Goal: Task Accomplishment & Management: Manage account settings

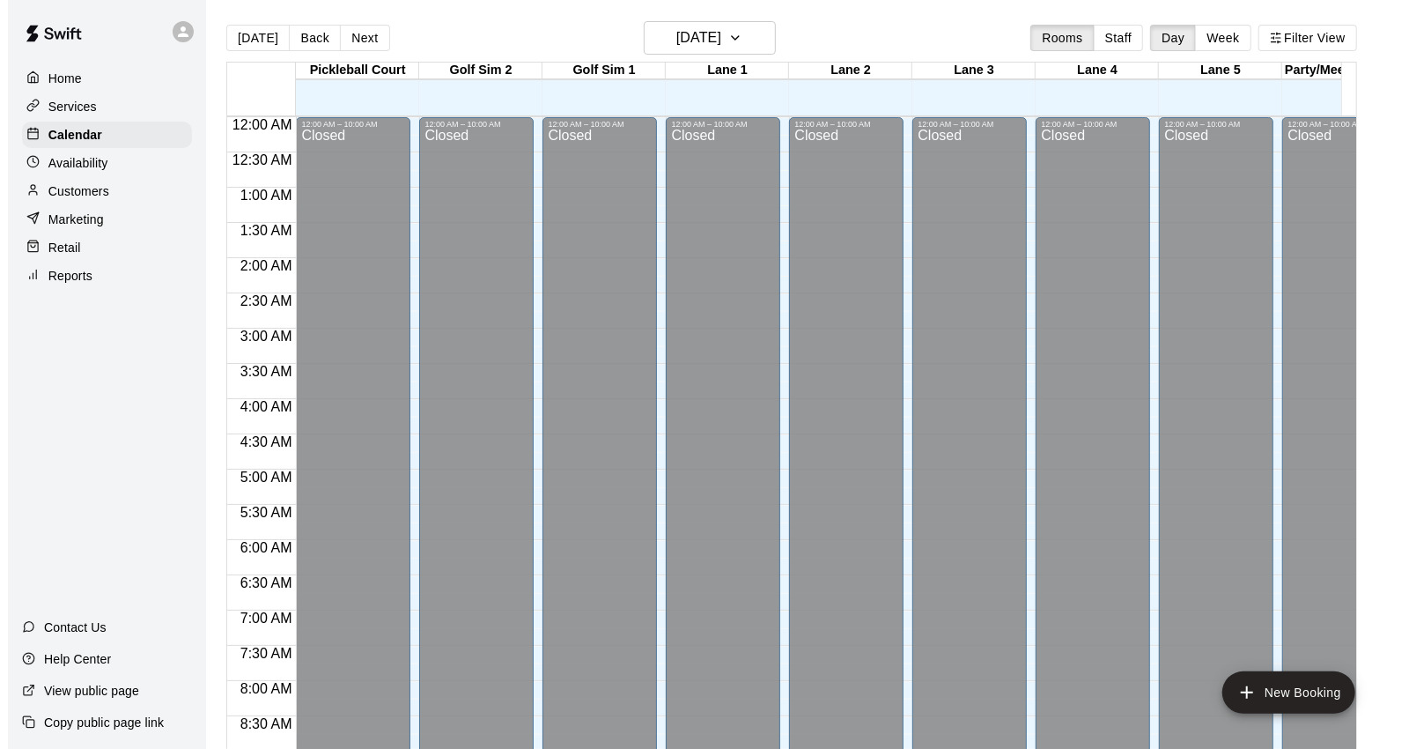
scroll to position [928, 0]
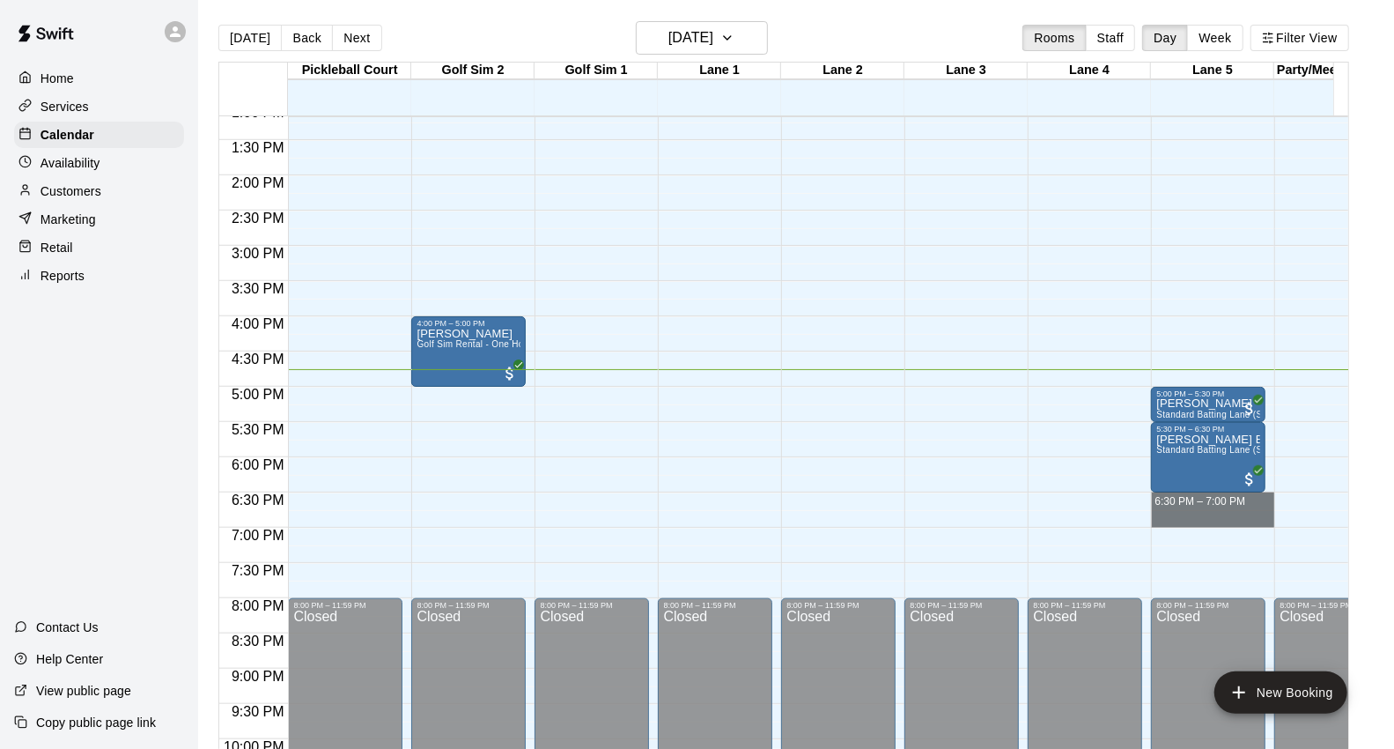
drag, startPoint x: 1155, startPoint y: 498, endPoint x: 1158, endPoint y: 522, distance: 23.9
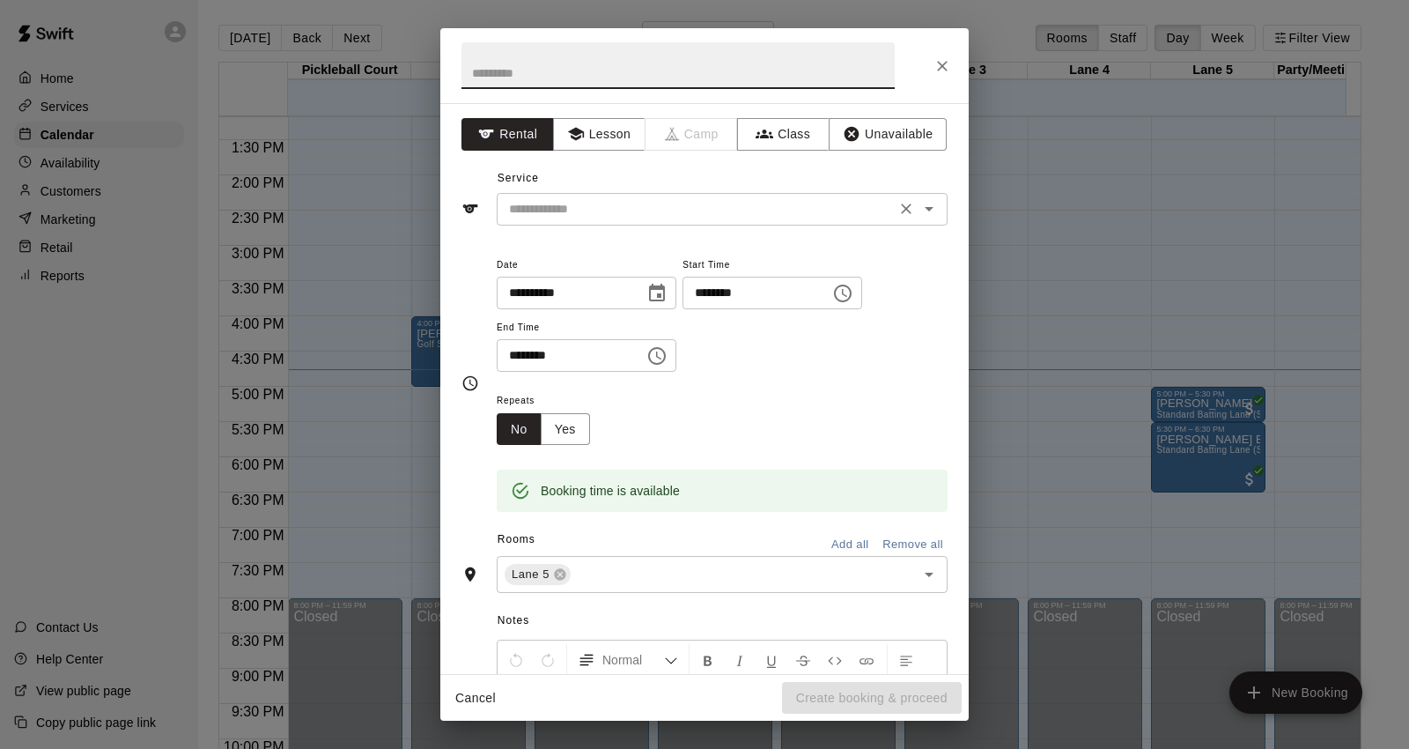
click at [634, 212] on input "text" at bounding box center [696, 209] width 388 height 22
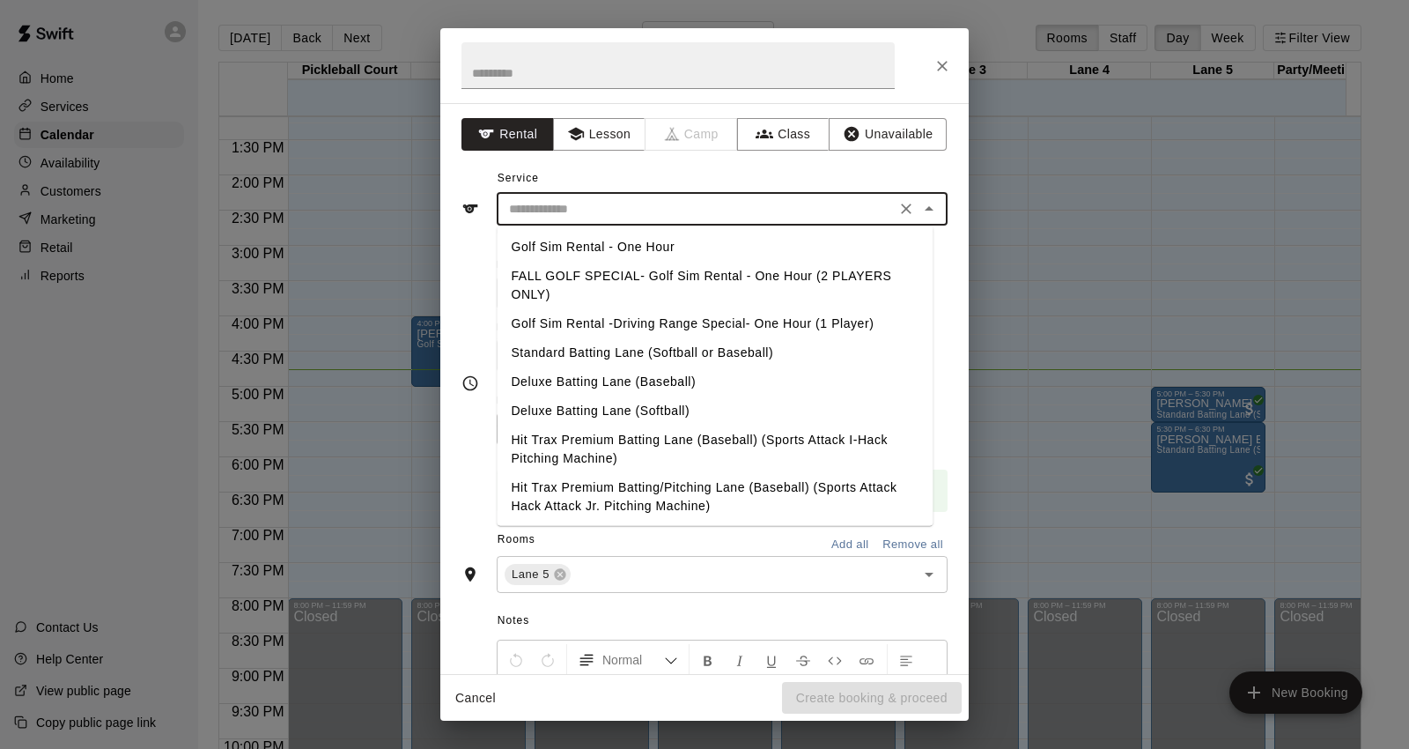
click at [705, 351] on li "Standard Batting Lane (Softball or Baseball)" at bounding box center [715, 352] width 436 height 29
type input "**********"
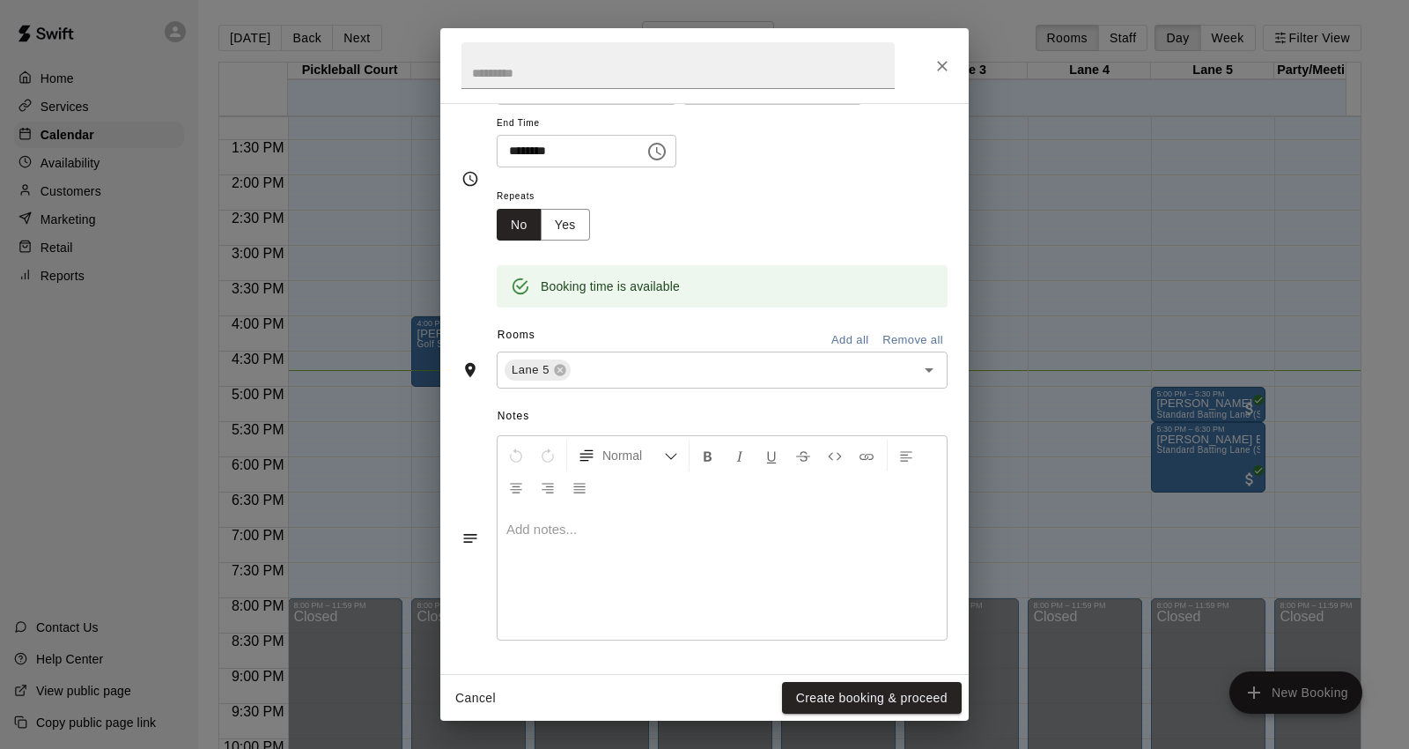
scroll to position [0, 0]
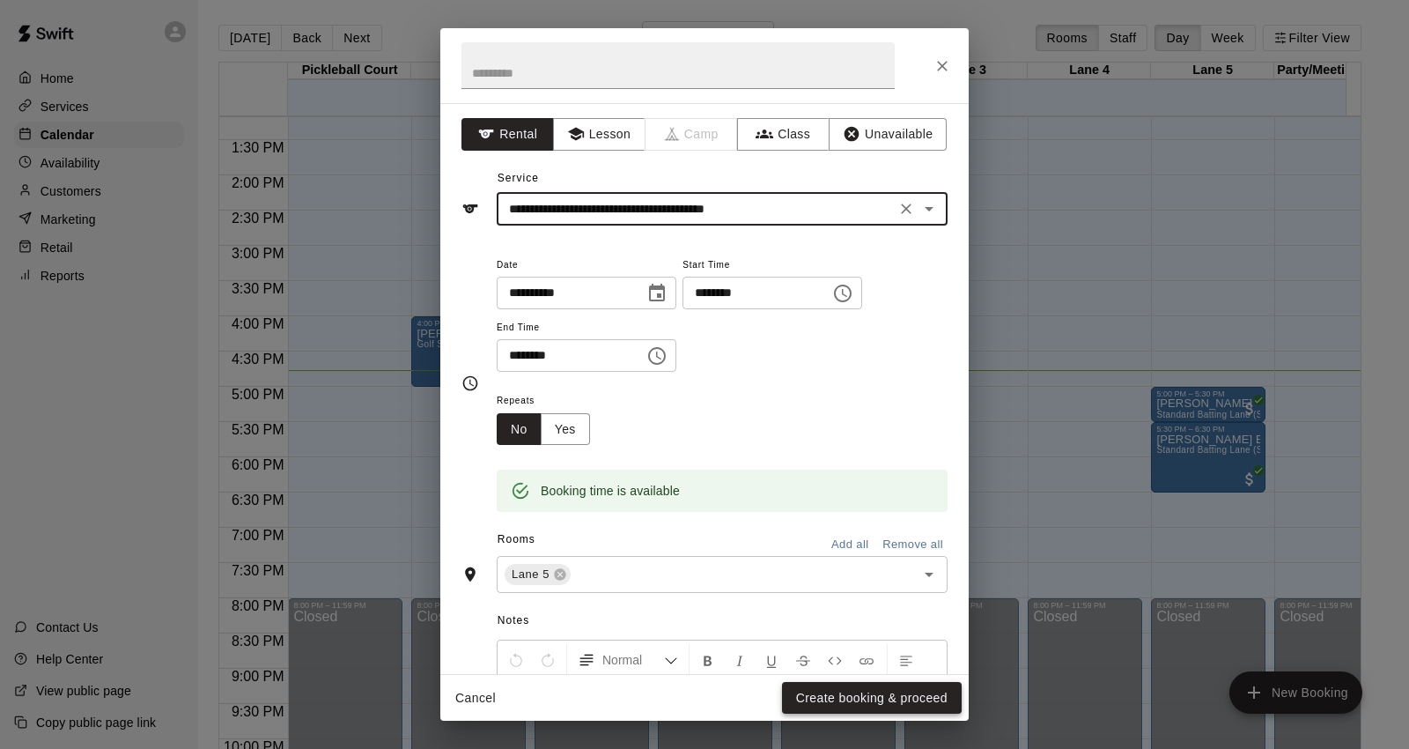
click at [834, 691] on button "Create booking & proceed" at bounding box center [872, 698] width 180 height 33
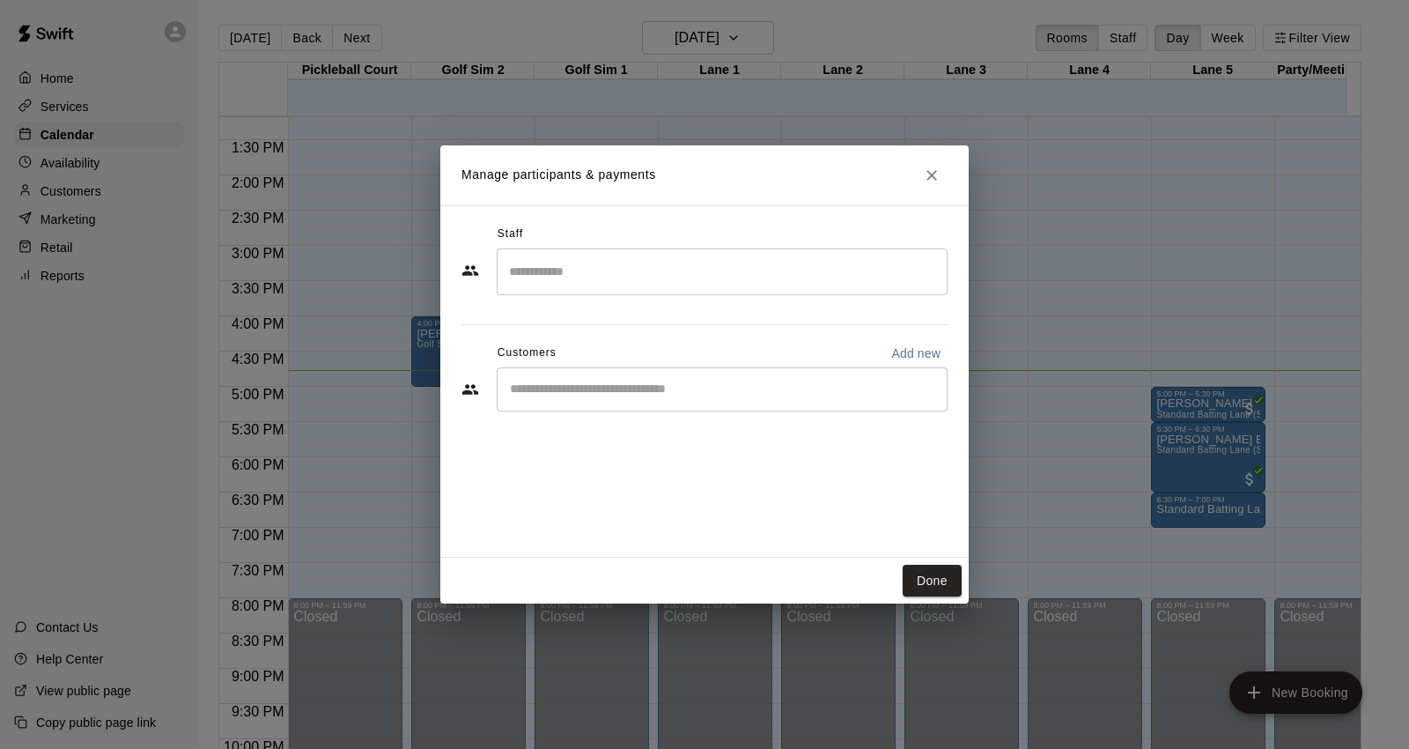
click at [694, 391] on input "Start typing to search customers..." at bounding box center [722, 389] width 435 height 18
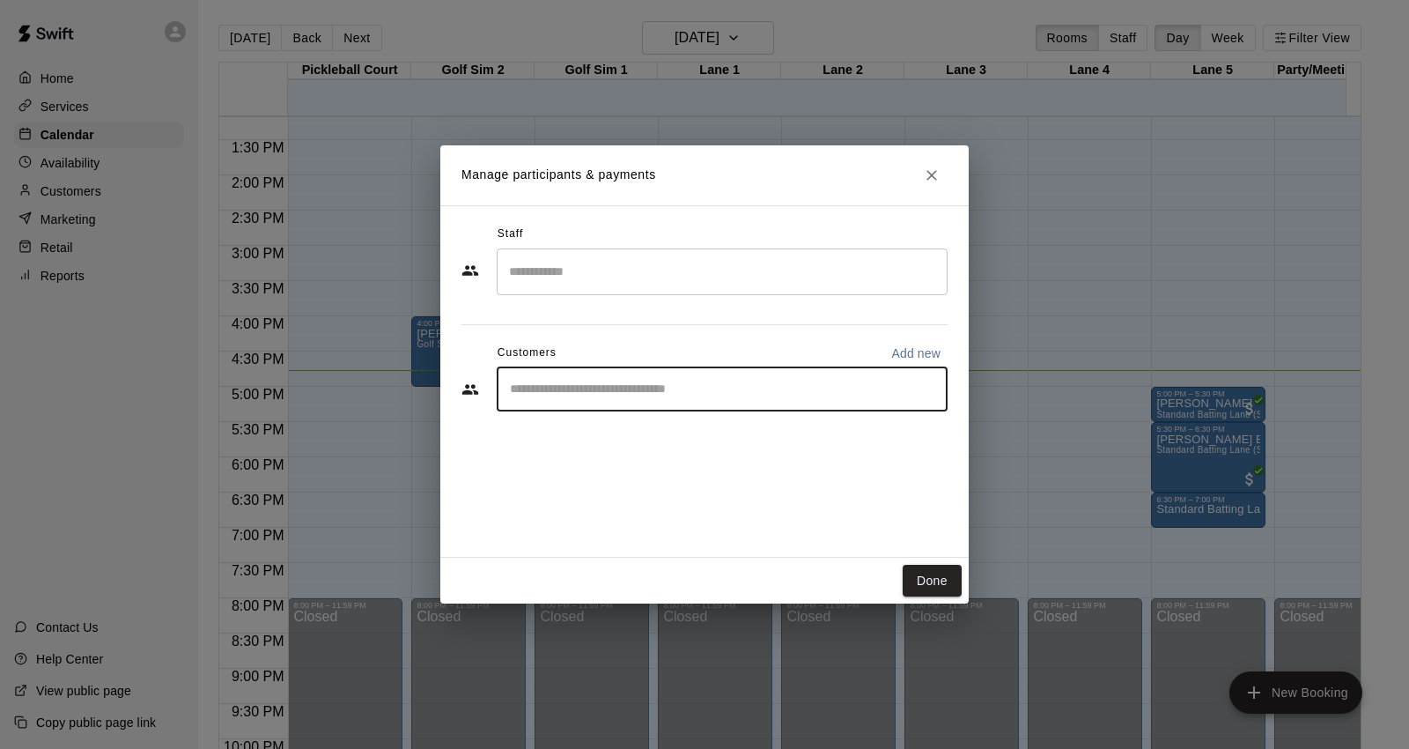
type input "*"
type input "**"
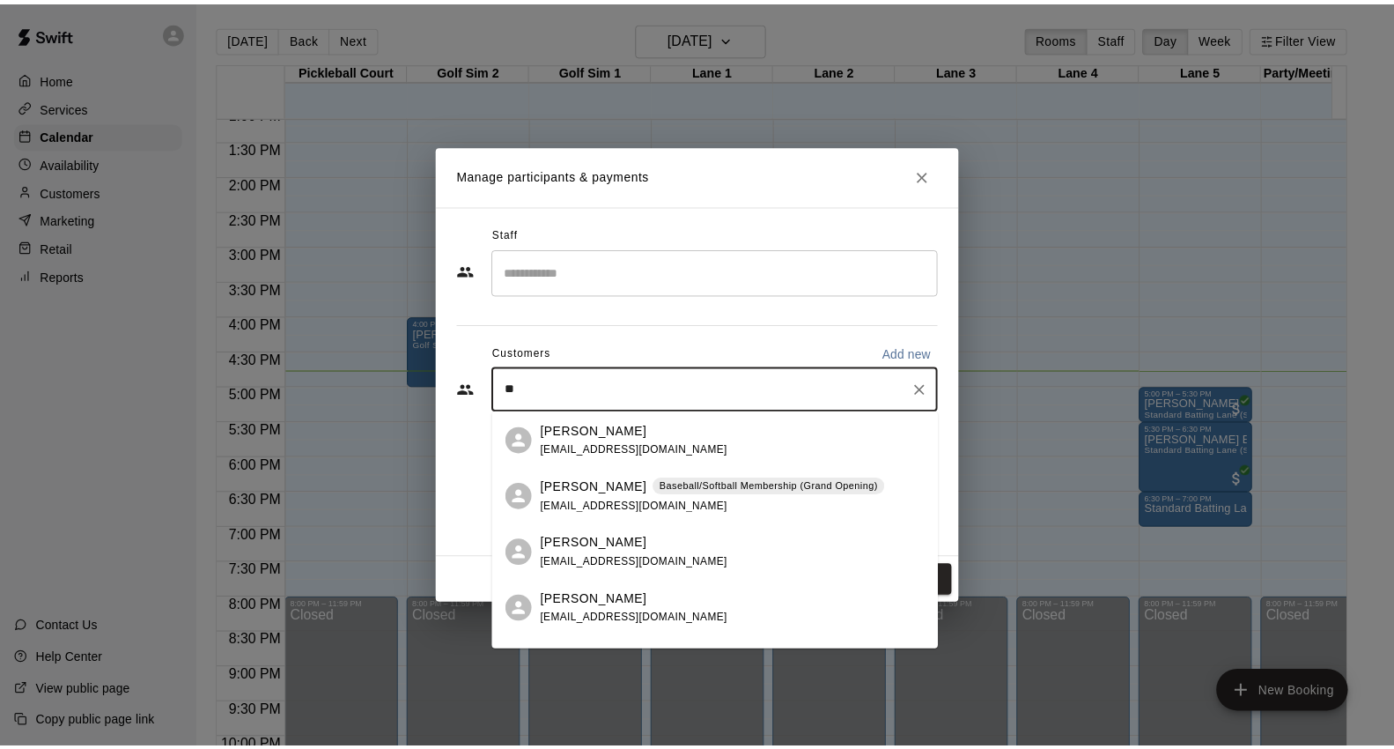
scroll to position [489, 0]
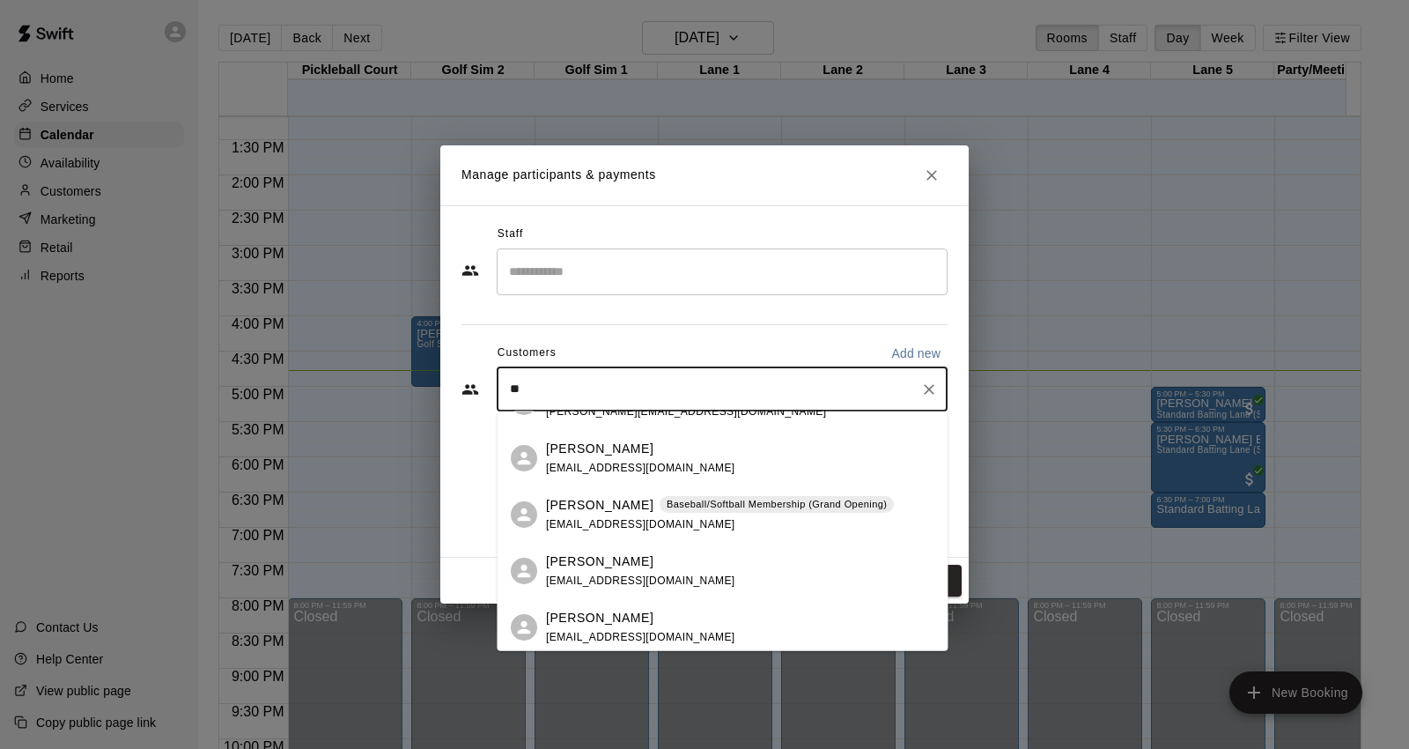
click at [723, 502] on p "Baseball/Softball Membership (Grand Opening)" at bounding box center [777, 504] width 220 height 15
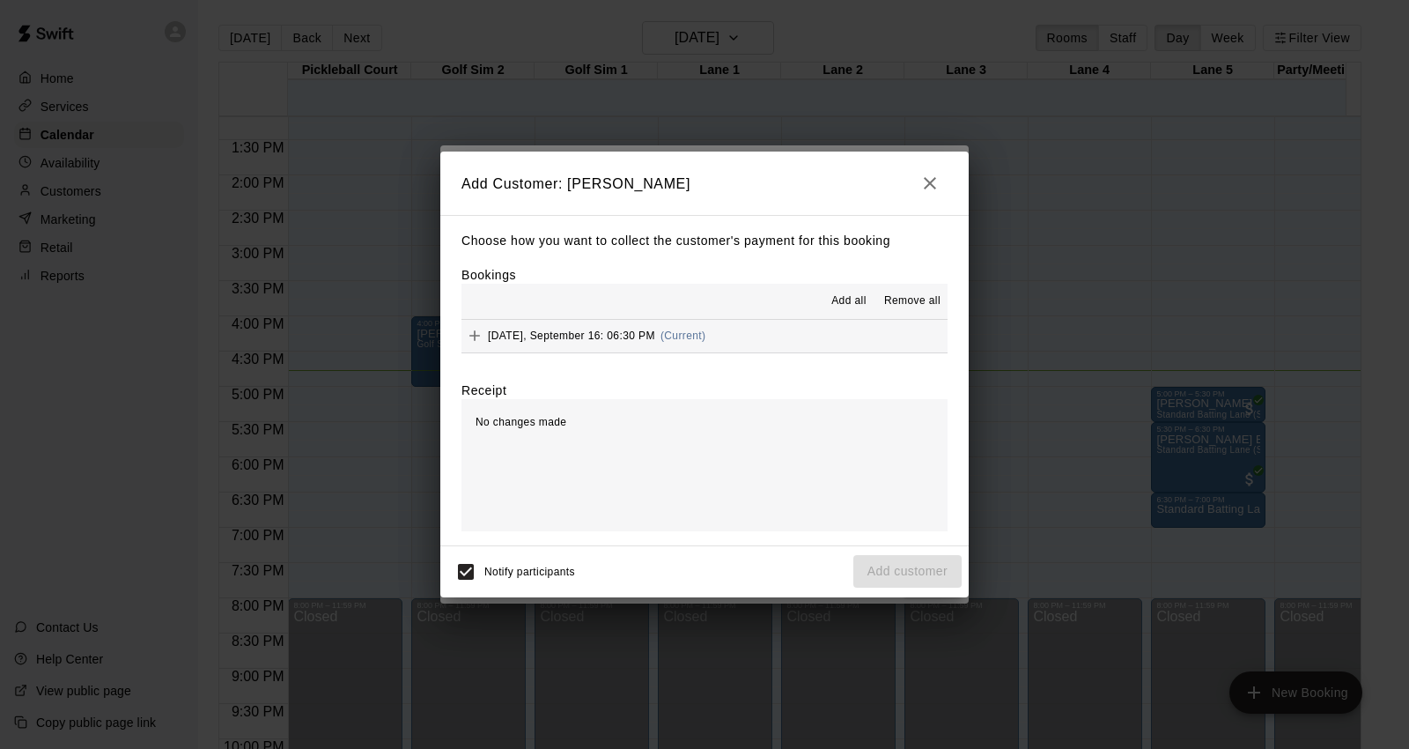
click at [705, 329] on div "[DATE], September 16: 06:30 PM (Current)" at bounding box center [583, 335] width 244 height 26
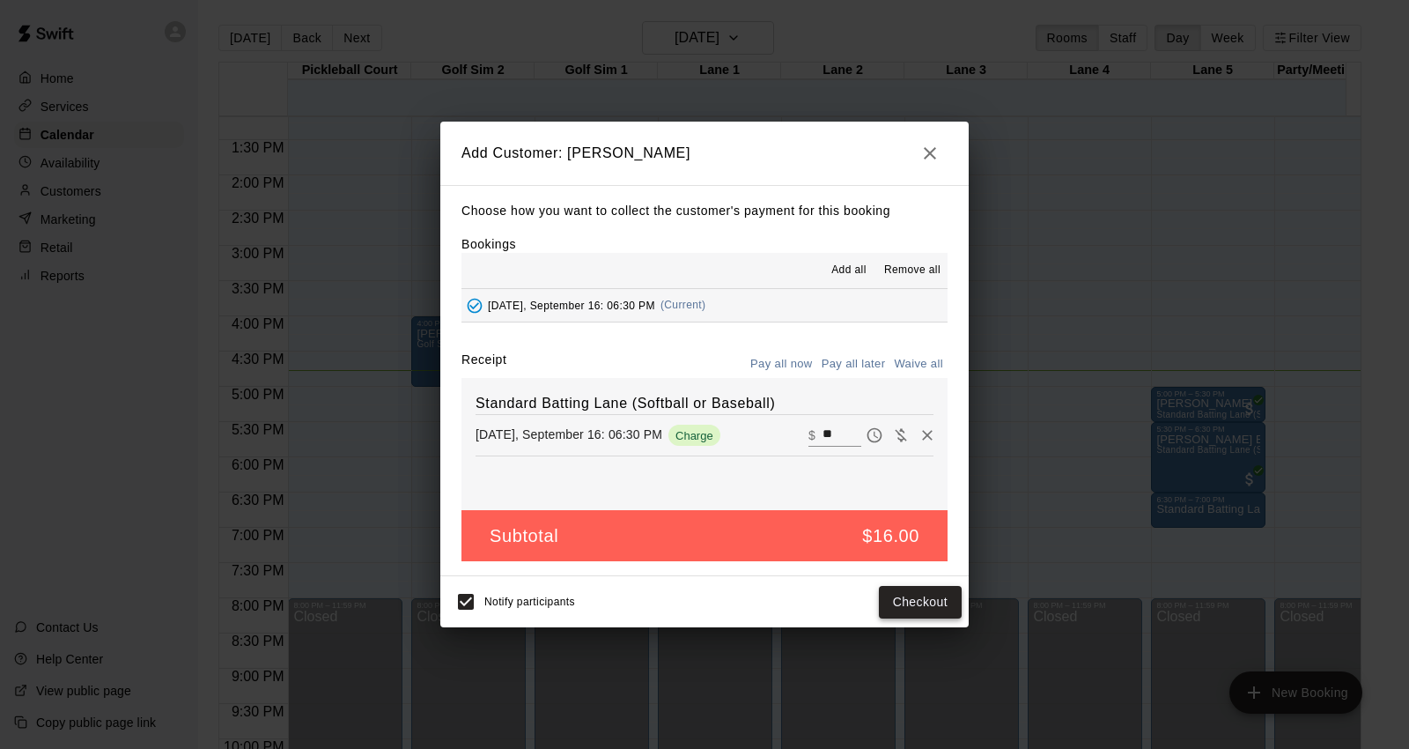
click at [914, 603] on button "Checkout" at bounding box center [920, 602] width 83 height 33
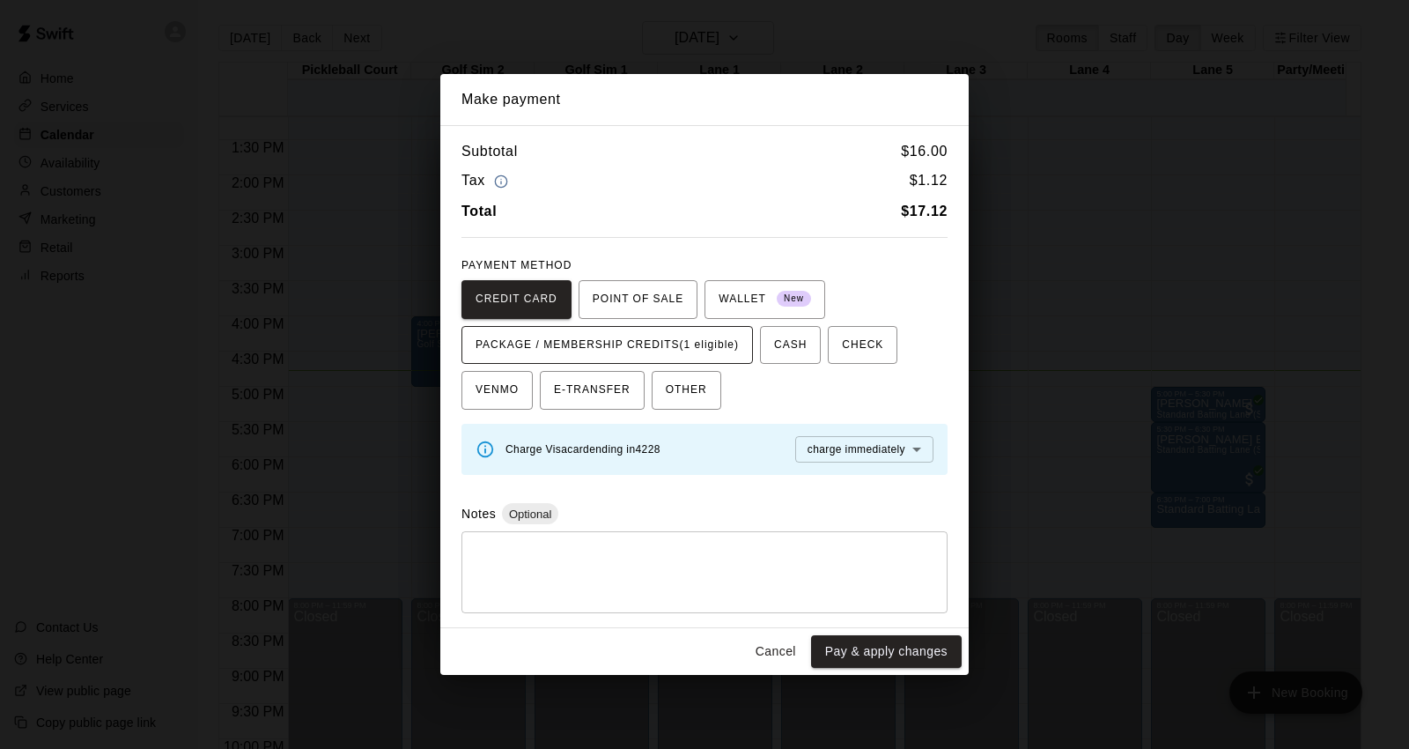
click at [610, 345] on span "PACKAGE / MEMBERSHIP CREDITS (1 eligible)" at bounding box center [607, 345] width 263 height 28
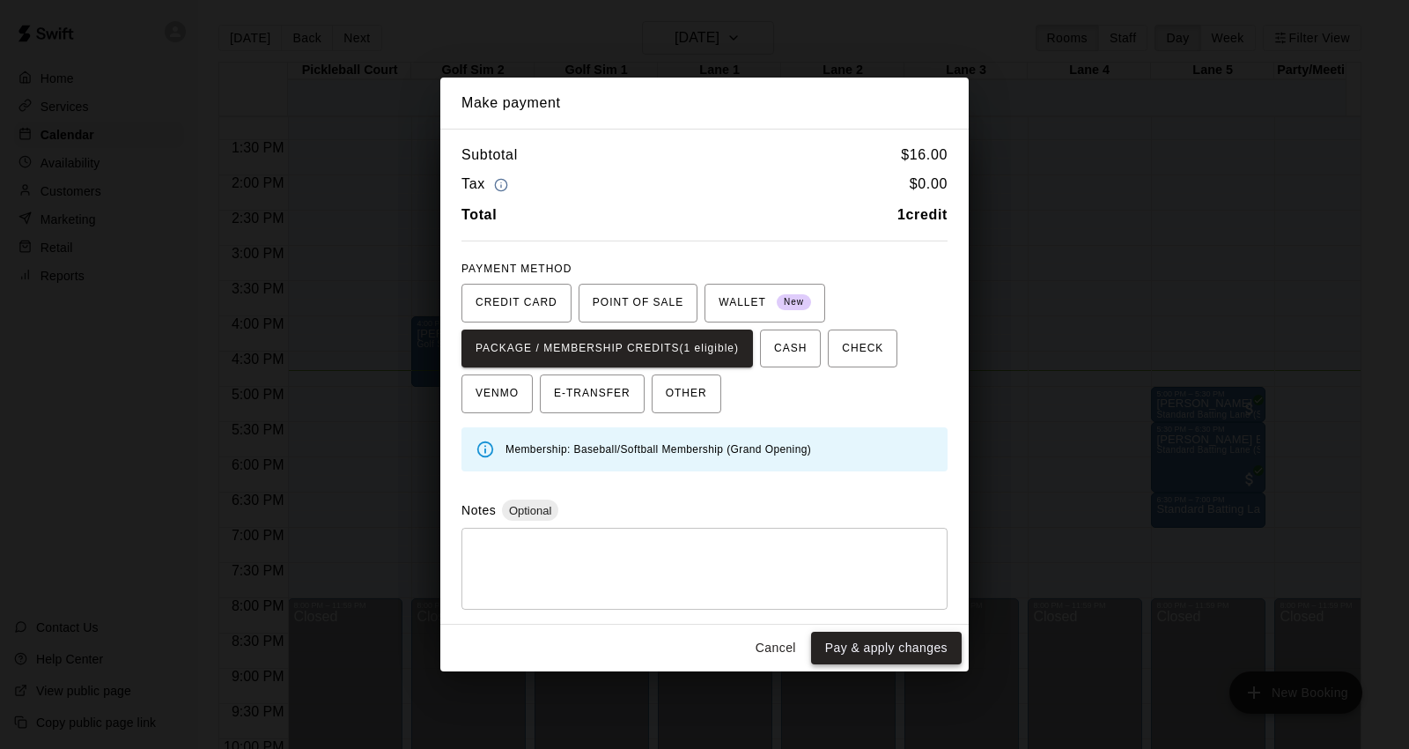
click at [893, 646] on button "Pay & apply changes" at bounding box center [886, 647] width 151 height 33
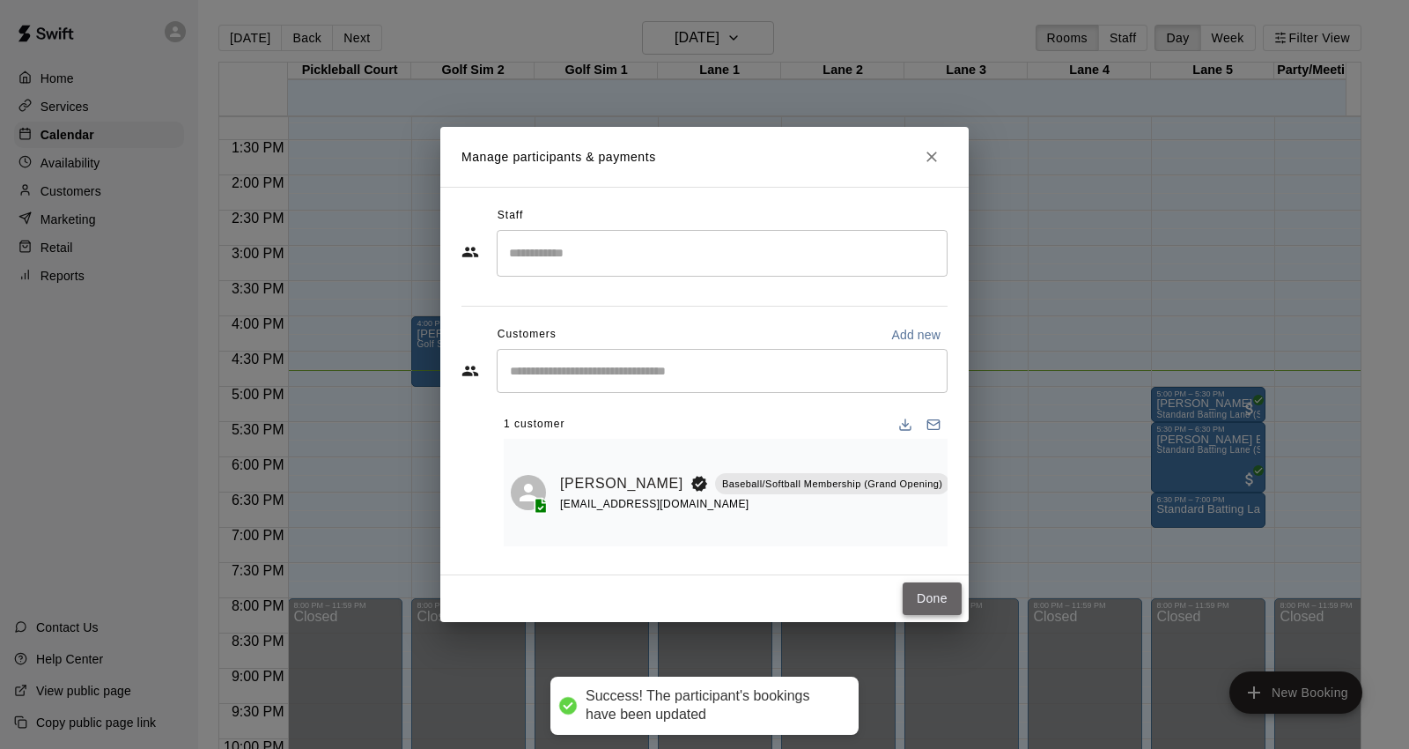
click at [905, 591] on button "Done" at bounding box center [932, 598] width 59 height 33
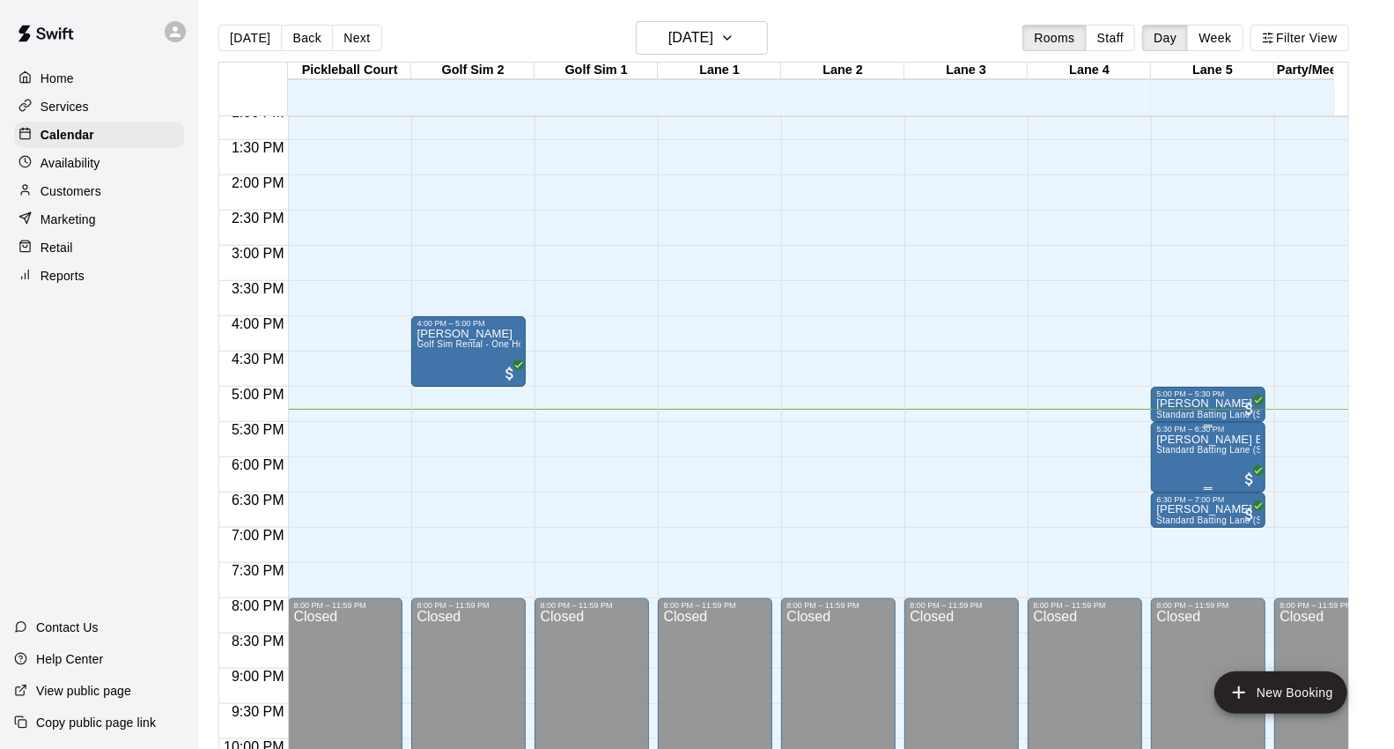
click at [1184, 454] on span "Standard Batting Lane (Softball or Baseball)" at bounding box center [1248, 450] width 185 height 10
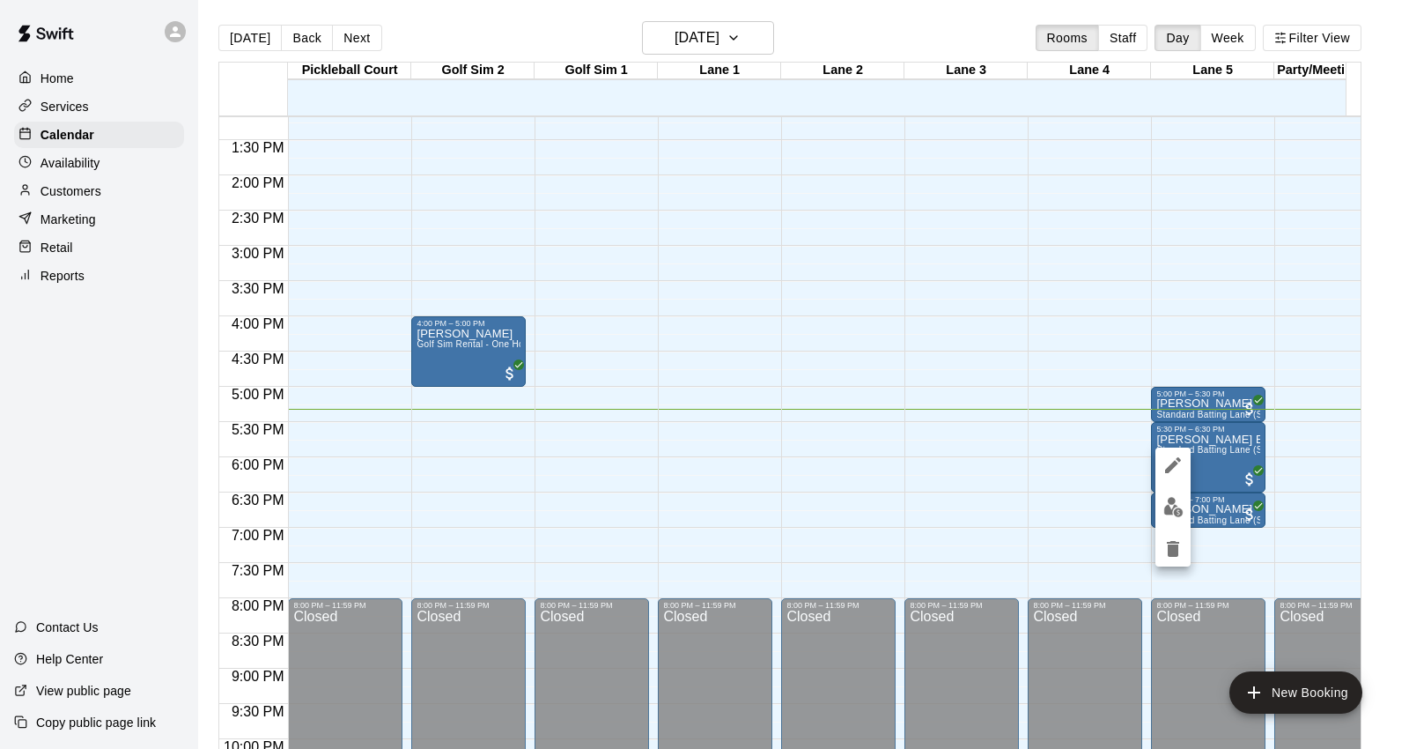
click at [1139, 313] on div at bounding box center [704, 374] width 1409 height 749
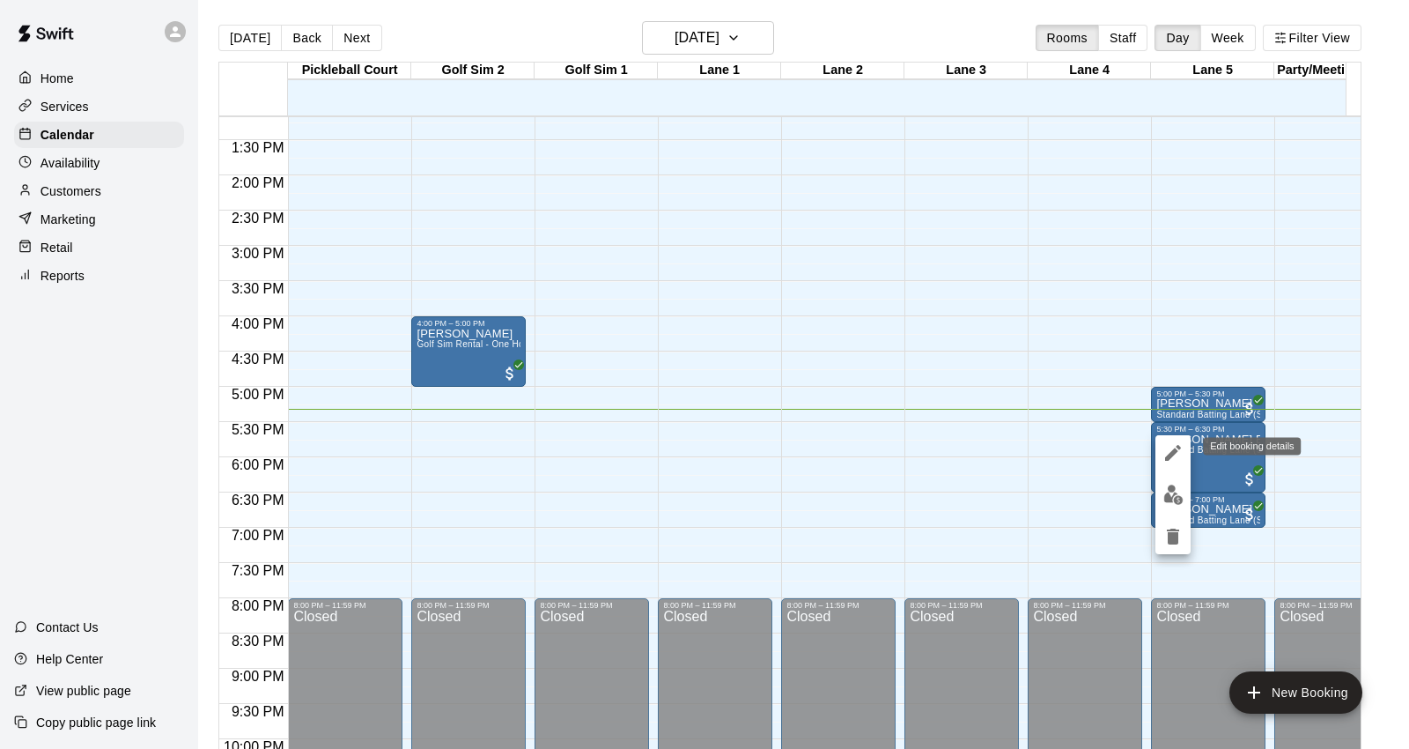
click at [1158, 455] on button "edit" at bounding box center [1172, 452] width 35 height 35
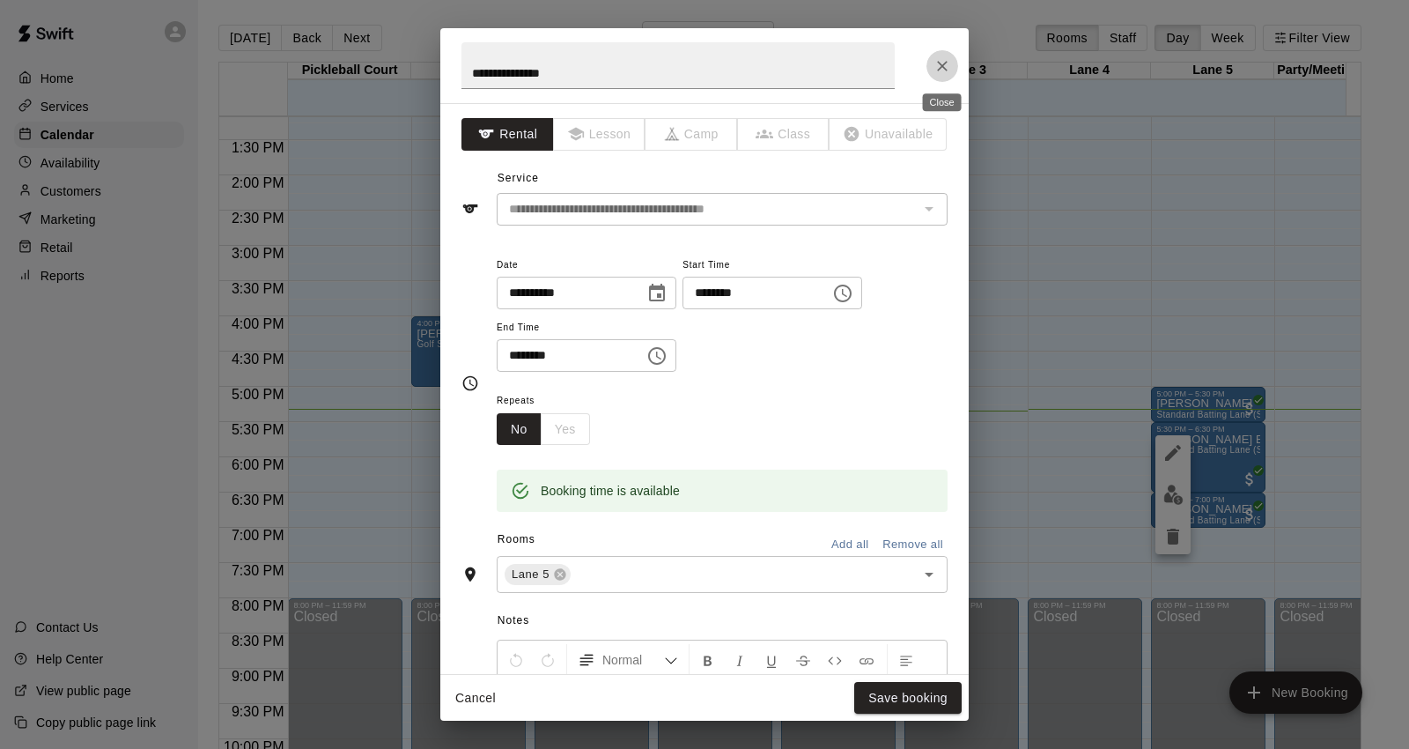
click at [934, 69] on icon "Close" at bounding box center [943, 66] width 18 height 18
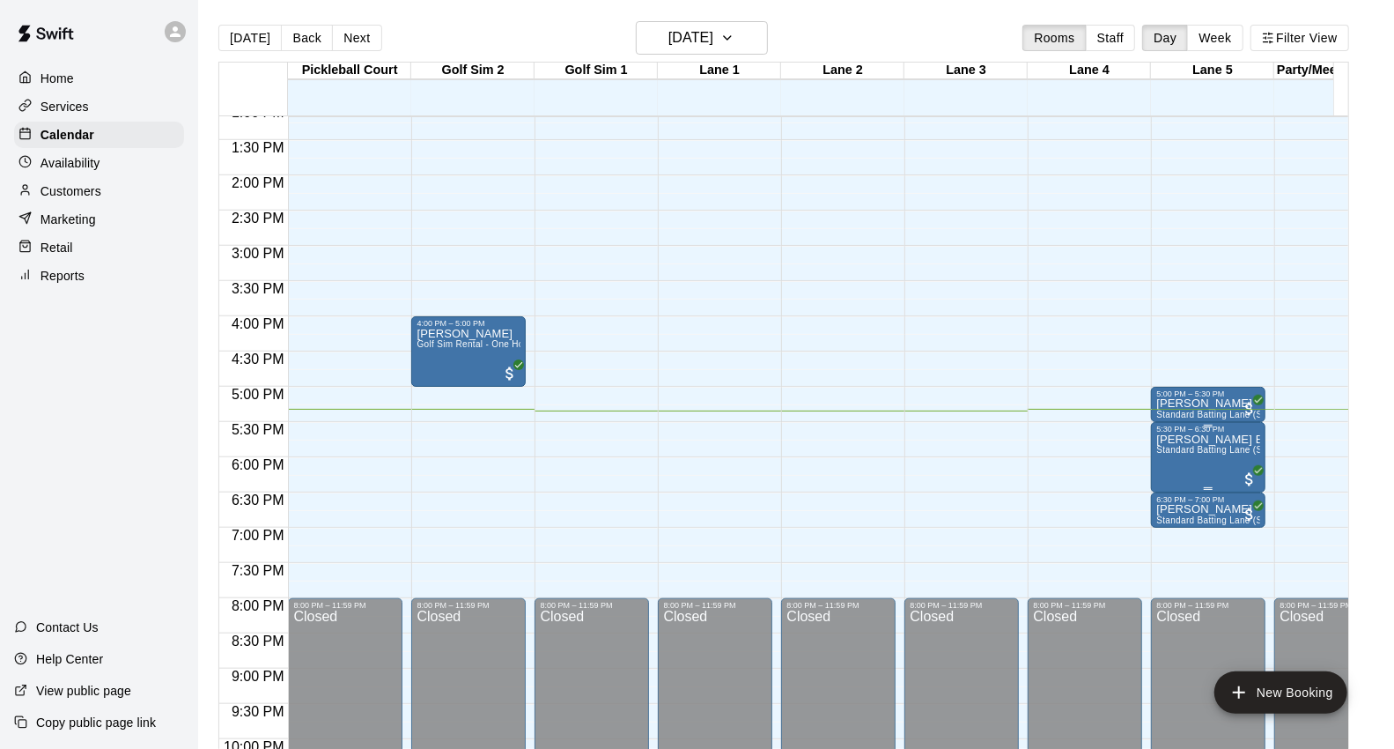
click at [1229, 454] on span "Standard Batting Lane (Softball or Baseball)" at bounding box center [1248, 450] width 185 height 10
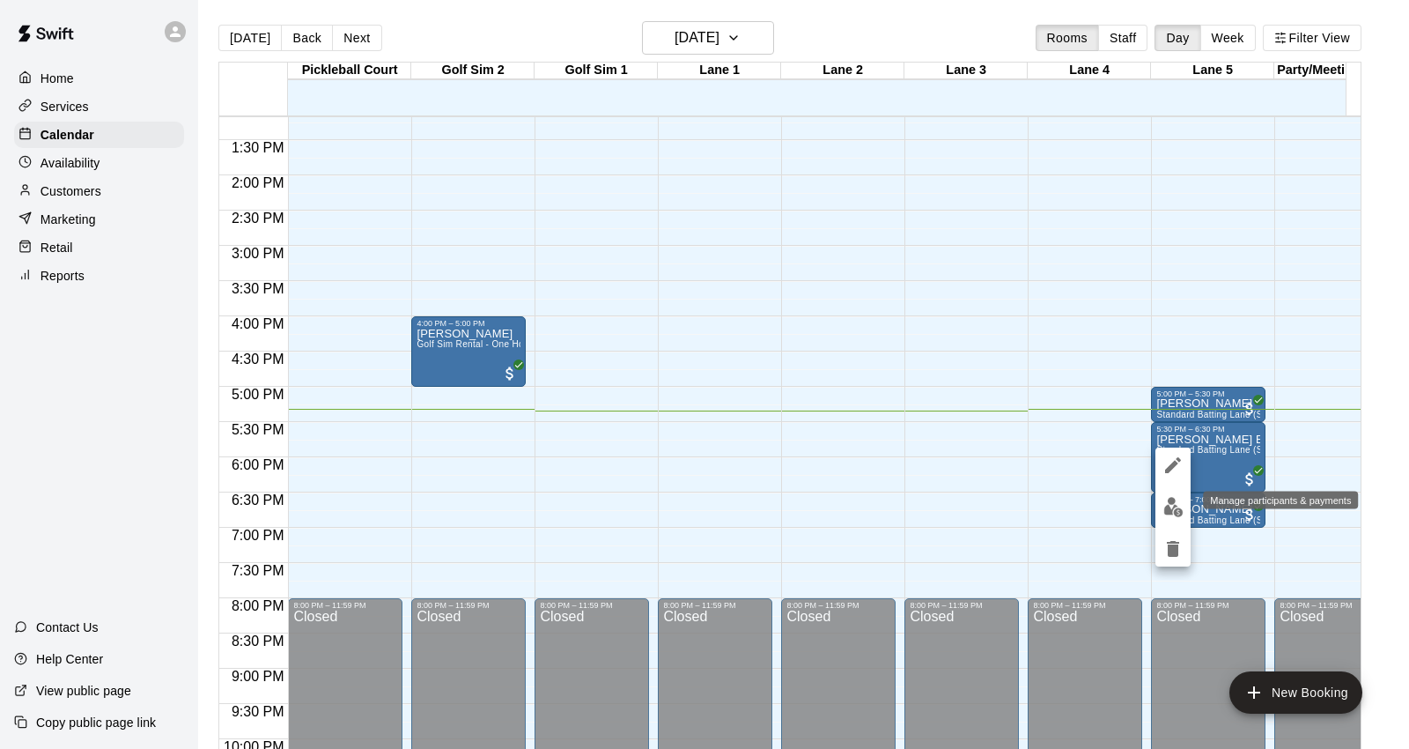
click at [1182, 504] on img "edit" at bounding box center [1173, 507] width 20 height 20
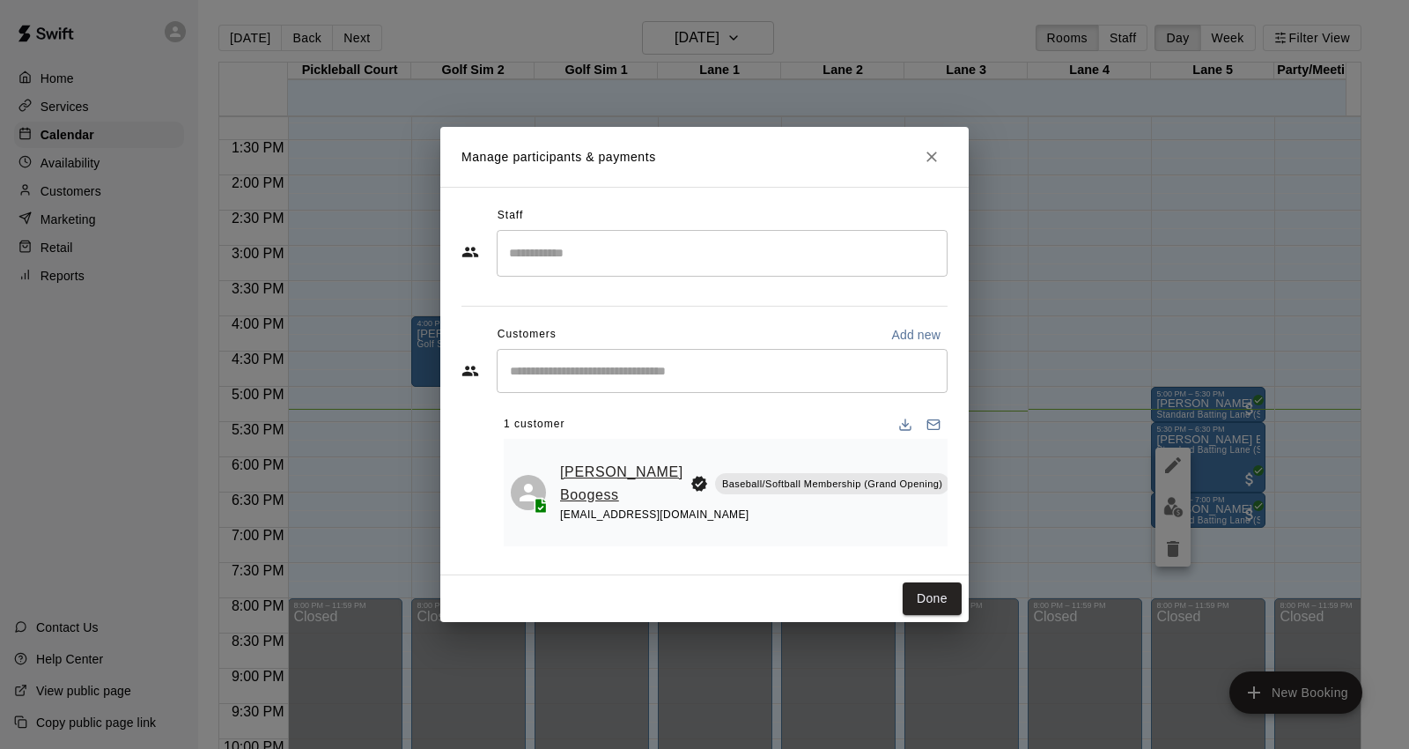
click at [594, 471] on link "[PERSON_NAME] Boogess" at bounding box center [621, 483] width 123 height 45
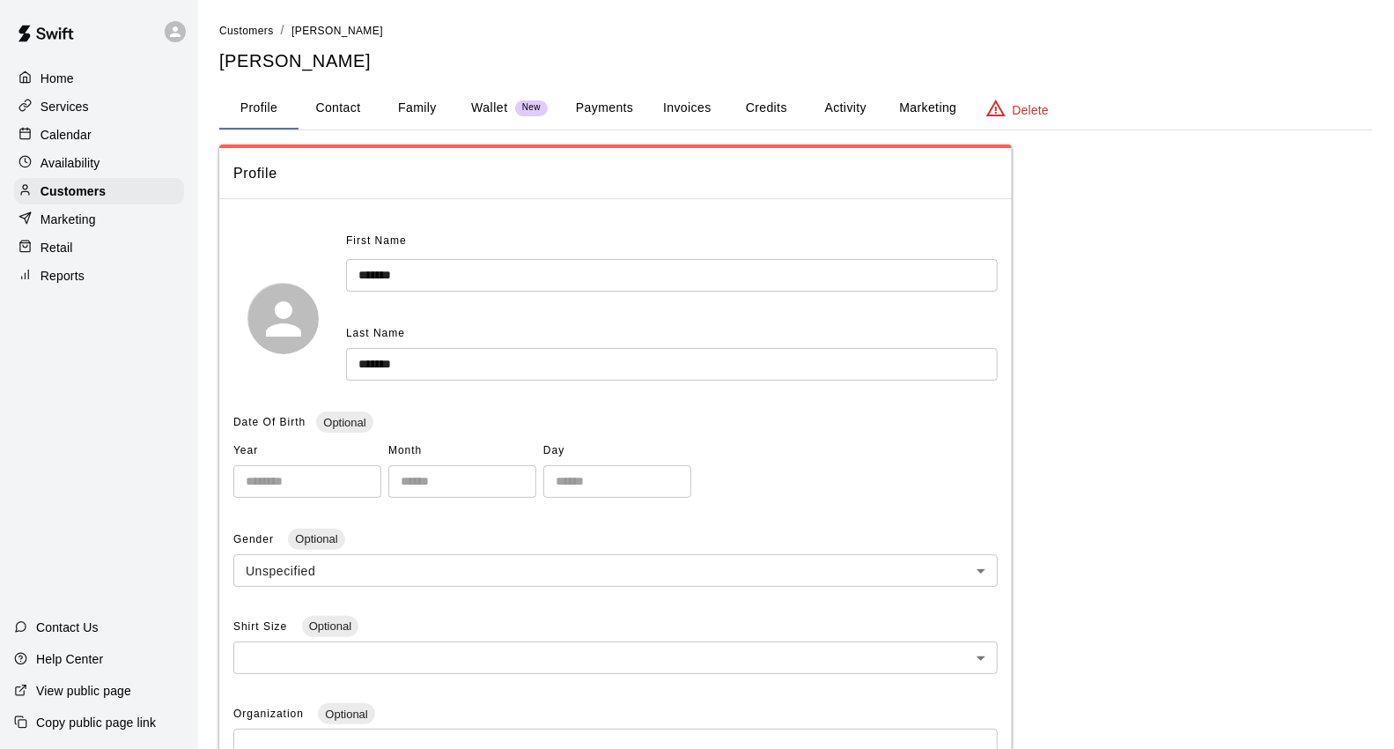
click at [573, 94] on button "Payments" at bounding box center [604, 108] width 85 height 42
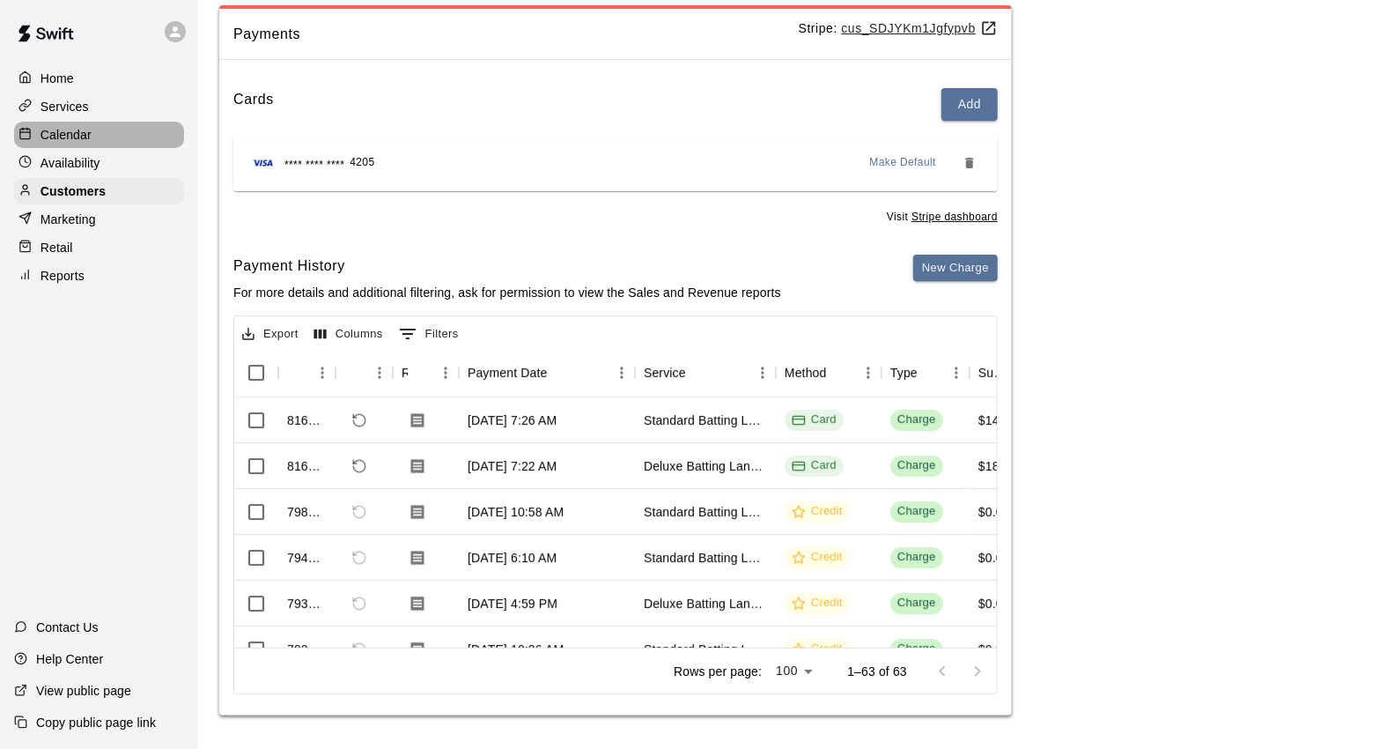
click at [113, 135] on div "Calendar" at bounding box center [99, 135] width 170 height 26
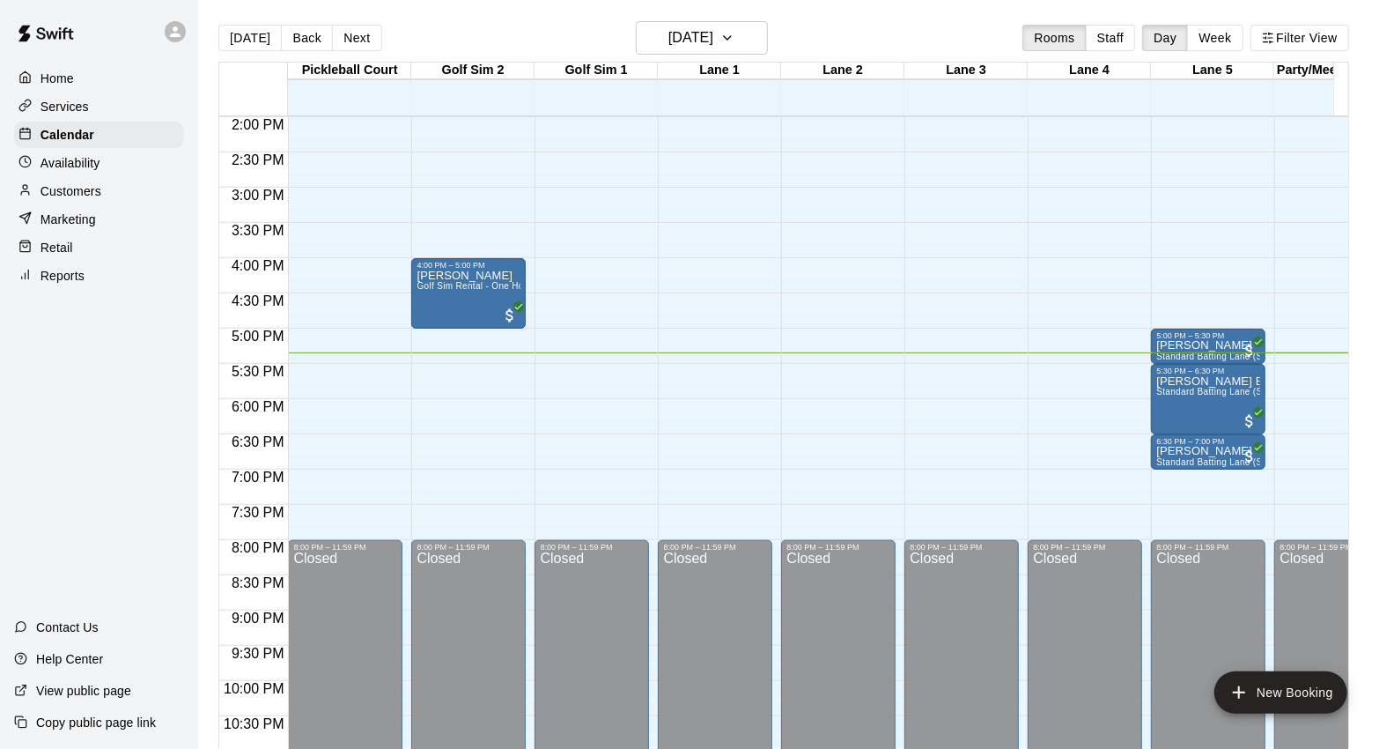
scroll to position [888, 0]
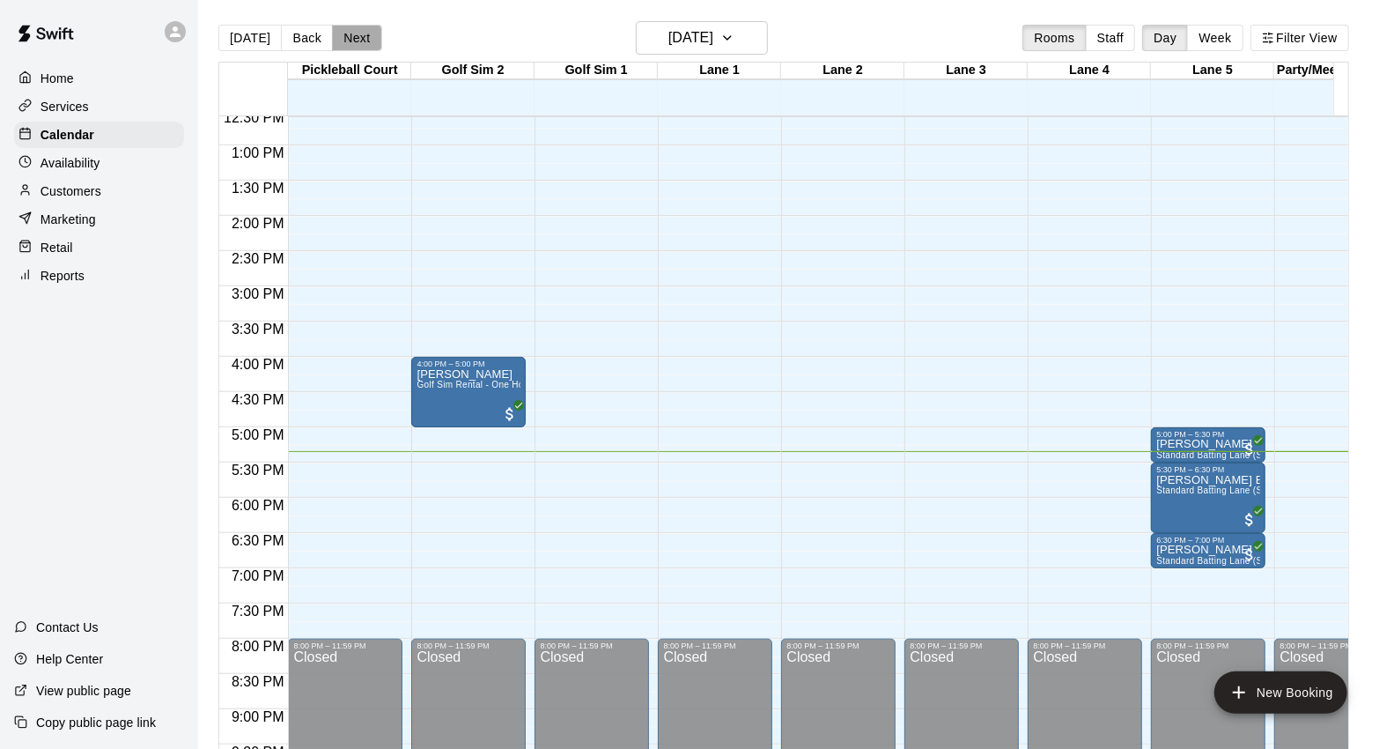
click at [374, 28] on button "Next" at bounding box center [356, 38] width 49 height 26
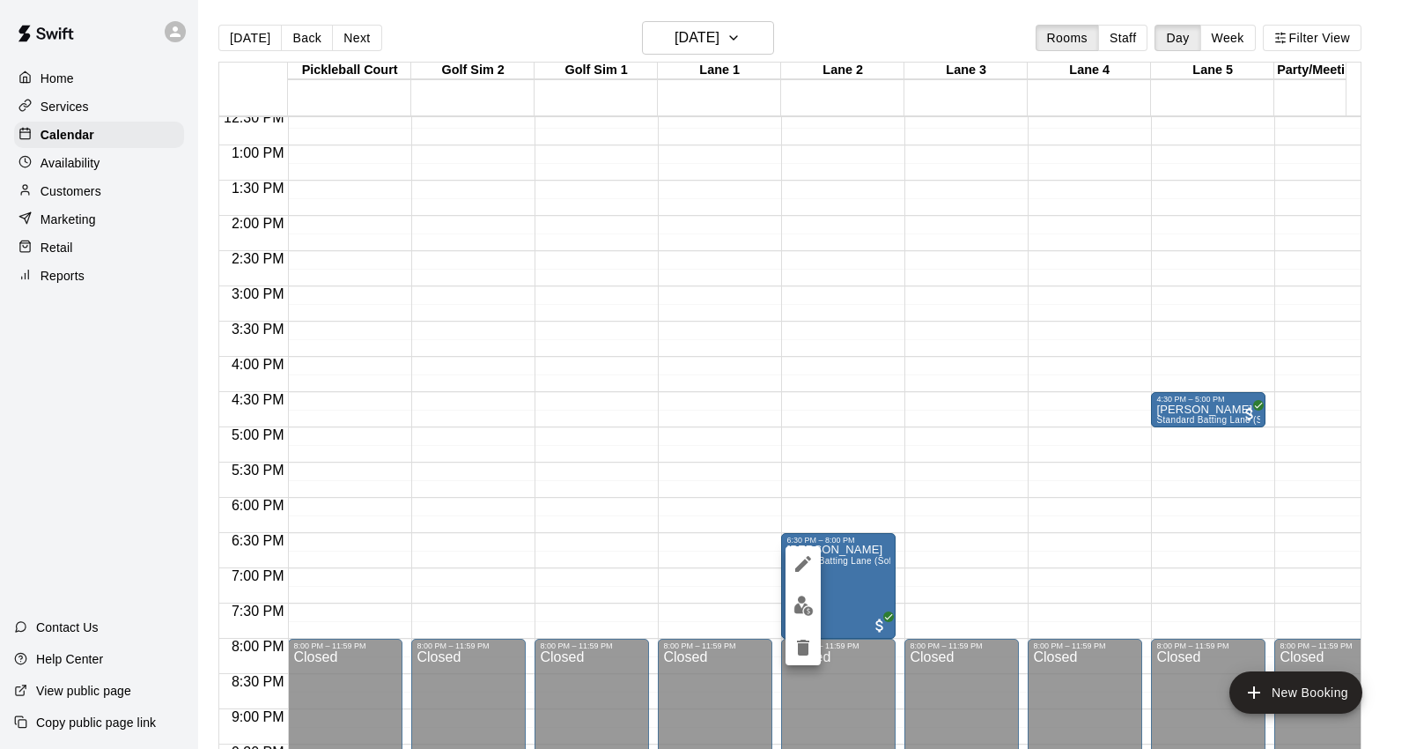
click at [848, 432] on div at bounding box center [704, 374] width 1409 height 749
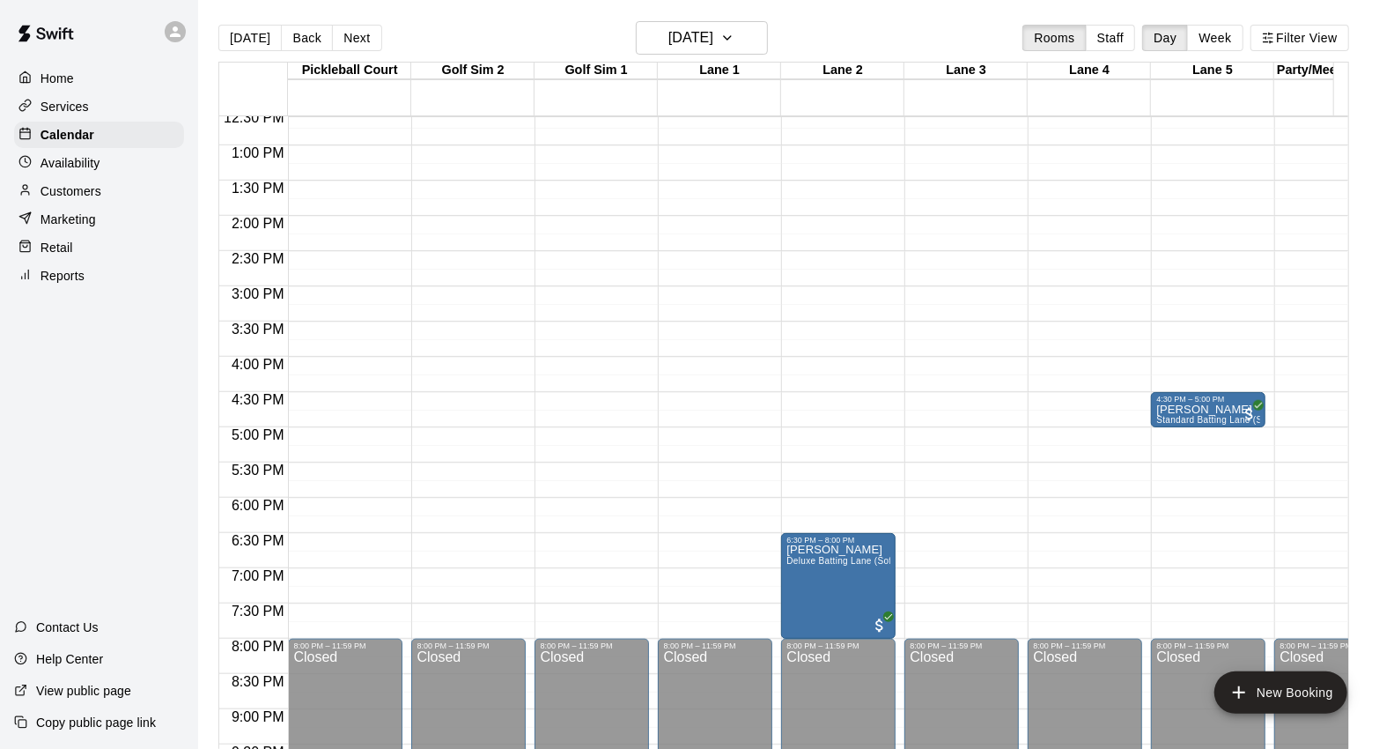
click at [137, 199] on div "Customers" at bounding box center [99, 191] width 170 height 26
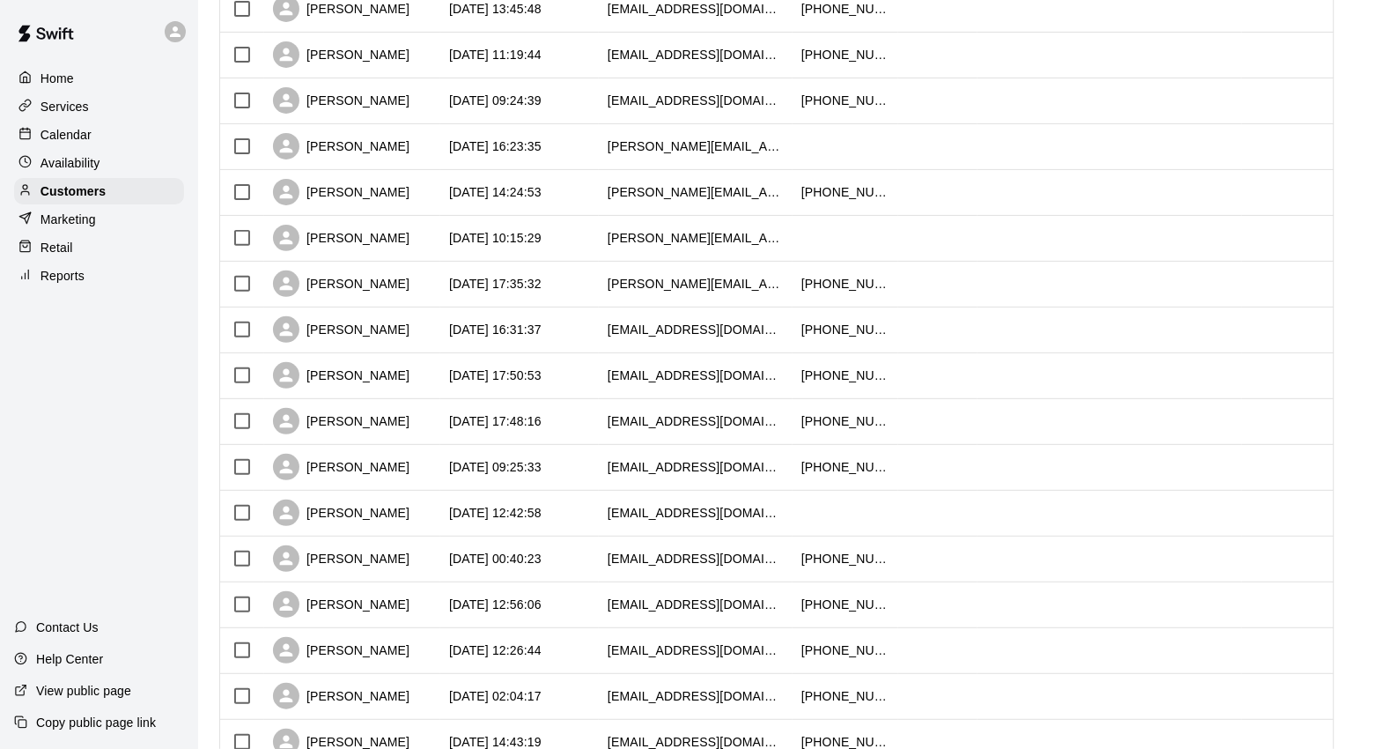
scroll to position [293, 0]
click at [103, 135] on div "Calendar" at bounding box center [99, 135] width 170 height 26
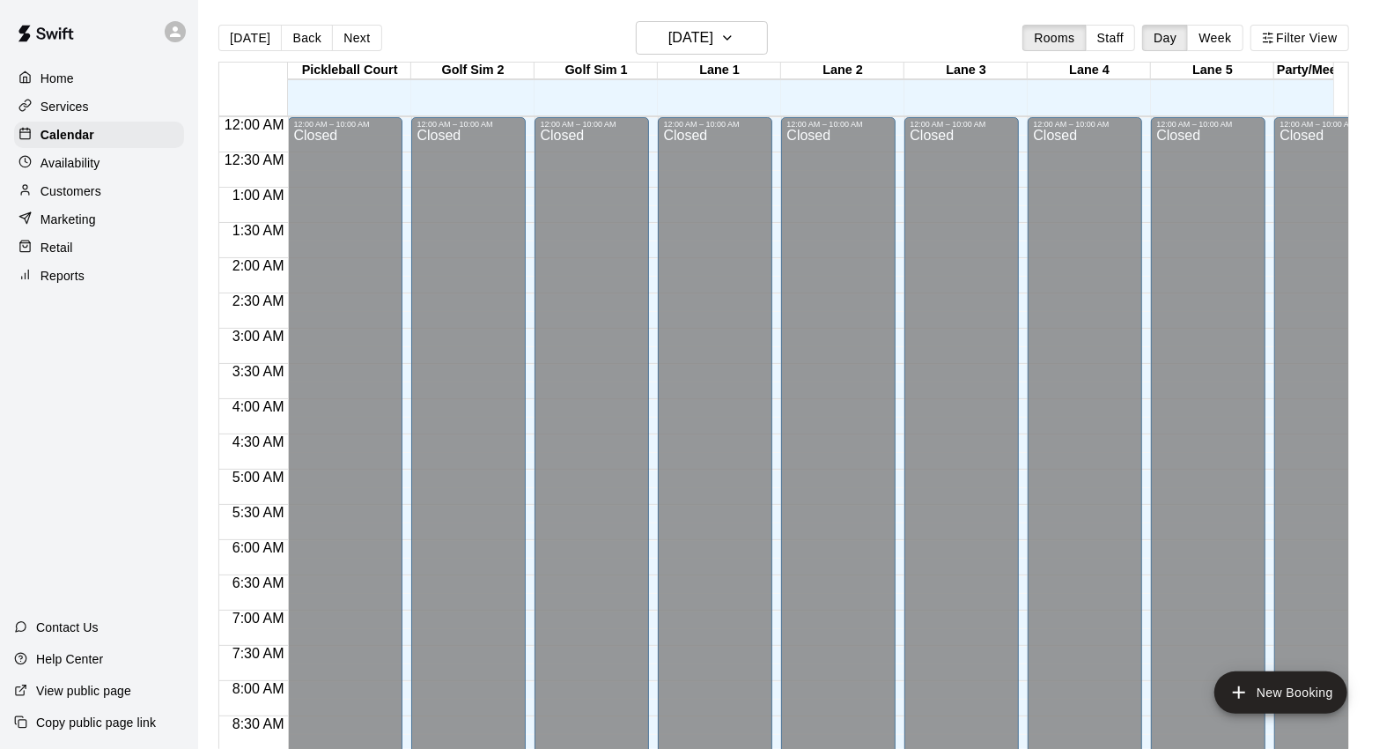
scroll to position [986, 0]
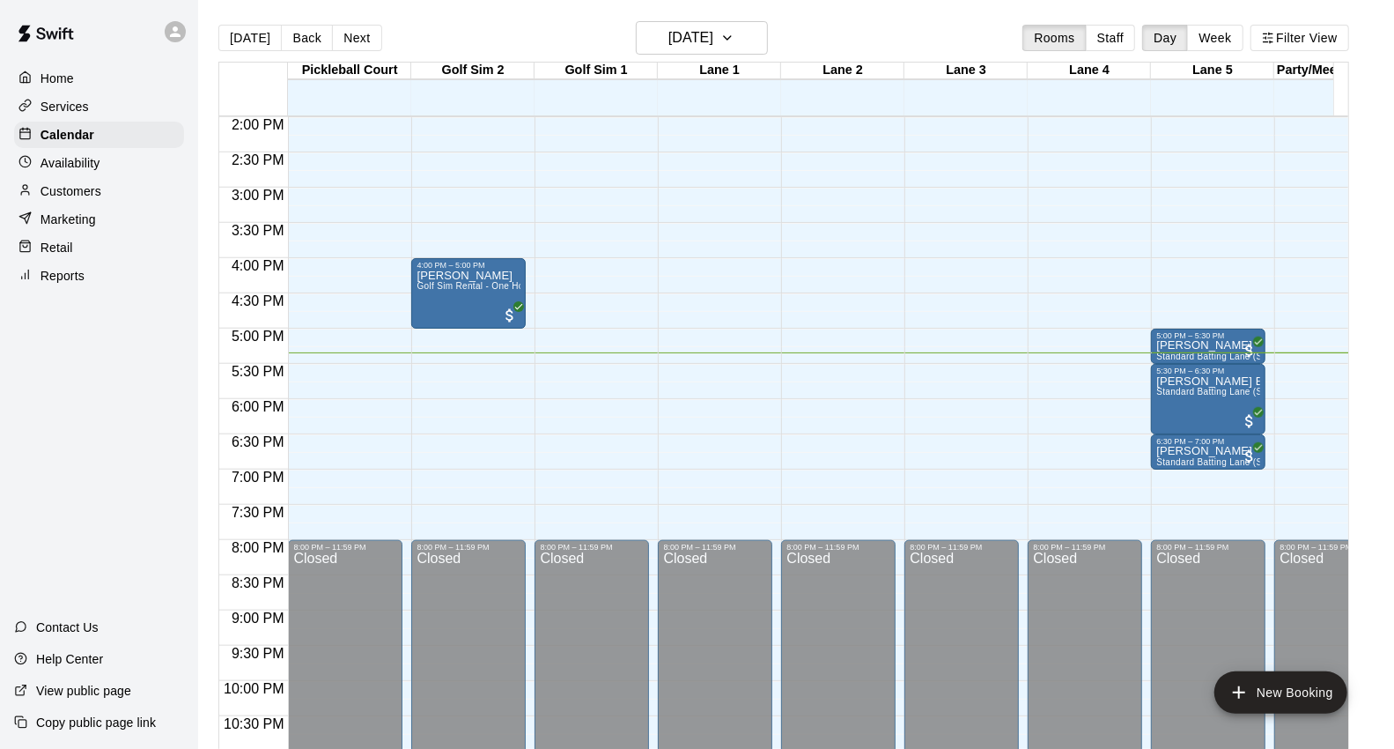
click at [102, 200] on div "Customers" at bounding box center [99, 191] width 170 height 26
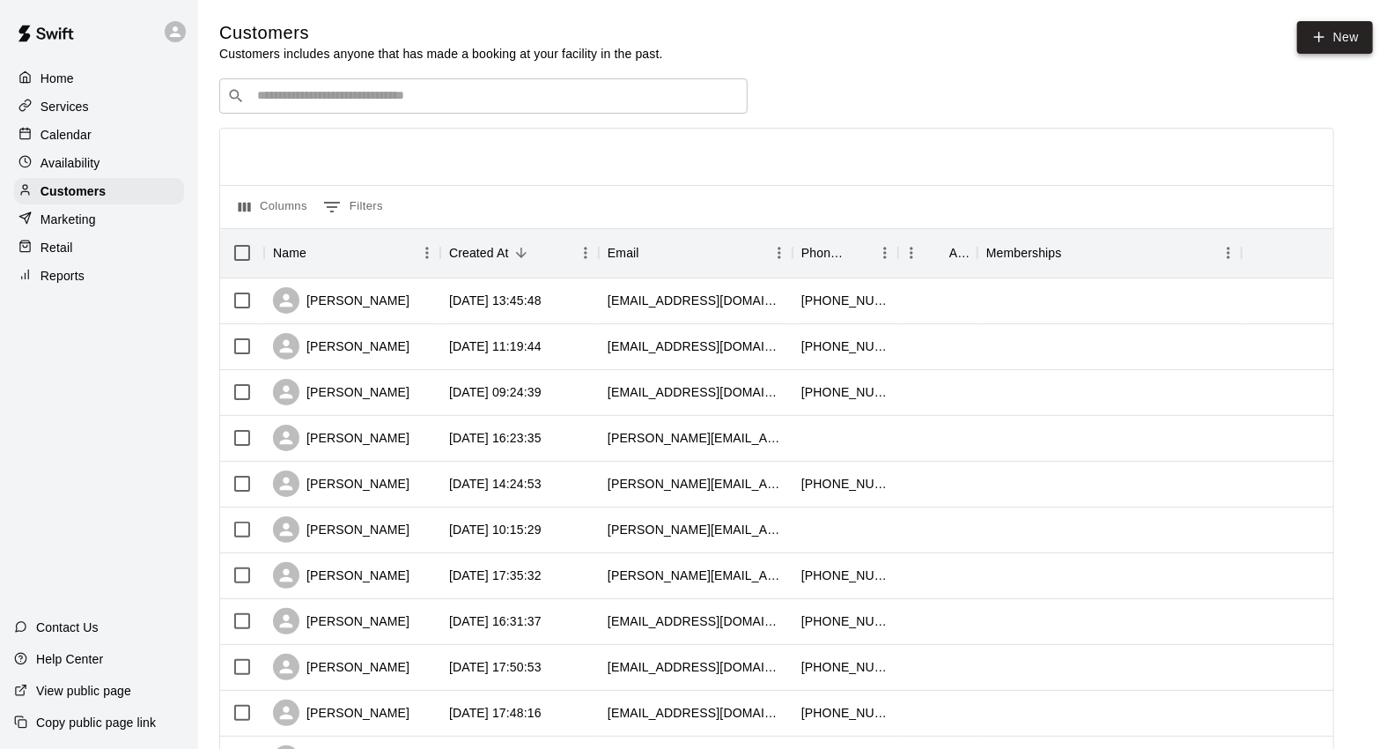
click at [1324, 50] on link "New" at bounding box center [1335, 37] width 76 height 33
select select "**"
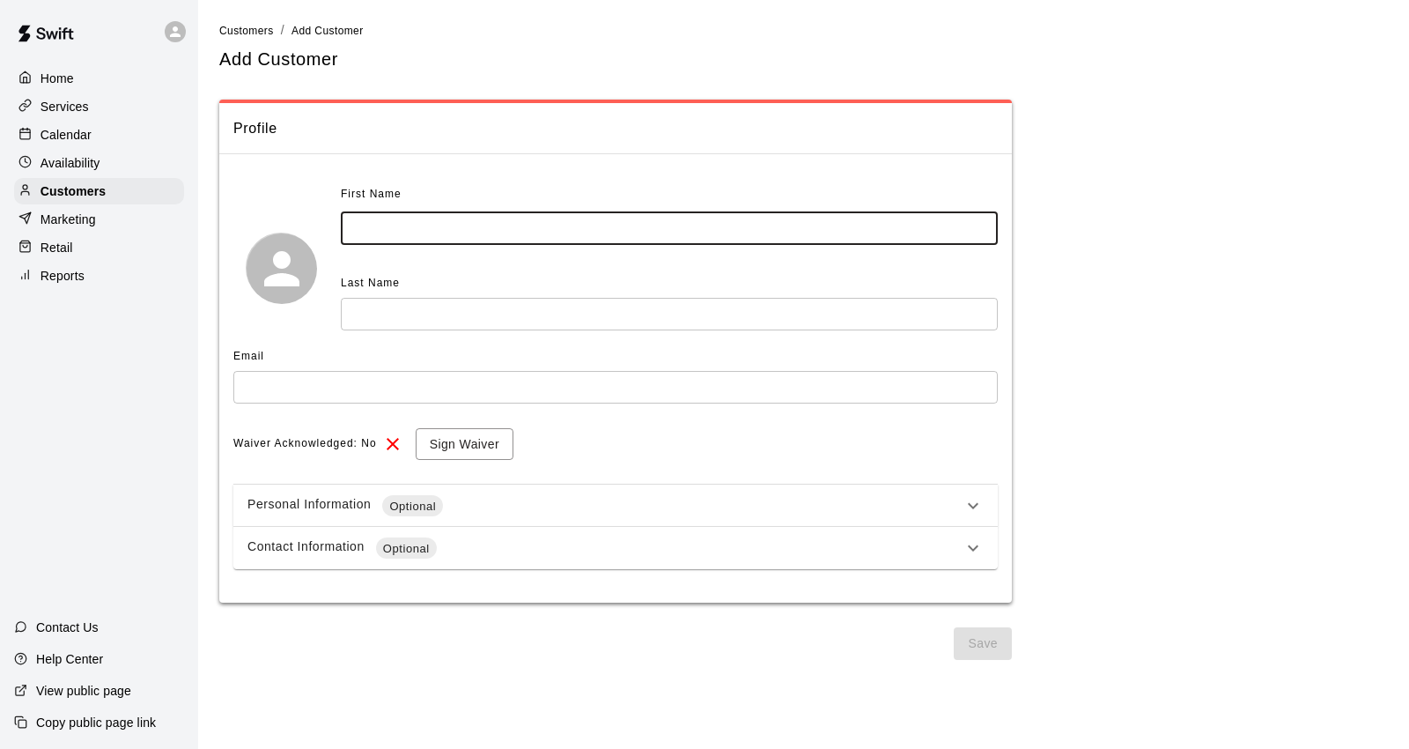
click at [646, 217] on input "text" at bounding box center [669, 228] width 657 height 33
type input "*******"
click at [556, 313] on input "text" at bounding box center [669, 314] width 657 height 33
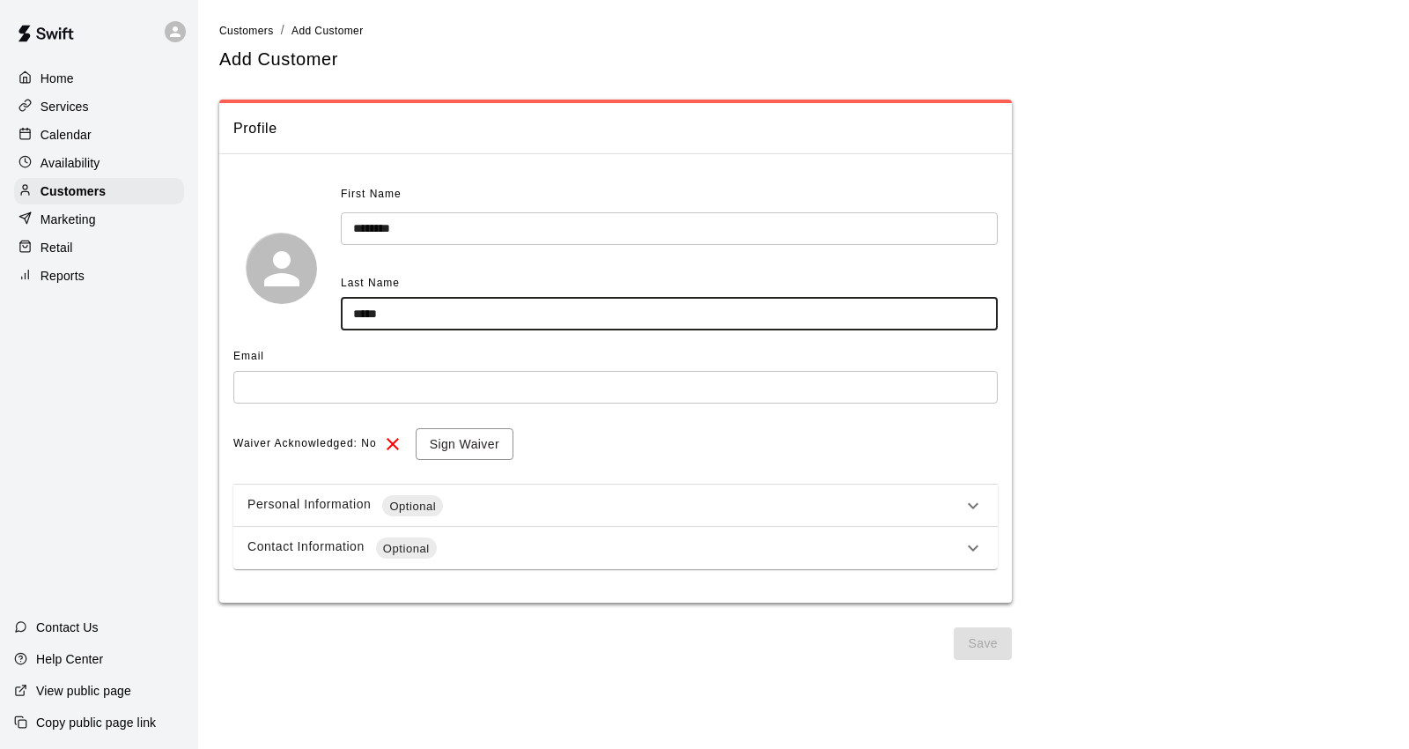
type input "*****"
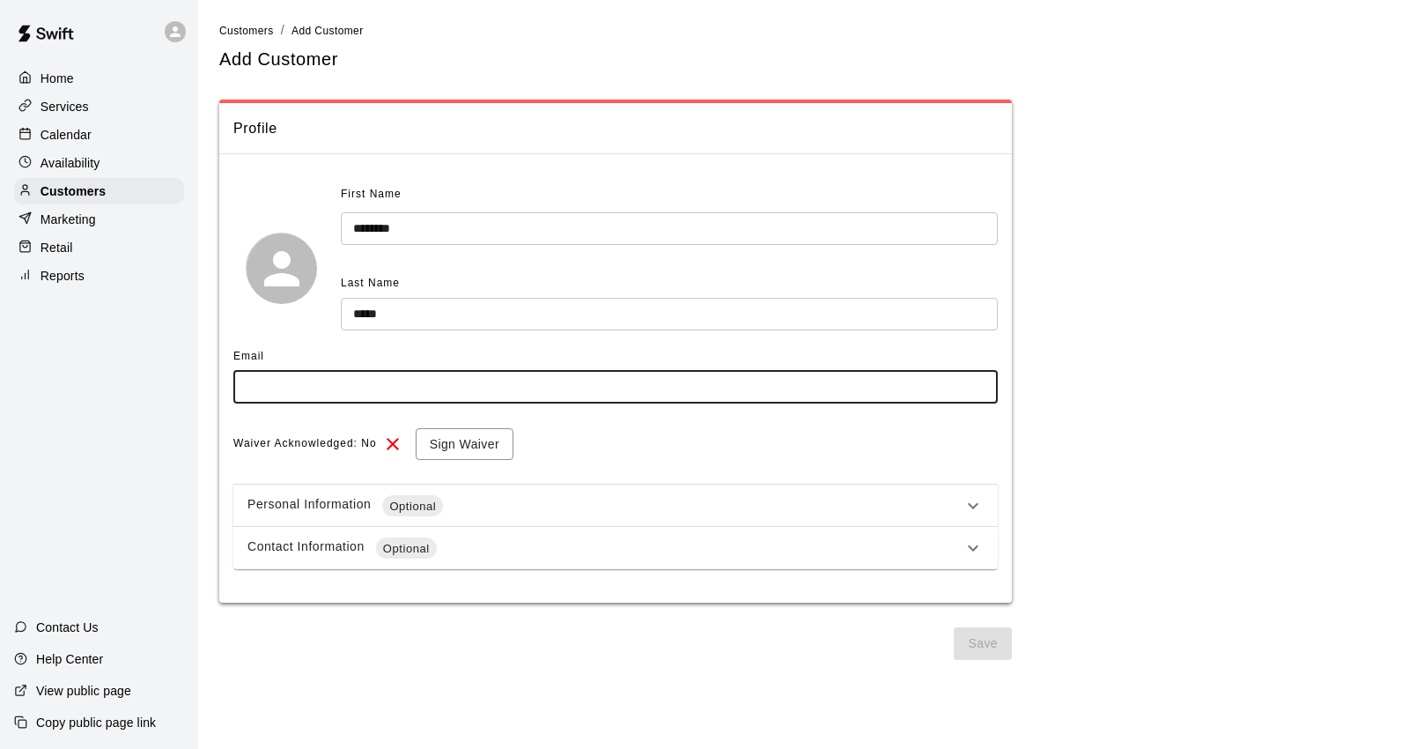
click at [497, 389] on input "text" at bounding box center [615, 387] width 764 height 33
type input "**********"
click at [443, 444] on button "Sign Waiver" at bounding box center [465, 444] width 98 height 33
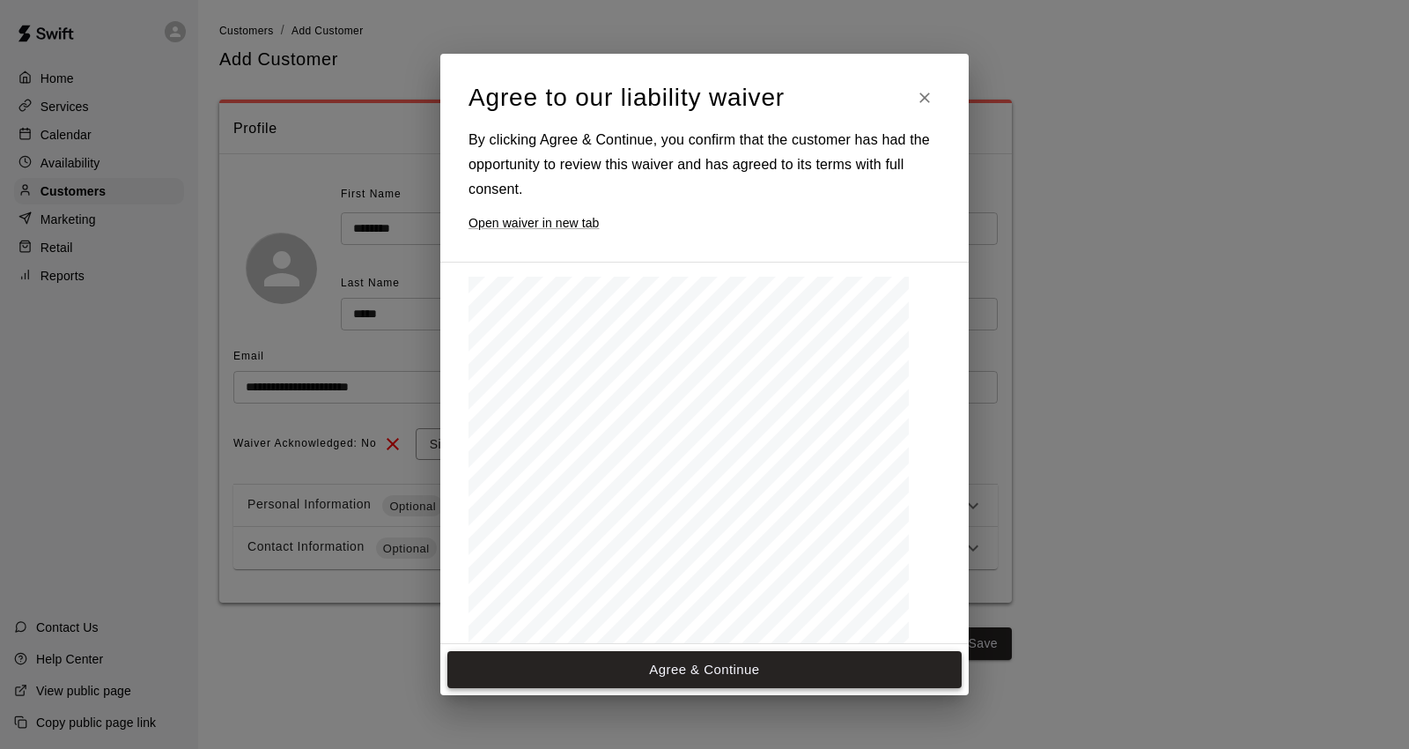
click at [776, 675] on button "Agree & Continue" at bounding box center [704, 669] width 514 height 37
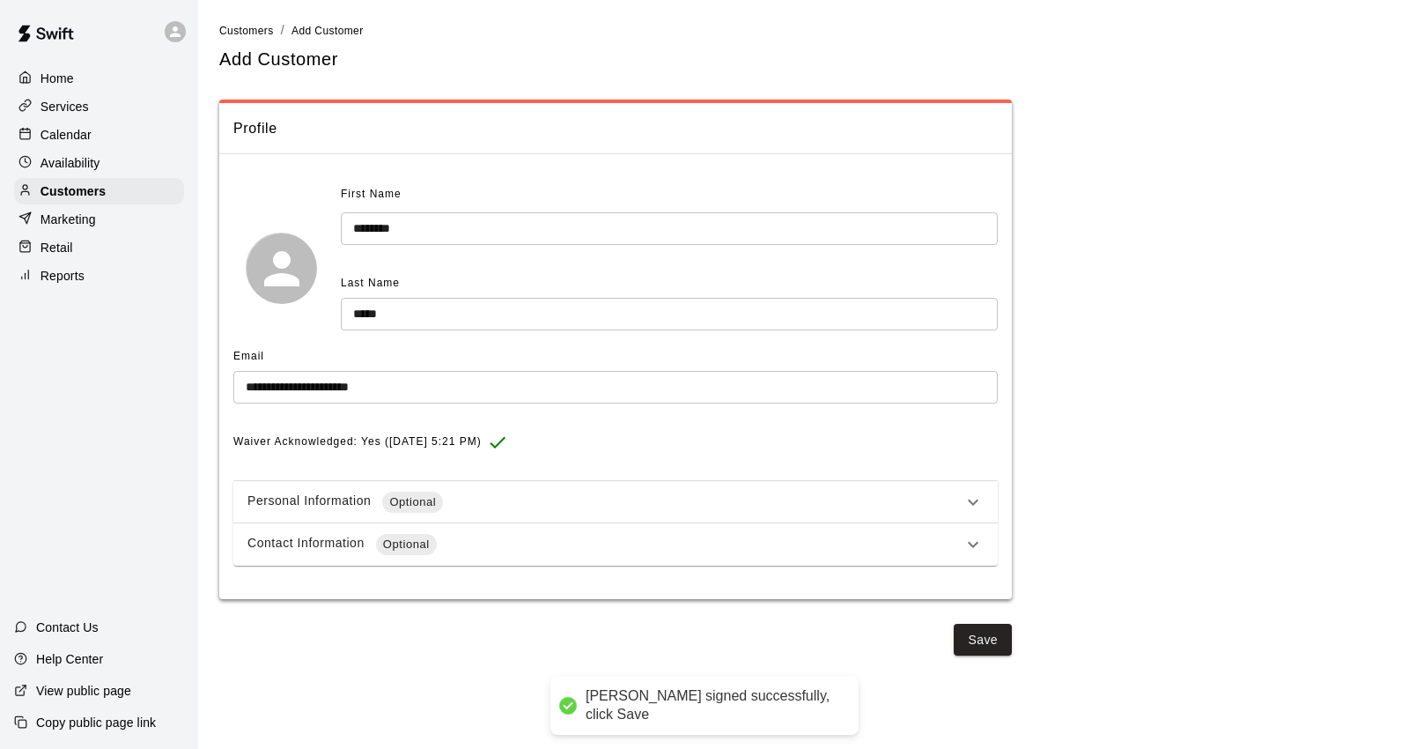
click at [561, 507] on div "Personal Information Optional" at bounding box center [604, 501] width 715 height 21
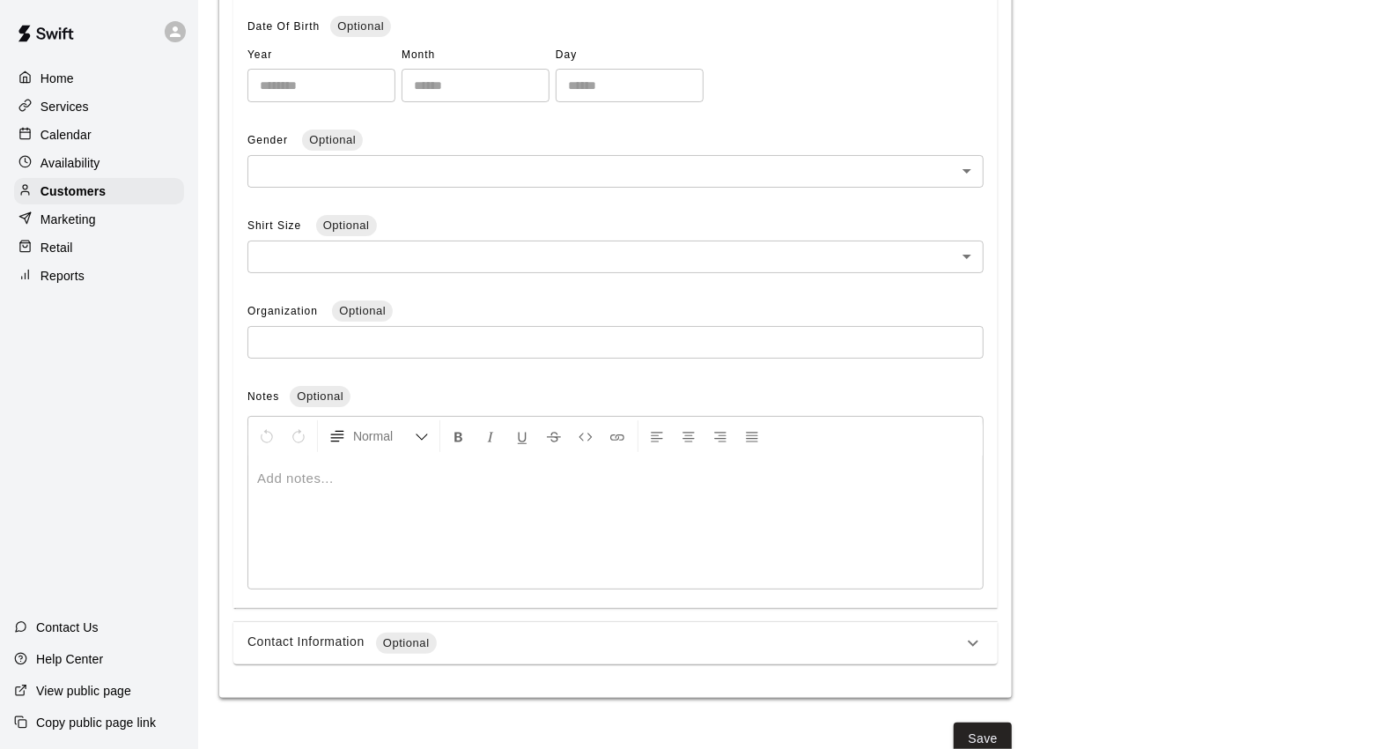
scroll to position [549, 0]
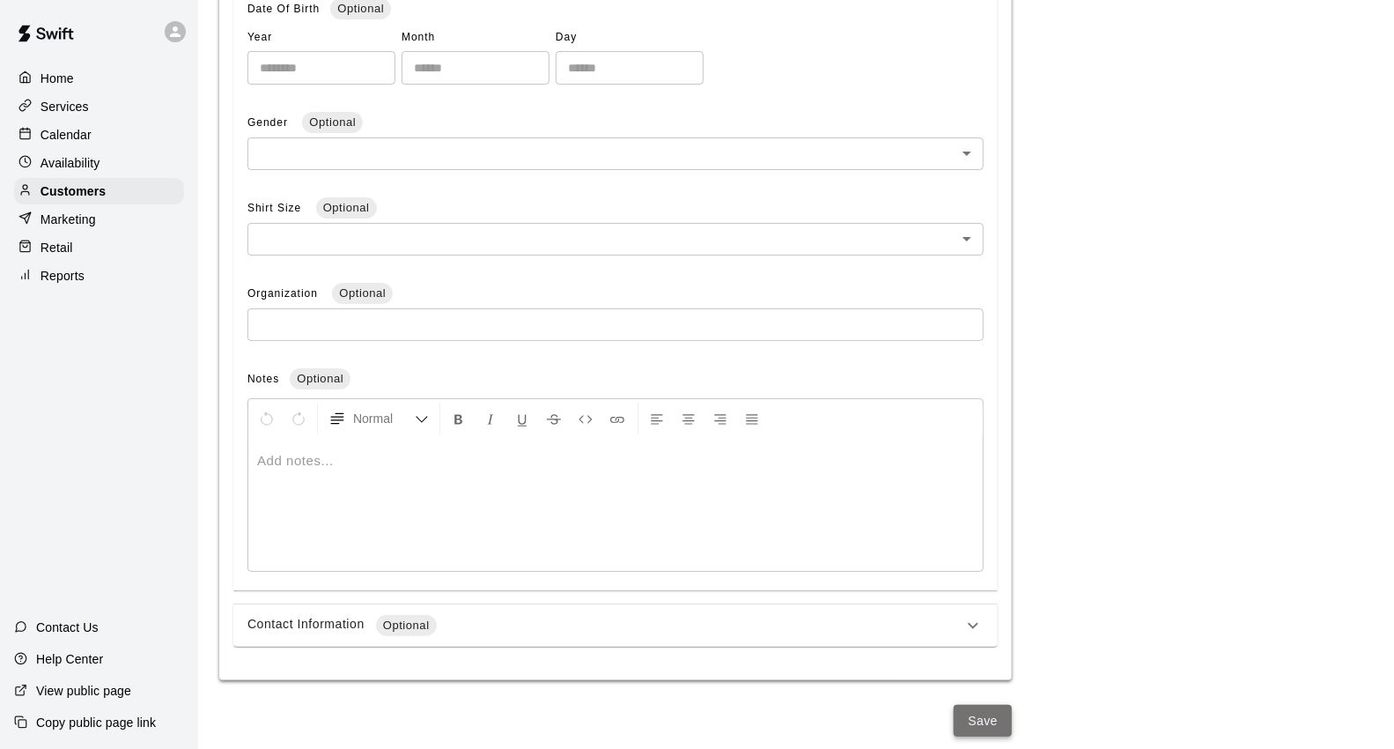
click at [980, 718] on button "Save" at bounding box center [983, 721] width 58 height 33
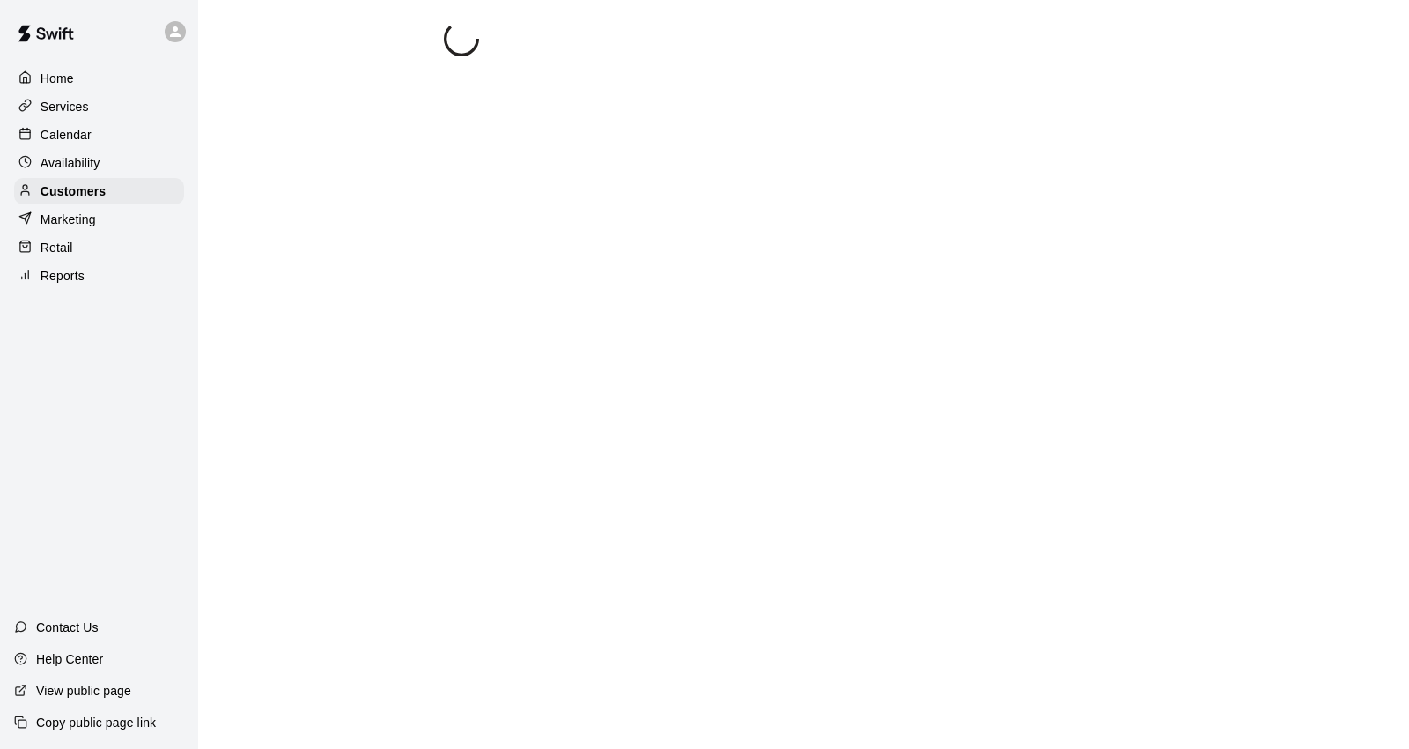
select select "**"
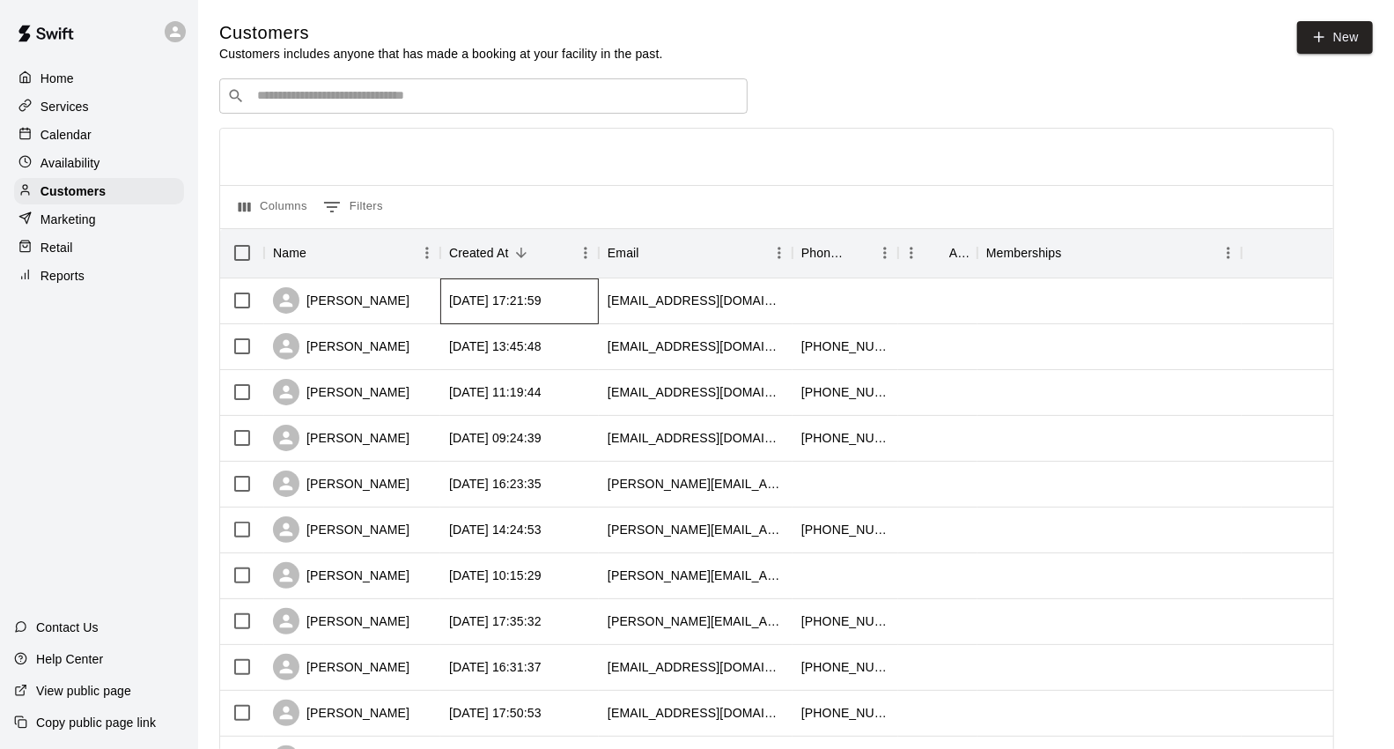
click at [479, 309] on div "[DATE] 17:21:59" at bounding box center [495, 301] width 92 height 18
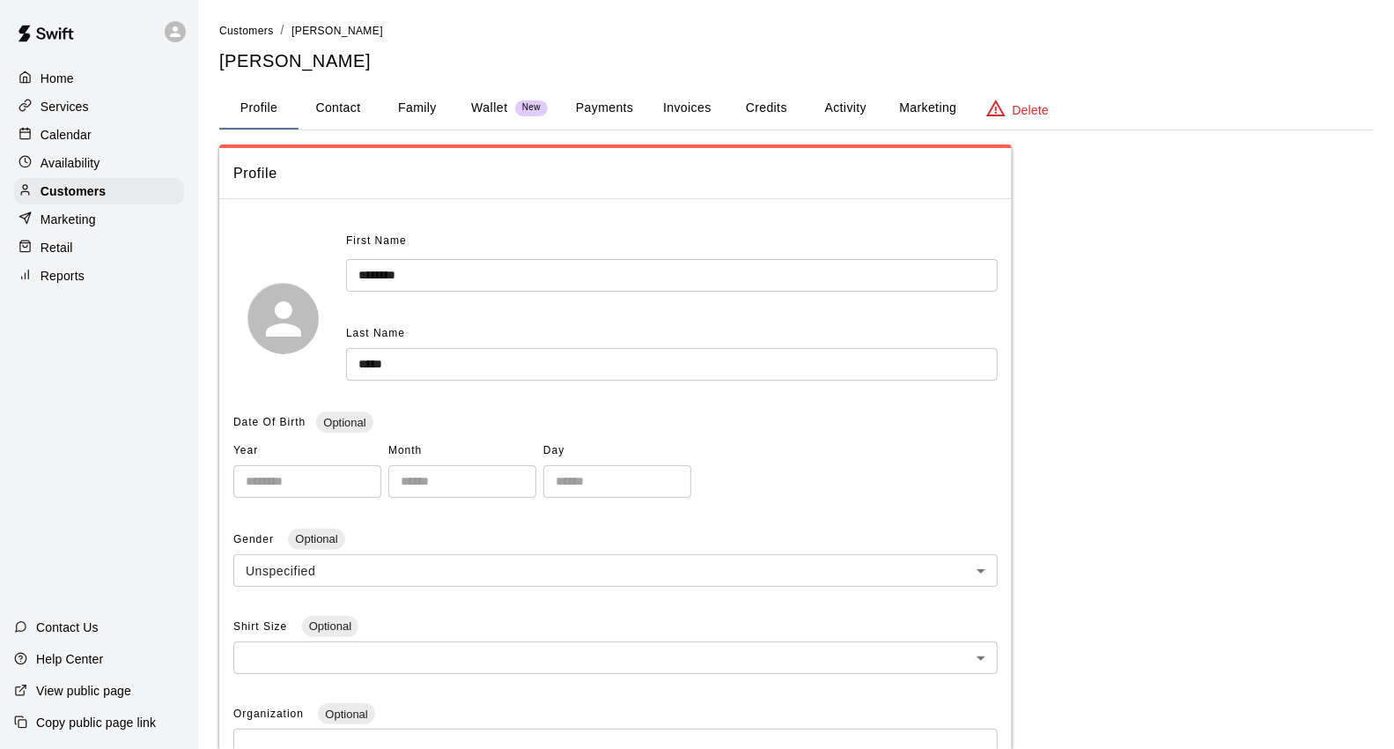
click at [401, 108] on button "Family" at bounding box center [417, 108] width 79 height 42
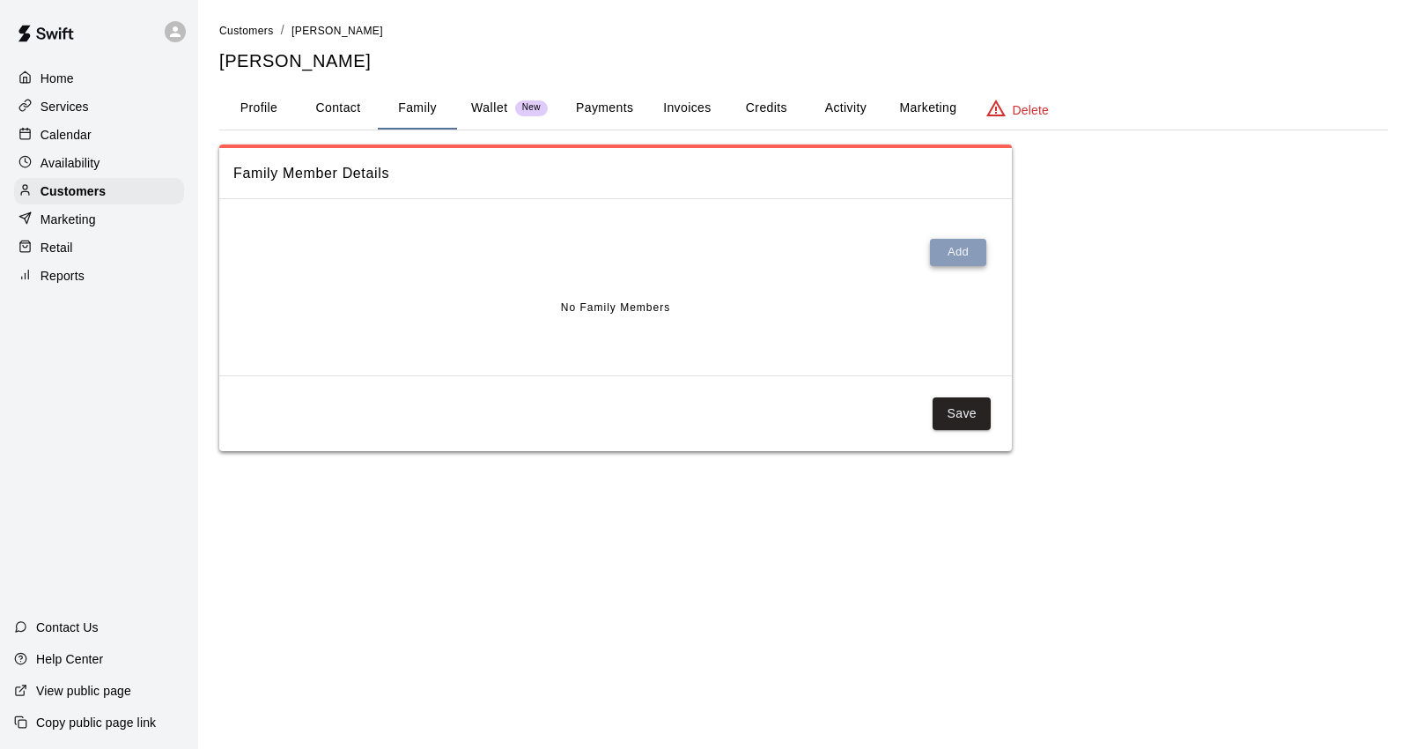
click at [960, 262] on button "Add" at bounding box center [958, 252] width 56 height 27
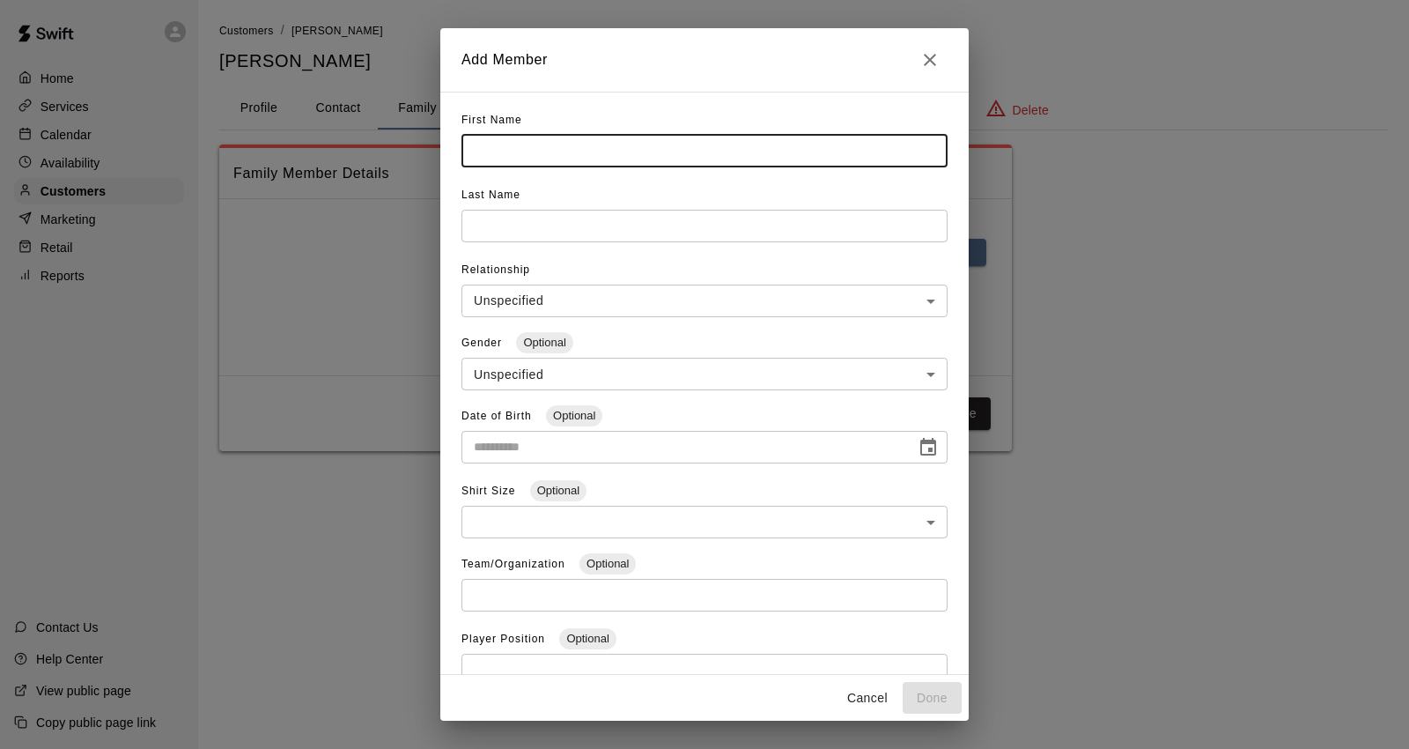
click at [833, 164] on input "text" at bounding box center [704, 151] width 486 height 33
type input "******"
click at [806, 223] on input "text" at bounding box center [704, 226] width 486 height 33
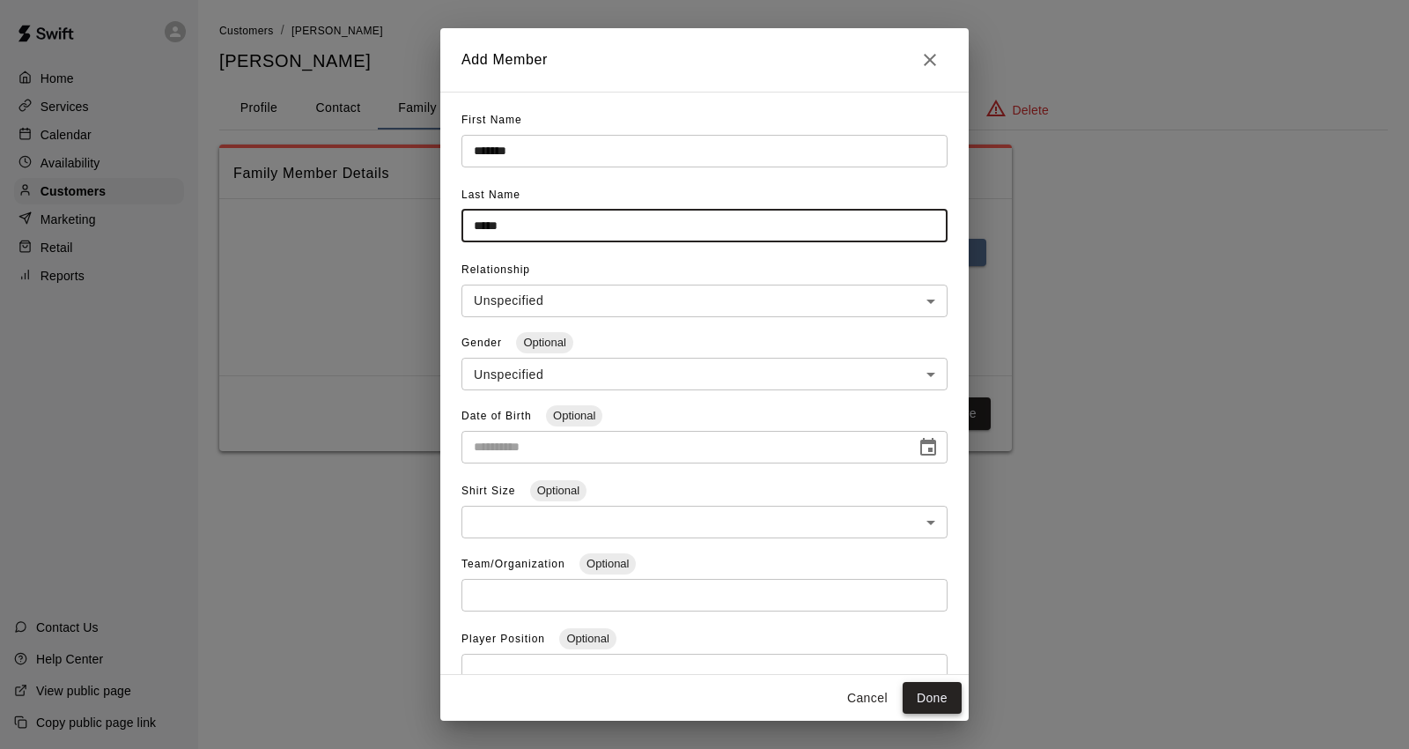
type input "*****"
click at [926, 698] on button "Done" at bounding box center [932, 698] width 59 height 33
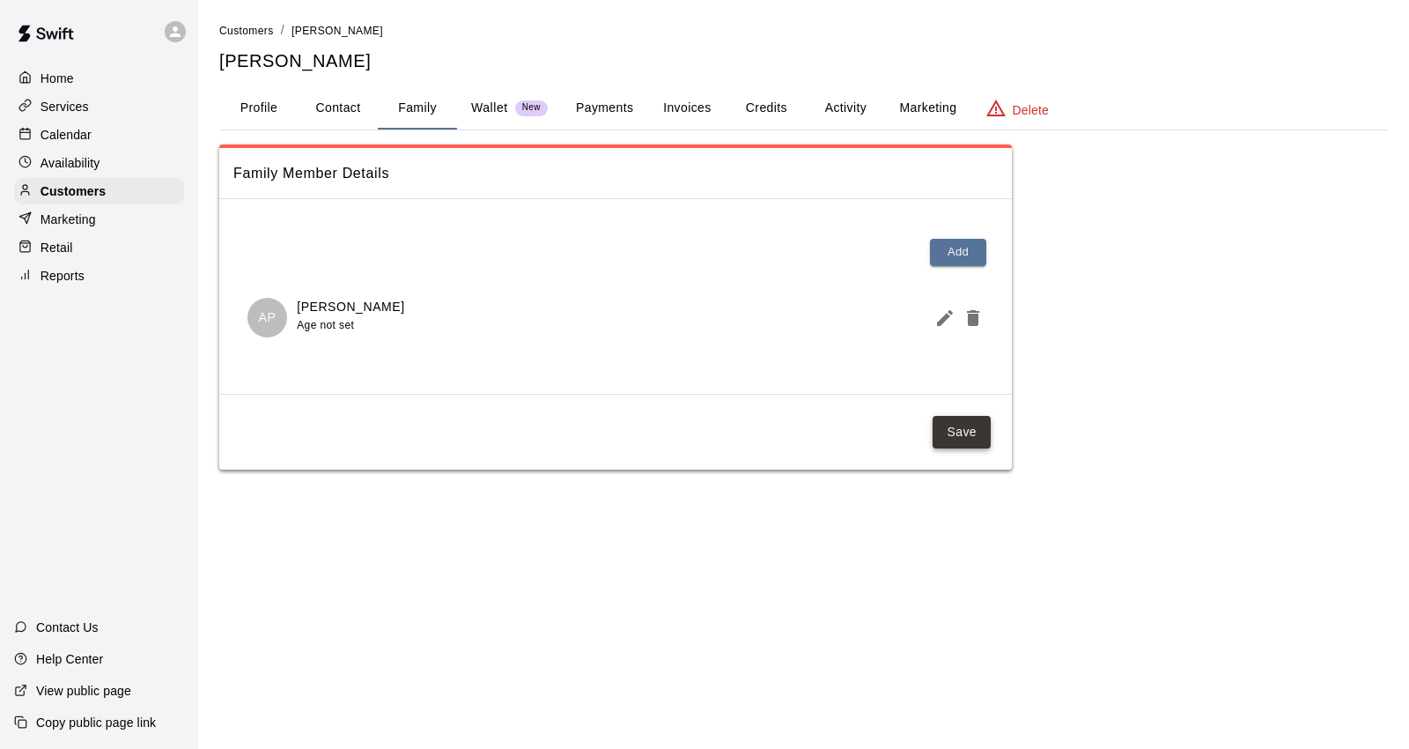
click at [949, 430] on button "Save" at bounding box center [962, 432] width 58 height 33
drag, startPoint x: 156, startPoint y: 135, endPoint x: 163, endPoint y: 145, distance: 12.7
click at [156, 135] on div "Calendar" at bounding box center [99, 135] width 170 height 26
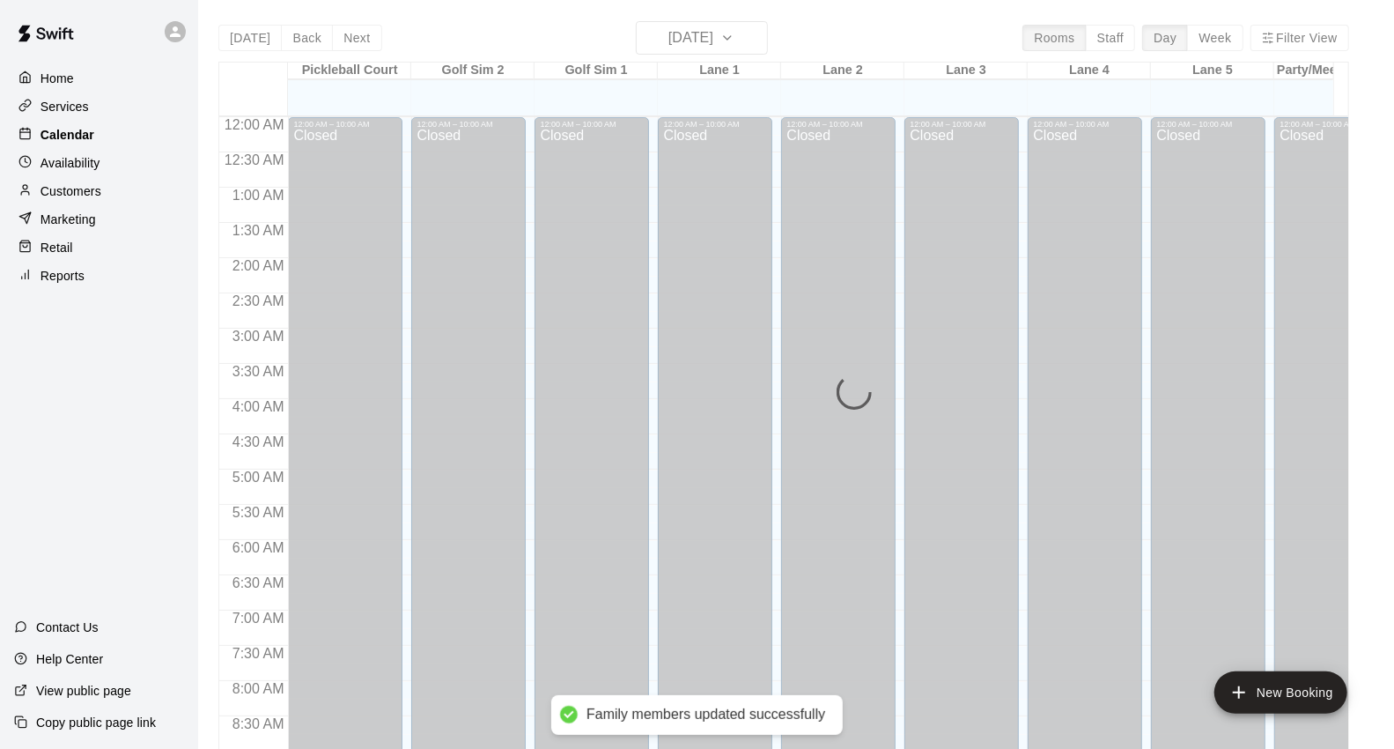
scroll to position [986, 0]
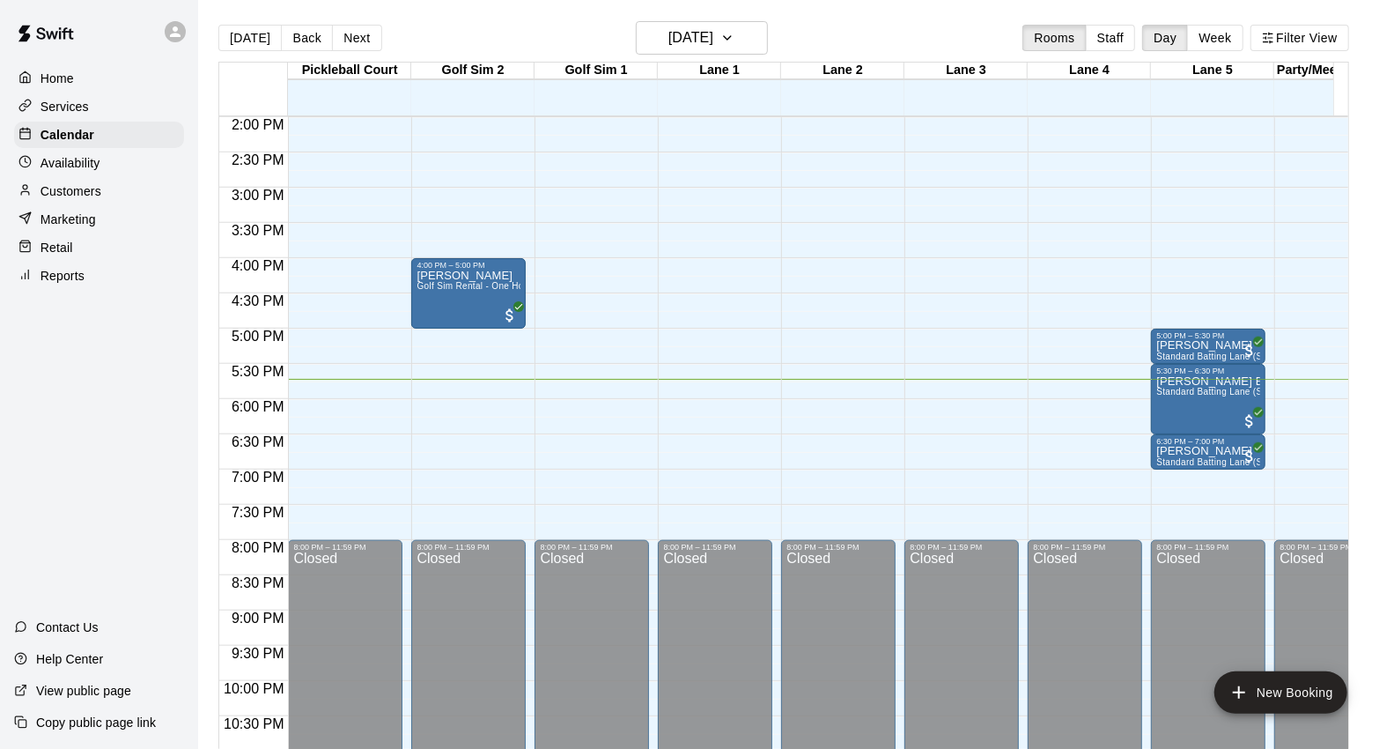
drag, startPoint x: 351, startPoint y: 29, endPoint x: 497, endPoint y: 83, distance: 155.8
click at [351, 29] on button "Next" at bounding box center [356, 38] width 49 height 26
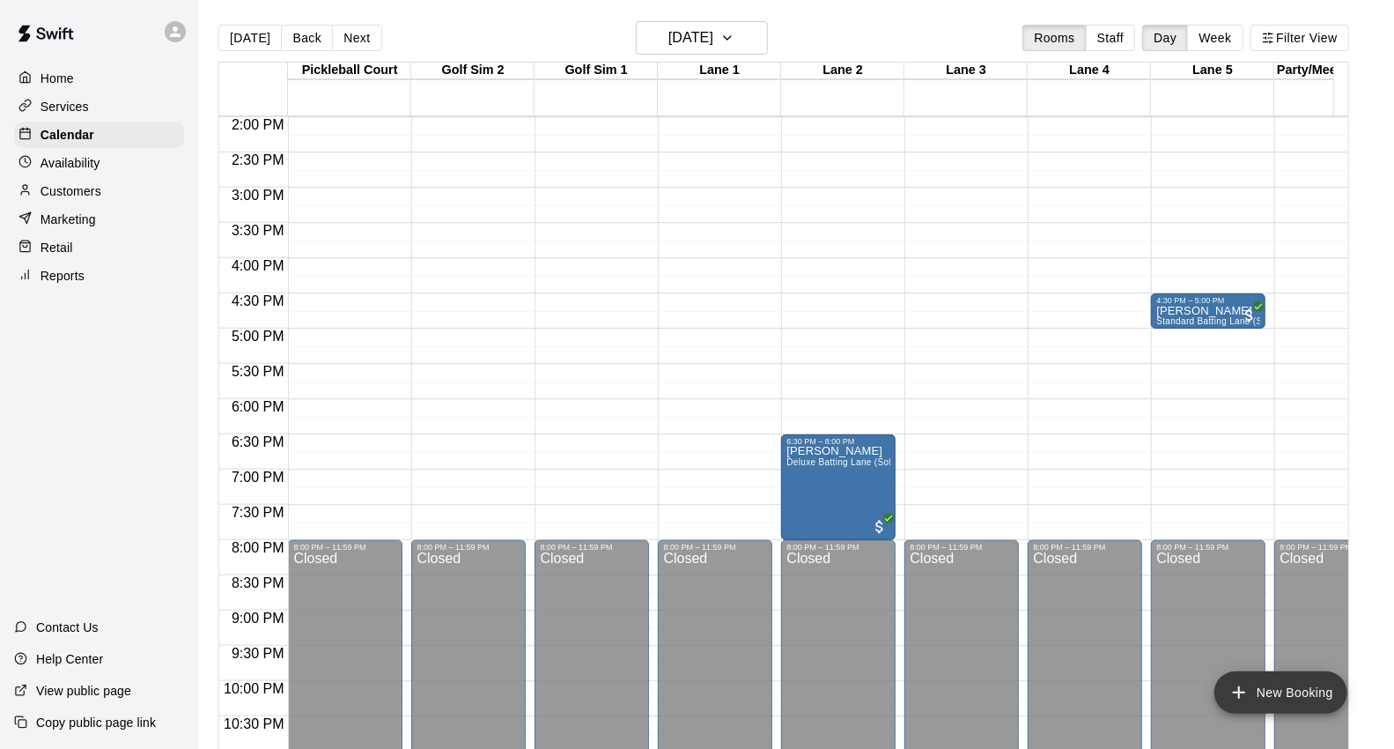
click at [1280, 683] on button "New Booking" at bounding box center [1280, 692] width 133 height 42
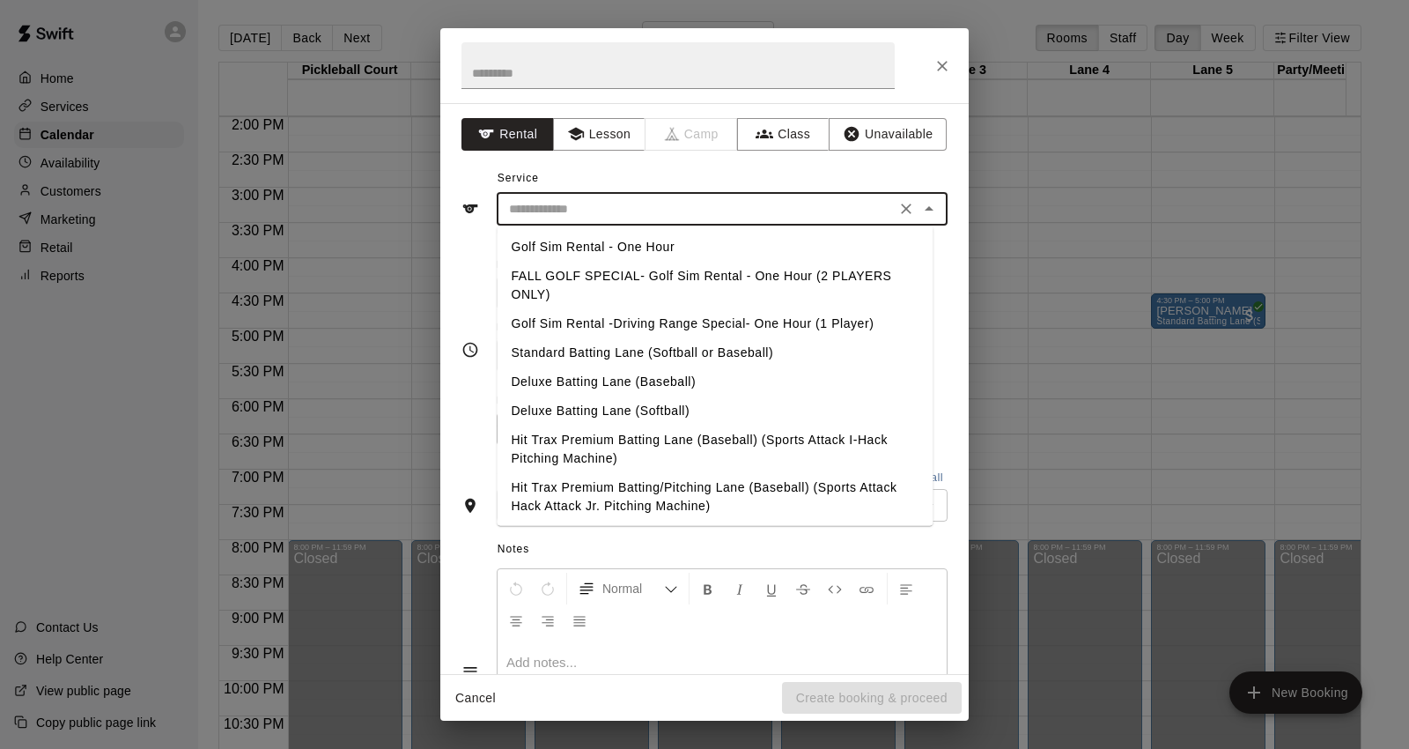
click at [640, 214] on input "text" at bounding box center [696, 209] width 388 height 22
click at [942, 57] on icon "Close" at bounding box center [943, 66] width 18 height 18
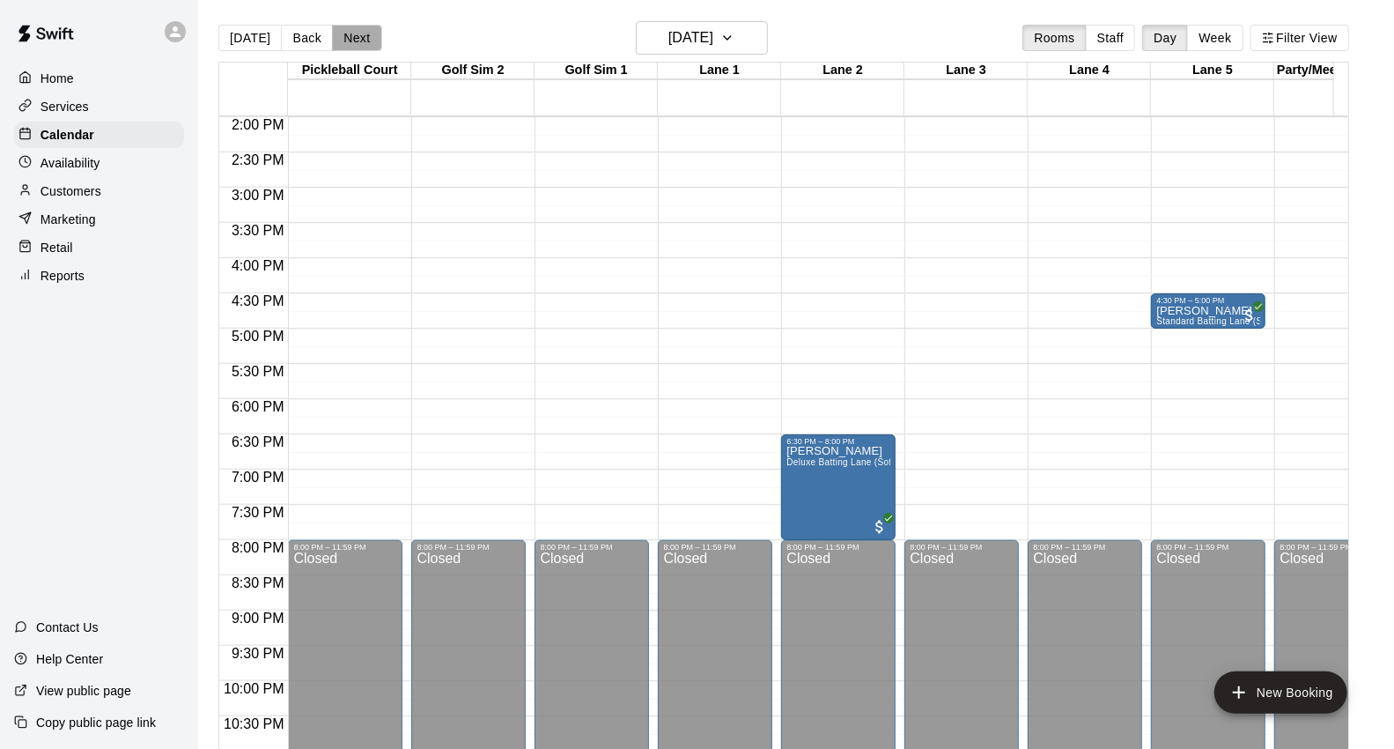
click at [355, 26] on button "Next" at bounding box center [356, 38] width 49 height 26
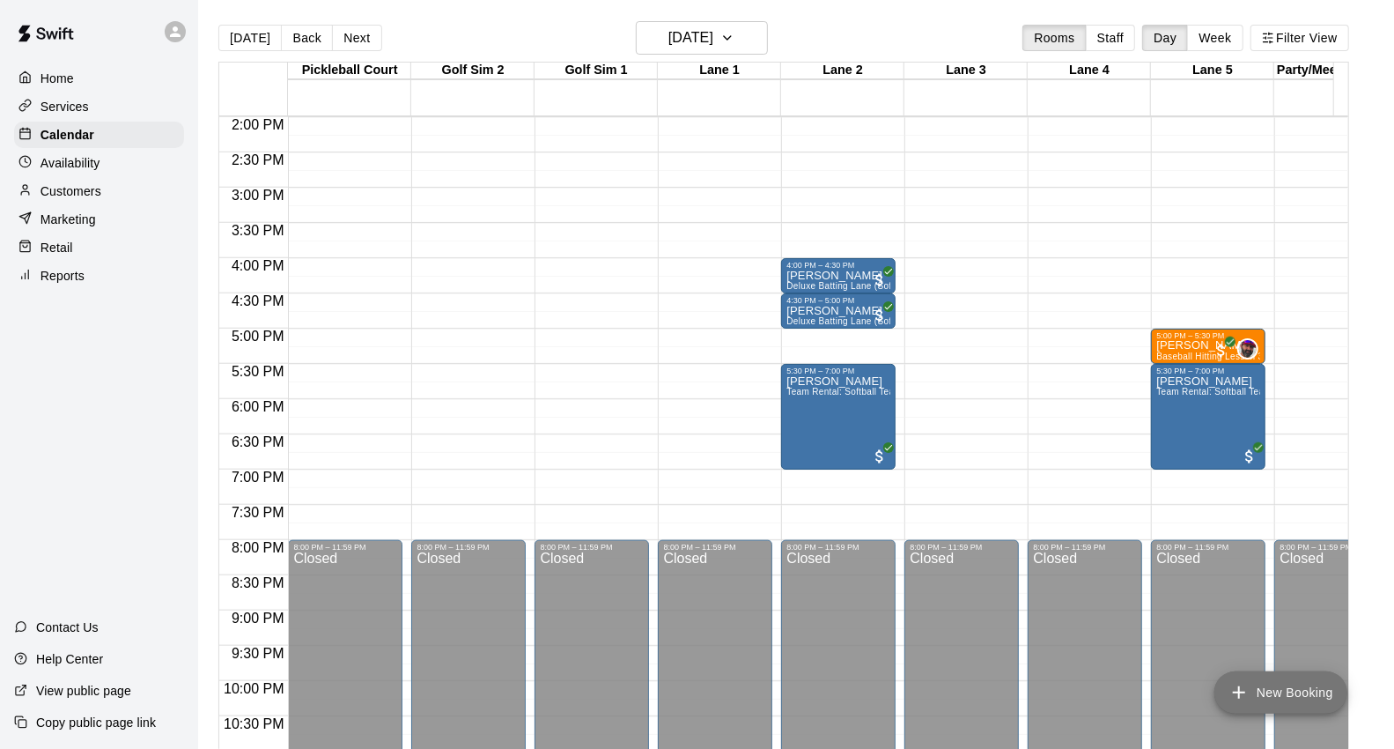
click at [1327, 688] on button "New Booking" at bounding box center [1280, 692] width 133 height 42
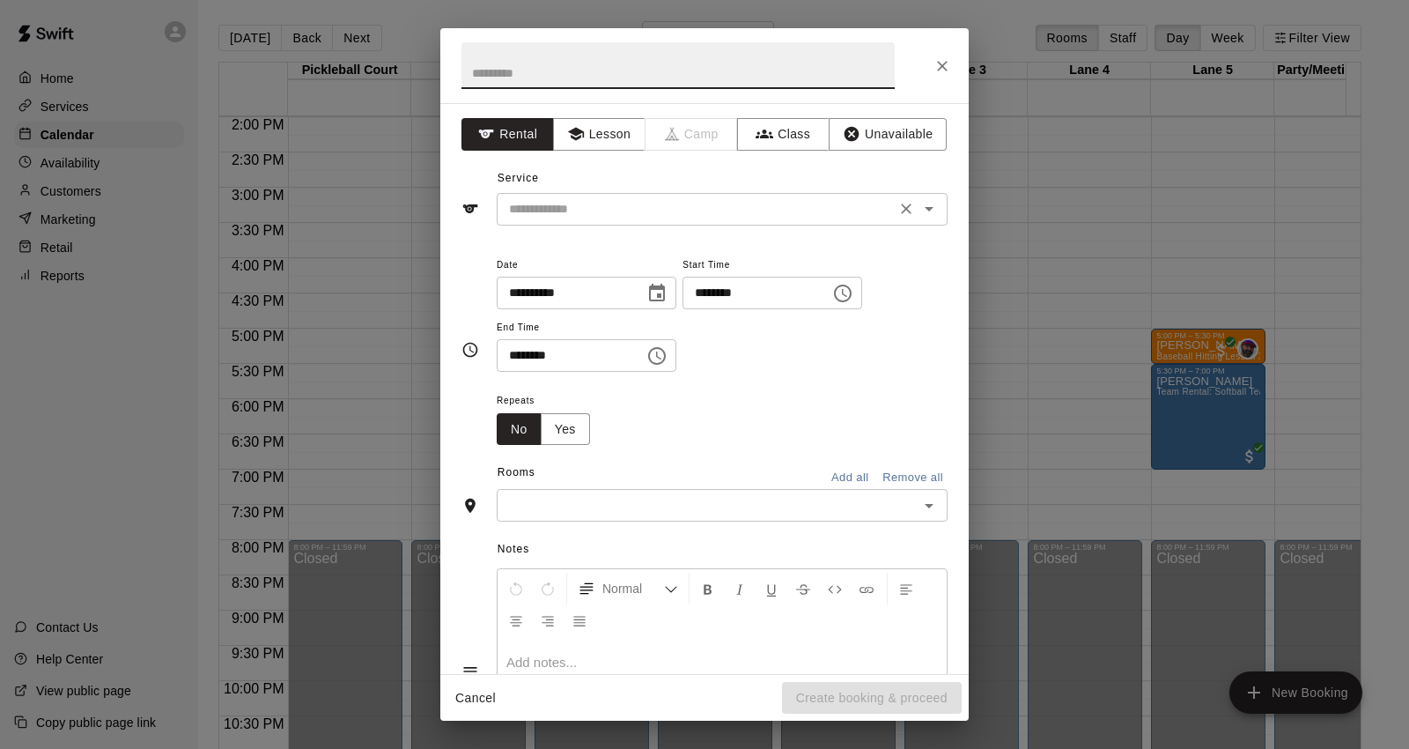
click at [830, 198] on input "text" at bounding box center [696, 209] width 388 height 22
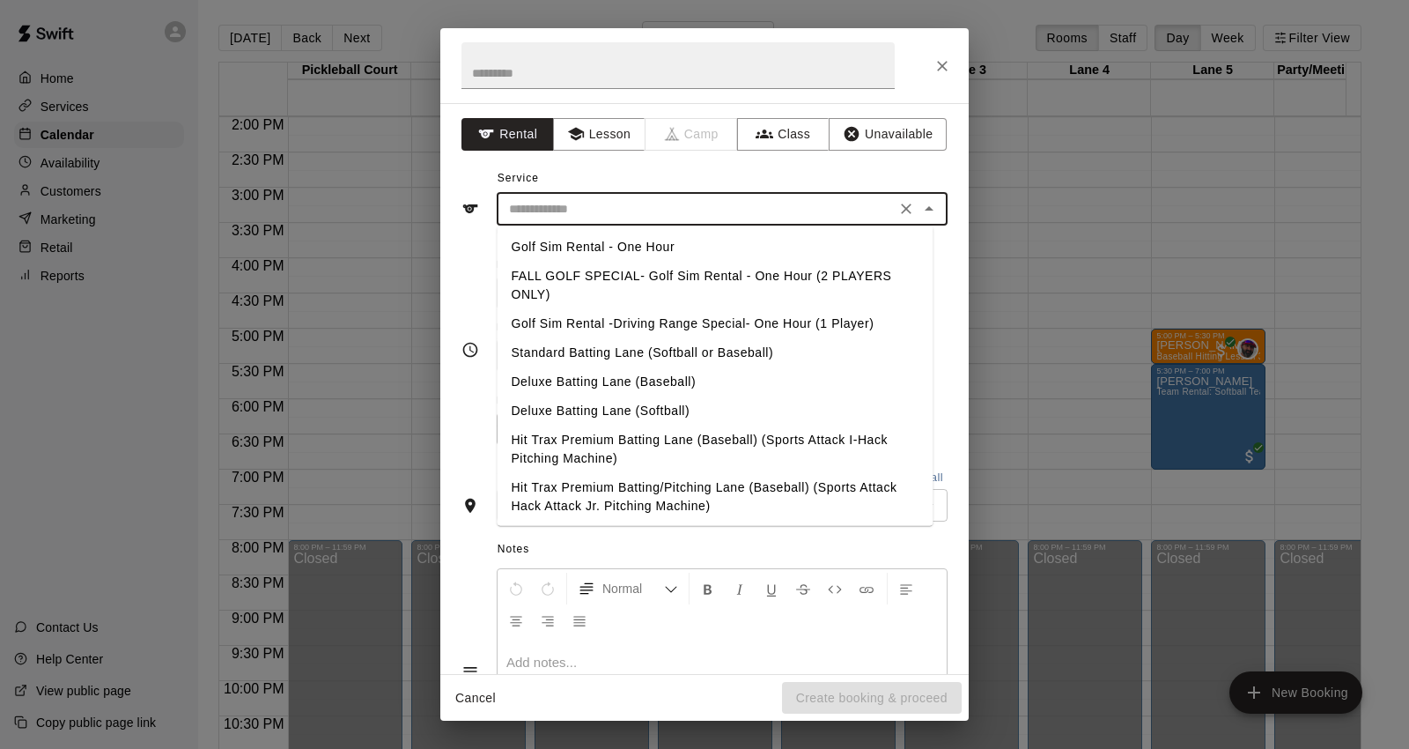
click at [707, 382] on li "Deluxe Batting Lane (Baseball)" at bounding box center [715, 381] width 436 height 29
type input "**********"
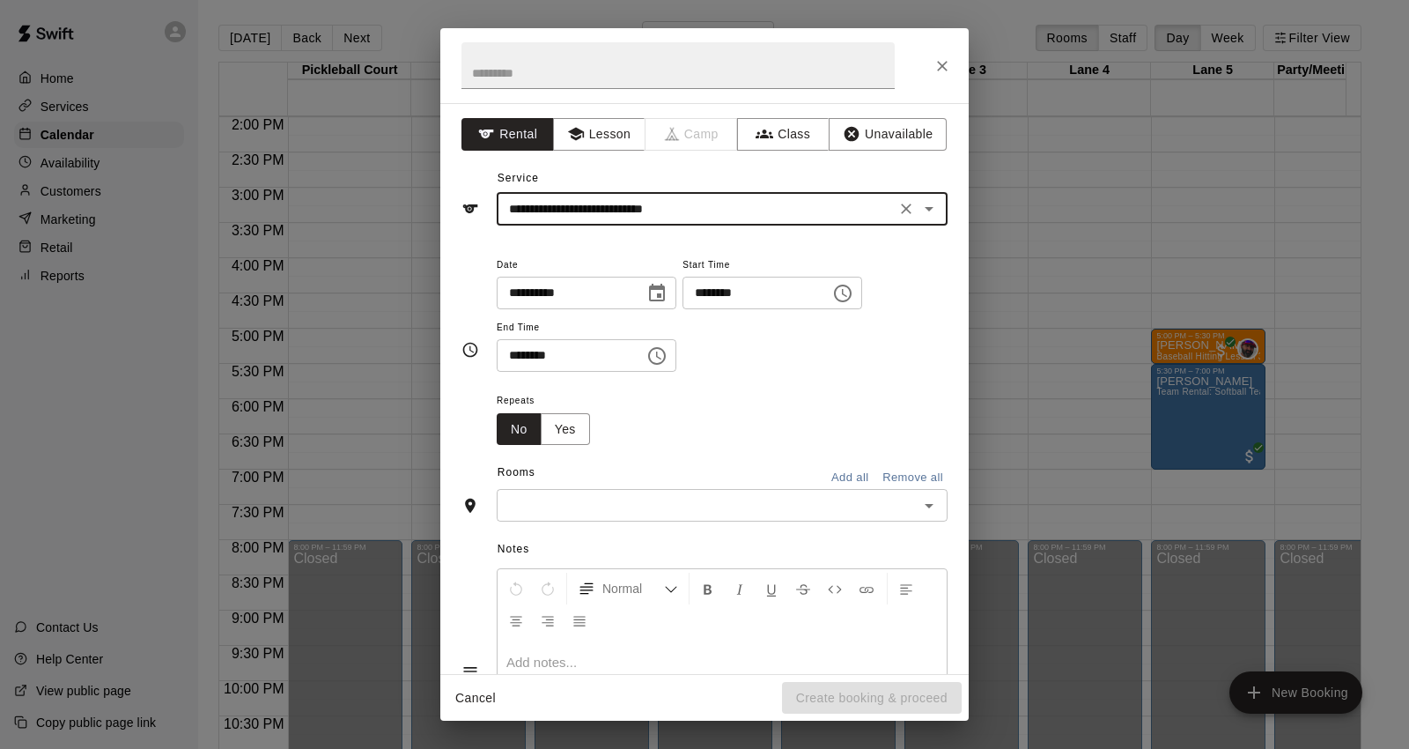
click at [731, 296] on input "********" at bounding box center [751, 293] width 136 height 33
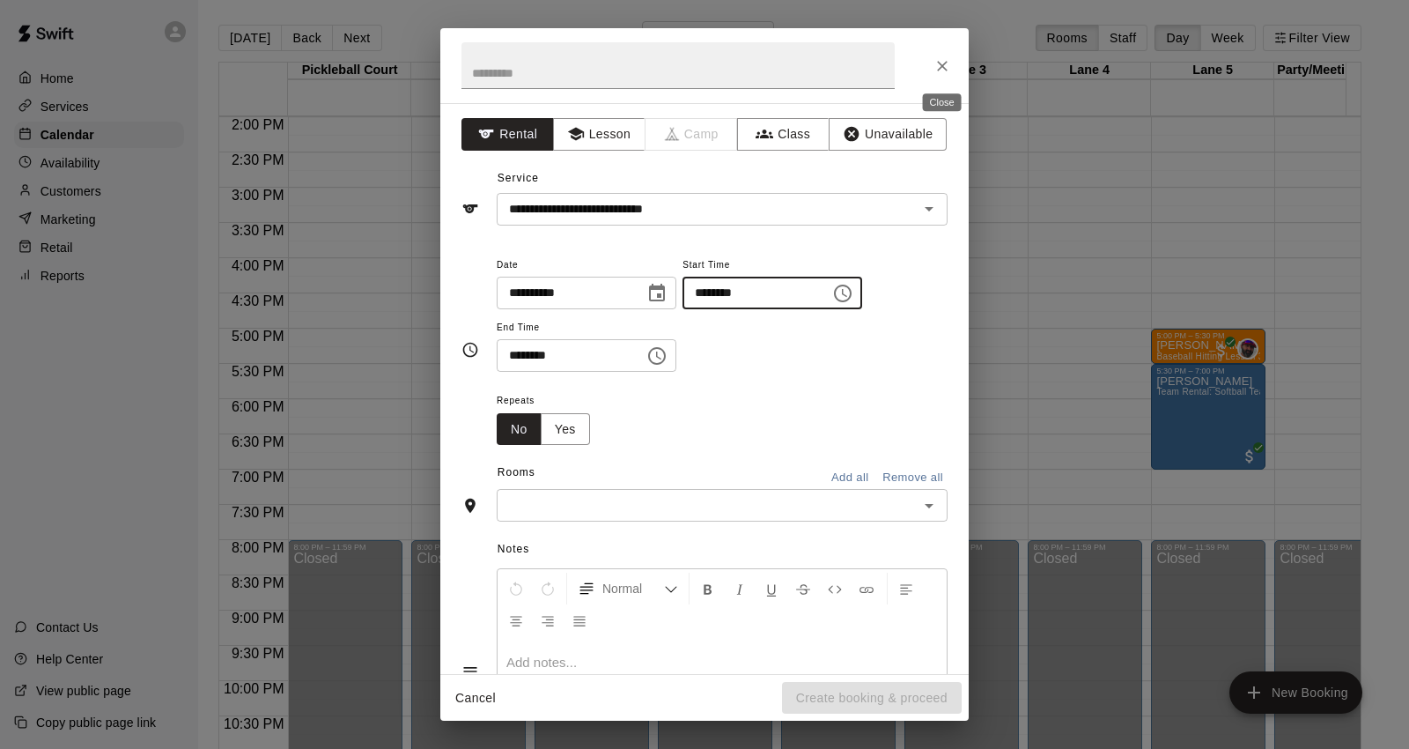
click at [938, 50] on button "Close" at bounding box center [942, 66] width 32 height 32
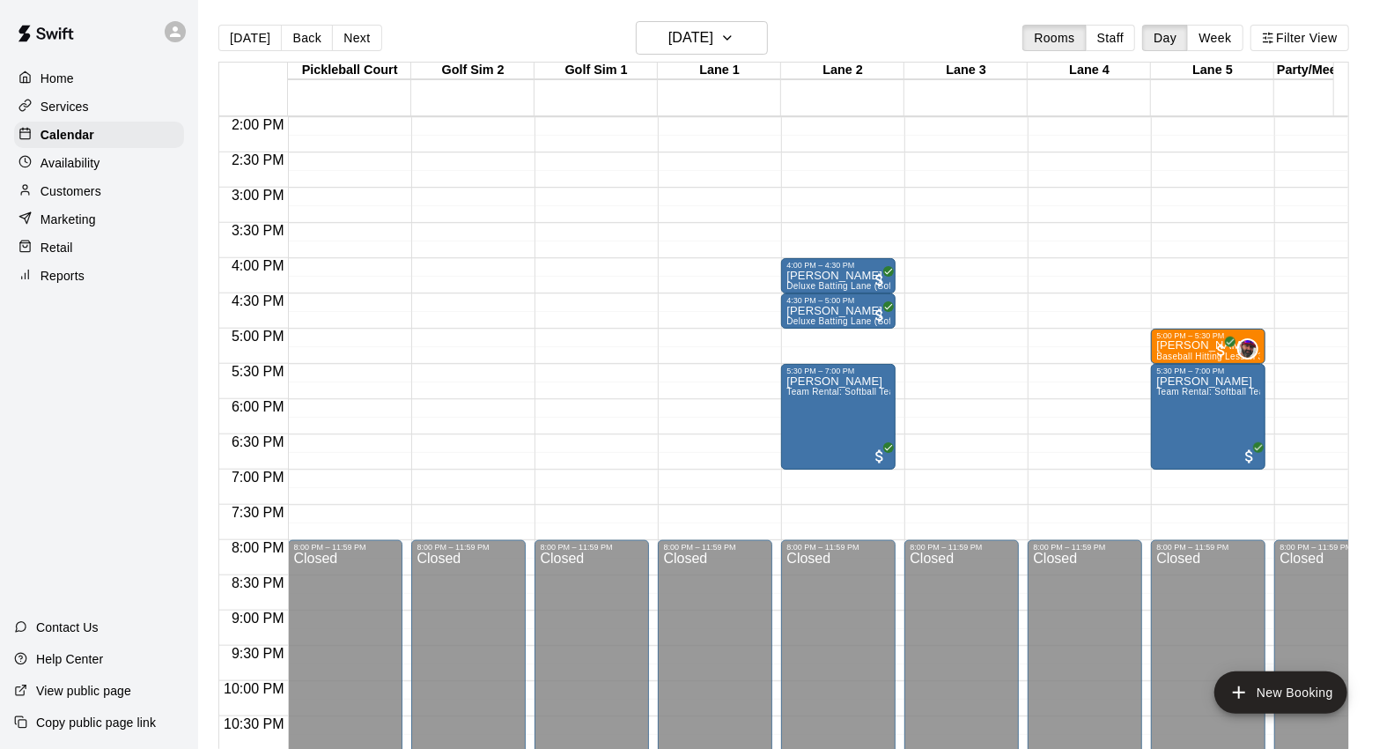
click at [129, 198] on div "Customers" at bounding box center [99, 191] width 170 height 26
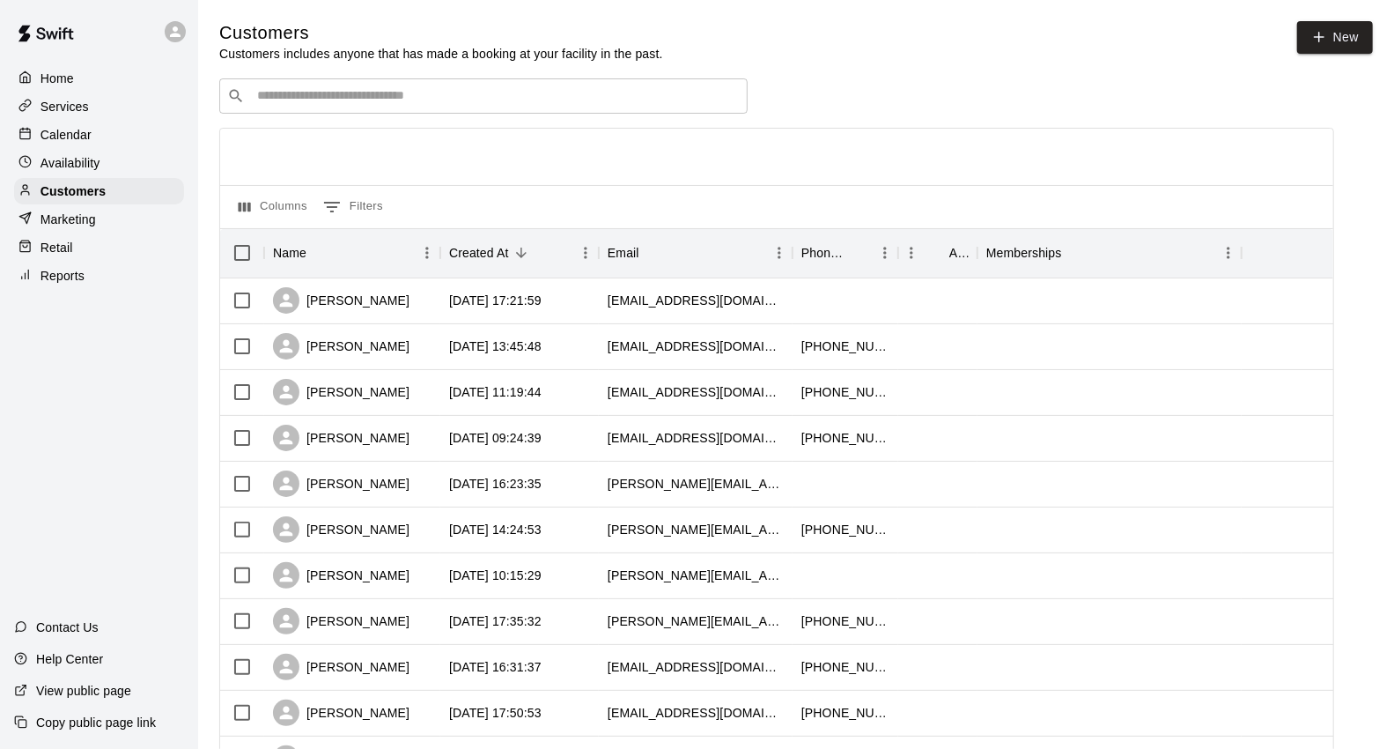
click at [561, 102] on input "Search customers by name or email" at bounding box center [496, 96] width 488 height 18
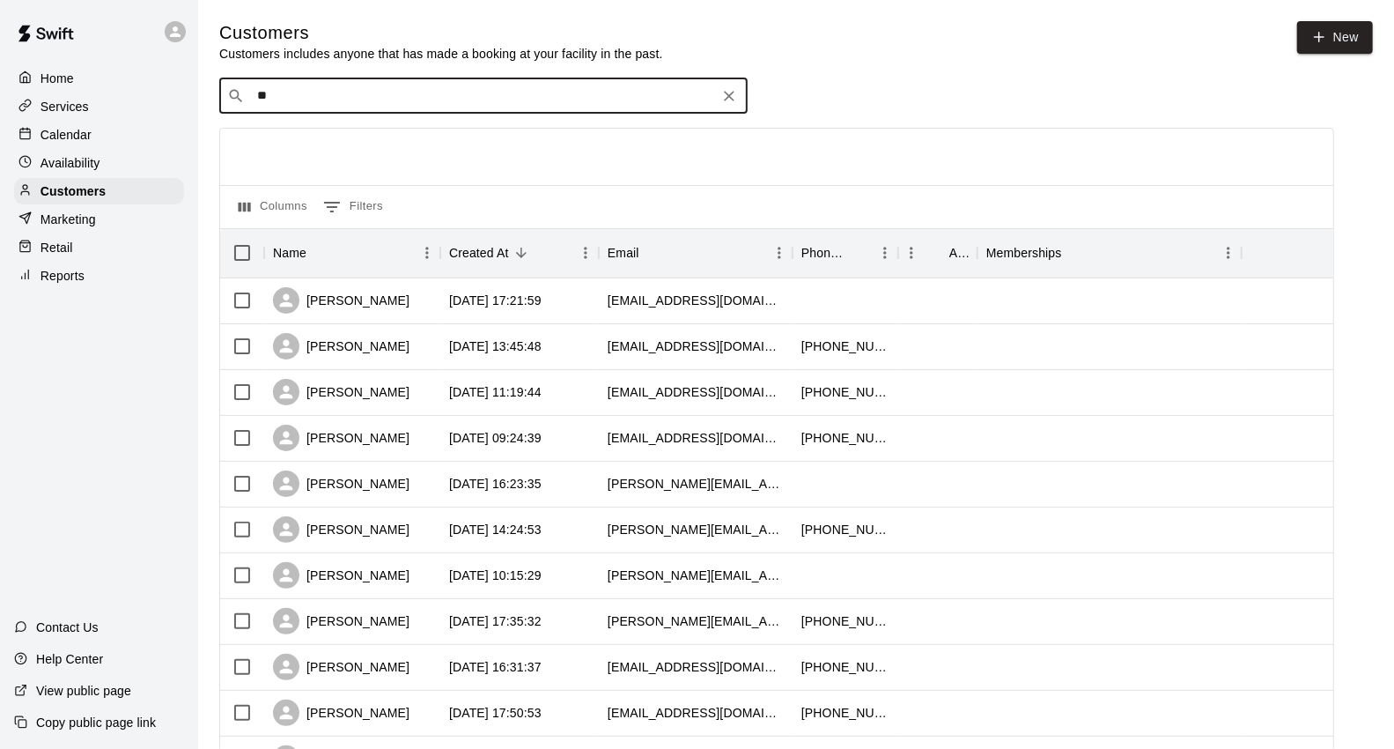
type input "*"
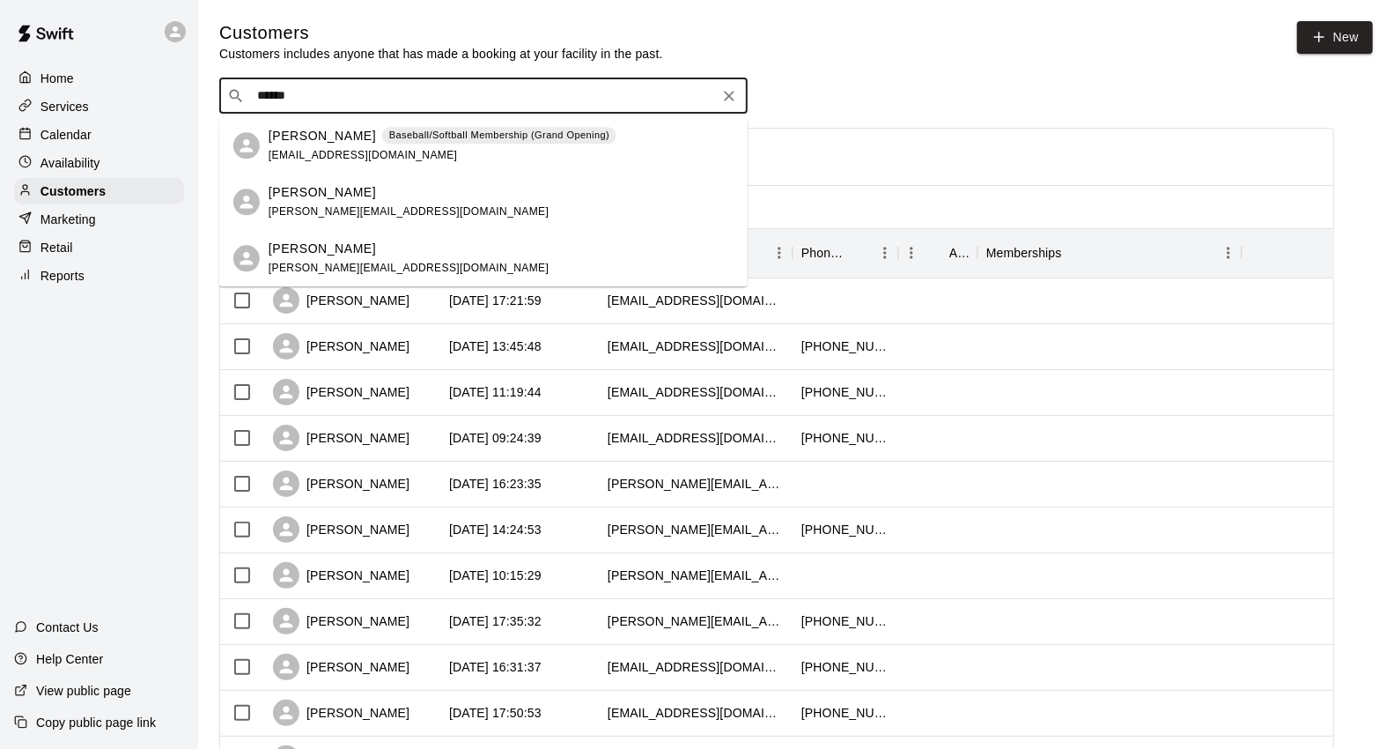
type input "*******"
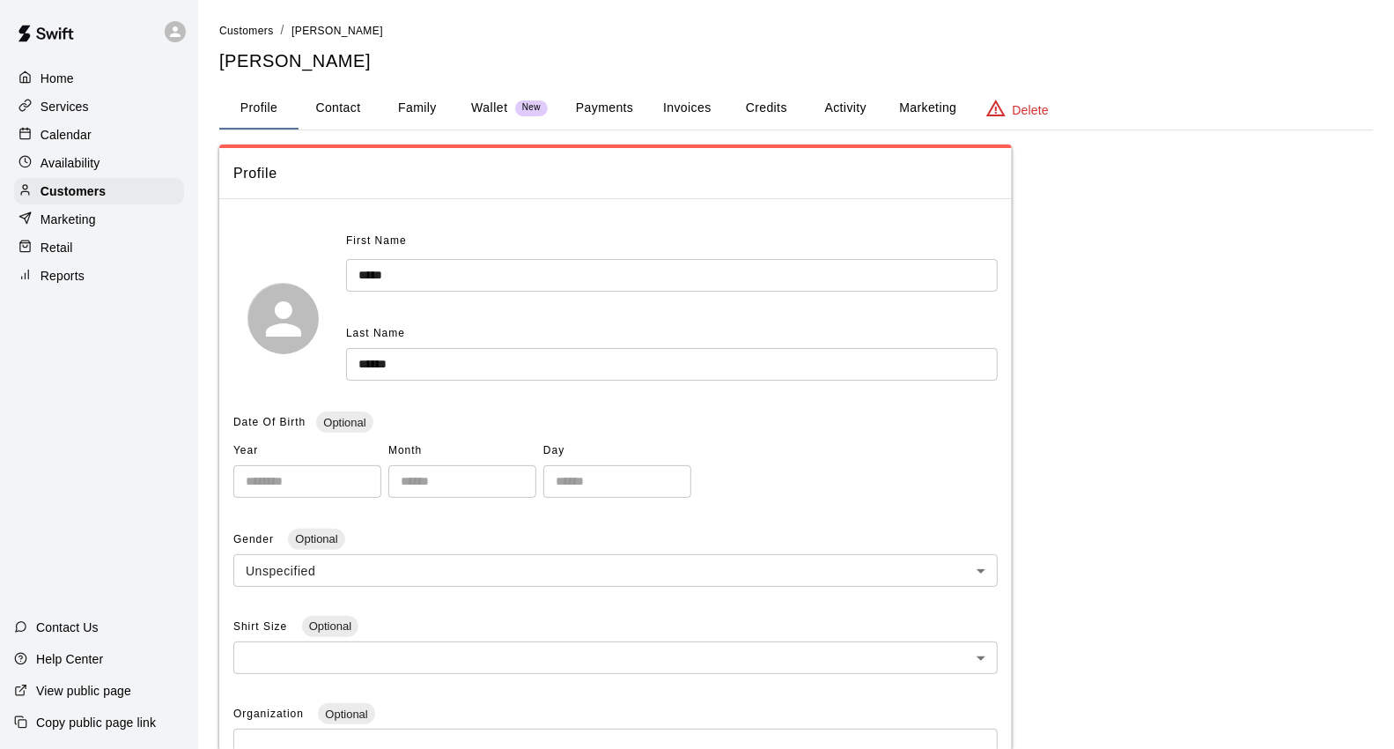
click at [631, 99] on button "Payments" at bounding box center [604, 108] width 85 height 42
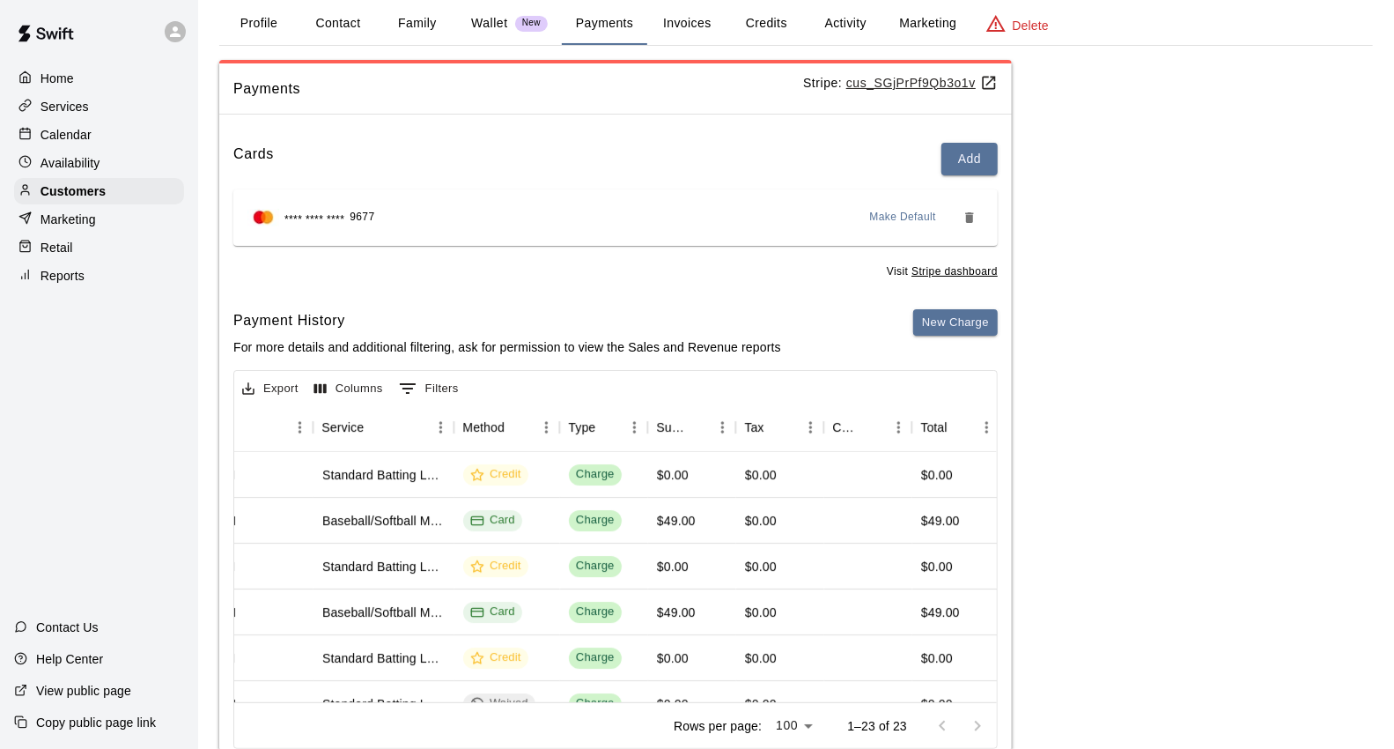
scroll to position [41, 0]
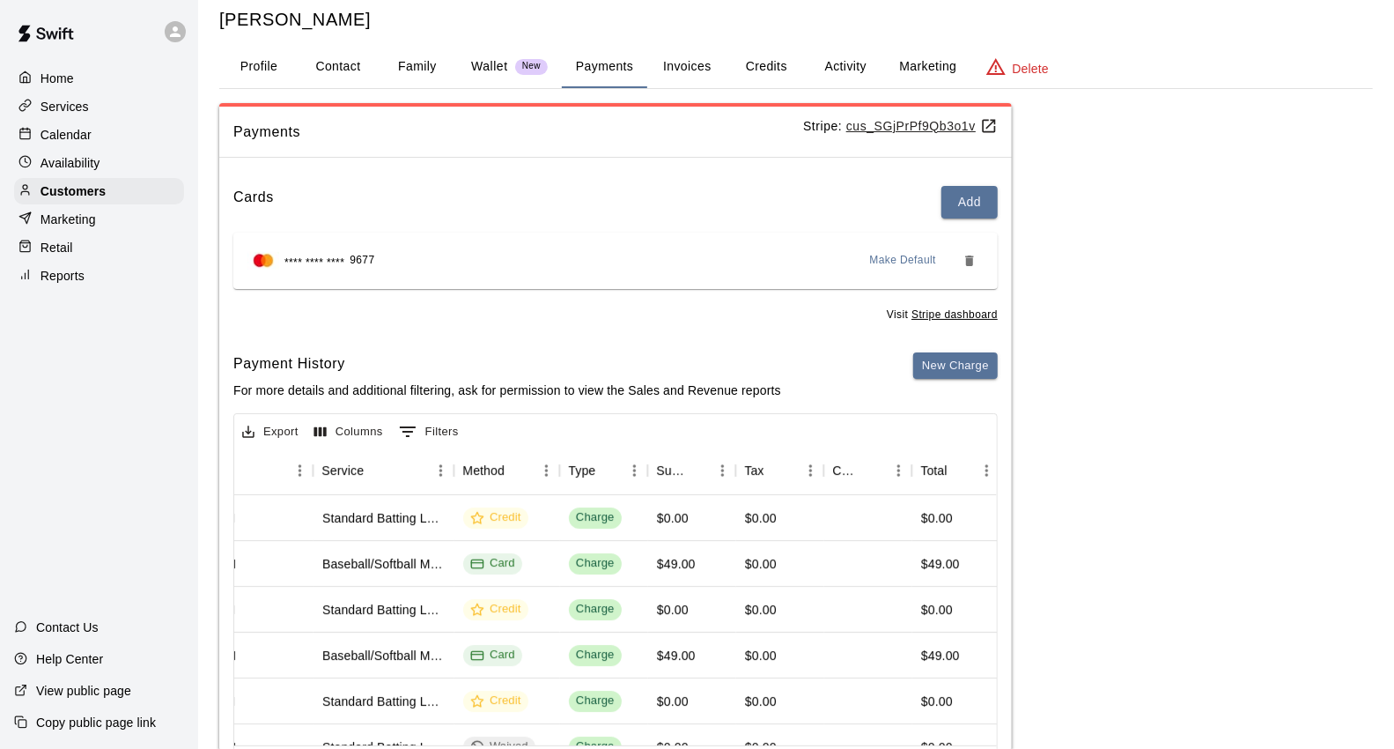
click at [758, 57] on button "Credits" at bounding box center [766, 67] width 79 height 42
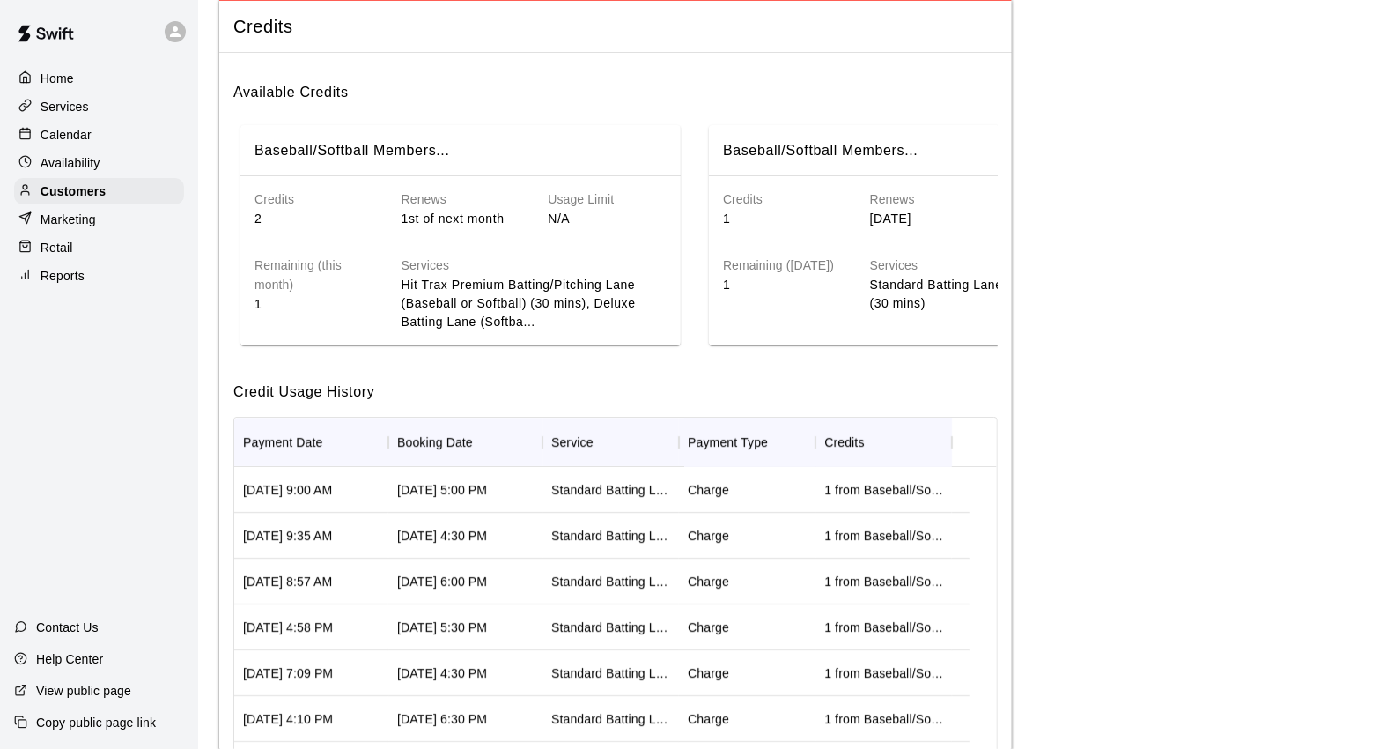
scroll to position [0, 0]
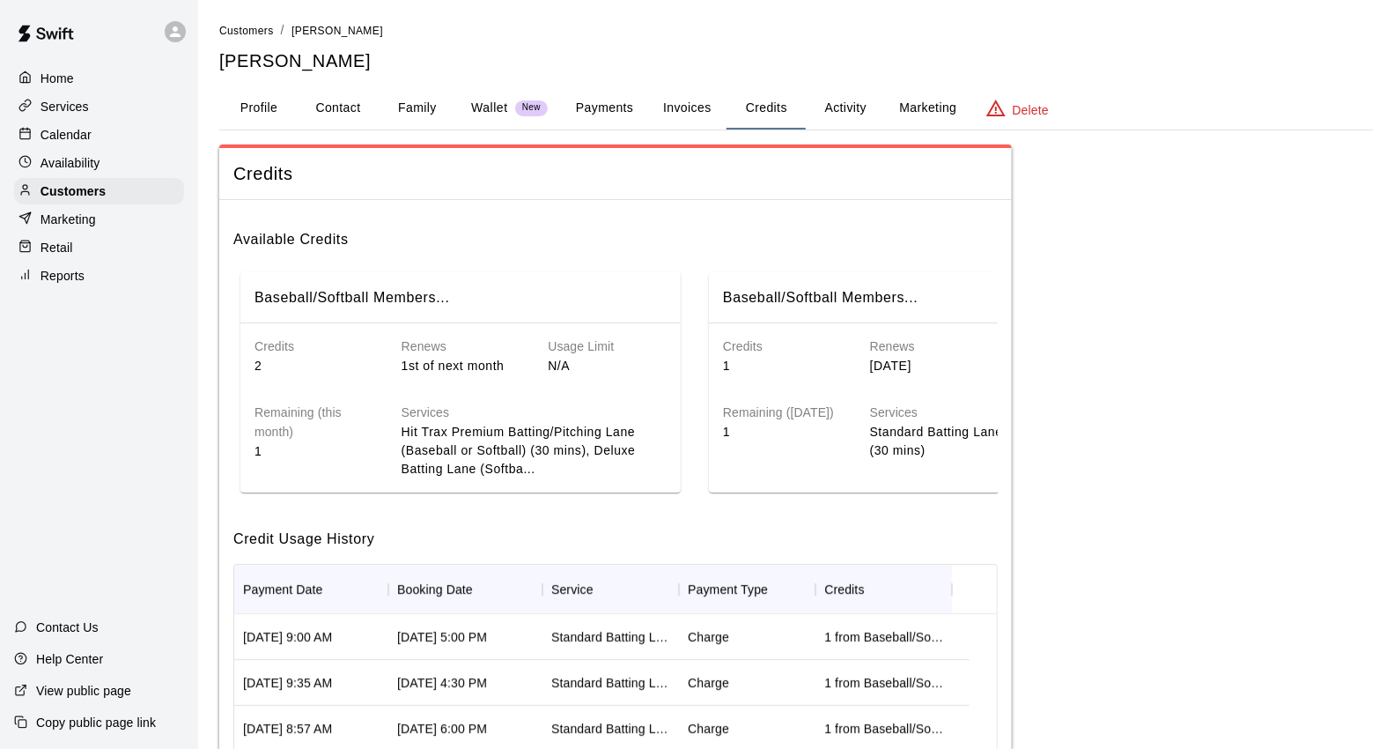
click at [620, 107] on button "Payments" at bounding box center [604, 108] width 85 height 42
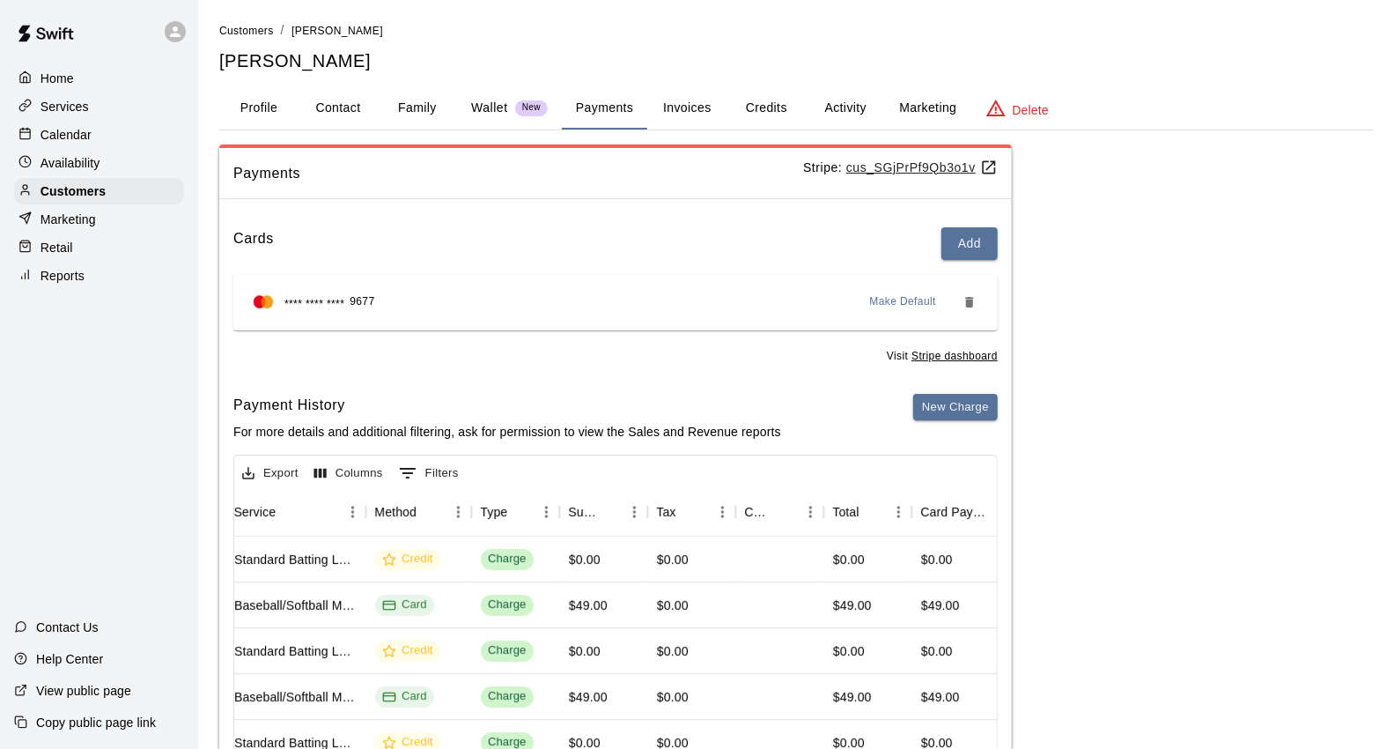
click at [398, 101] on button "Family" at bounding box center [417, 108] width 79 height 42
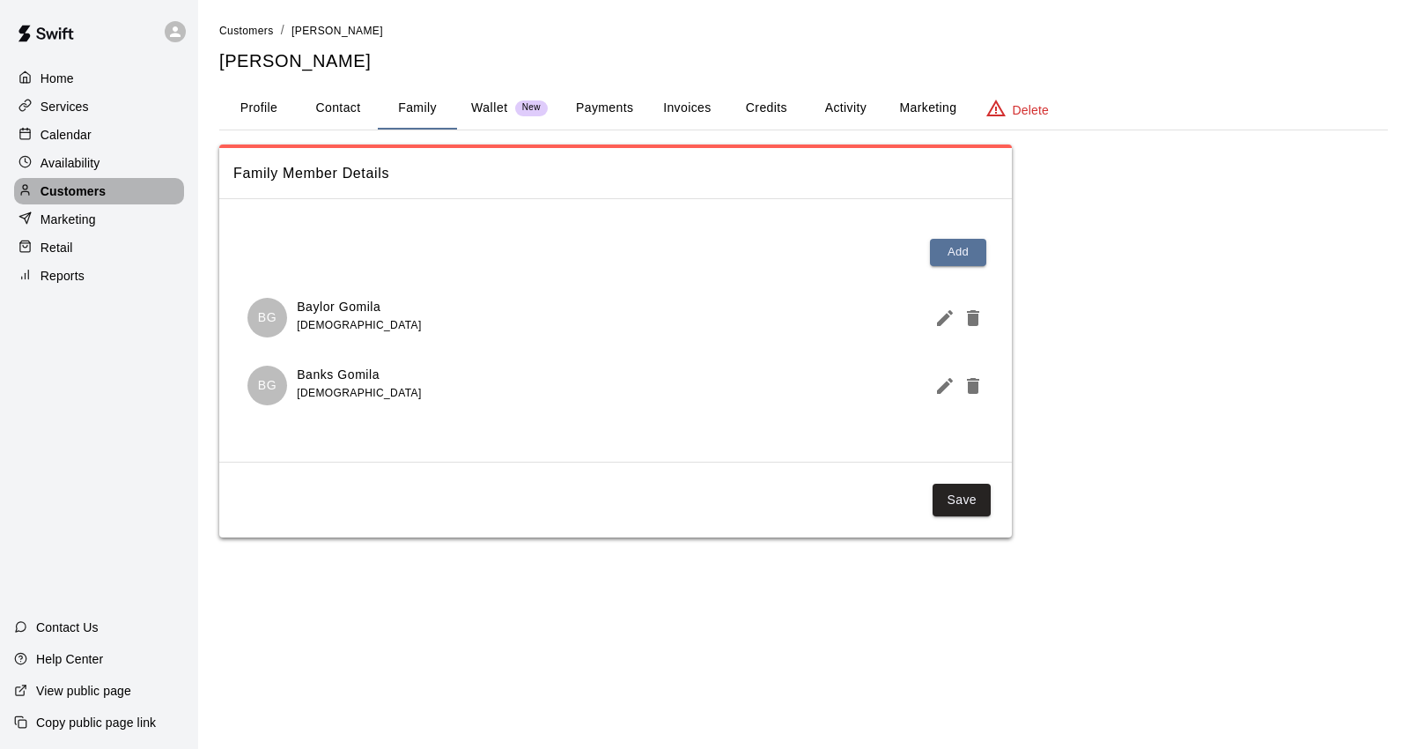
click at [125, 196] on div "Customers" at bounding box center [99, 191] width 170 height 26
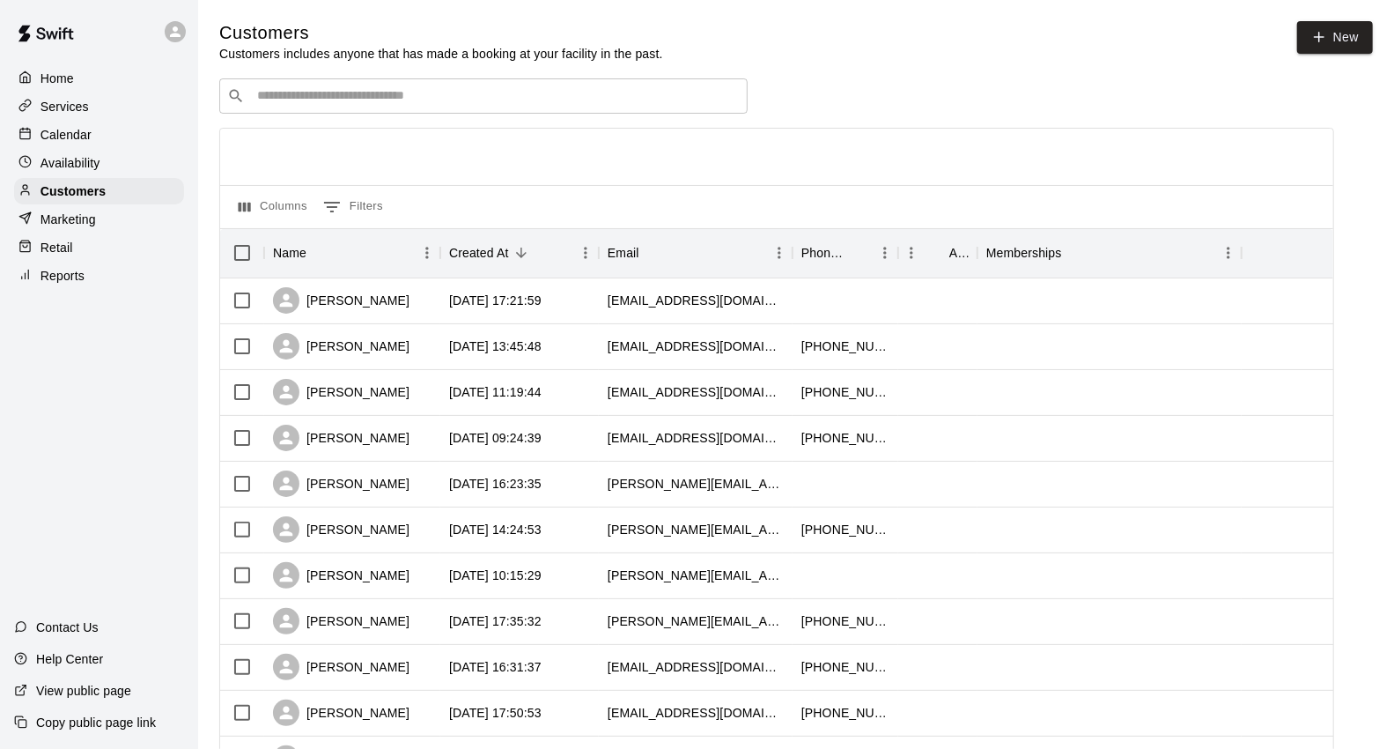
click at [469, 85] on div "​ ​" at bounding box center [483, 95] width 528 height 35
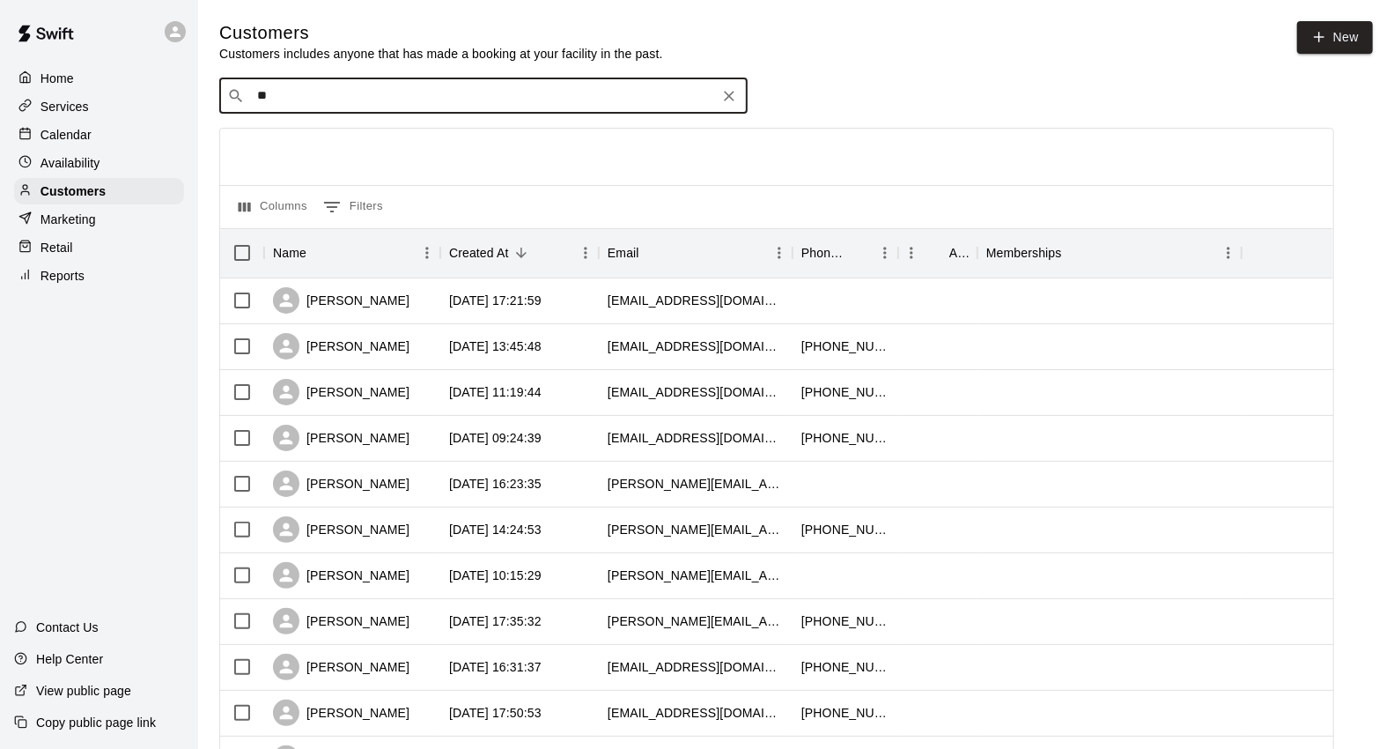
type input "*"
type input "****"
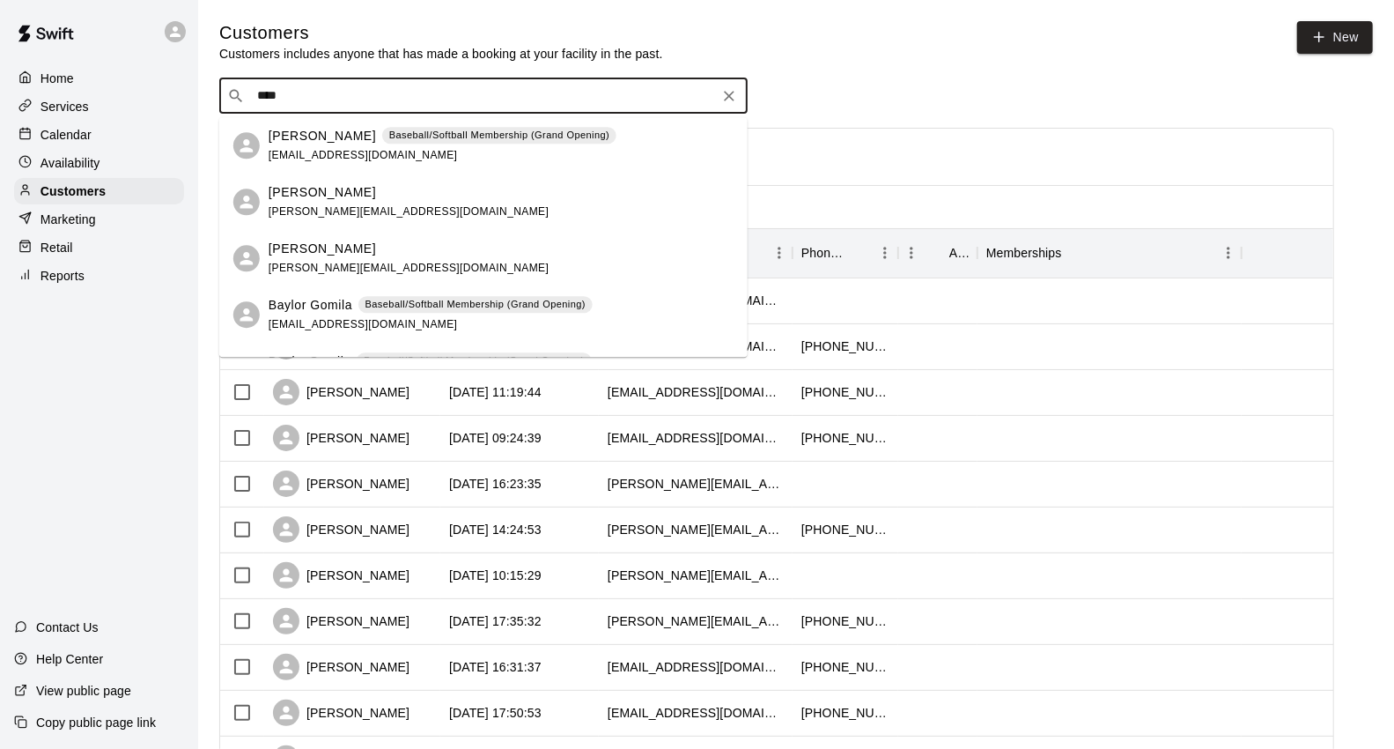
click at [477, 138] on p "Baseball/Softball Membership (Grand Opening)" at bounding box center [499, 135] width 220 height 15
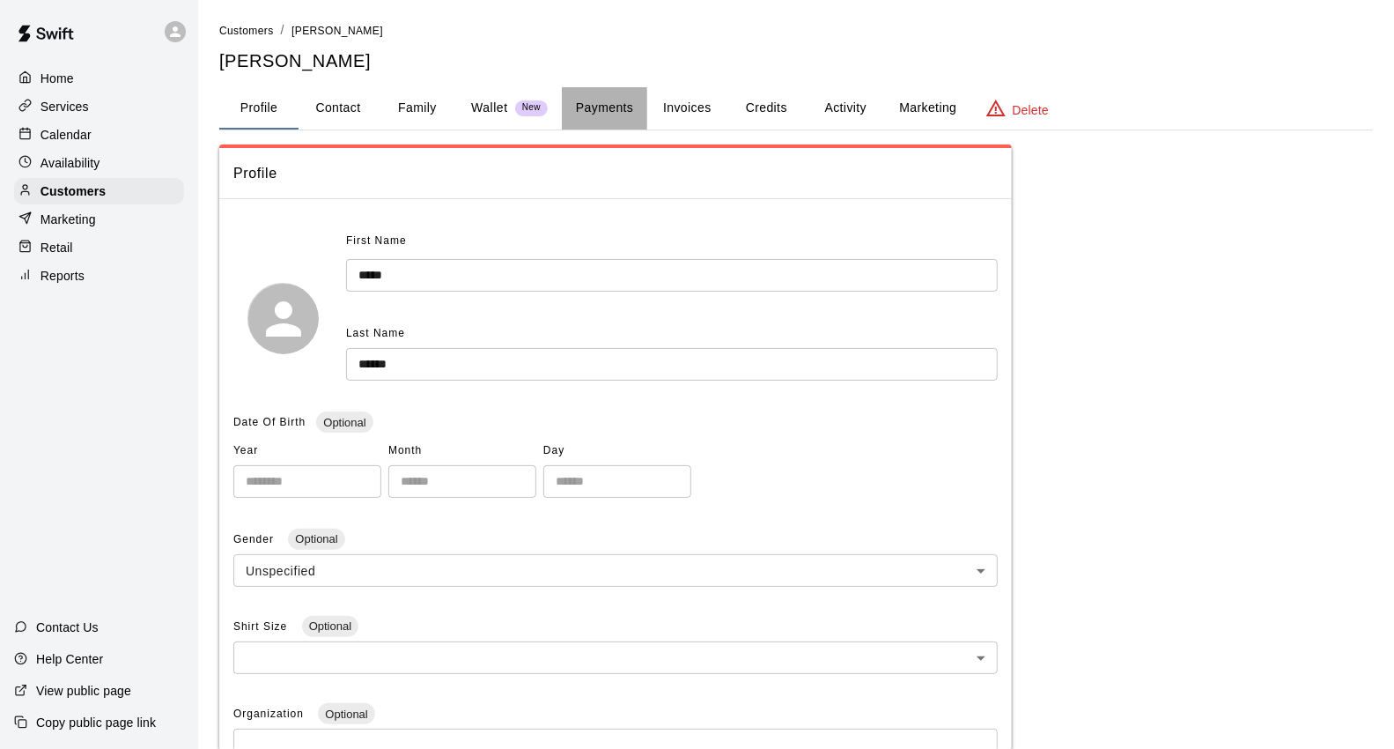
click at [614, 117] on button "Payments" at bounding box center [604, 108] width 85 height 42
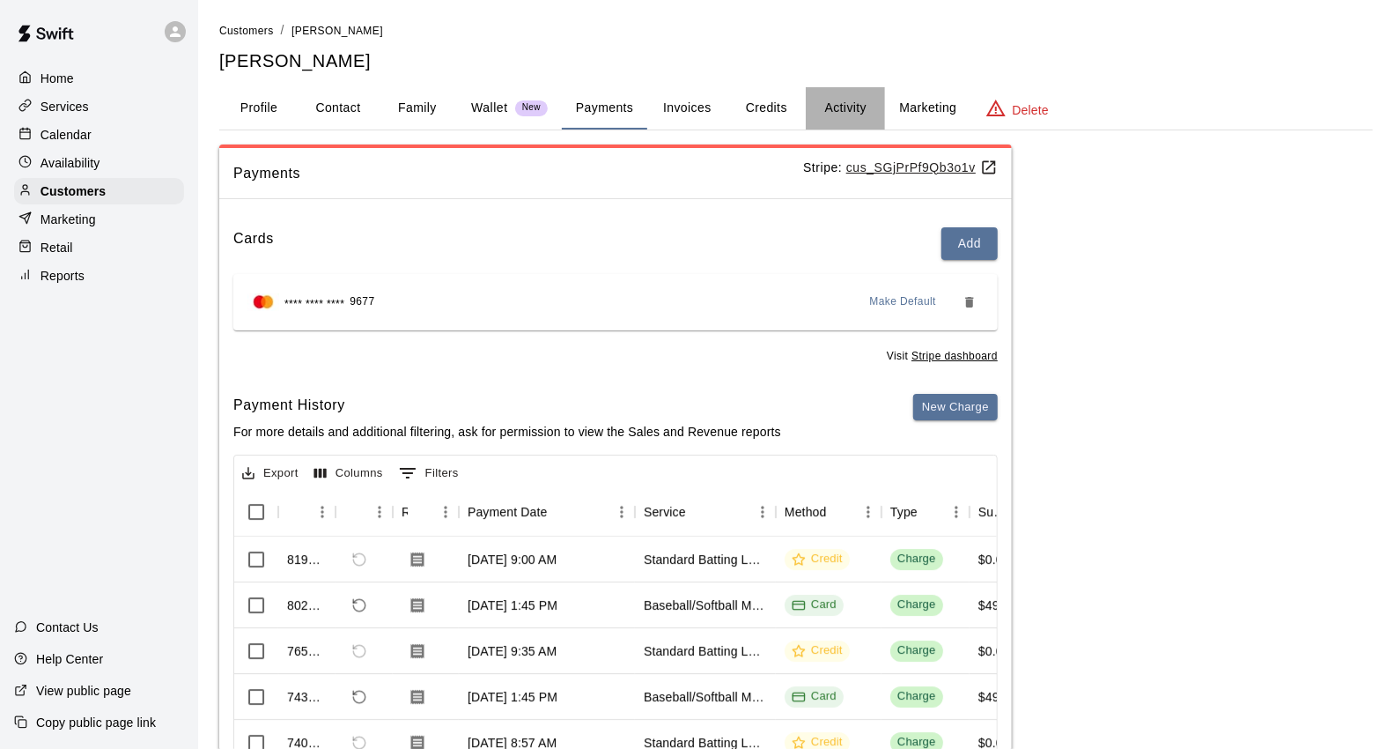
click at [835, 101] on button "Activity" at bounding box center [845, 108] width 79 height 42
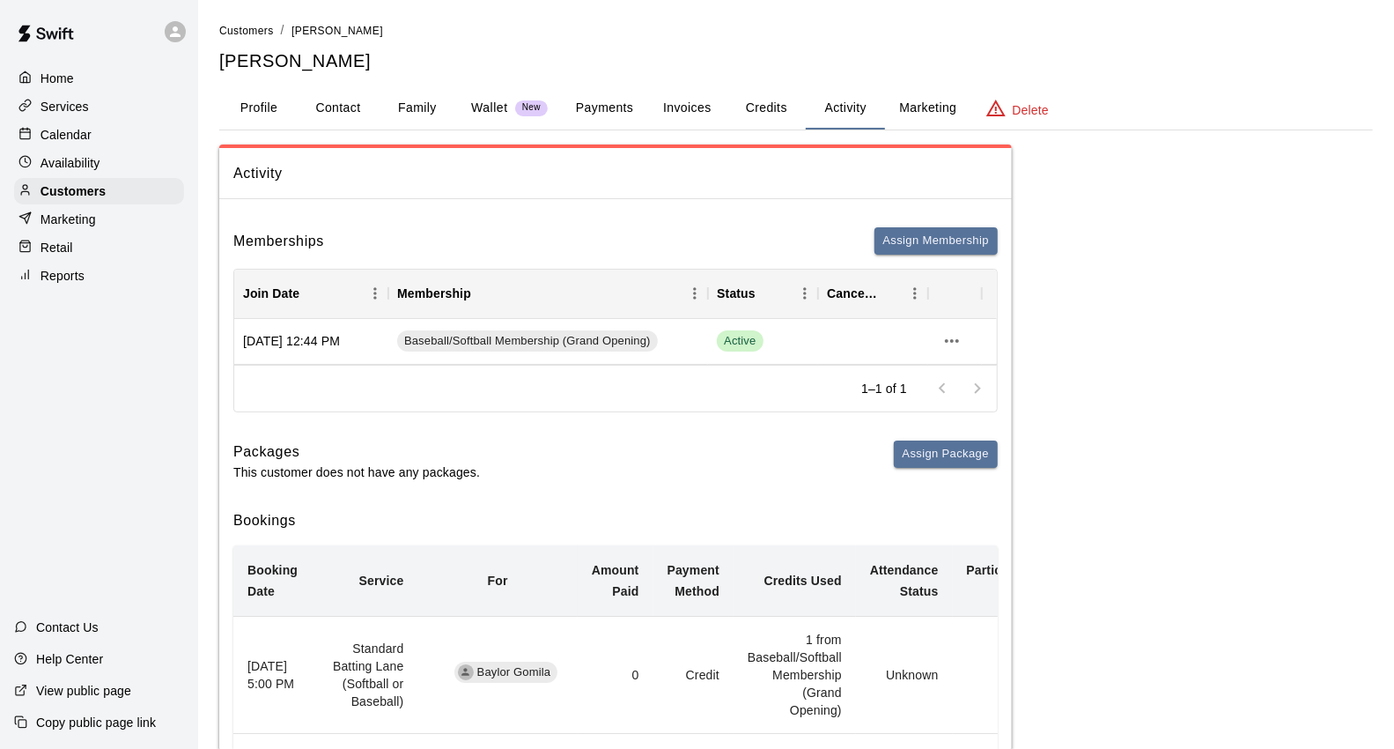
drag, startPoint x: 602, startPoint y: 107, endPoint x: 559, endPoint y: 120, distance: 45.1
click at [602, 107] on button "Payments" at bounding box center [604, 108] width 85 height 42
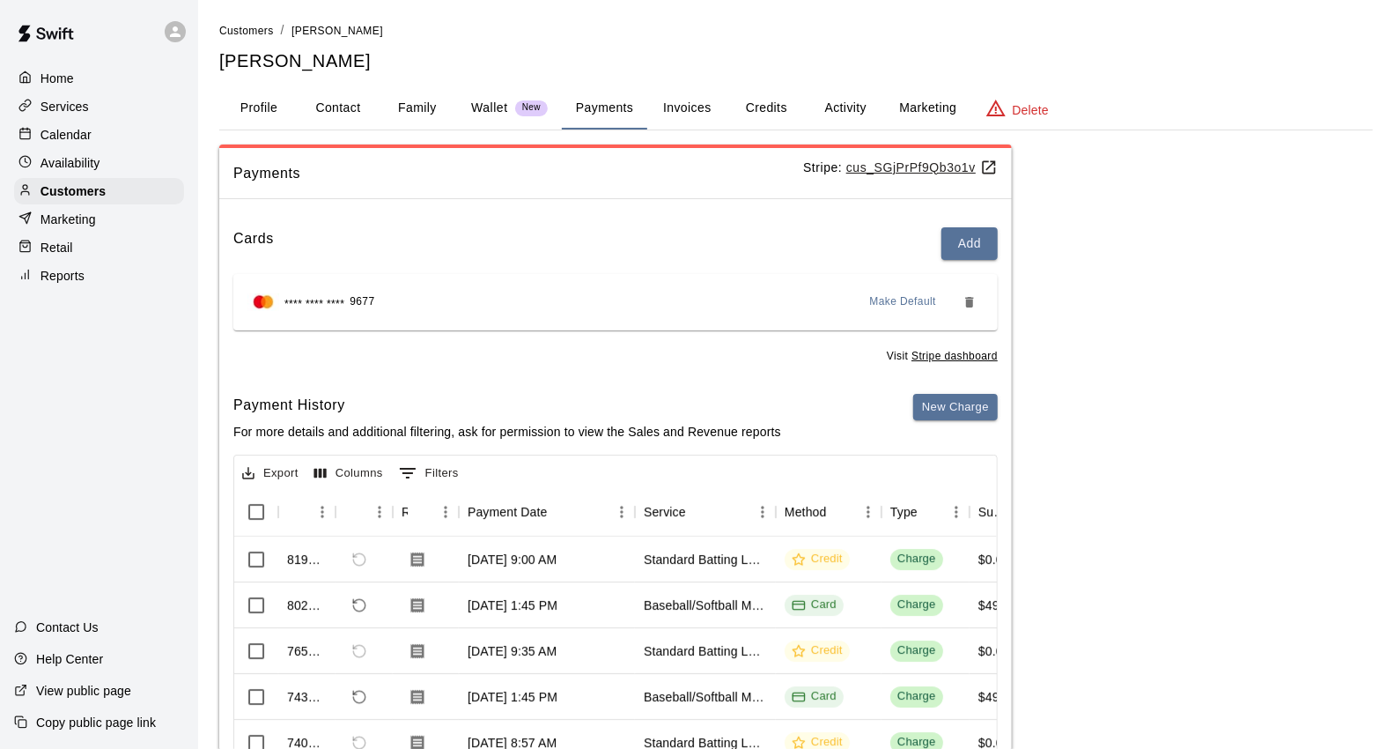
click at [270, 95] on button "Profile" at bounding box center [258, 108] width 79 height 42
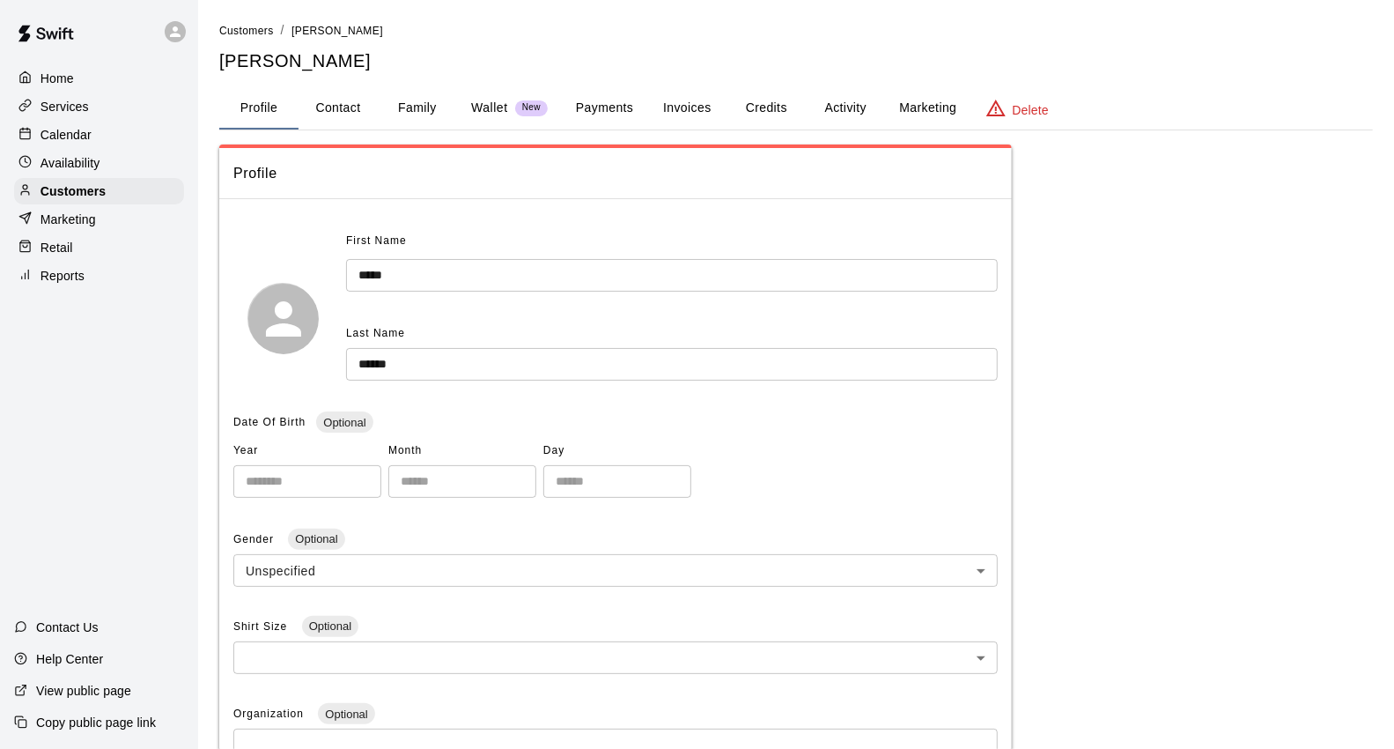
click at [137, 134] on div "Calendar" at bounding box center [99, 135] width 170 height 26
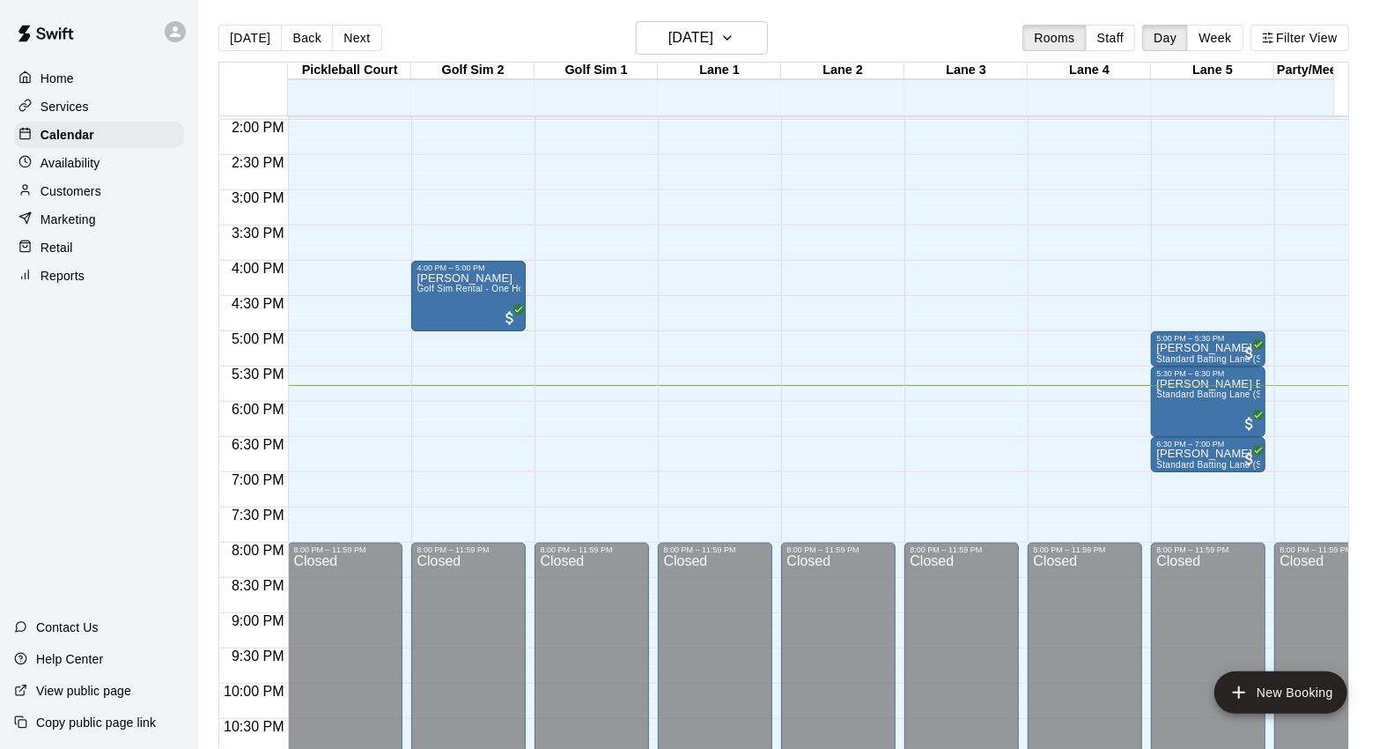
scroll to position [986, 0]
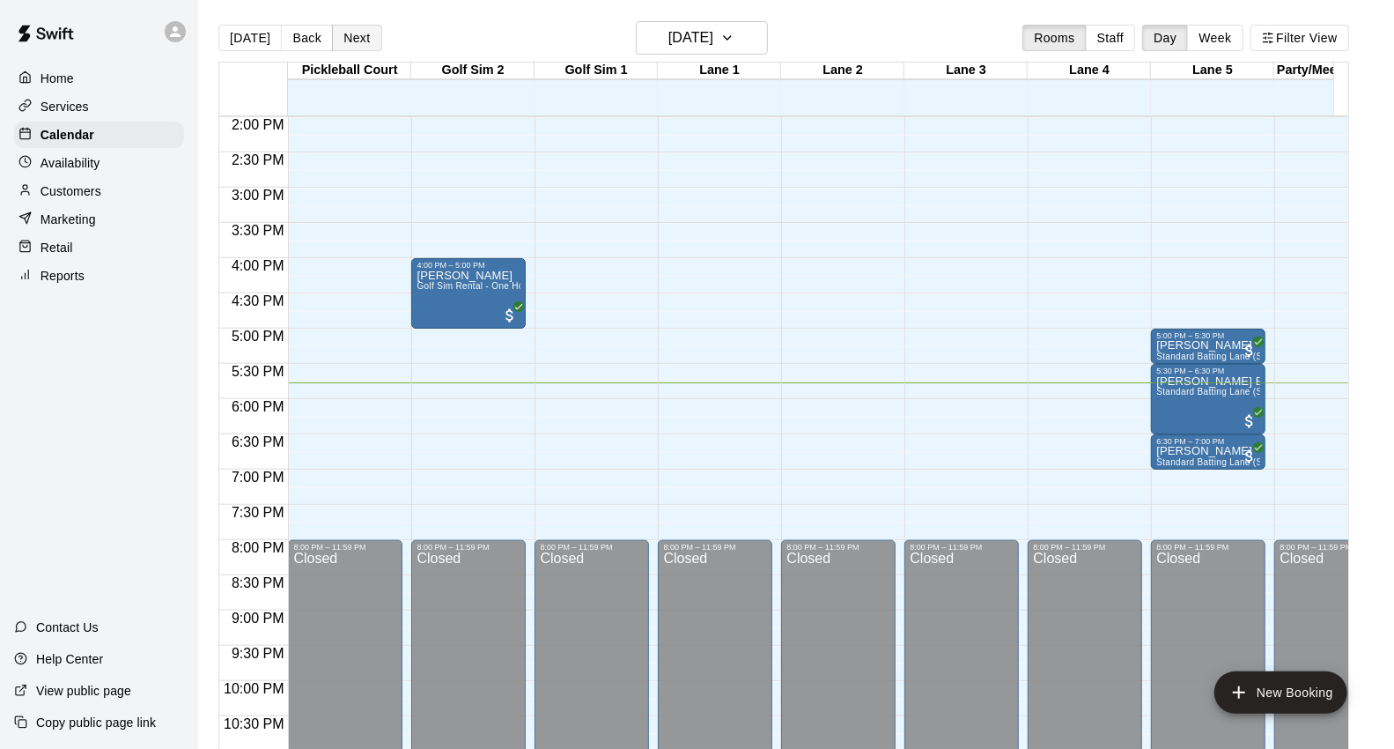
click at [363, 29] on button "Next" at bounding box center [356, 38] width 49 height 26
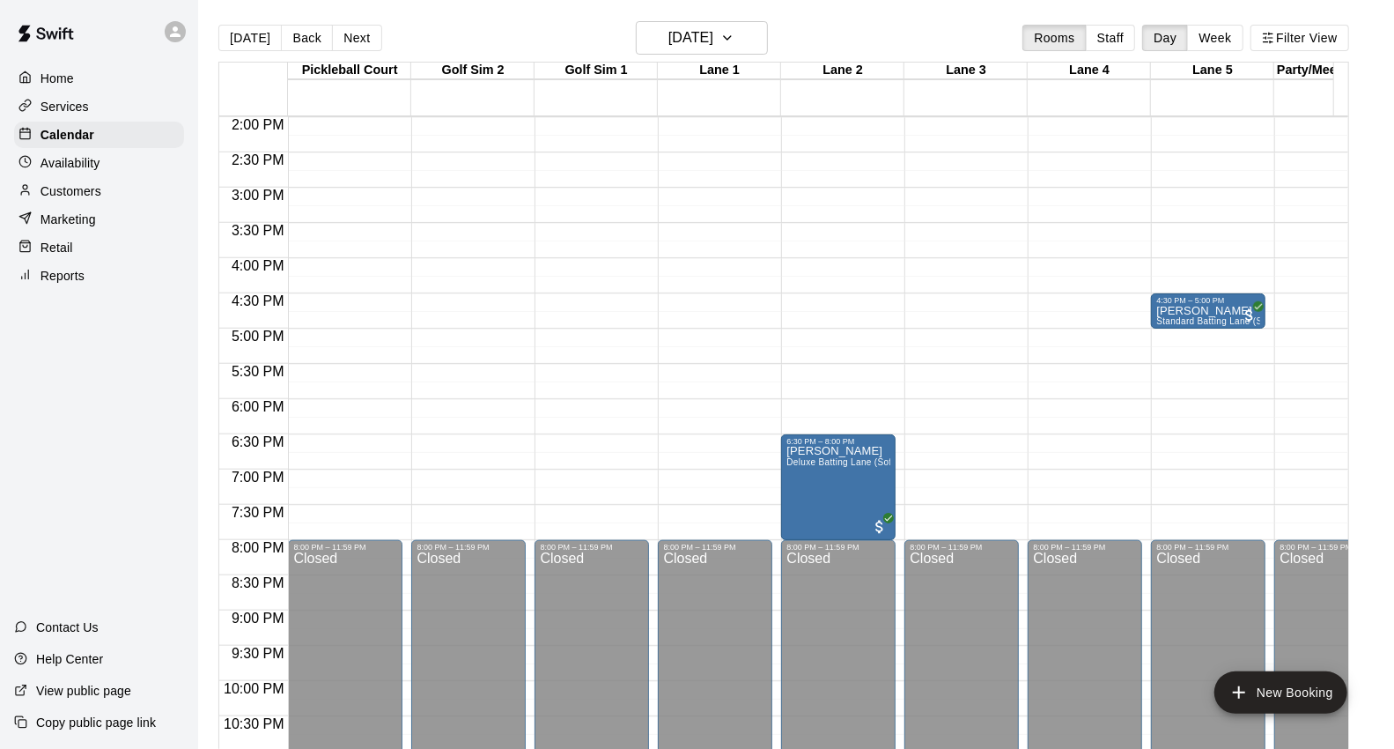
click at [363, 36] on button "Next" at bounding box center [356, 38] width 49 height 26
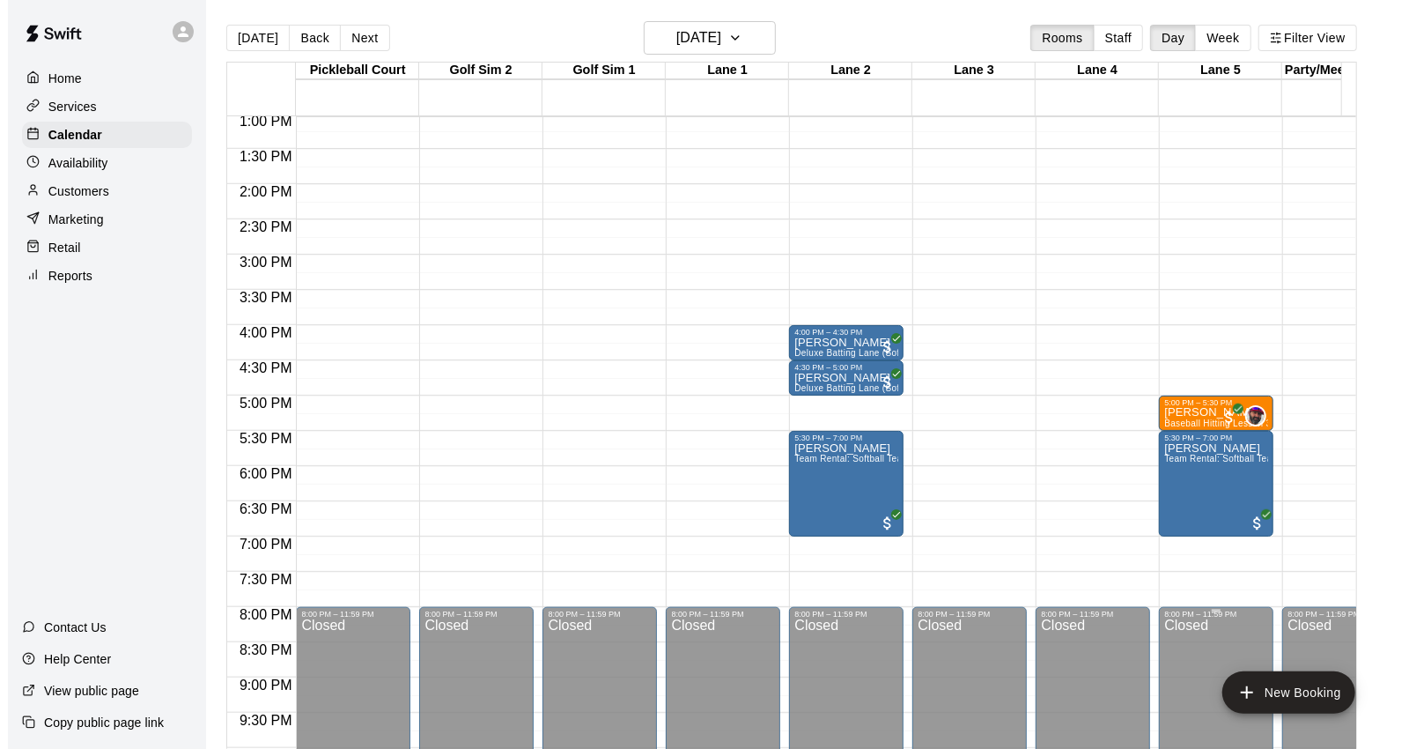
scroll to position [888, 0]
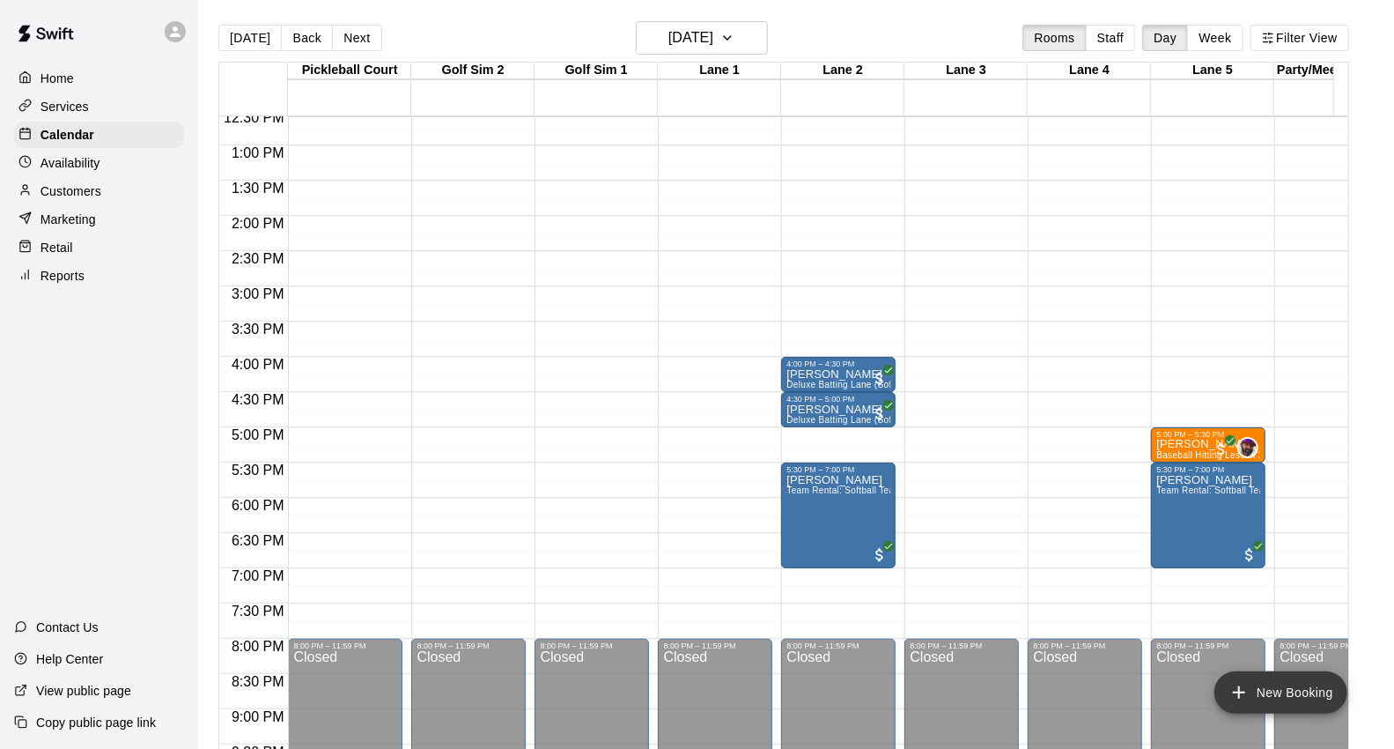
click at [1254, 687] on button "New Booking" at bounding box center [1280, 692] width 133 height 42
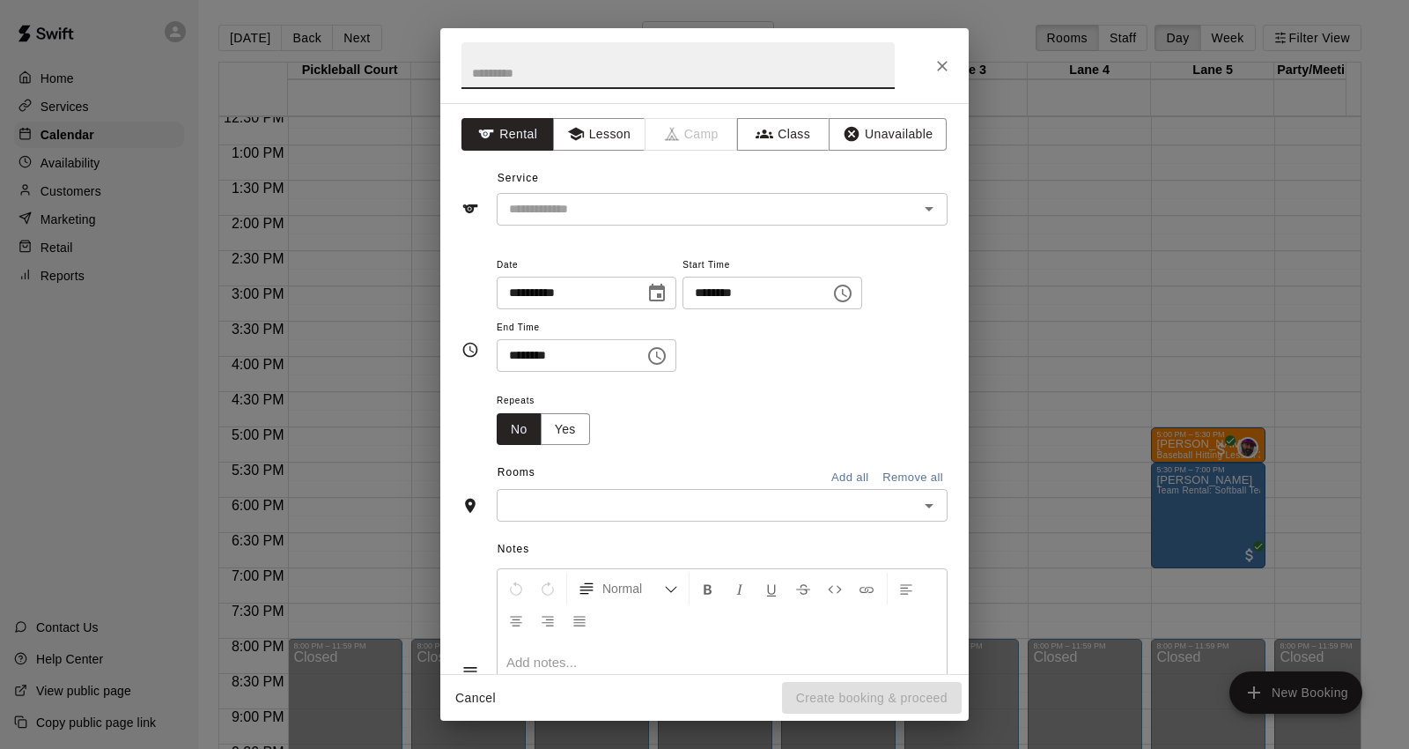
click at [937, 60] on icon "Close" at bounding box center [943, 66] width 18 height 18
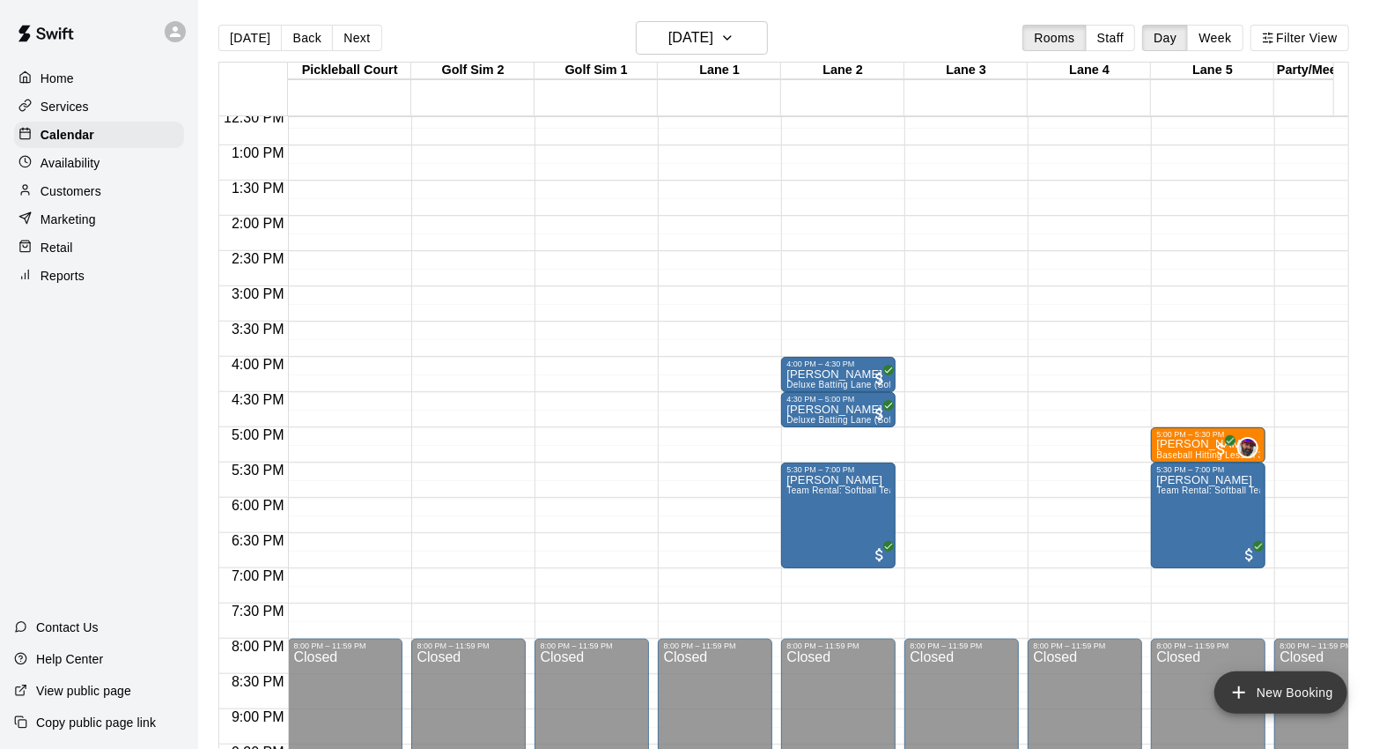
click at [1306, 683] on button "New Booking" at bounding box center [1280, 692] width 133 height 42
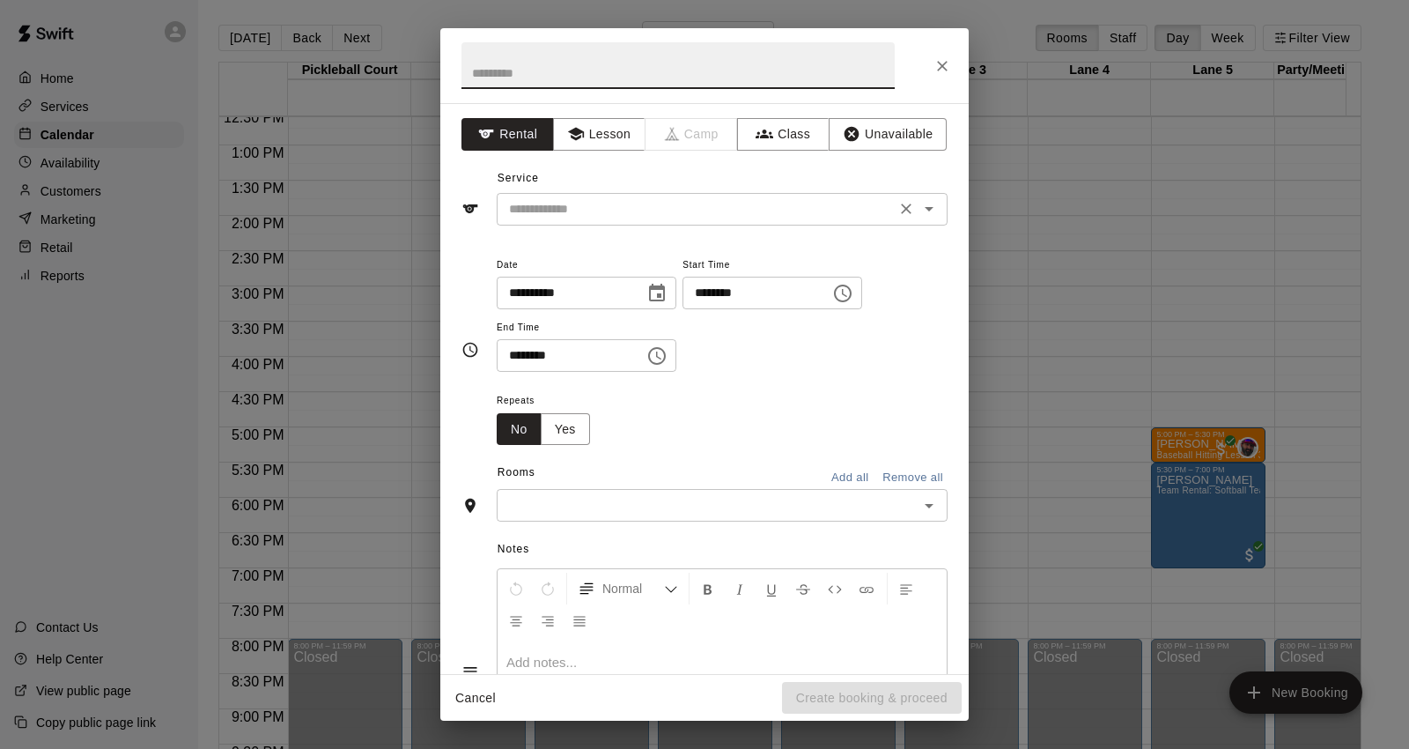
click at [614, 204] on input "text" at bounding box center [696, 209] width 388 height 22
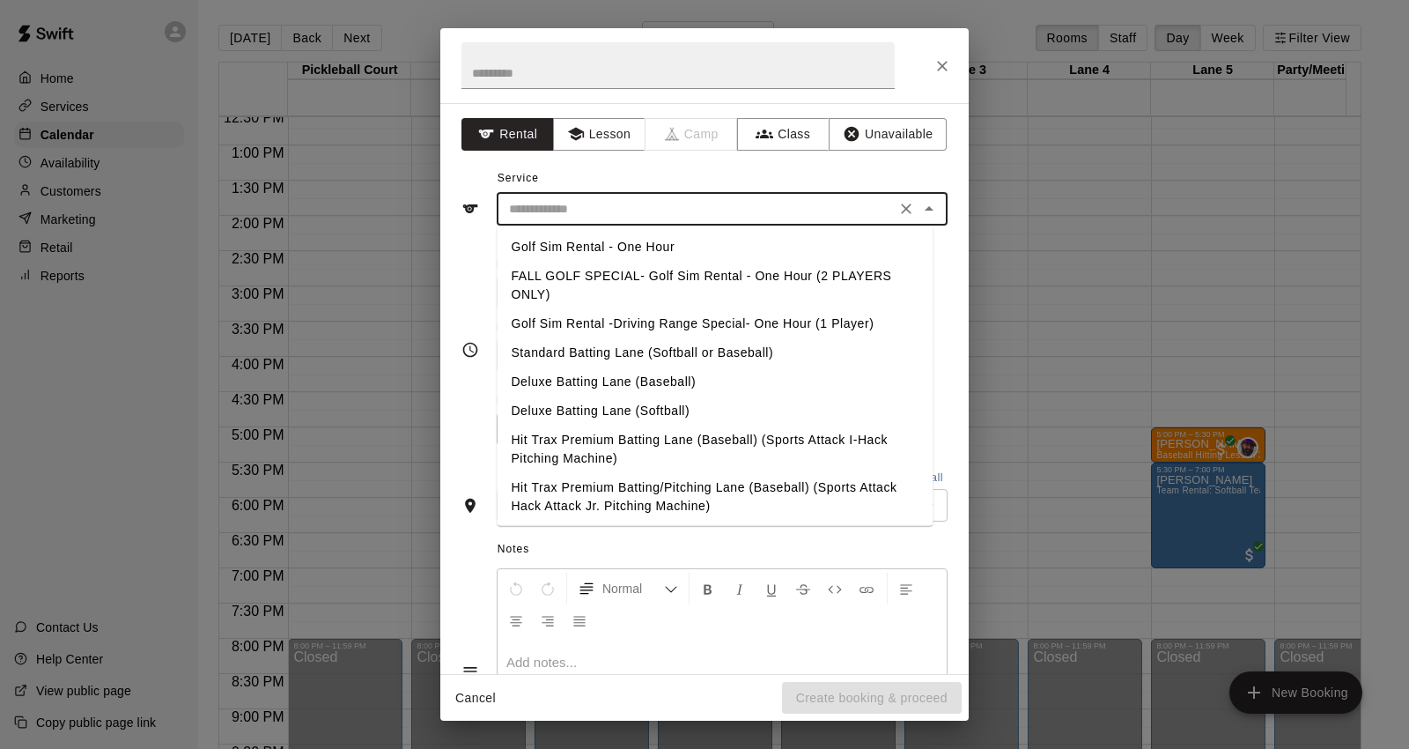
click at [716, 347] on li "Standard Batting Lane (Softball or Baseball)" at bounding box center [715, 352] width 436 height 29
type input "**********"
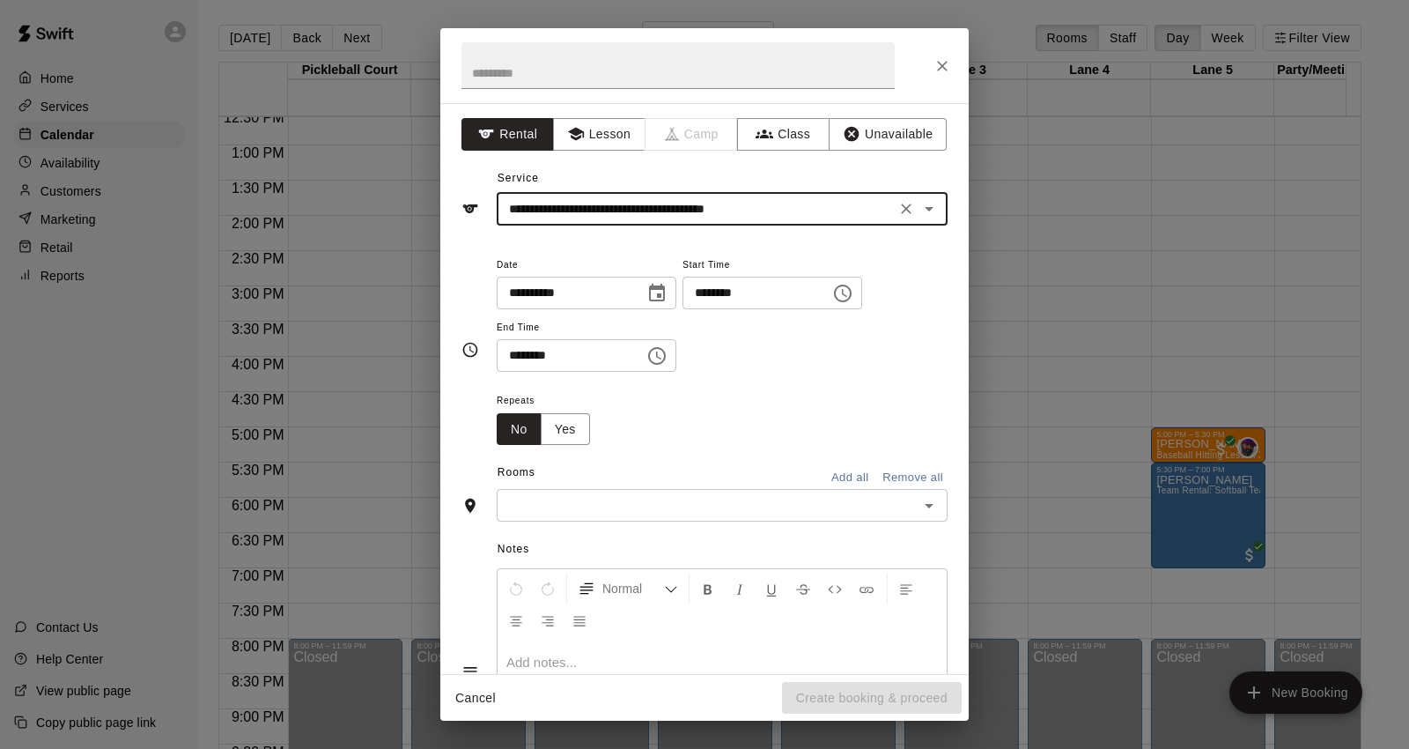
click at [733, 299] on input "********" at bounding box center [751, 293] width 136 height 33
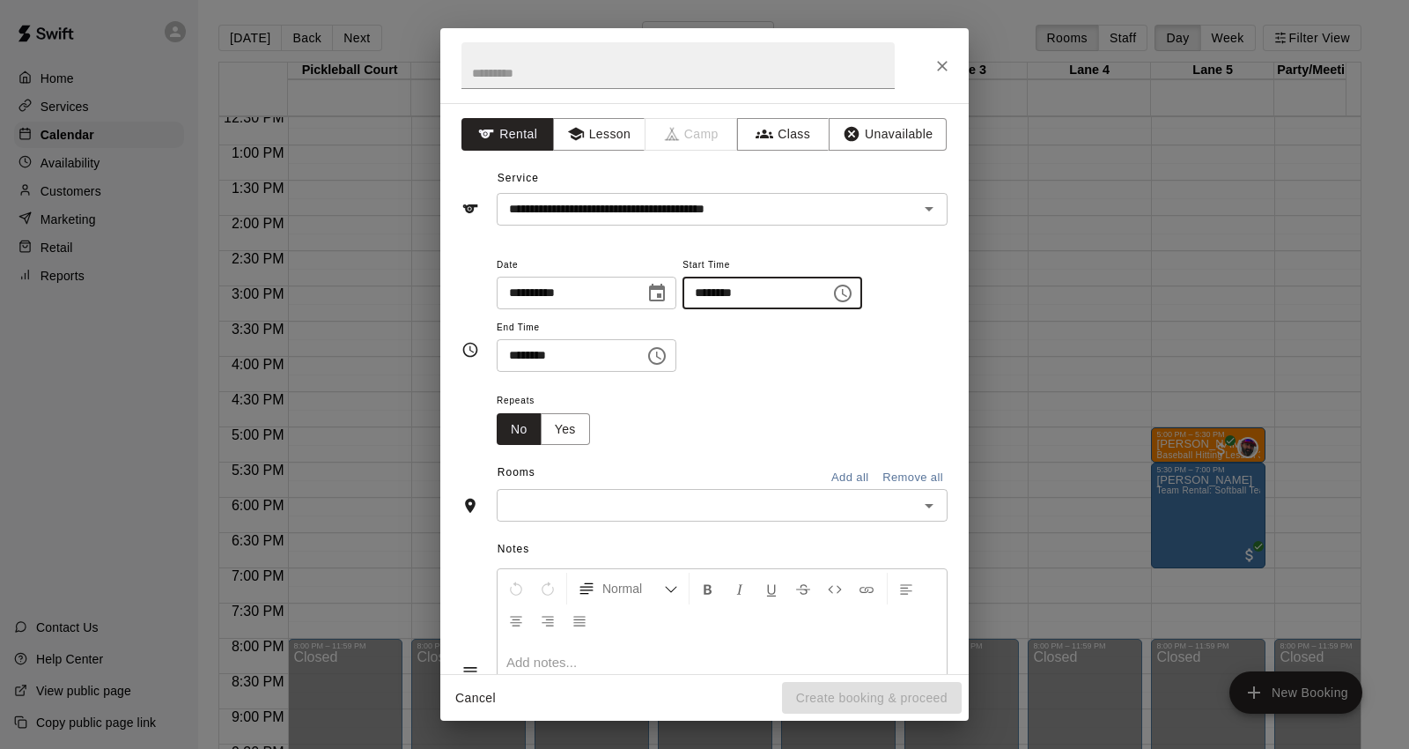
type input "********"
click at [520, 359] on input "********" at bounding box center [565, 355] width 136 height 33
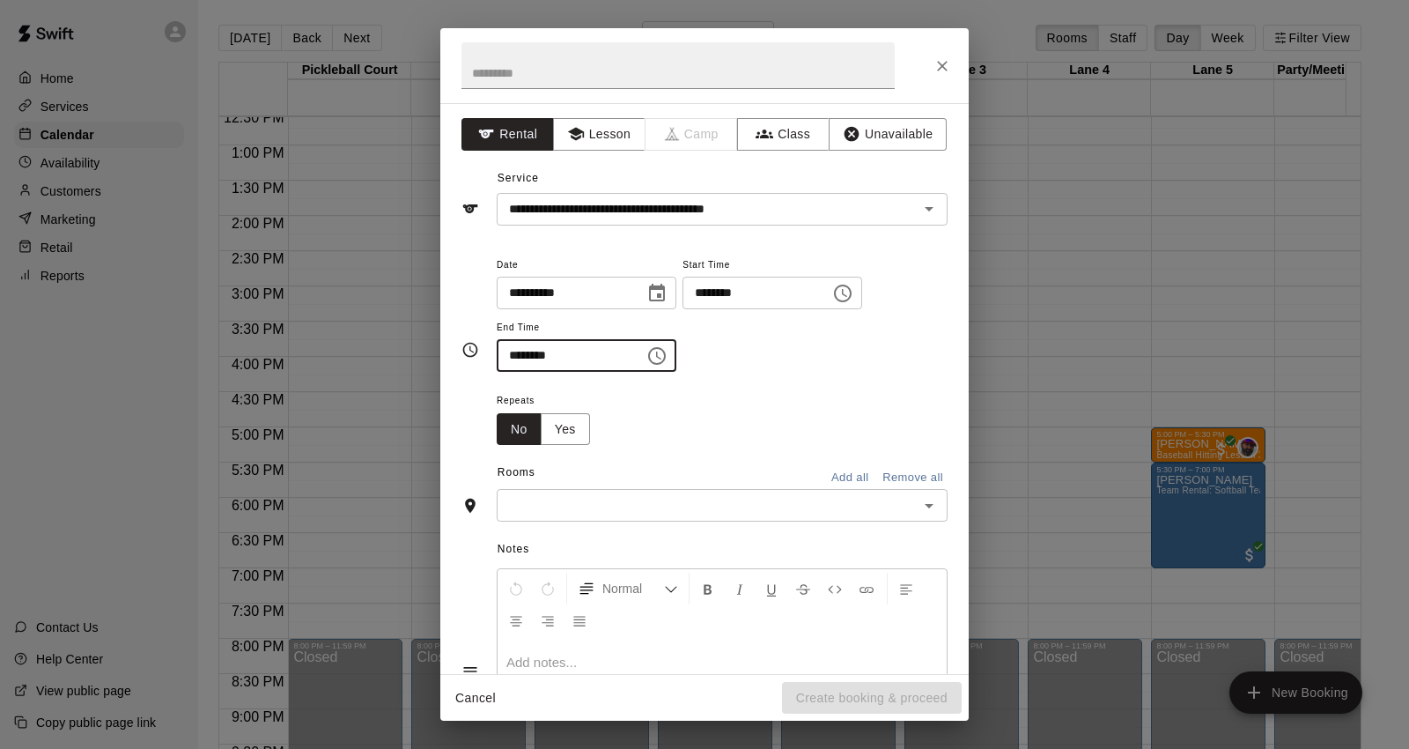
type input "********"
click at [612, 494] on input "text" at bounding box center [707, 505] width 411 height 22
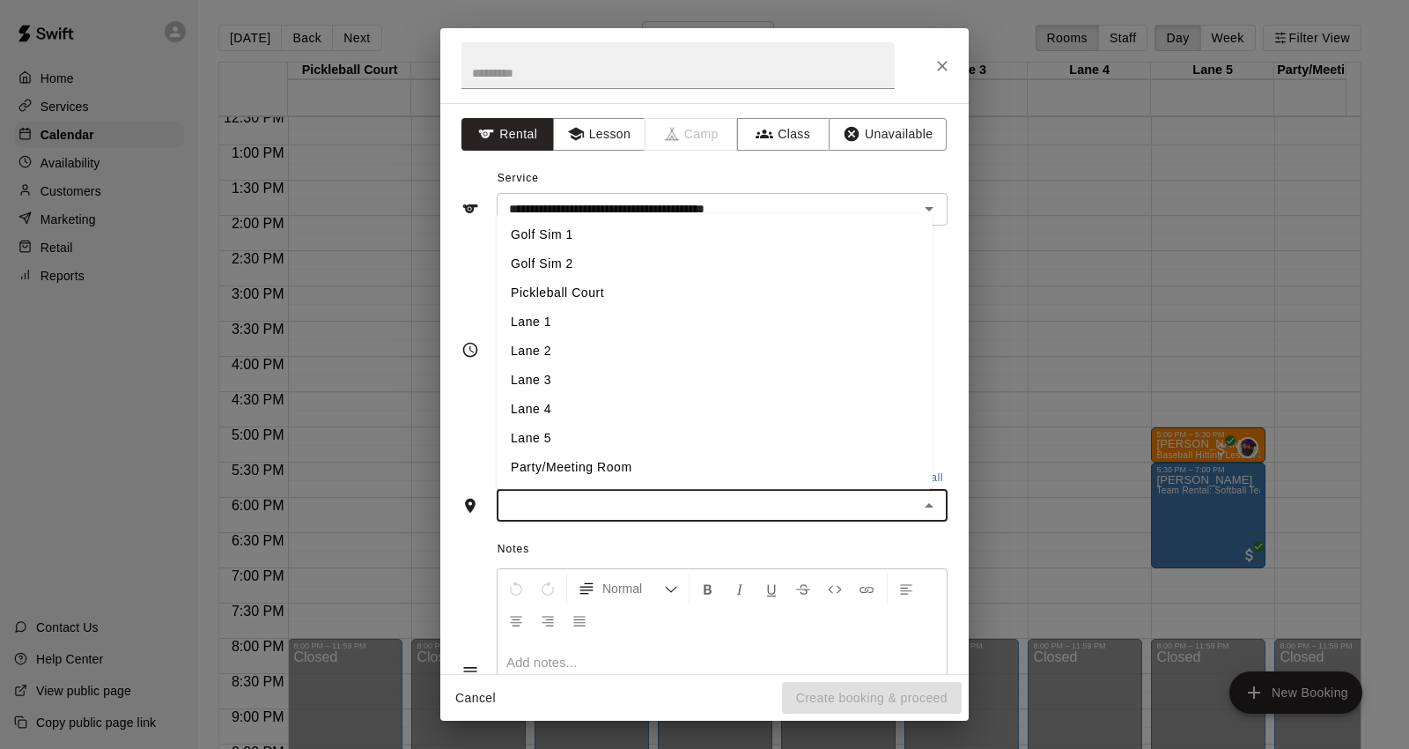
click at [612, 432] on li "Lane 5" at bounding box center [715, 438] width 436 height 29
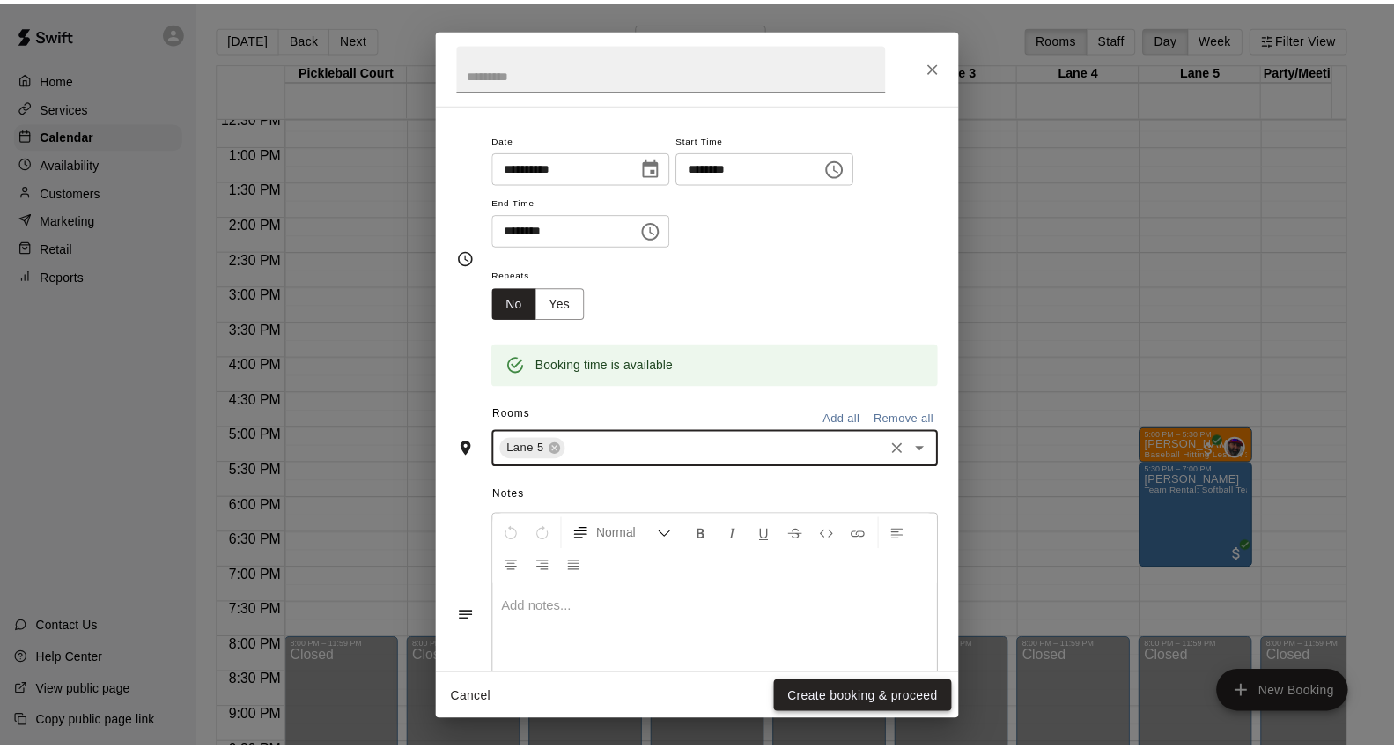
scroll to position [204, 0]
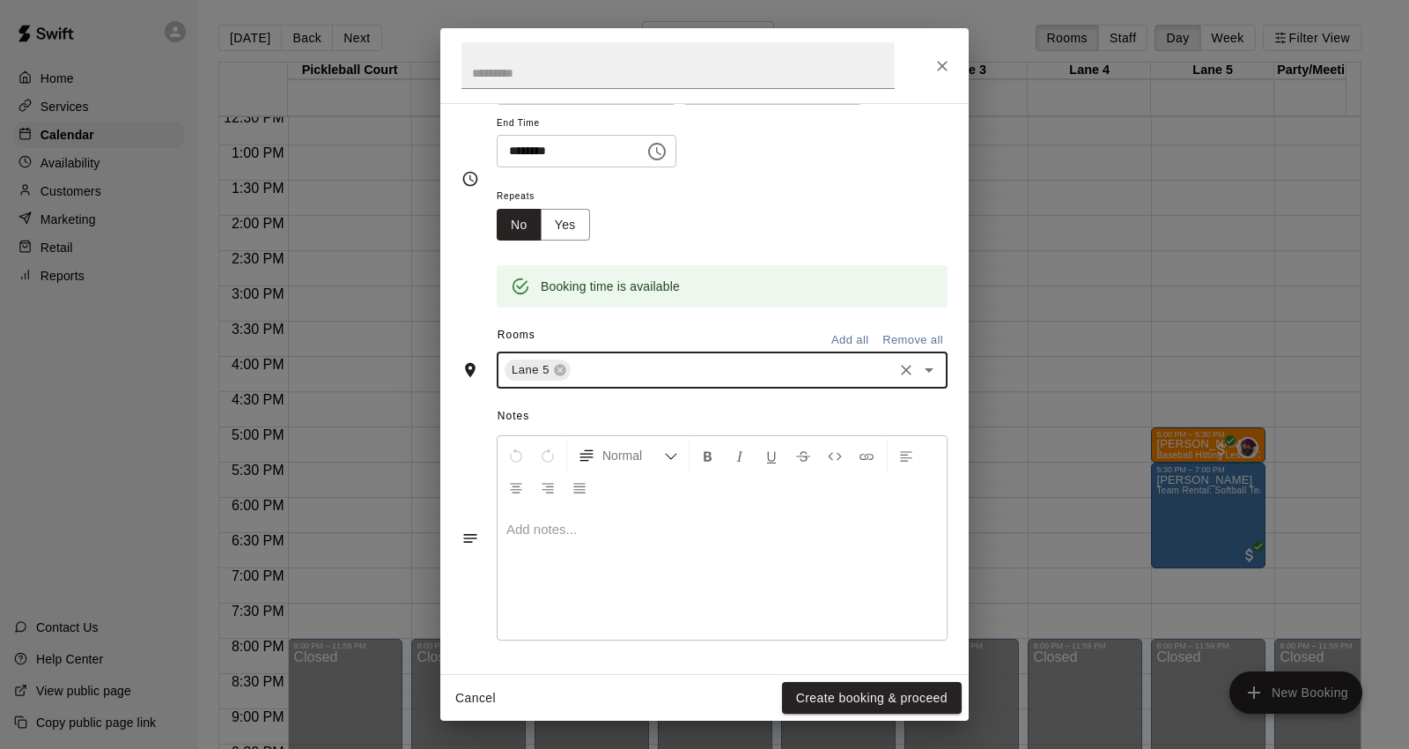
click at [876, 676] on div "Cancel Create booking & proceed" at bounding box center [704, 698] width 528 height 47
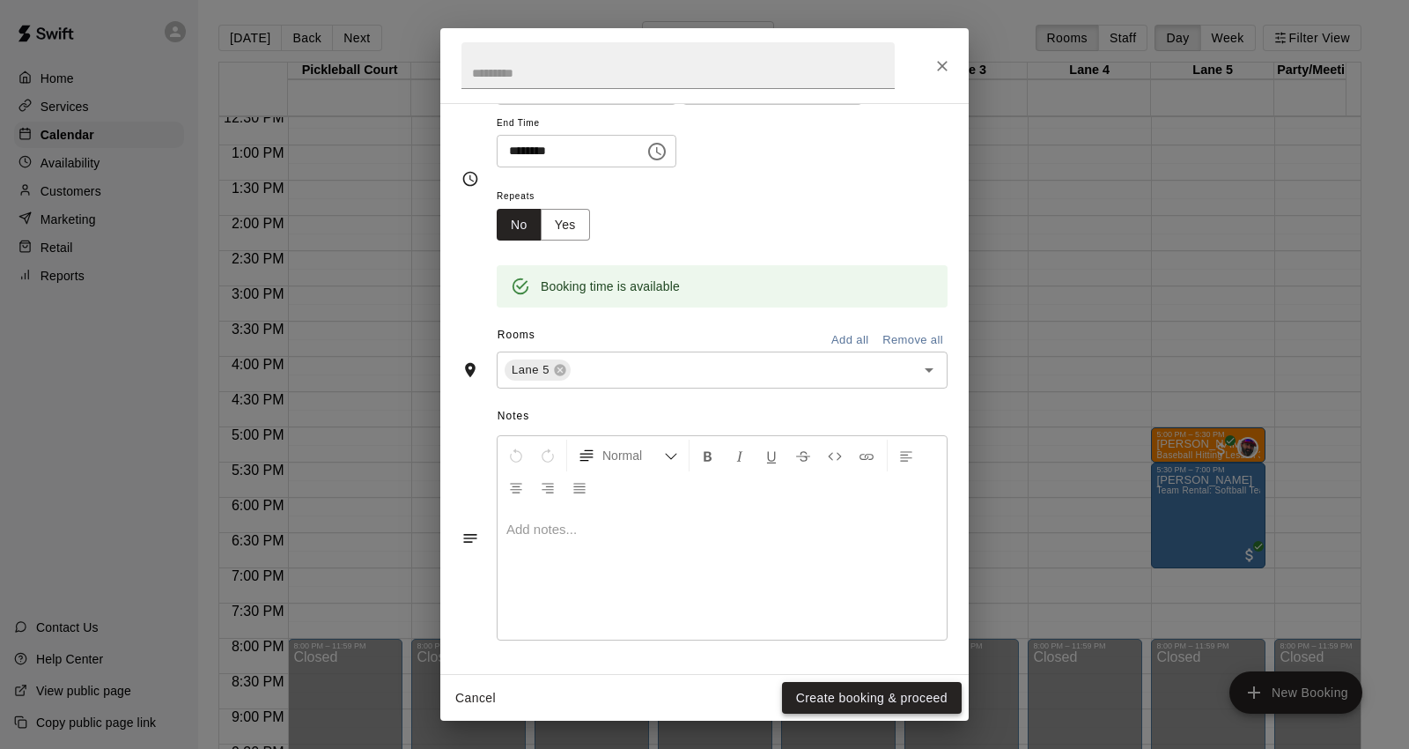
click at [882, 694] on button "Create booking & proceed" at bounding box center [872, 698] width 180 height 33
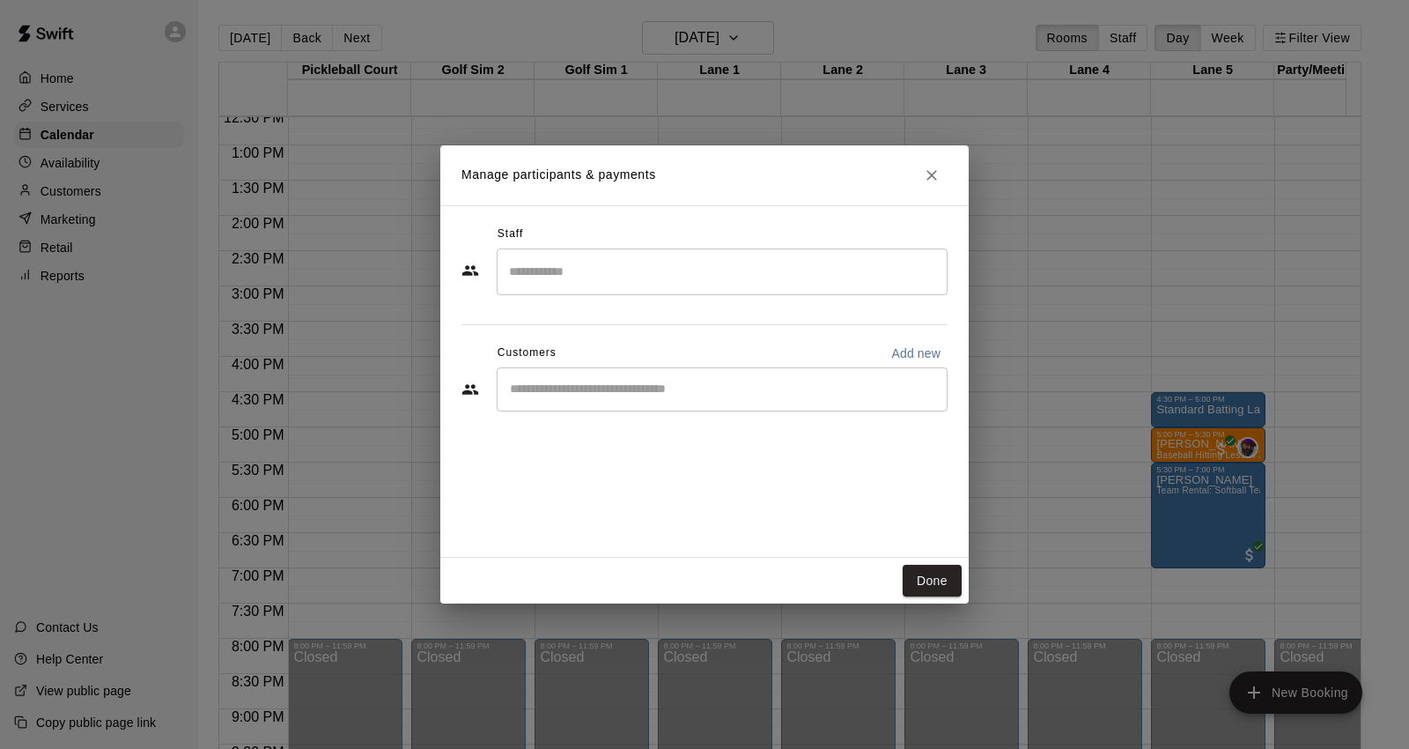
click at [671, 393] on input "Start typing to search customers..." at bounding box center [722, 389] width 435 height 18
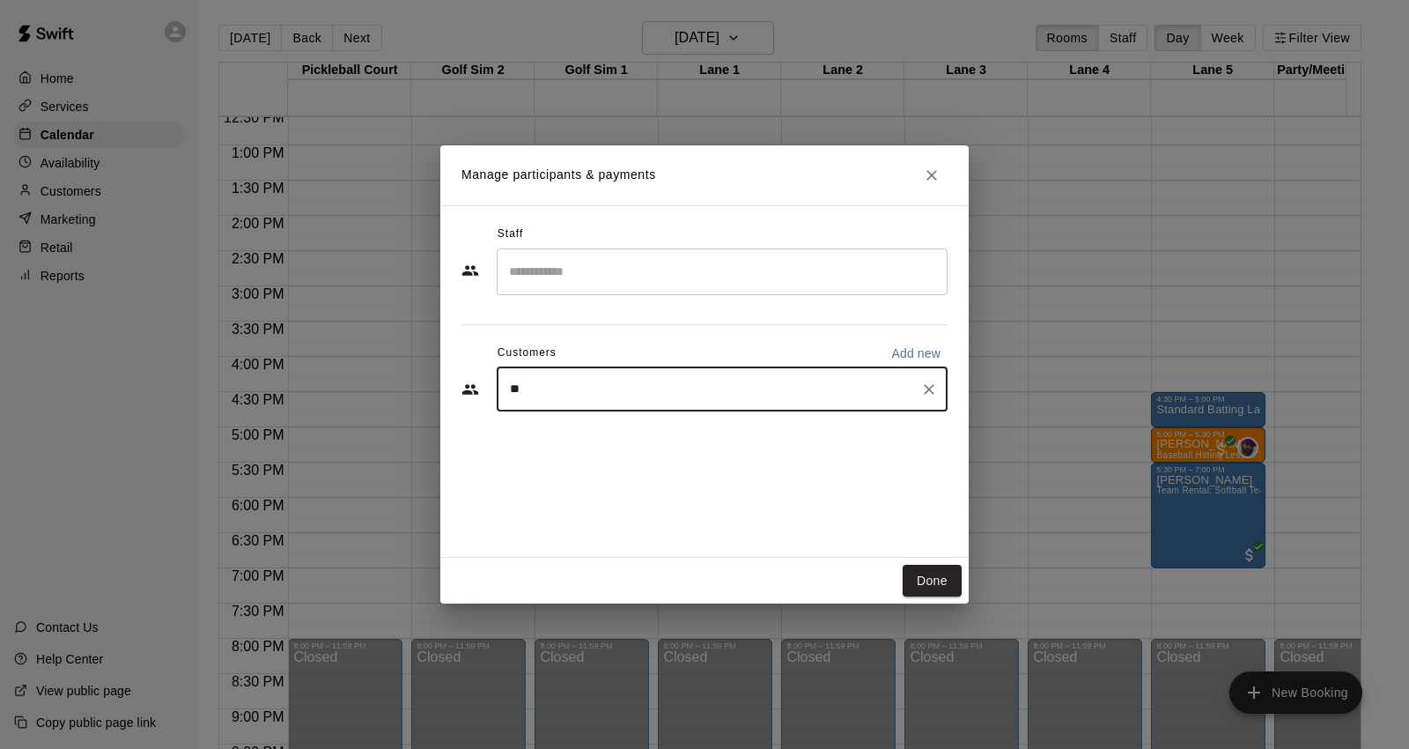
type input "*"
type input "*******"
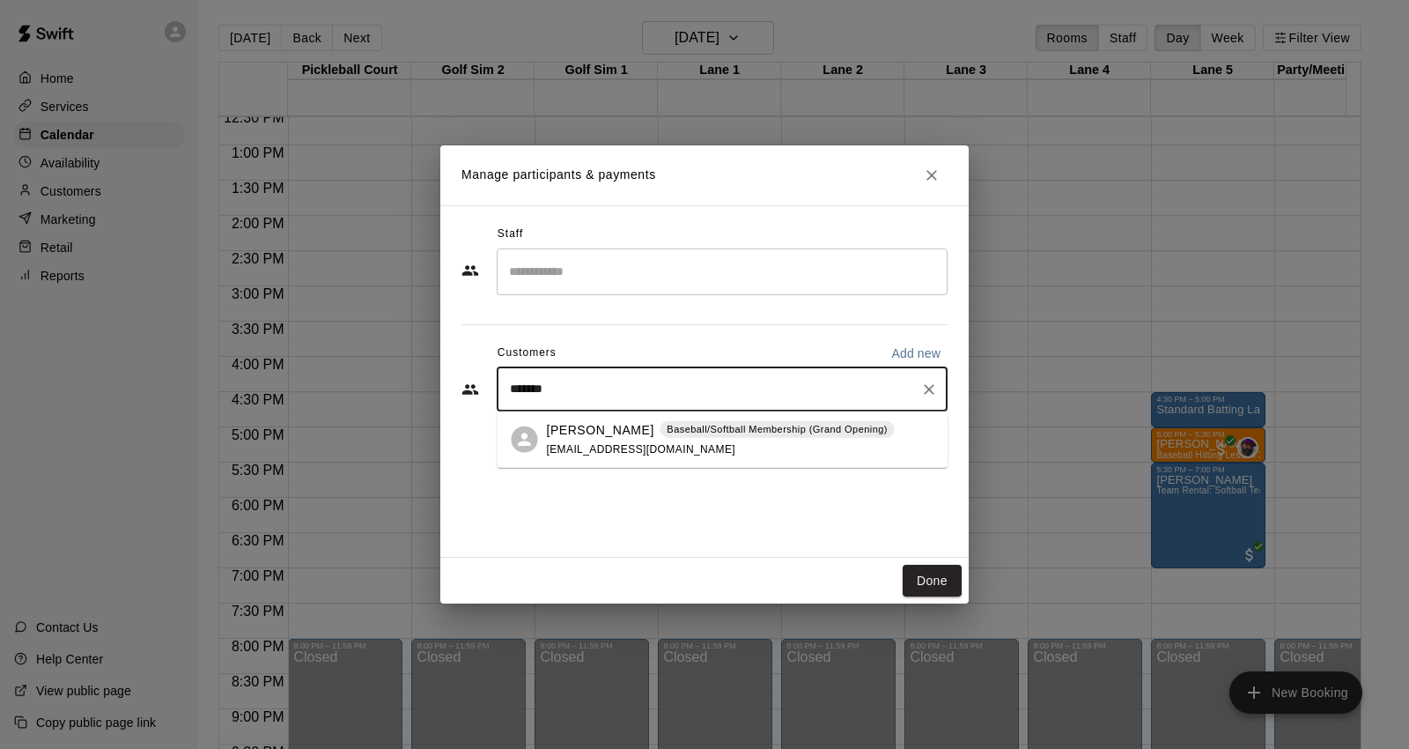
drag, startPoint x: 688, startPoint y: 414, endPoint x: 813, endPoint y: 461, distance: 133.5
click at [703, 437] on div "Baseball/Softball Membership (Grand Opening)" at bounding box center [777, 429] width 234 height 18
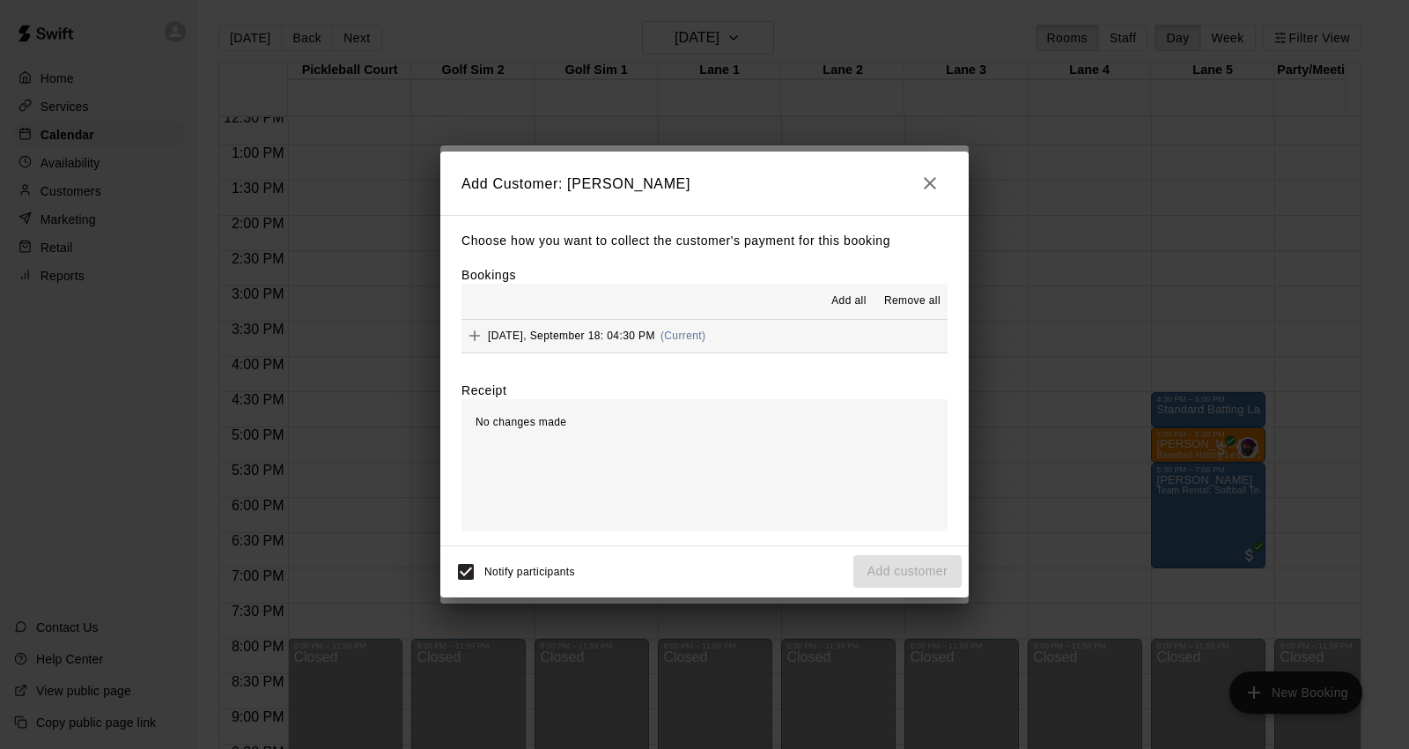
drag, startPoint x: 751, startPoint y: 345, endPoint x: 764, endPoint y: 345, distance: 13.2
click at [751, 344] on button "[DATE], September 18: 04:30 PM (Current)" at bounding box center [704, 336] width 486 height 33
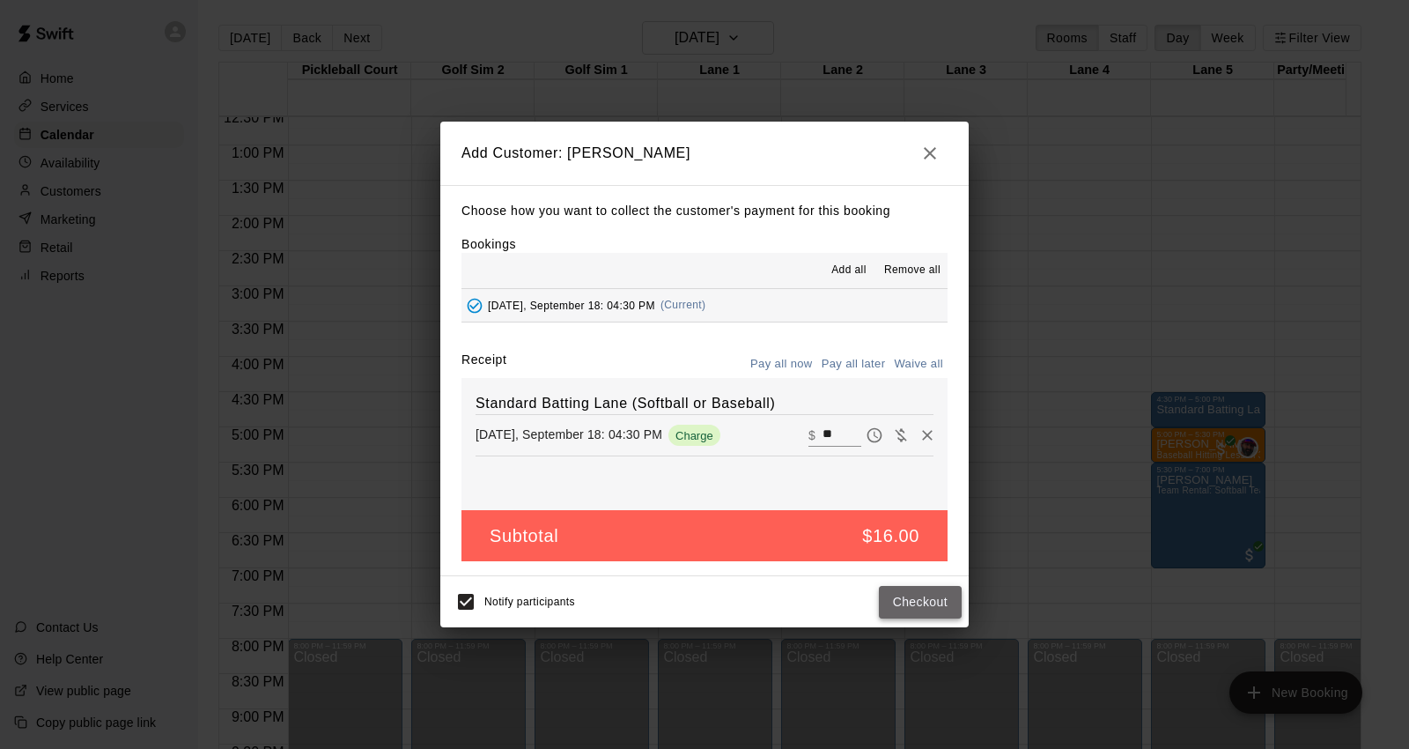
click at [903, 600] on button "Checkout" at bounding box center [920, 602] width 83 height 33
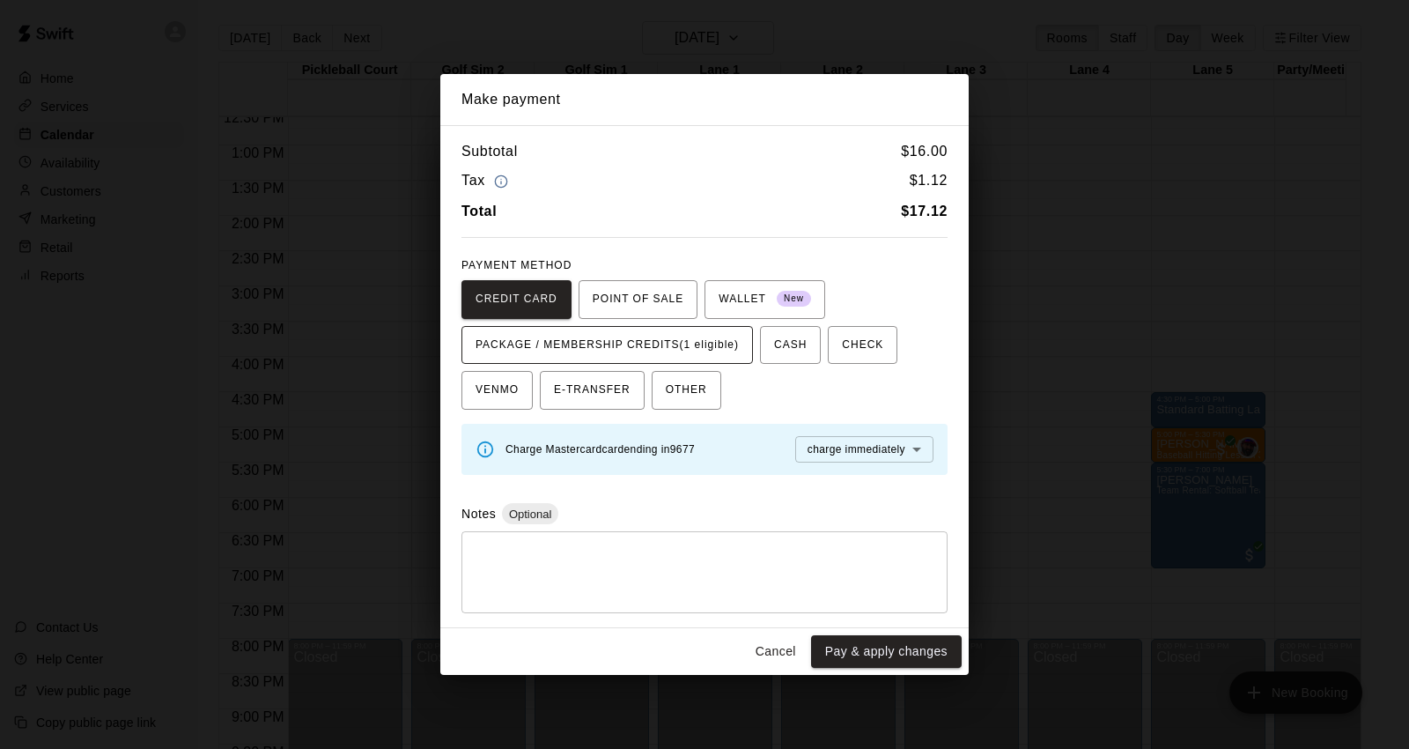
click at [631, 339] on span "PACKAGE / MEMBERSHIP CREDITS (1 eligible)" at bounding box center [607, 345] width 263 height 28
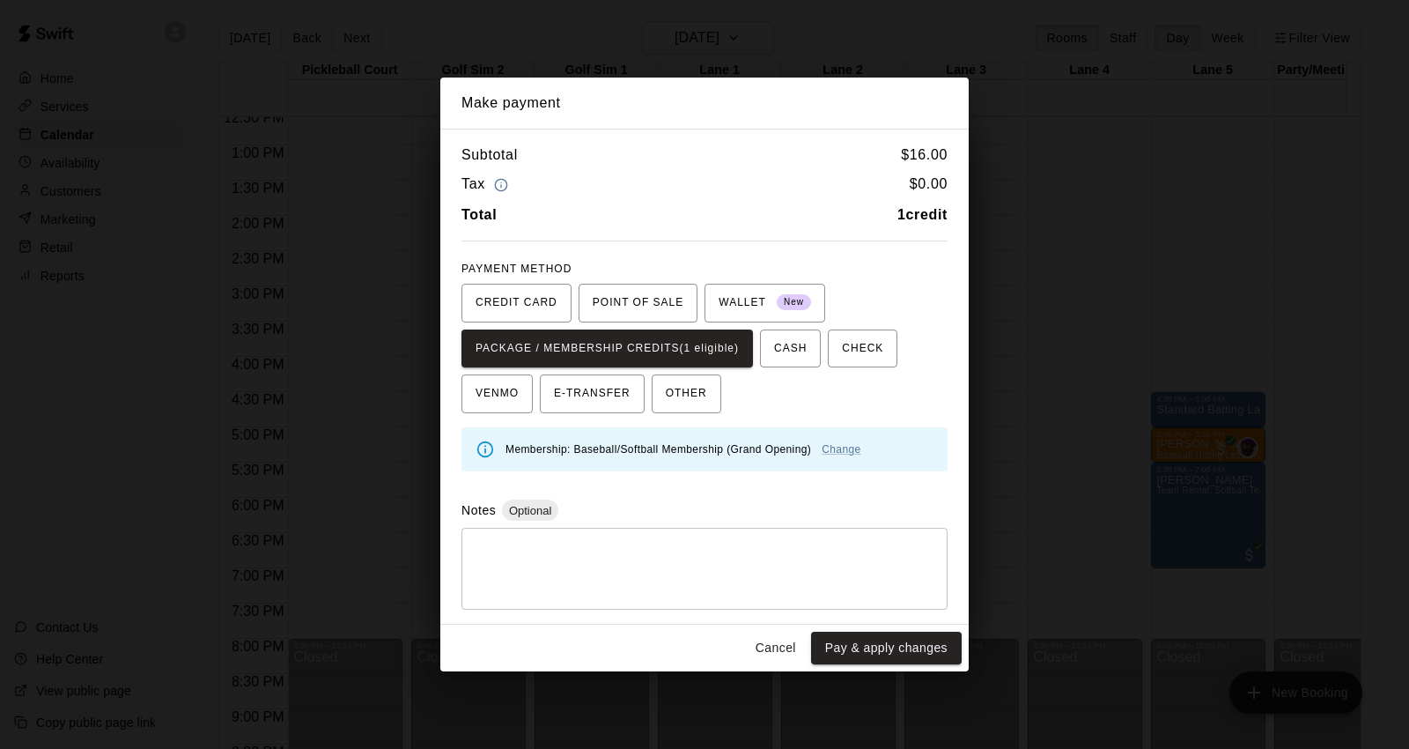
click at [839, 437] on div "Membership: Baseball/Softball Membership (Grand Opening) Change" at bounding box center [720, 448] width 428 height 33
click at [843, 451] on link "Change" at bounding box center [841, 449] width 39 height 12
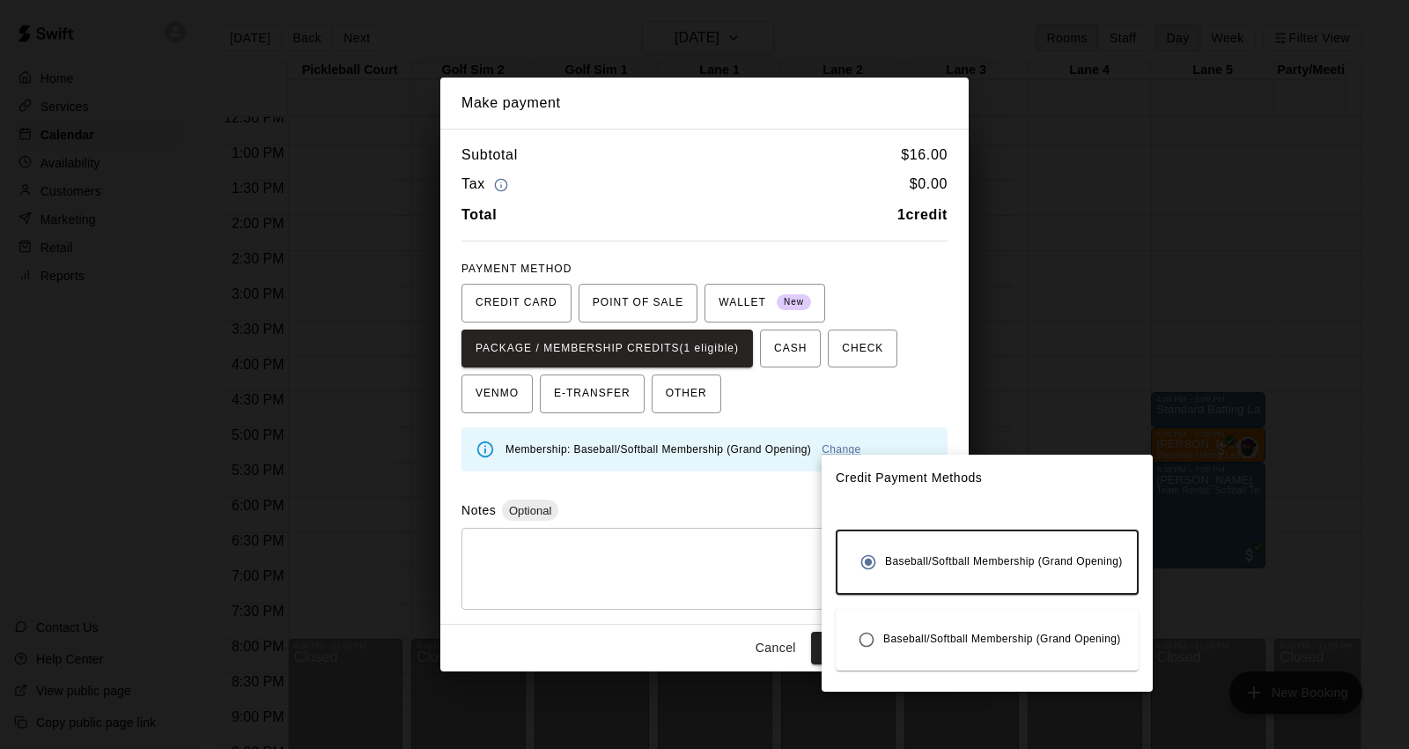
click at [887, 632] on span "Baseball/Softball Membership (Grand Opening)" at bounding box center [1002, 640] width 238 height 18
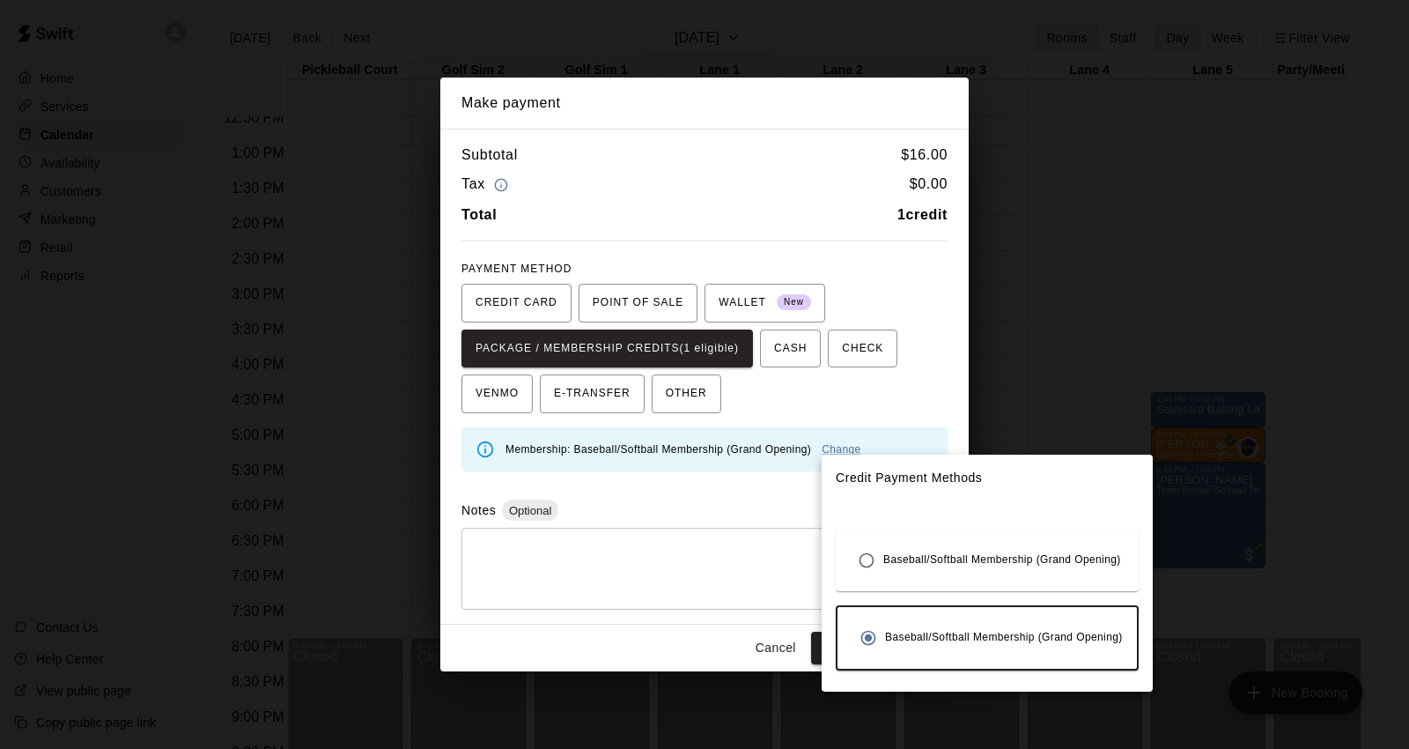
click at [797, 579] on div at bounding box center [704, 374] width 1409 height 749
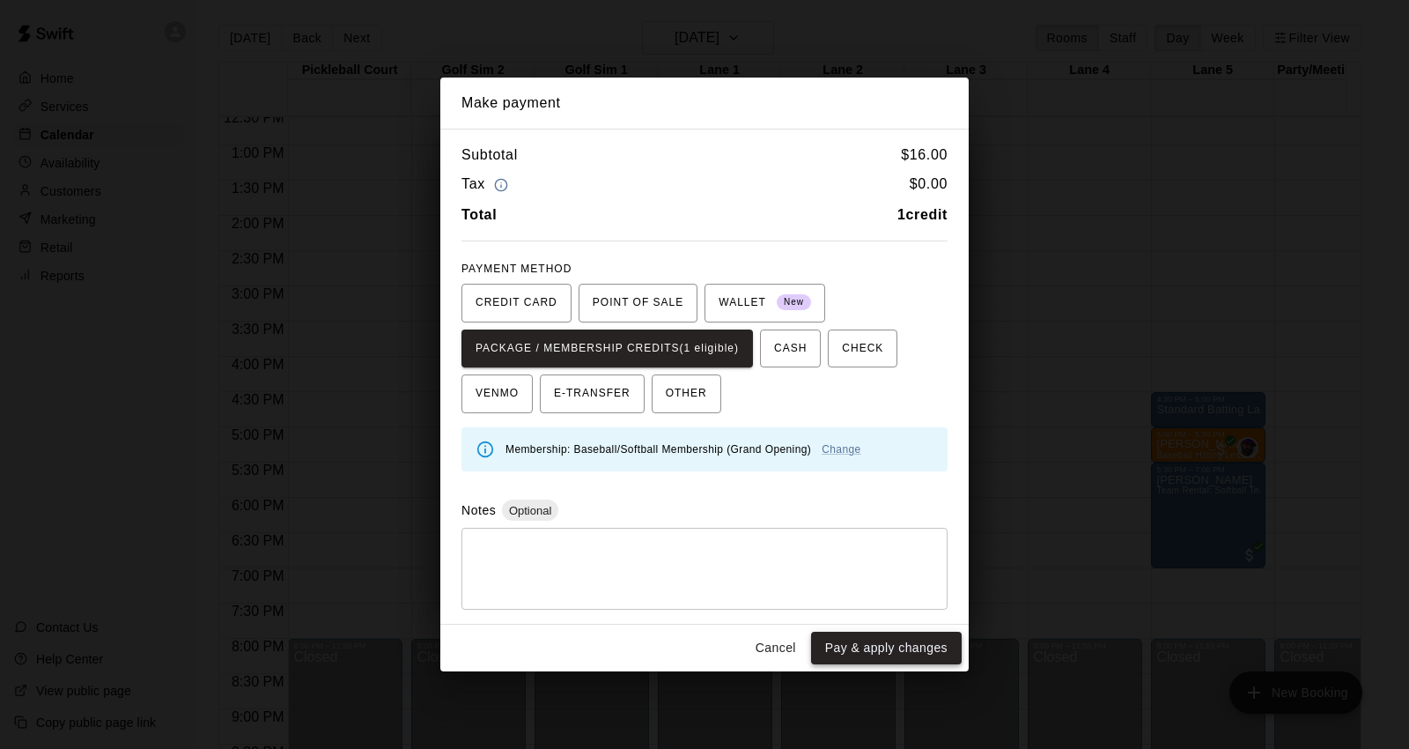
click at [857, 644] on button "Pay & apply changes" at bounding box center [886, 647] width 151 height 33
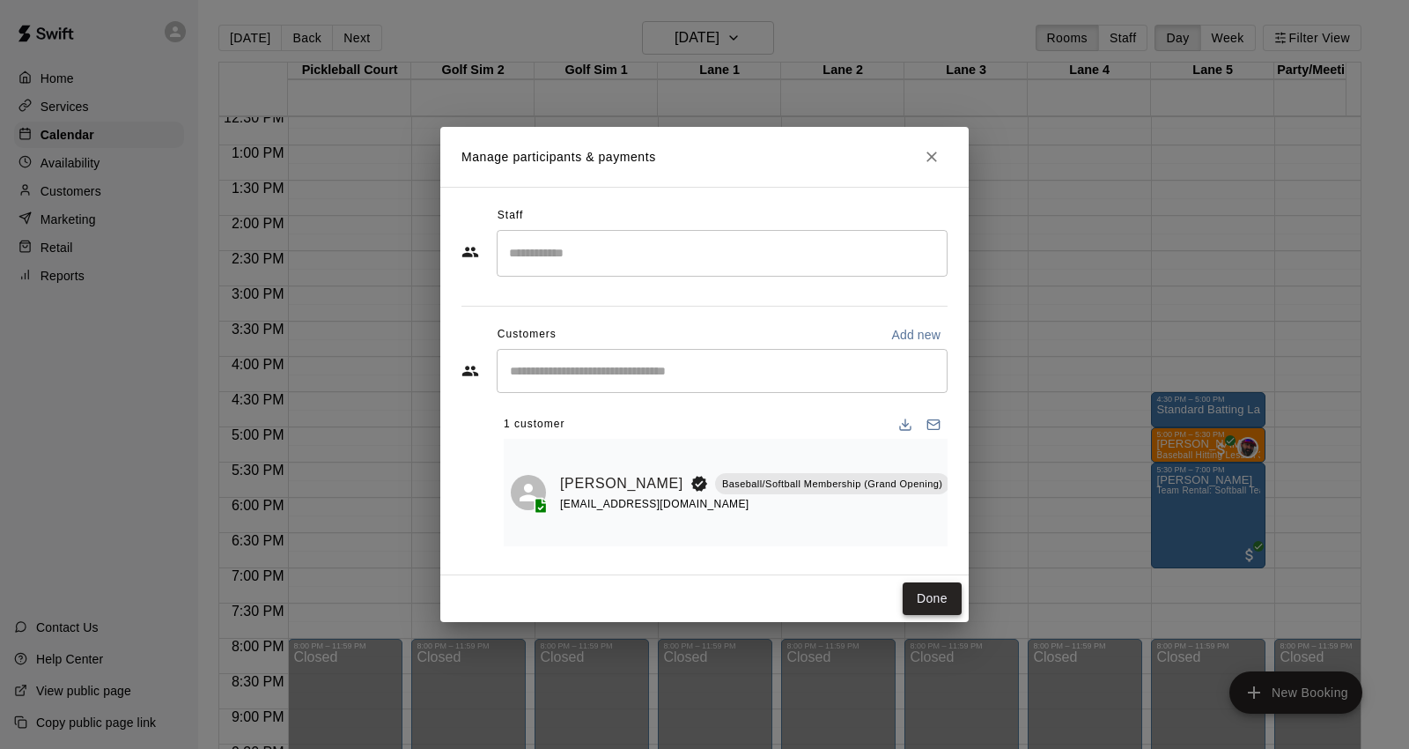
click at [943, 587] on button "Done" at bounding box center [932, 598] width 59 height 33
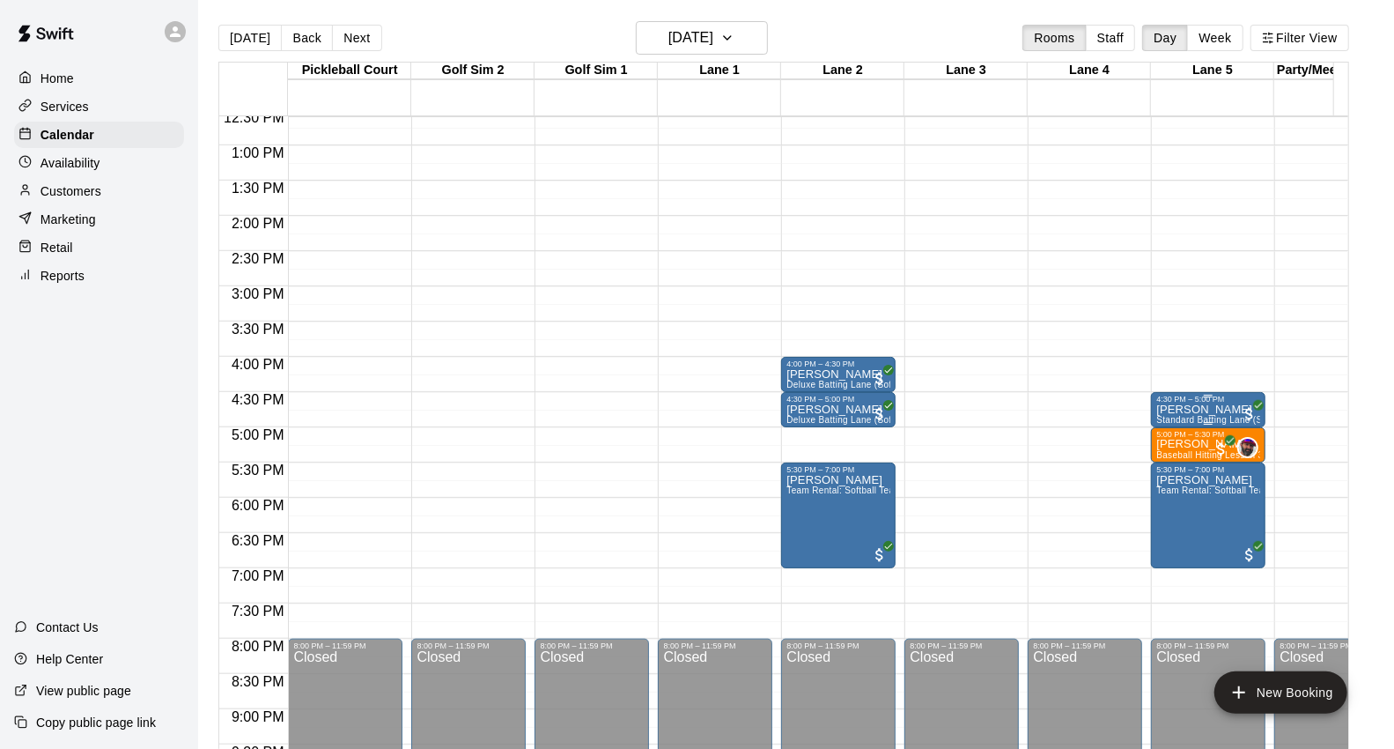
click at [1208, 410] on p "[PERSON_NAME]" at bounding box center [1208, 410] width 104 height 0
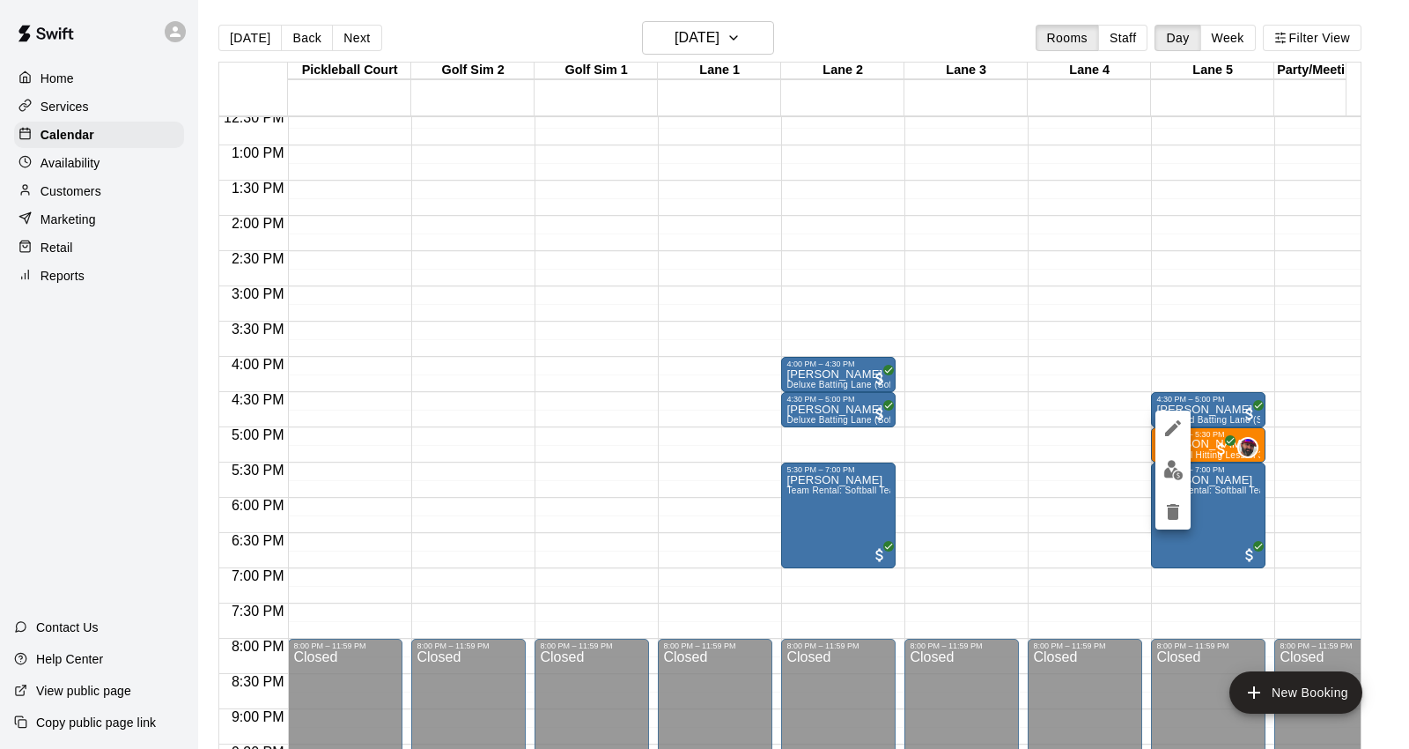
click at [1170, 465] on img "edit" at bounding box center [1173, 470] width 20 height 20
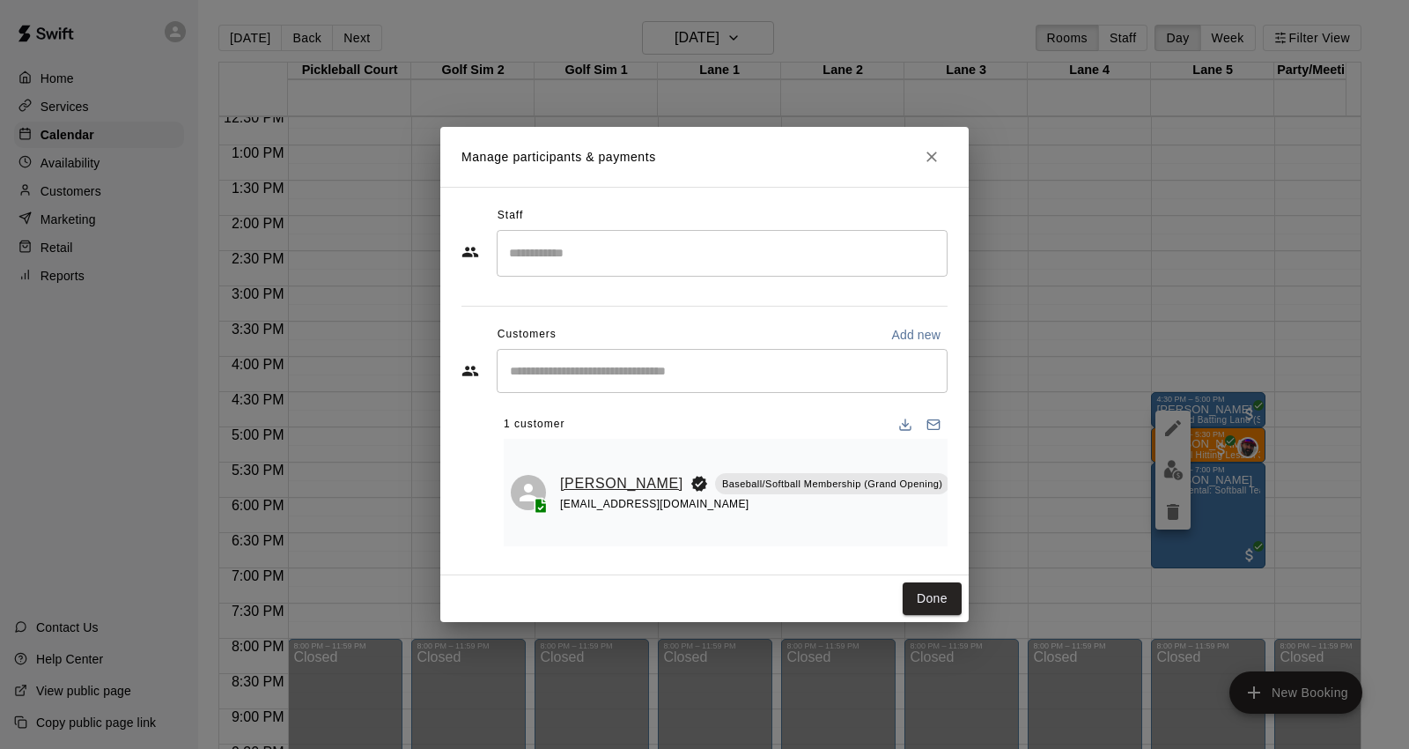
click at [568, 483] on link "[PERSON_NAME]" at bounding box center [621, 483] width 123 height 23
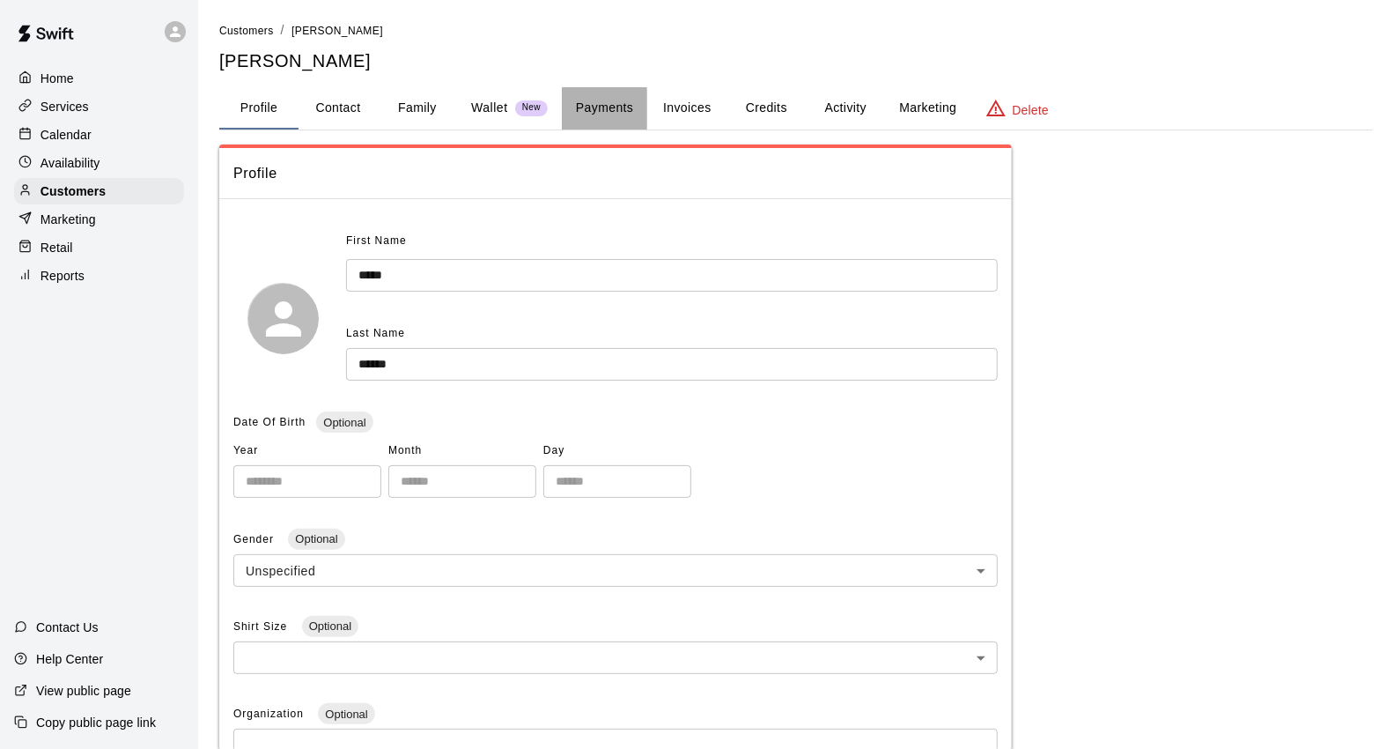
click at [609, 108] on button "Payments" at bounding box center [604, 108] width 85 height 42
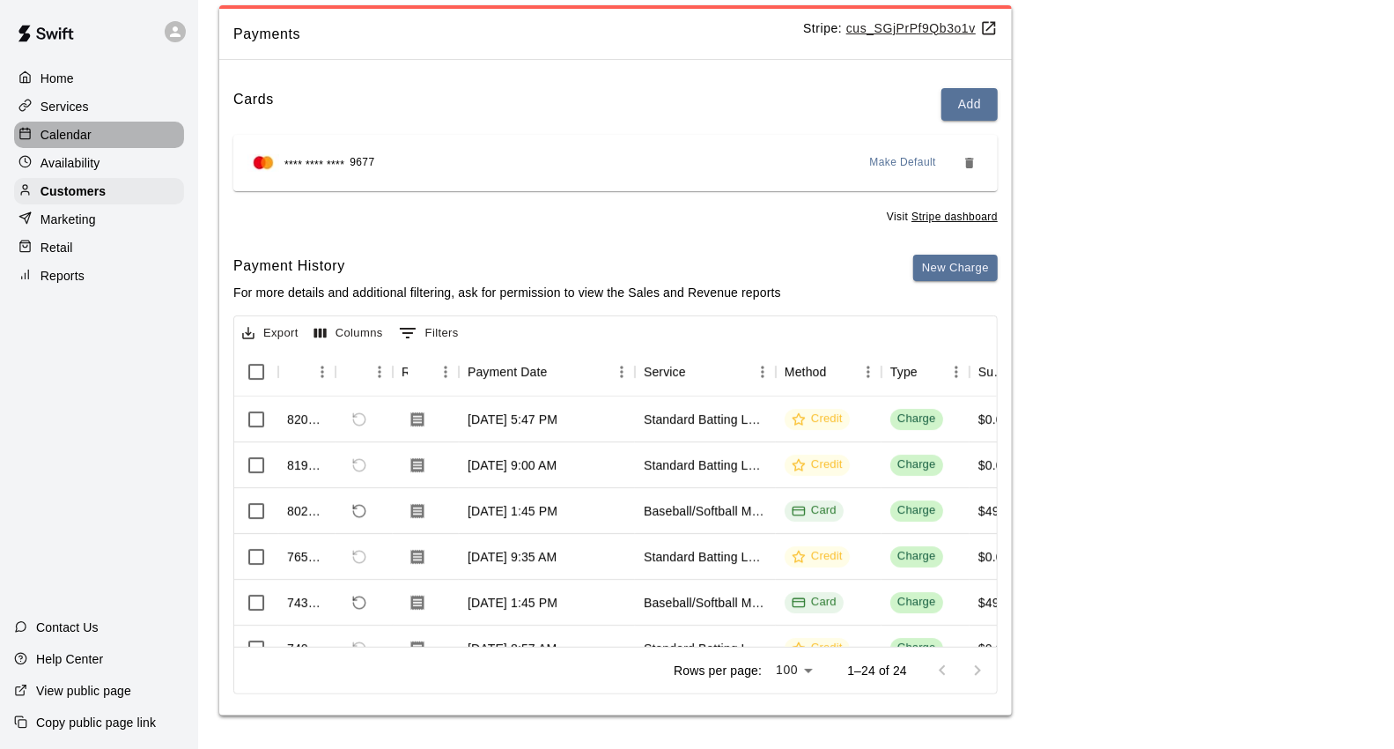
click at [121, 133] on div "Calendar" at bounding box center [99, 135] width 170 height 26
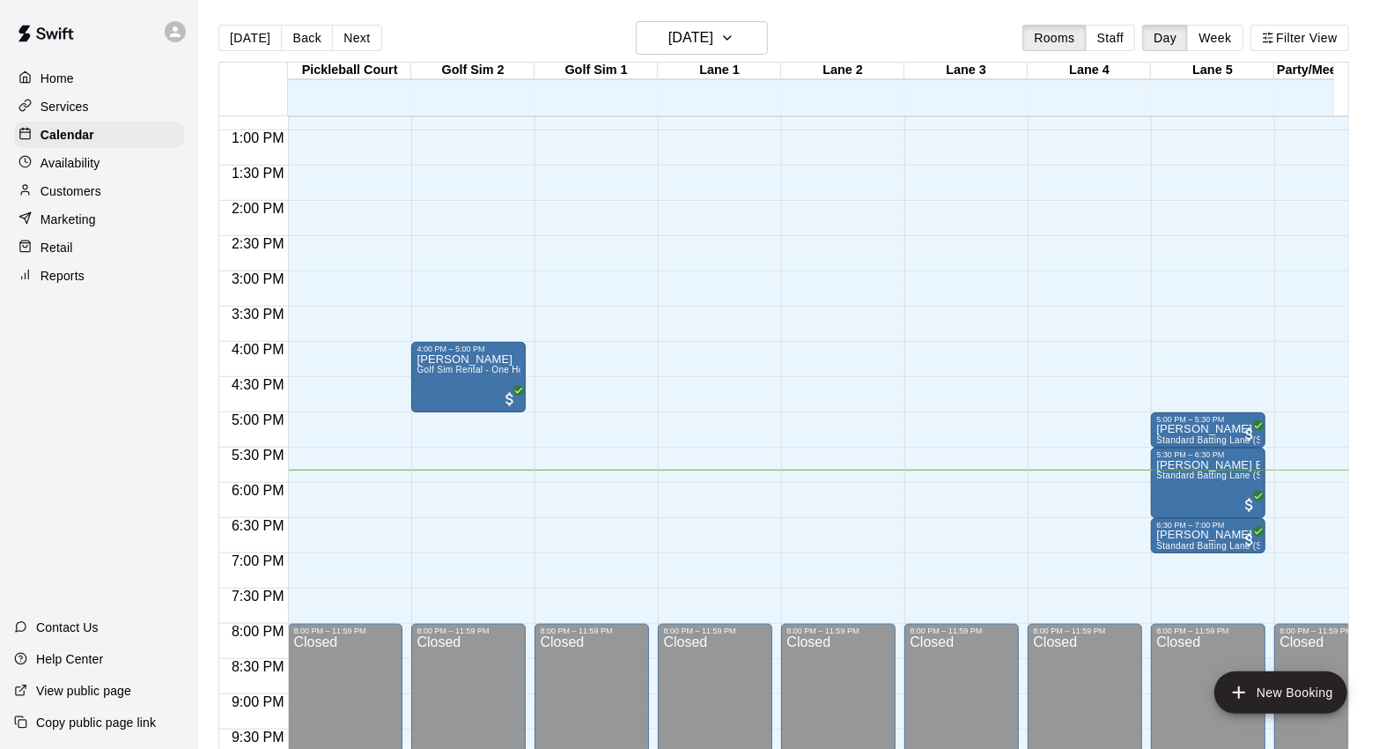
scroll to position [790, 0]
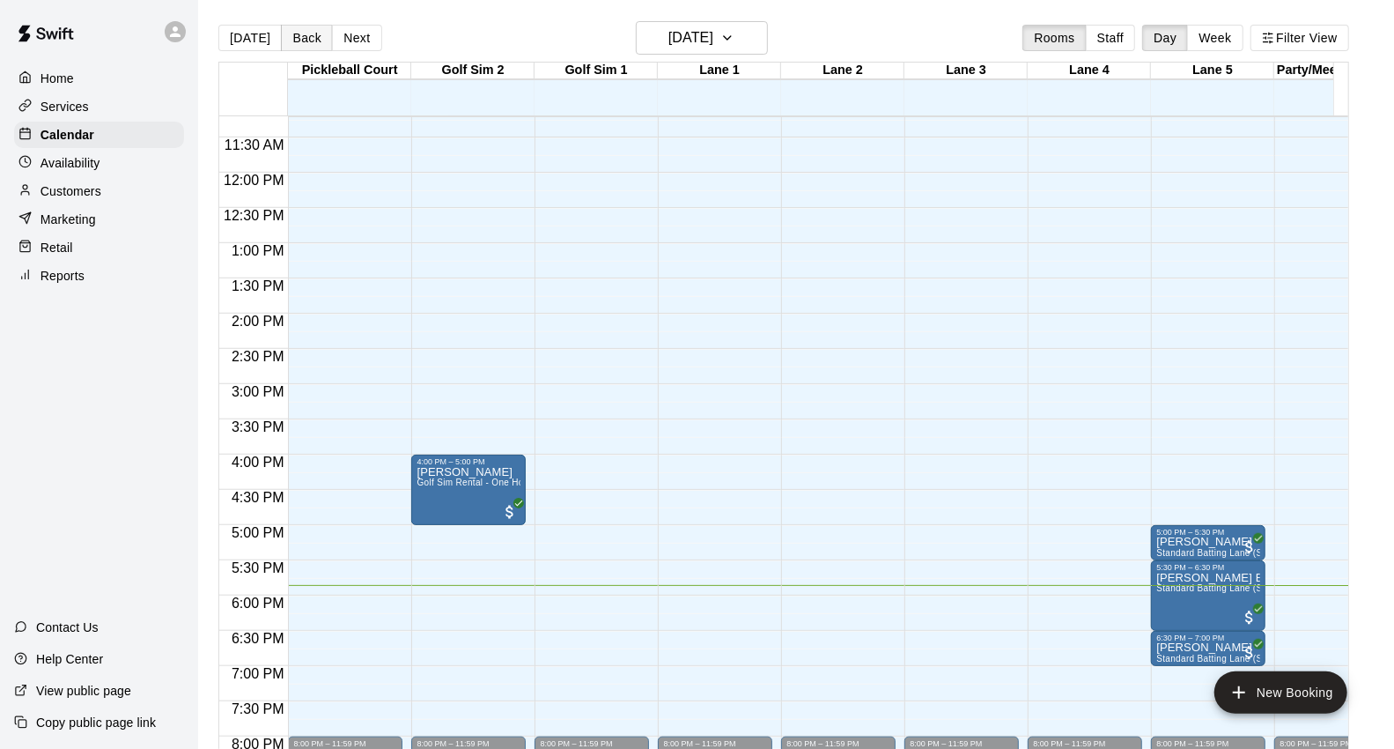
drag, startPoint x: 247, startPoint y: 30, endPoint x: 301, endPoint y: 27, distance: 53.8
click at [247, 30] on button "[DATE]" at bounding box center [249, 38] width 63 height 26
click at [259, 42] on button "[DATE]" at bounding box center [249, 38] width 63 height 26
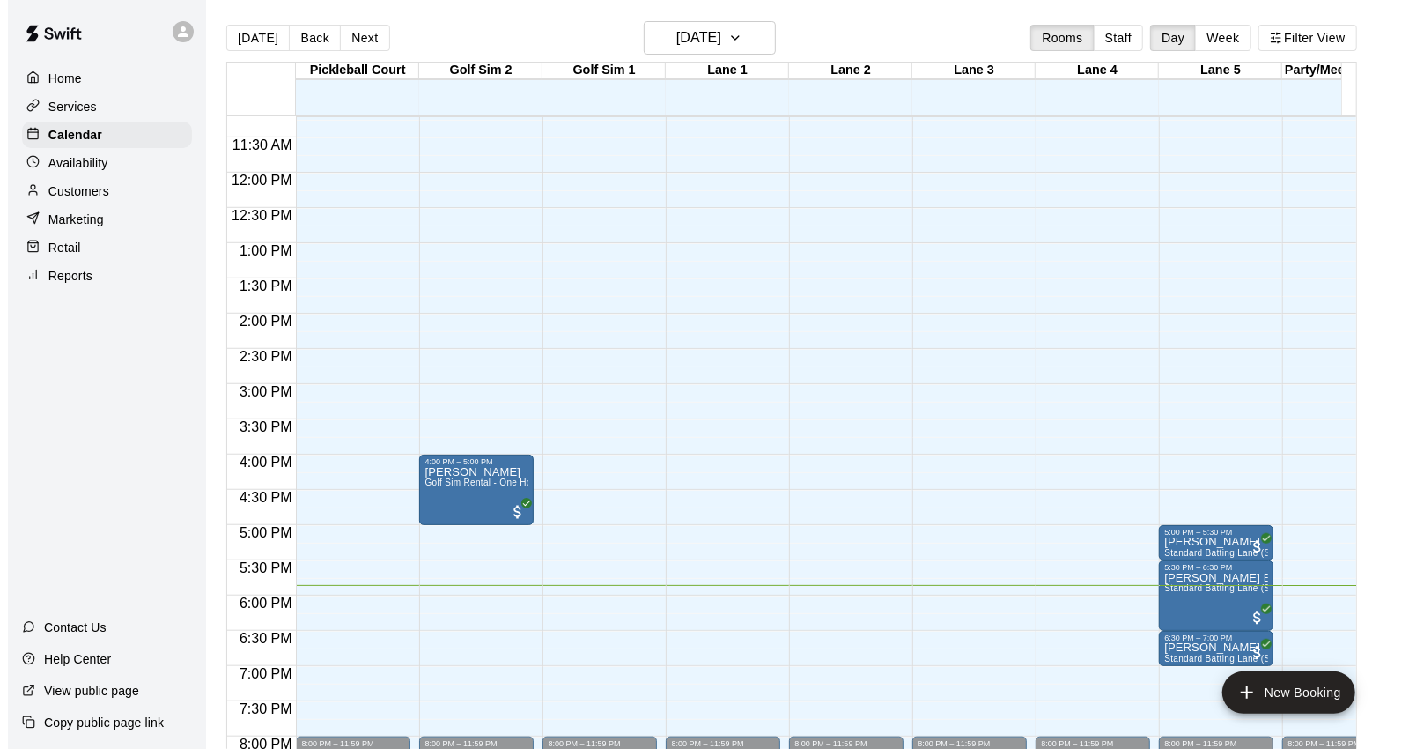
scroll to position [986, 0]
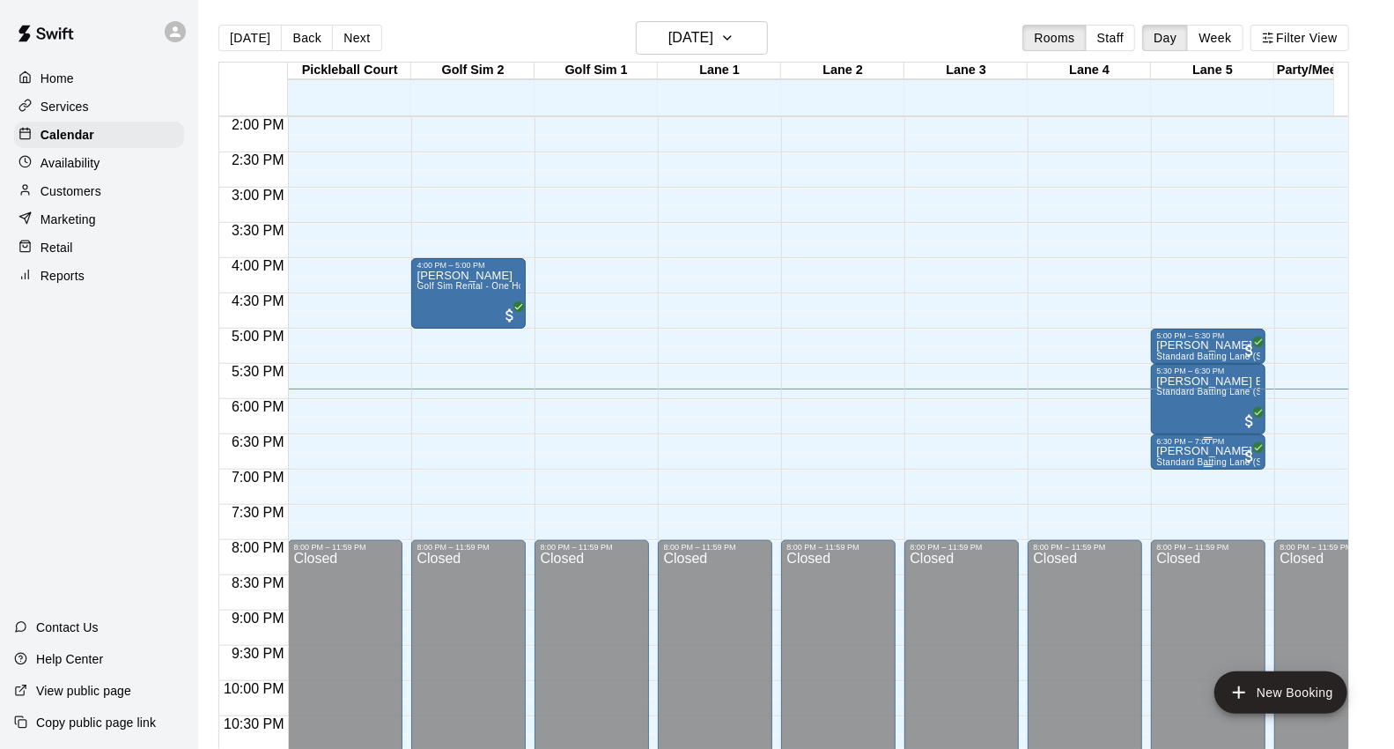
click at [1213, 451] on p "[PERSON_NAME]" at bounding box center [1208, 451] width 104 height 0
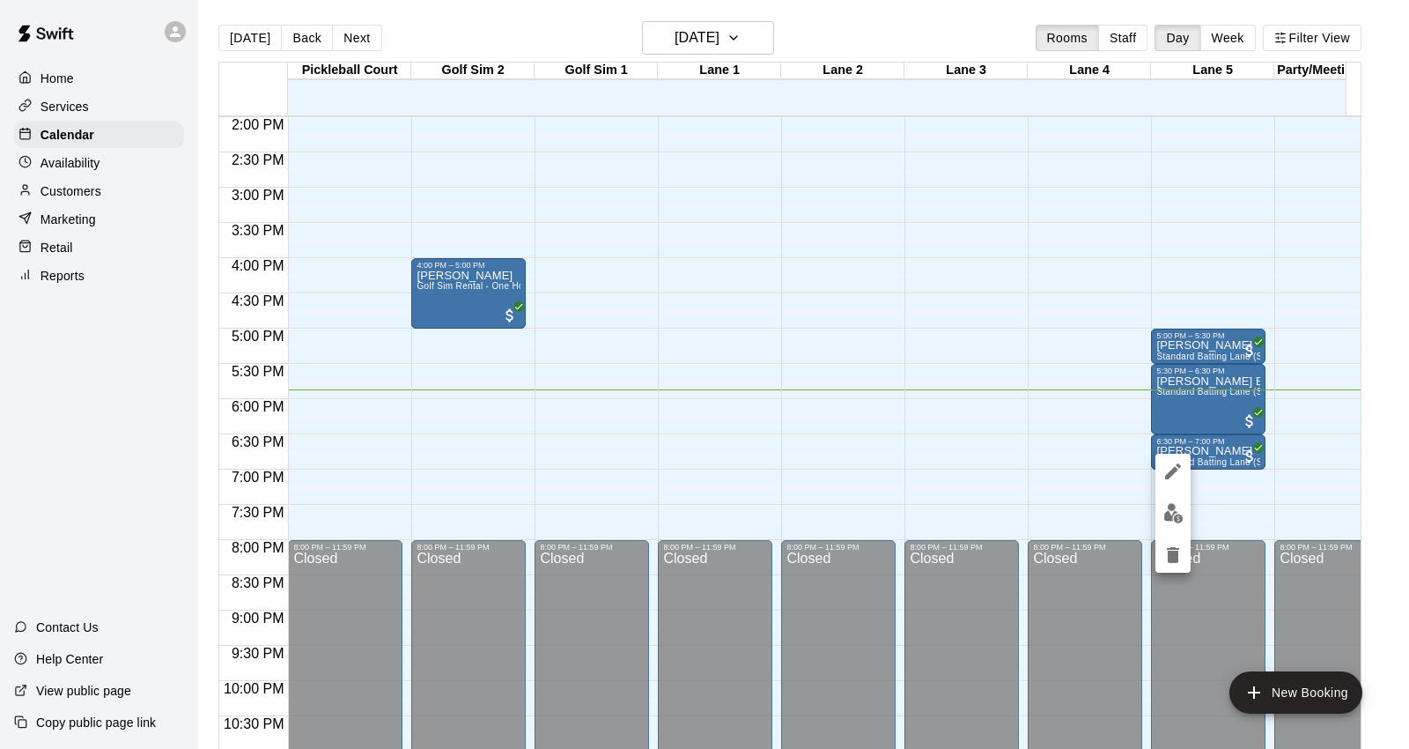
click at [1193, 523] on div at bounding box center [704, 374] width 1409 height 749
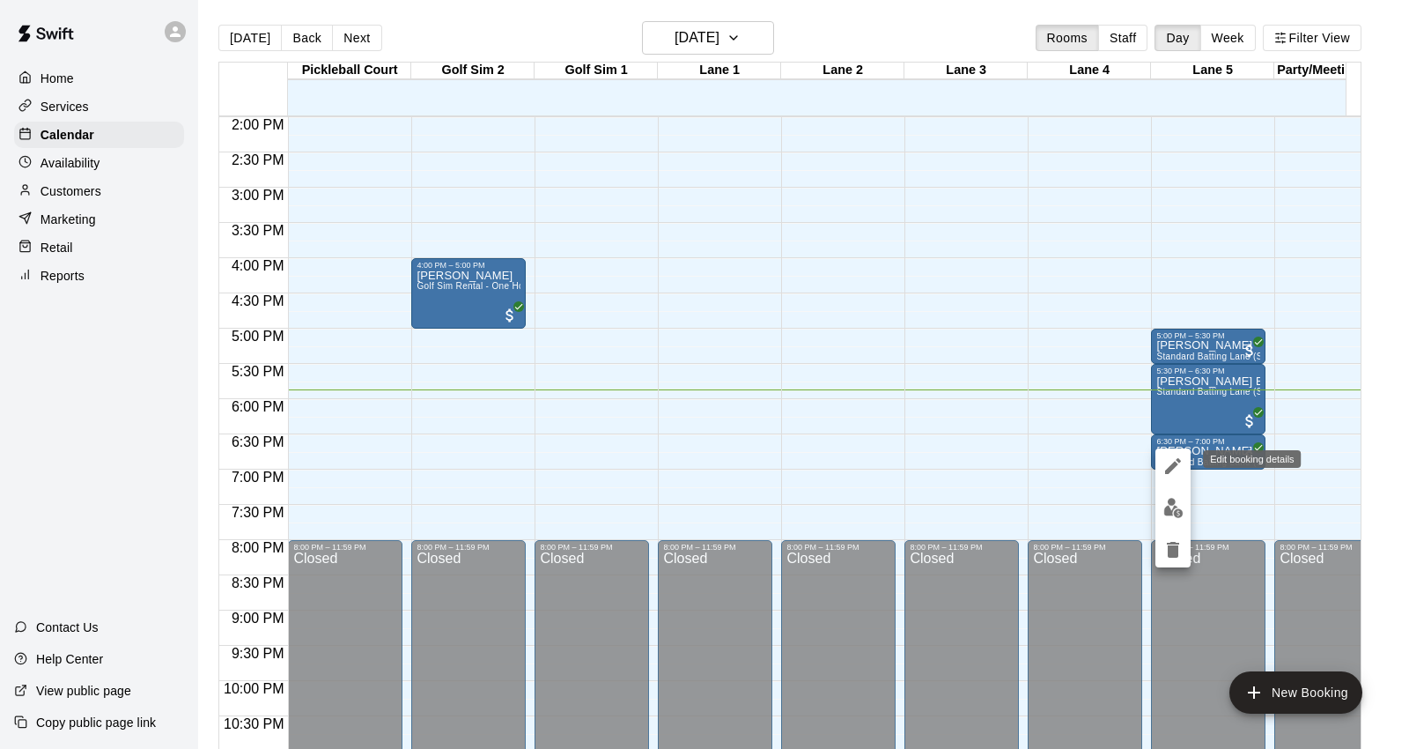
click at [1174, 465] on icon "edit" at bounding box center [1173, 466] width 16 height 16
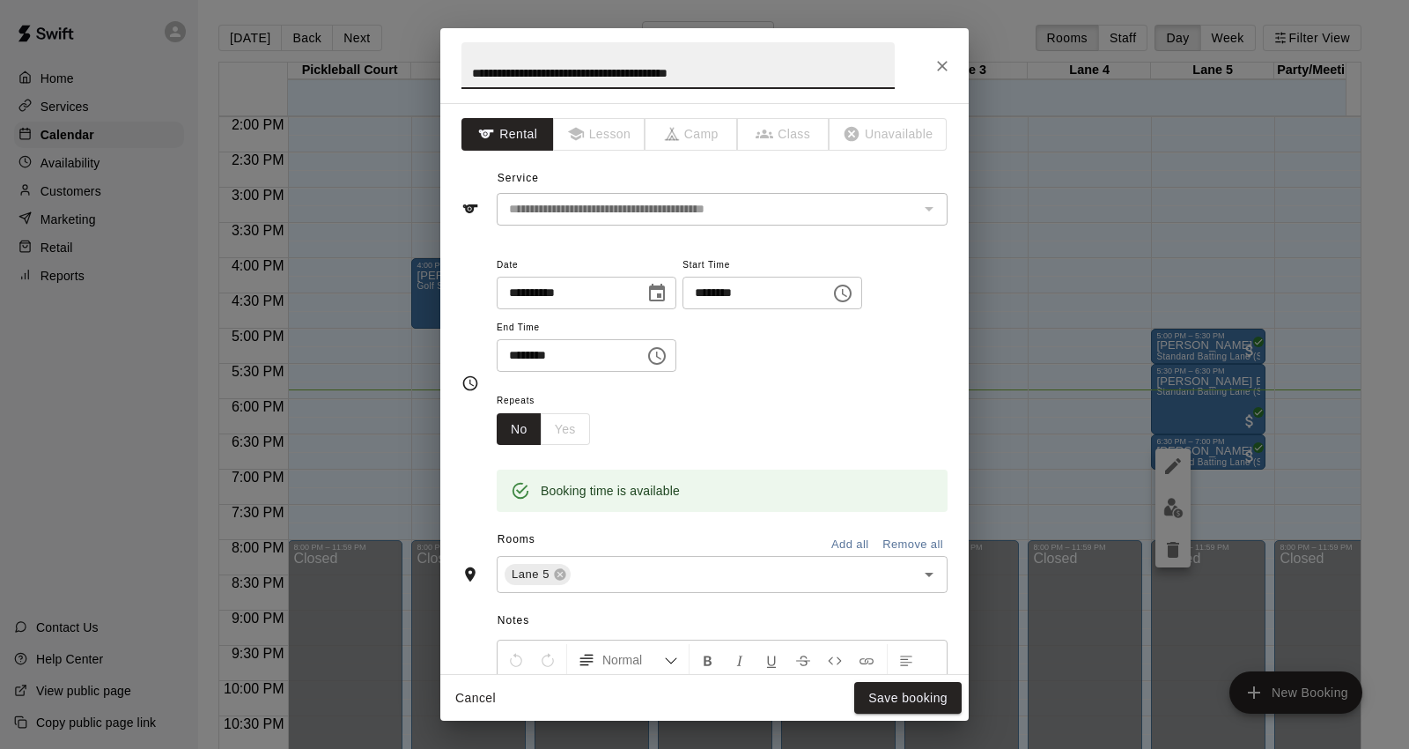
click at [941, 59] on icon "Close" at bounding box center [943, 66] width 18 height 18
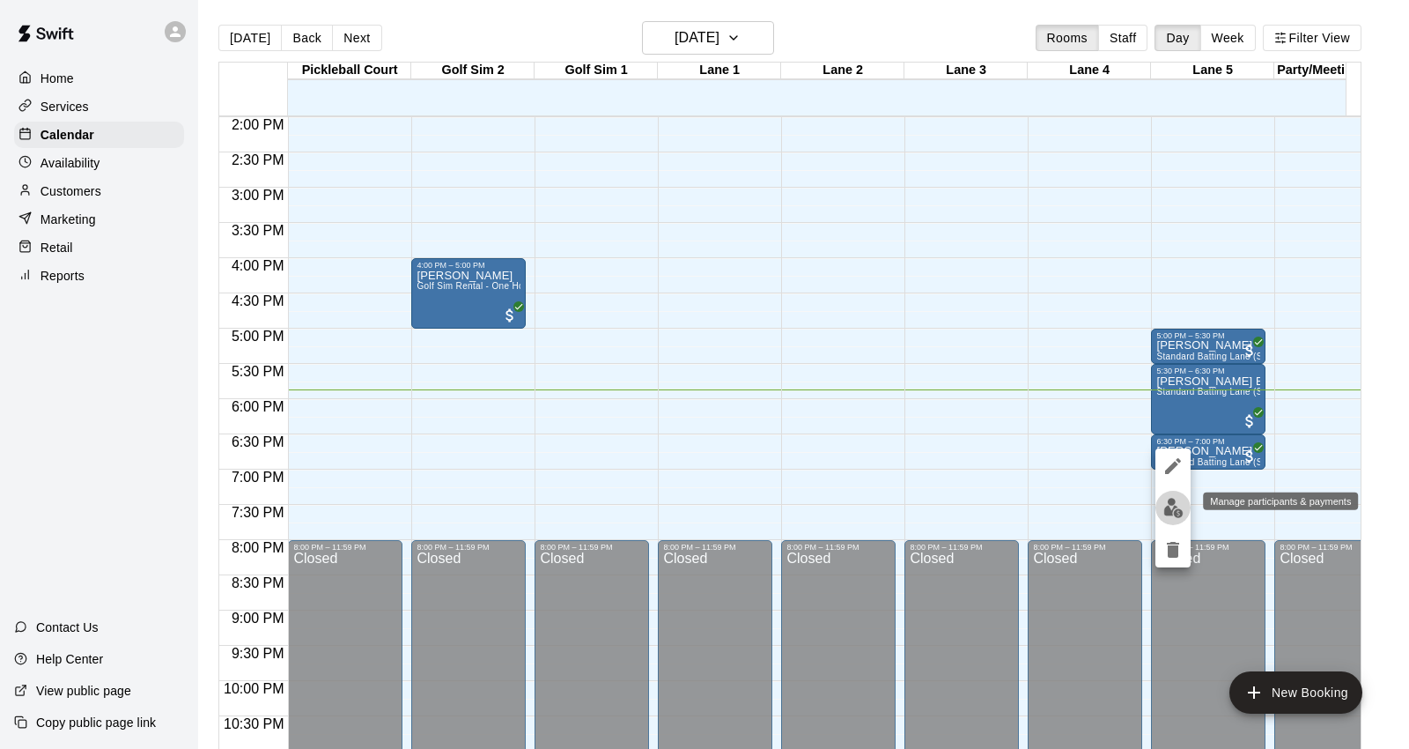
click at [1174, 502] on img "edit" at bounding box center [1173, 508] width 20 height 20
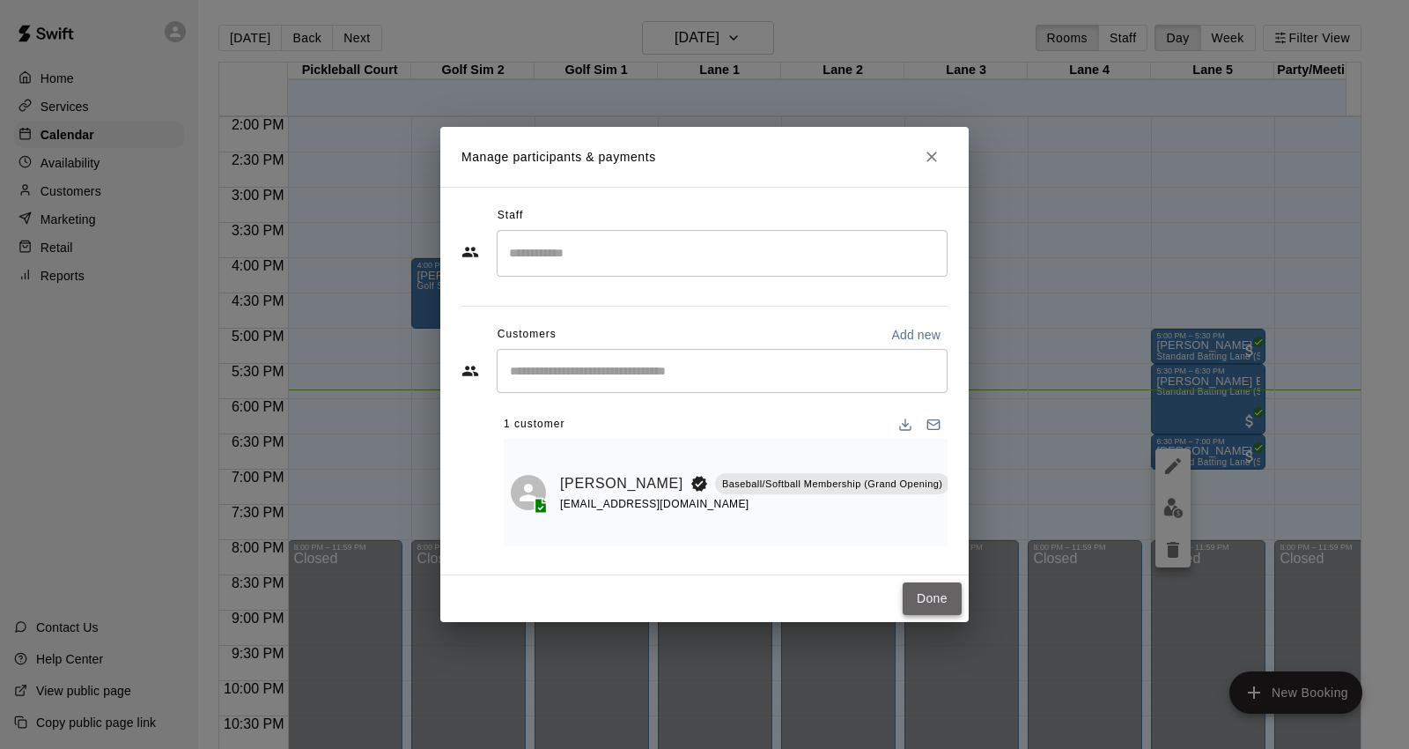
click at [925, 592] on button "Done" at bounding box center [932, 598] width 59 height 33
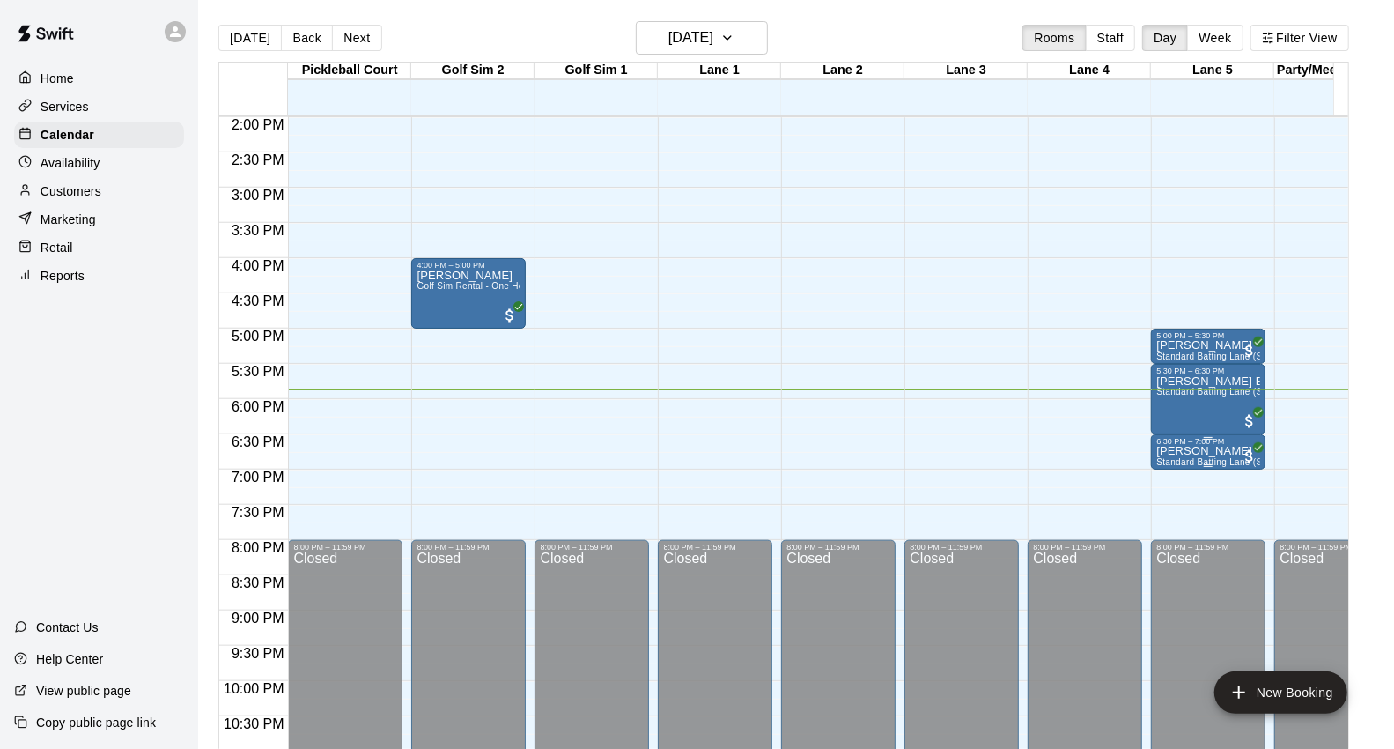
click at [1174, 451] on p "[PERSON_NAME]" at bounding box center [1208, 451] width 104 height 0
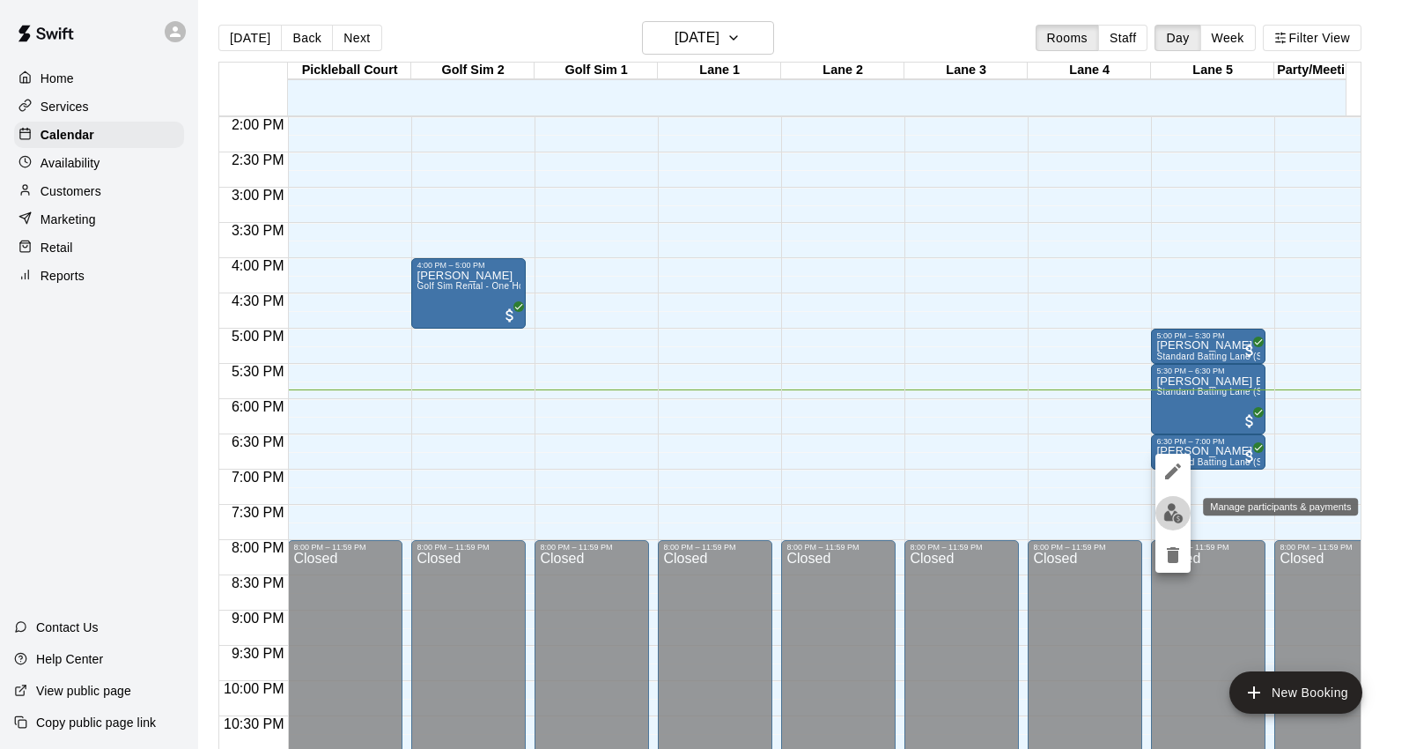
click at [1173, 515] on img "edit" at bounding box center [1173, 513] width 20 height 20
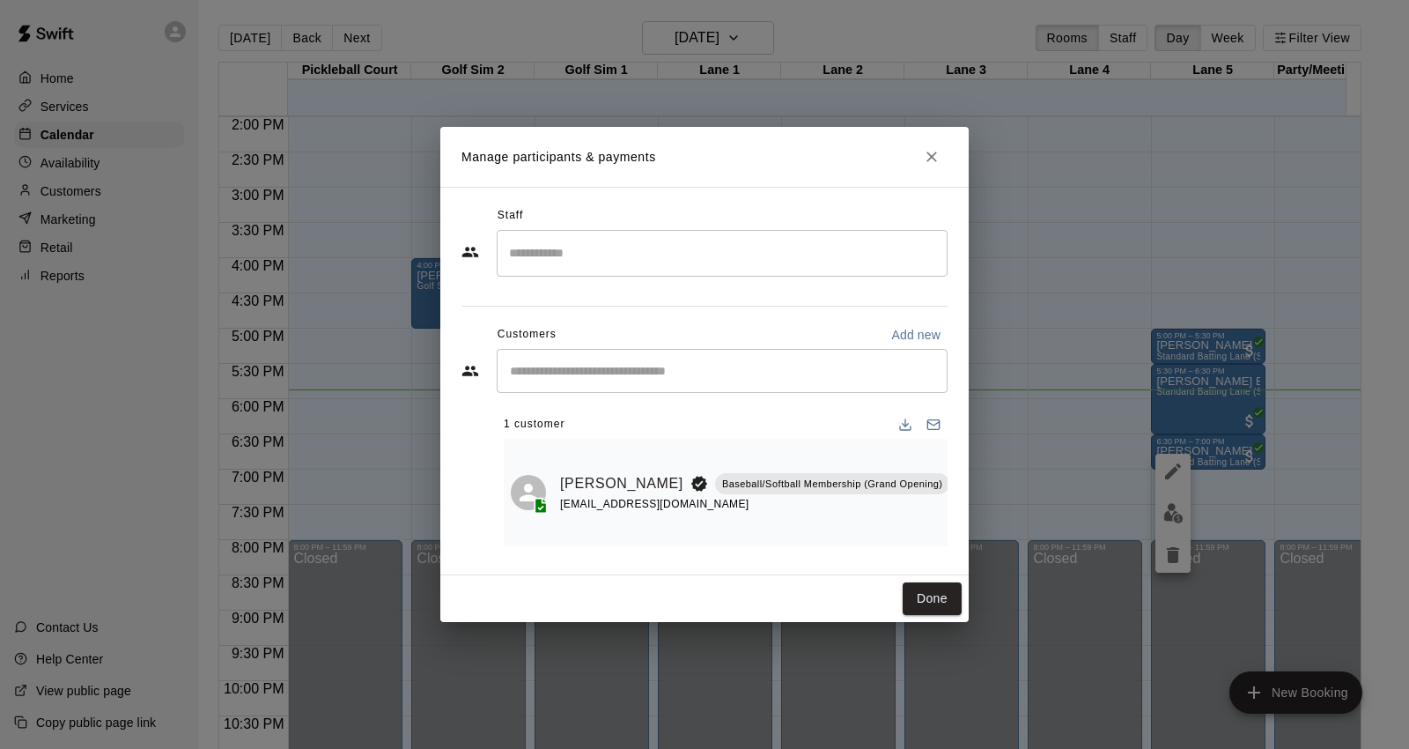
drag, startPoint x: 934, startPoint y: 594, endPoint x: 896, endPoint y: 582, distance: 40.7
click at [934, 594] on button "Done" at bounding box center [932, 598] width 59 height 33
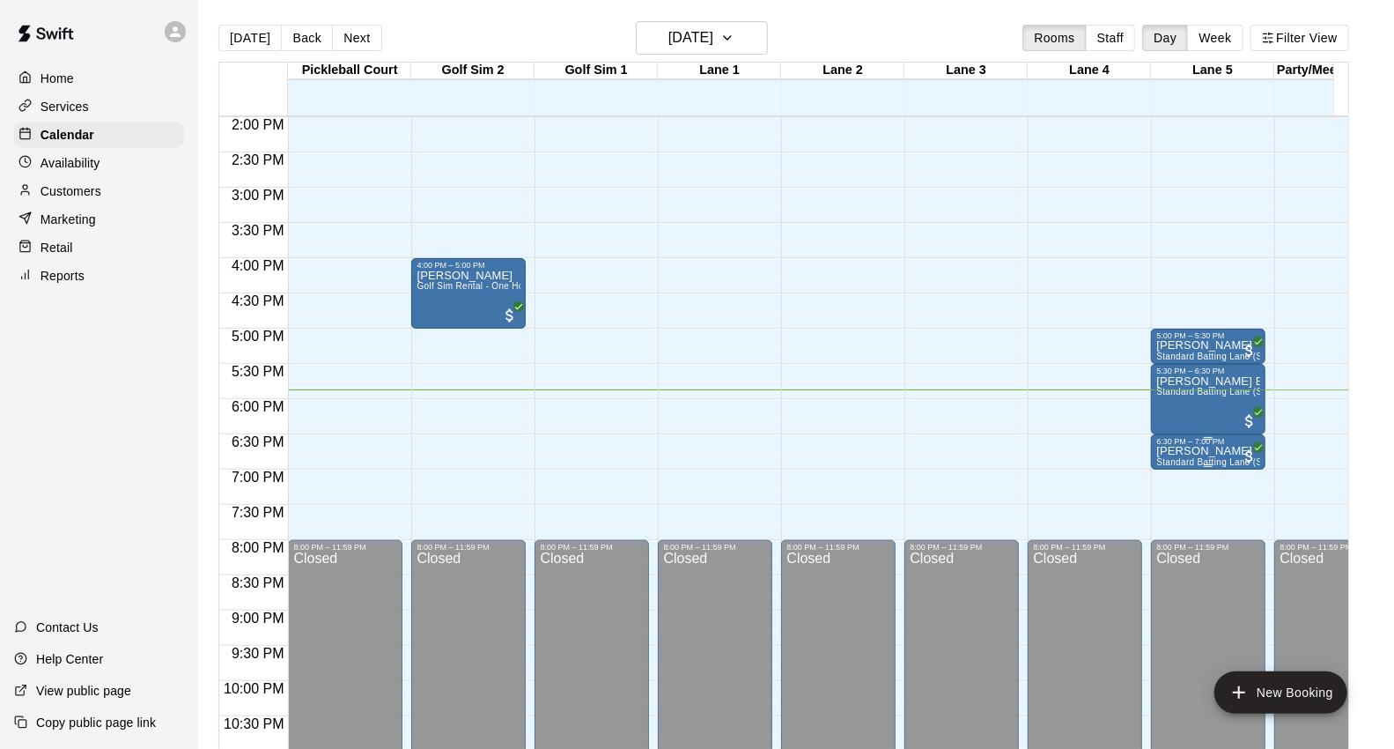
click at [1217, 451] on p "[PERSON_NAME]" at bounding box center [1208, 451] width 104 height 0
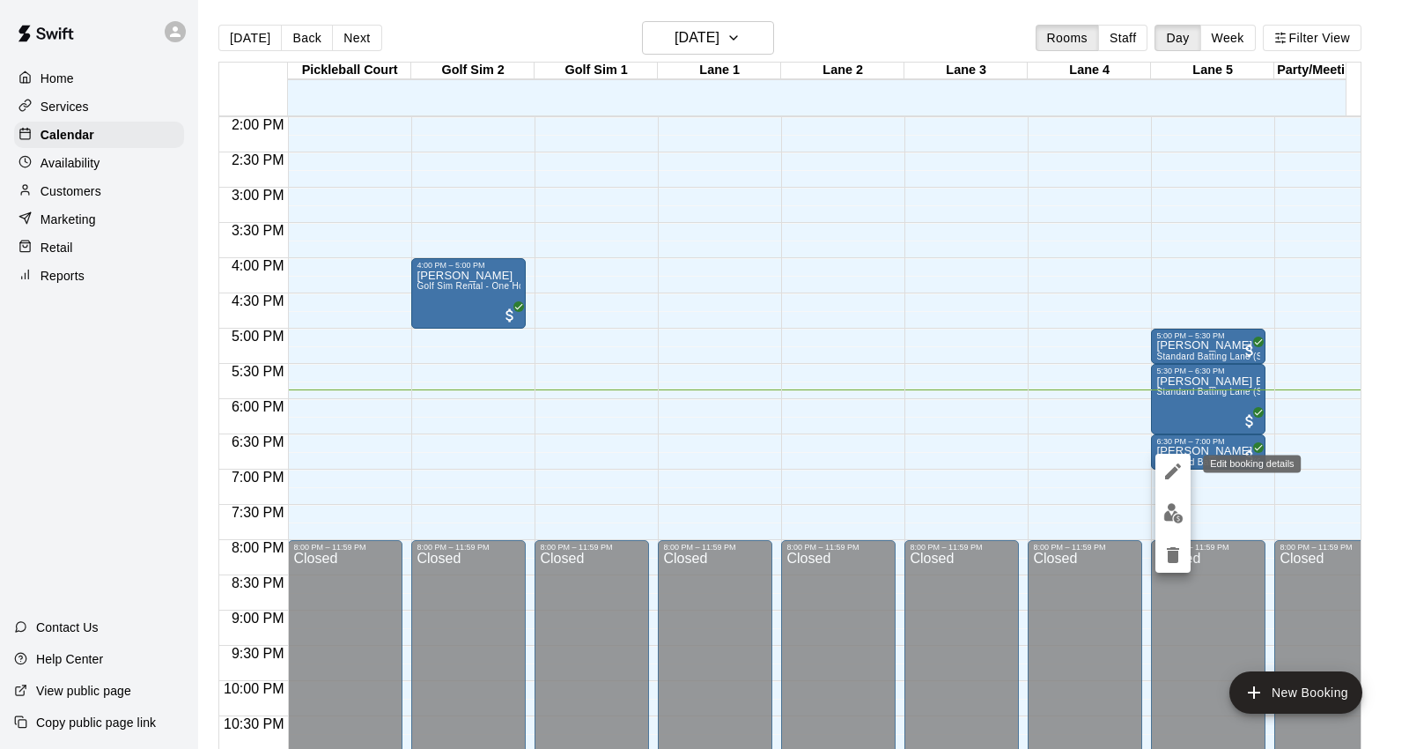
click at [1177, 471] on icon "edit" at bounding box center [1173, 471] width 21 height 21
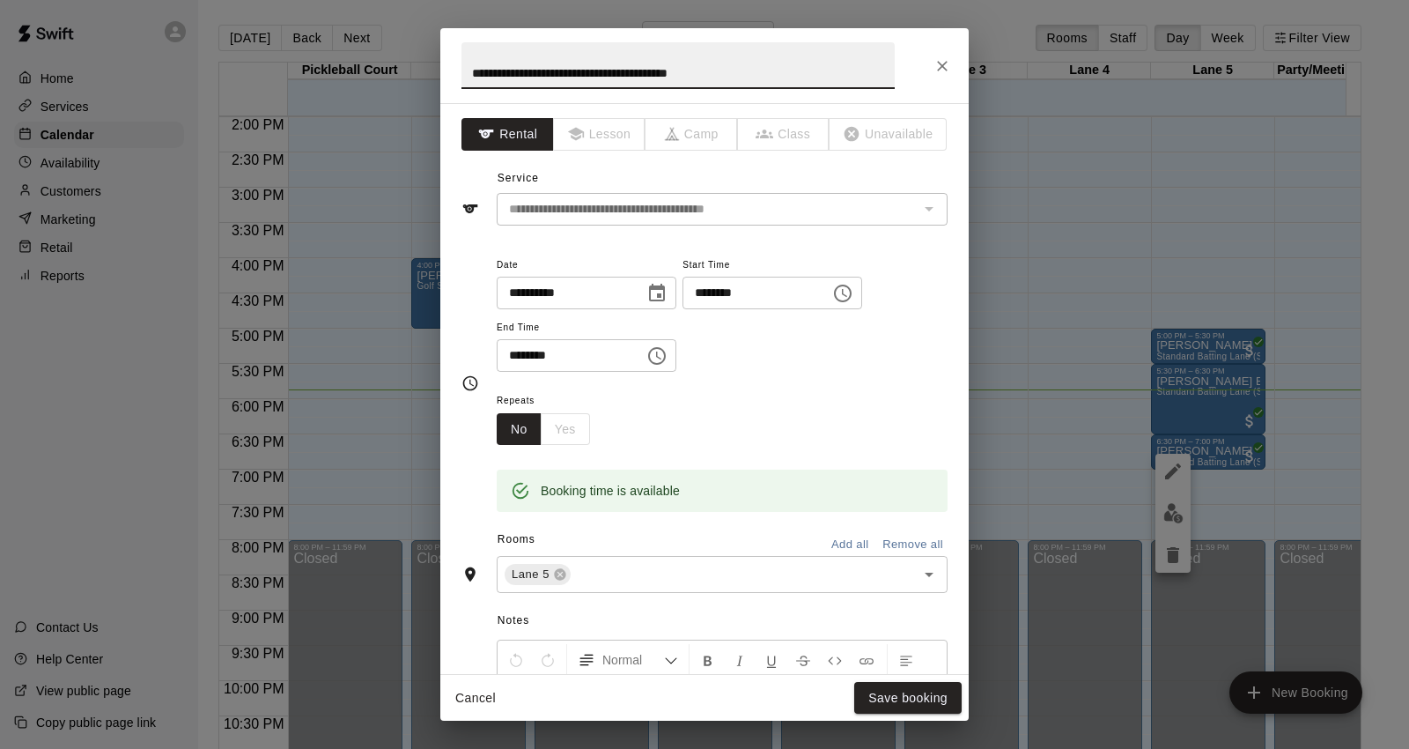
scroll to position [373, 0]
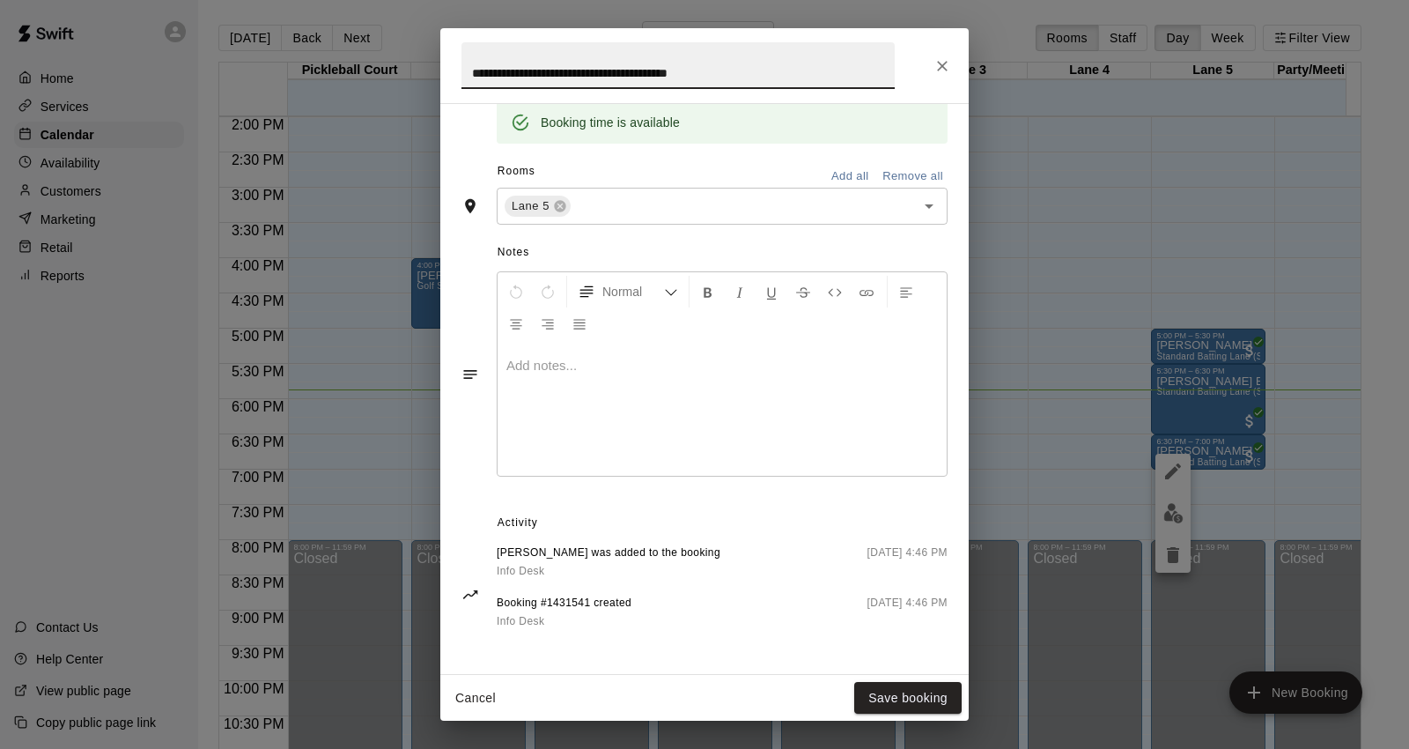
click at [948, 66] on icon "Close" at bounding box center [943, 66] width 18 height 18
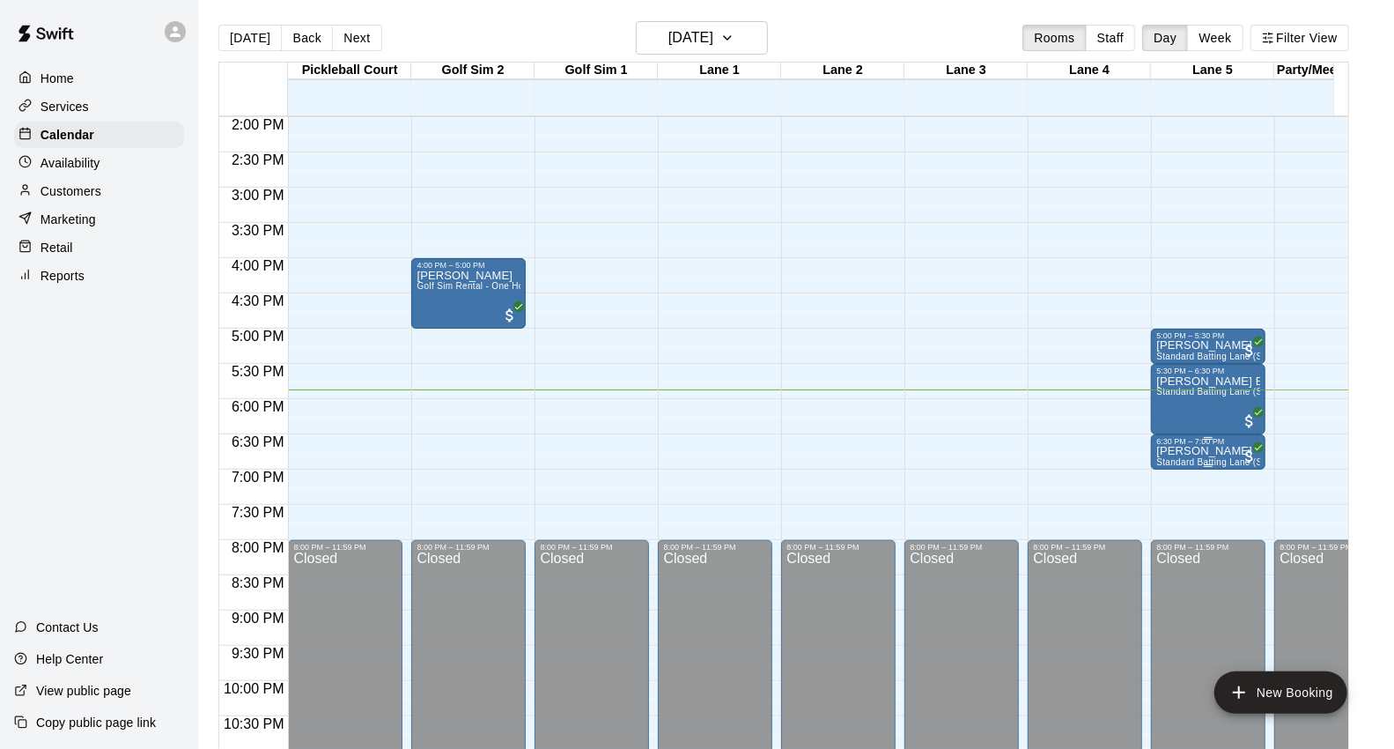
click at [1177, 451] on p "[PERSON_NAME]" at bounding box center [1208, 451] width 104 height 0
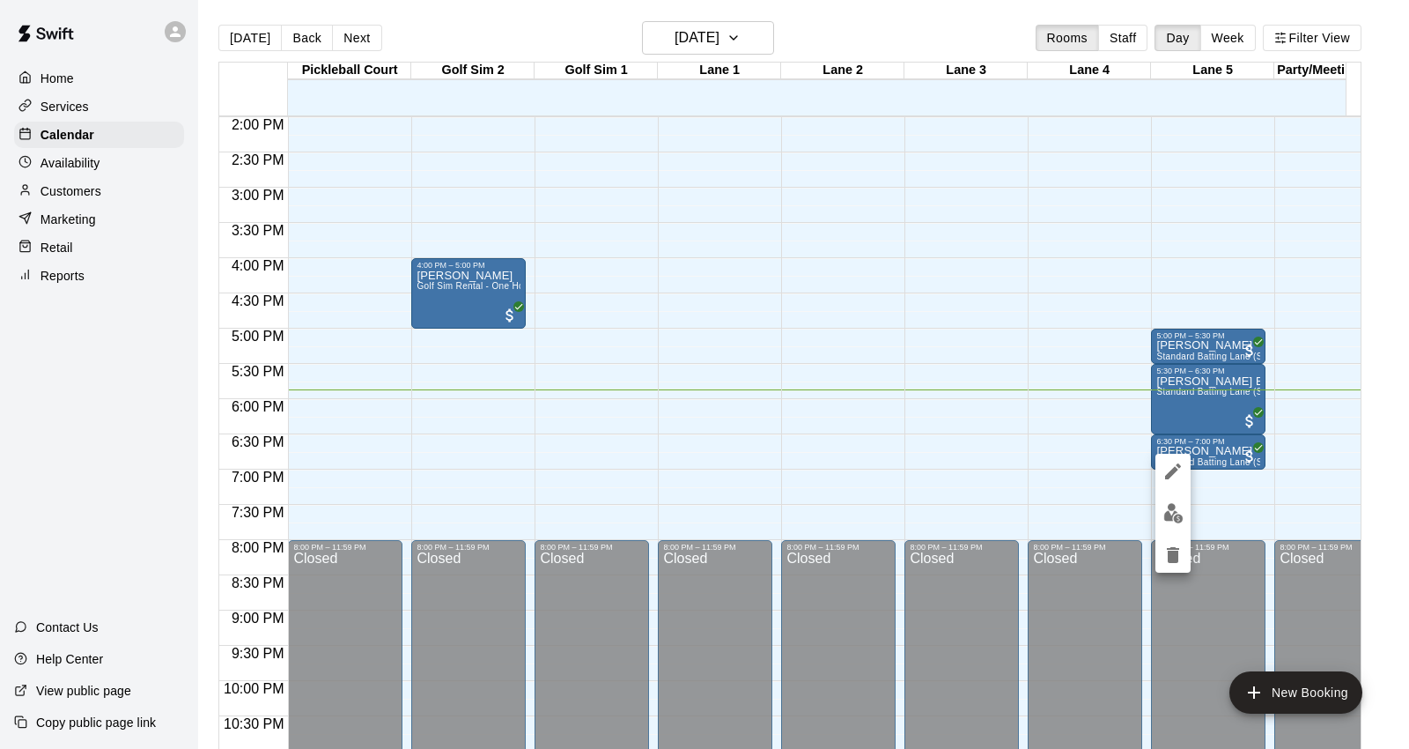
click at [987, 437] on div at bounding box center [704, 374] width 1409 height 749
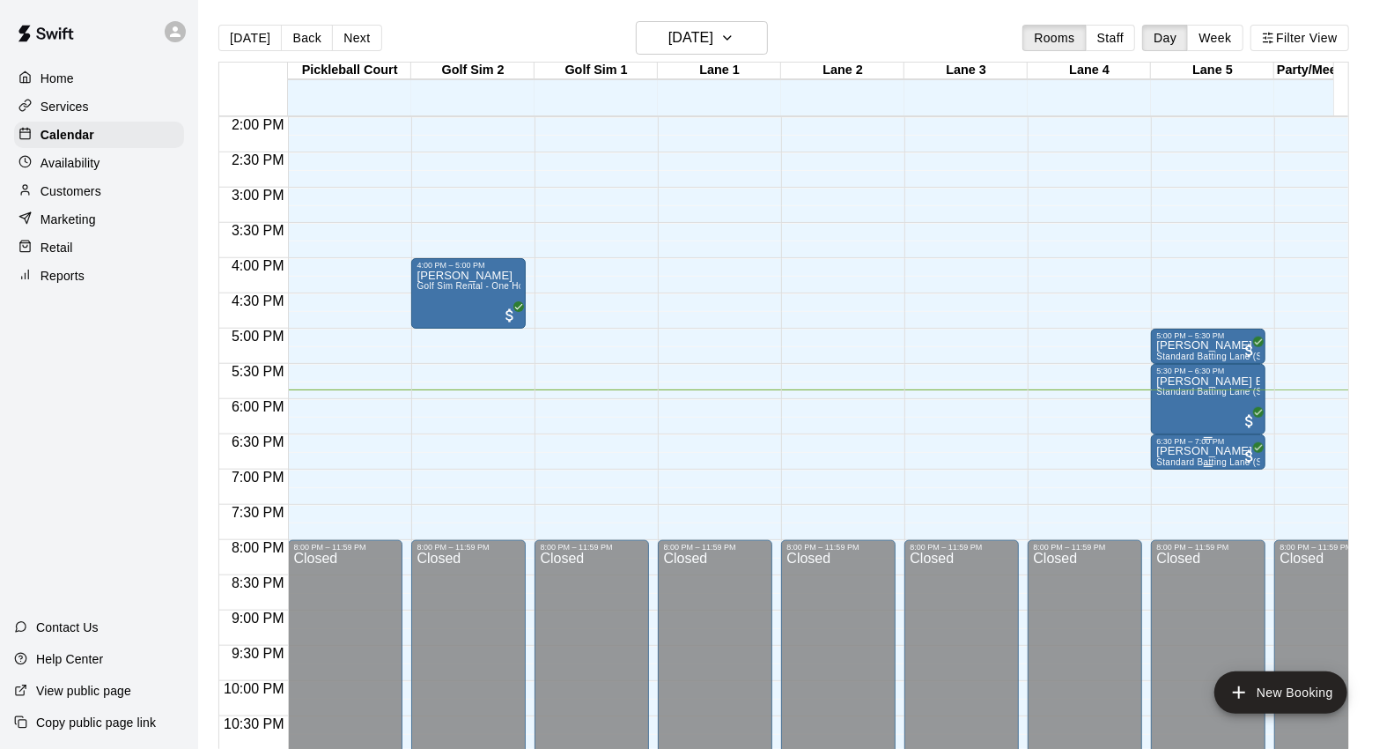
click at [1204, 443] on div "6:30 PM – 7:00 PM" at bounding box center [1208, 441] width 104 height 9
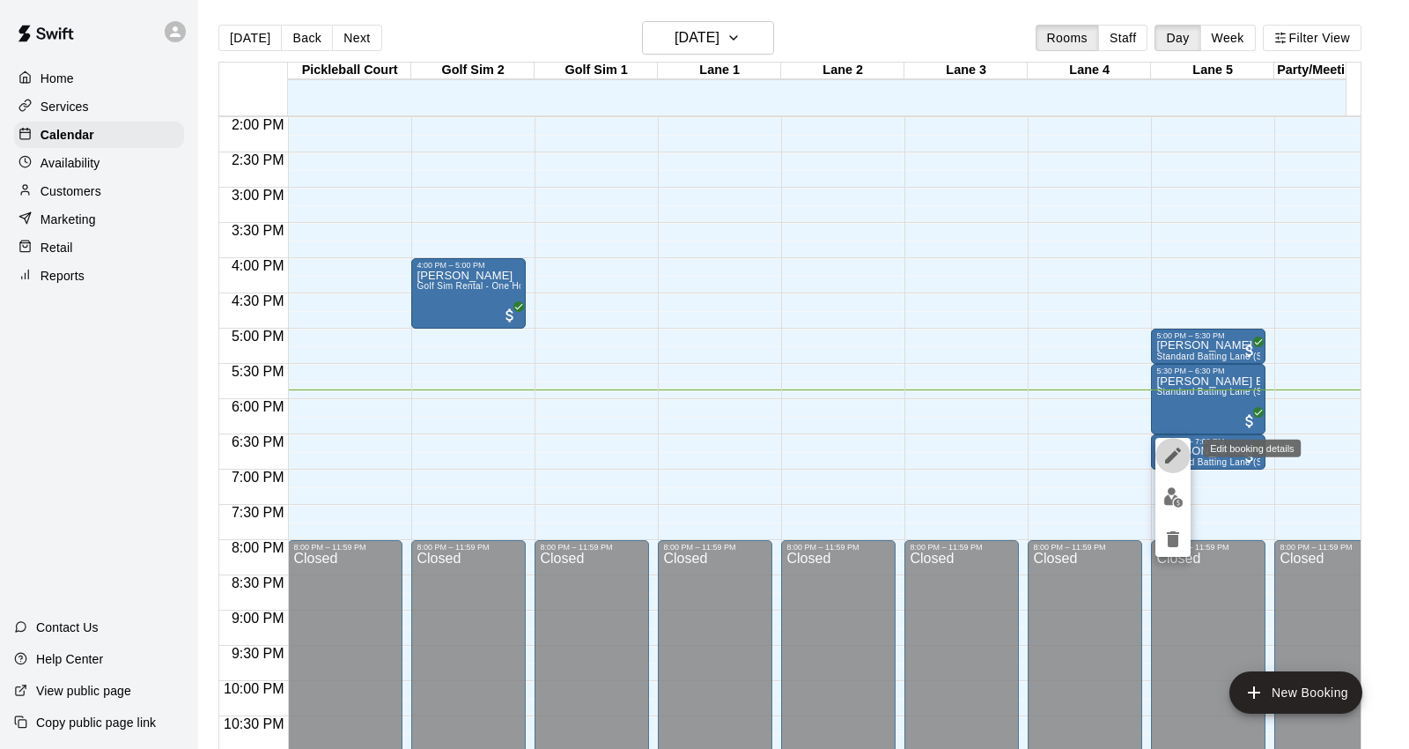
click at [1172, 458] on icon "edit" at bounding box center [1173, 455] width 16 height 16
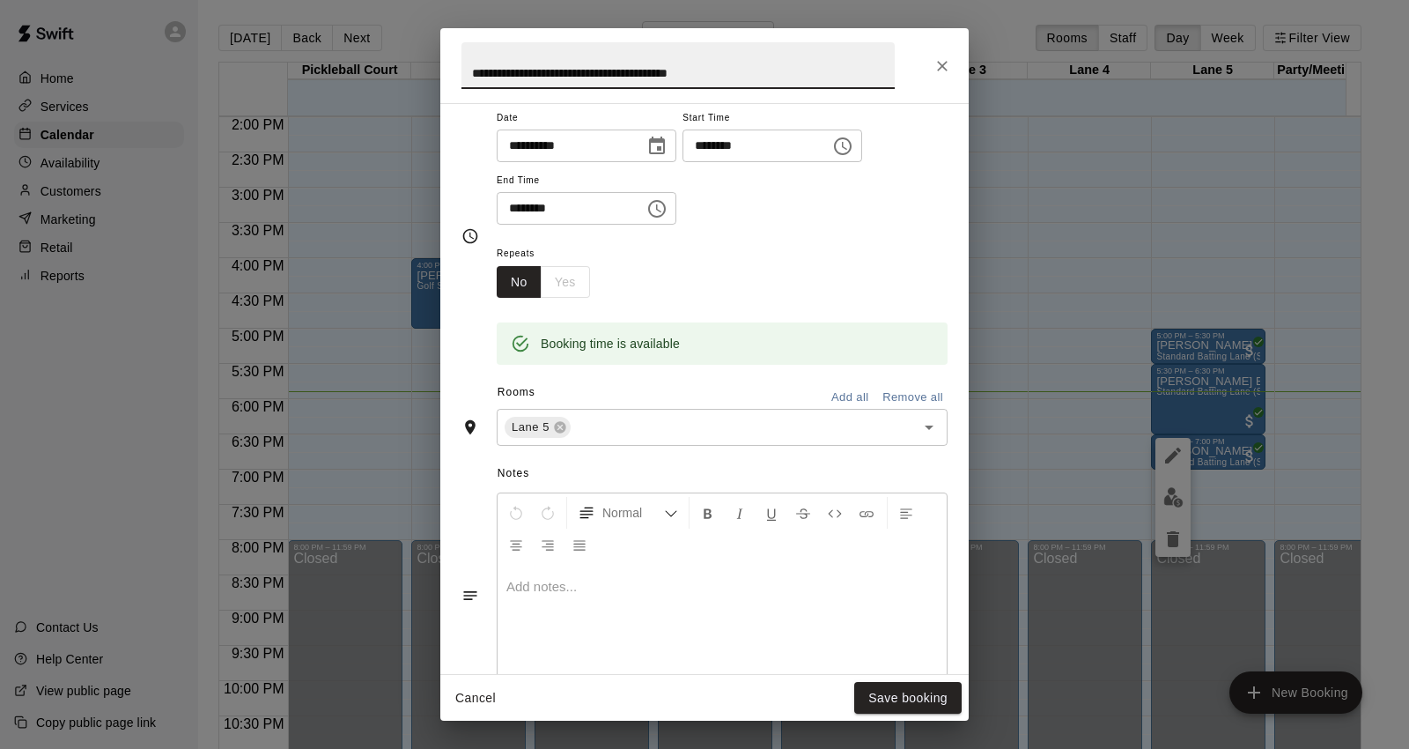
scroll to position [80, 0]
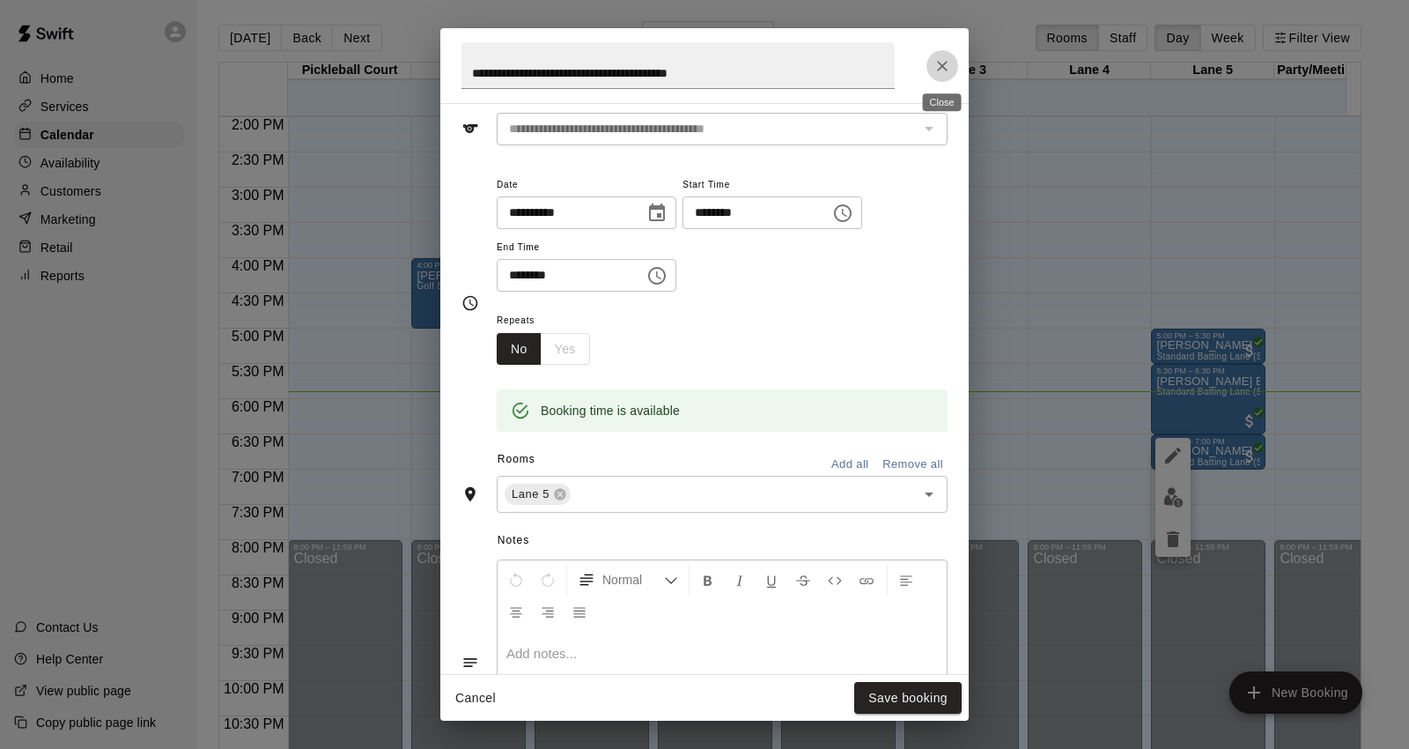
click at [940, 66] on icon "Close" at bounding box center [943, 66] width 18 height 18
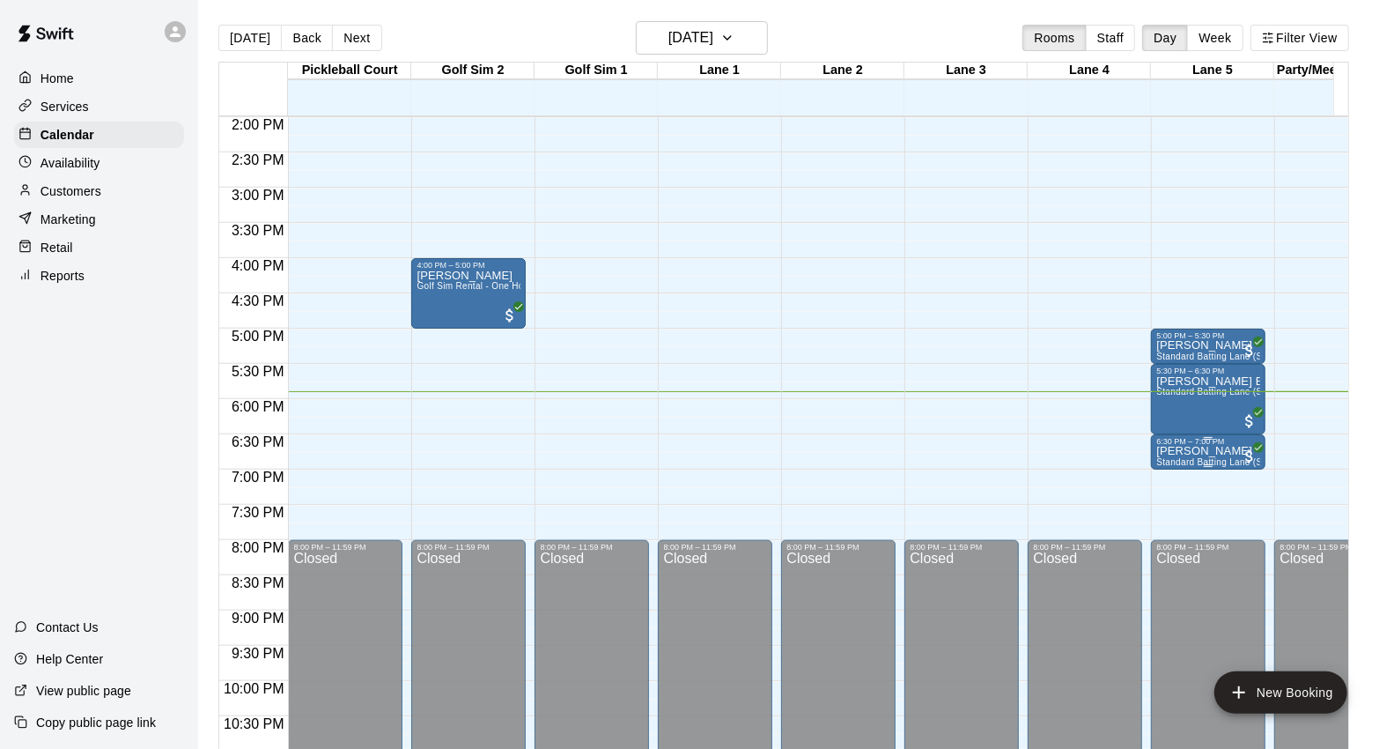
click at [1201, 461] on span "Standard Batting Lane (Softball or Baseball)" at bounding box center [1248, 462] width 185 height 10
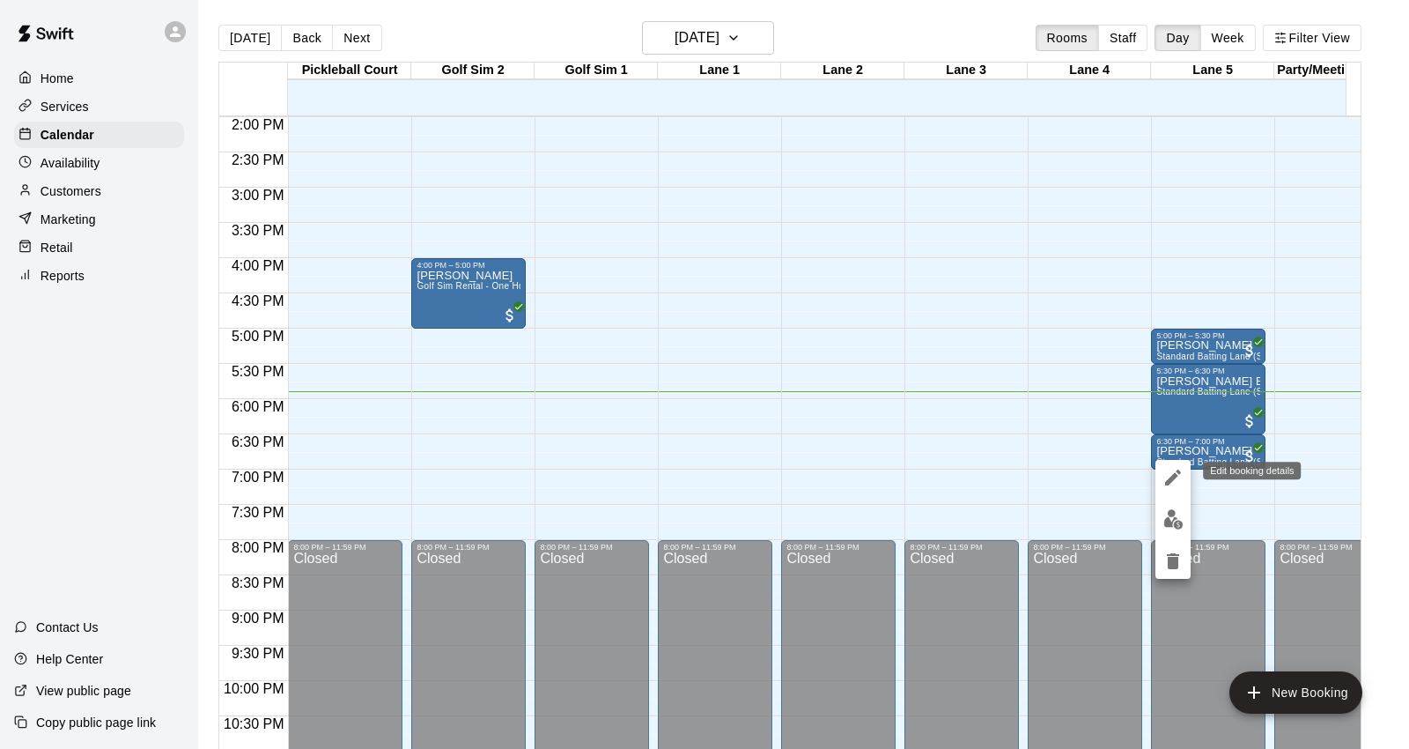
click at [1177, 478] on icon "edit" at bounding box center [1173, 477] width 21 height 21
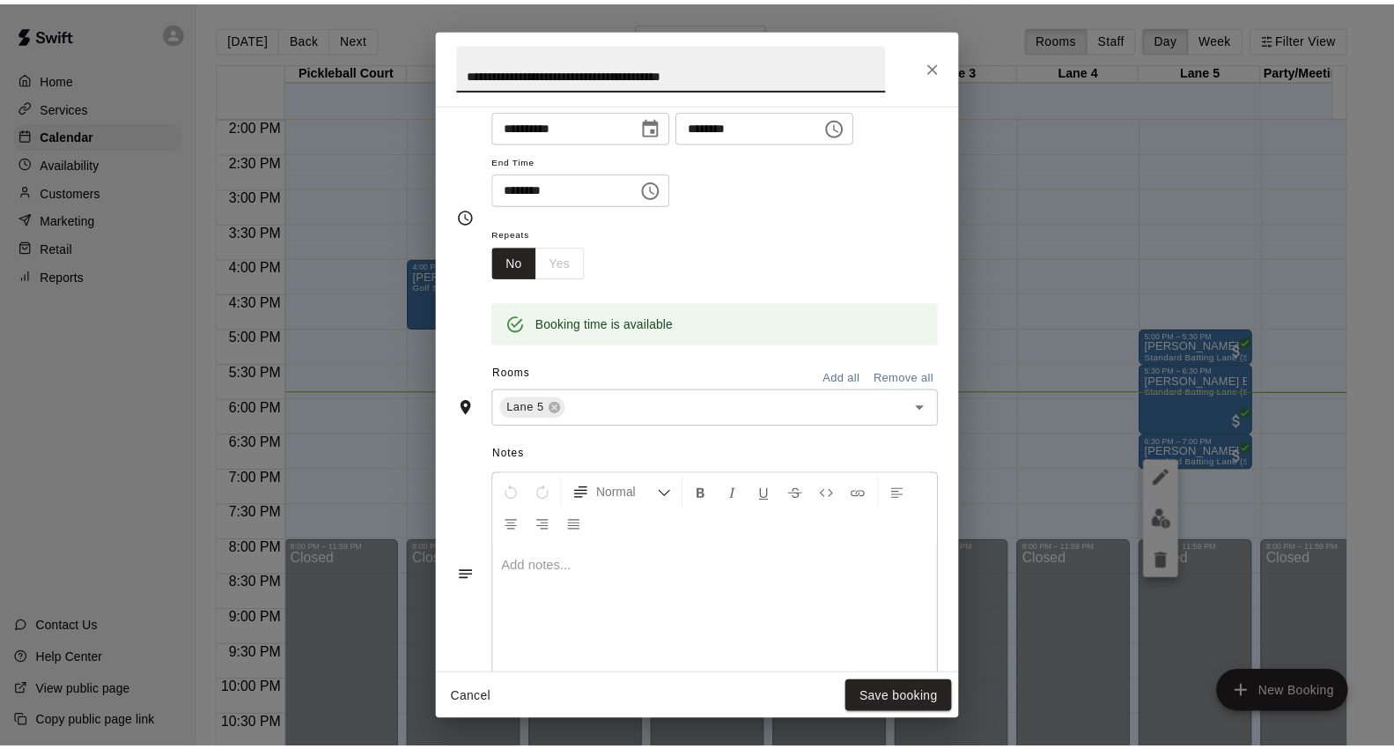
scroll to position [0, 0]
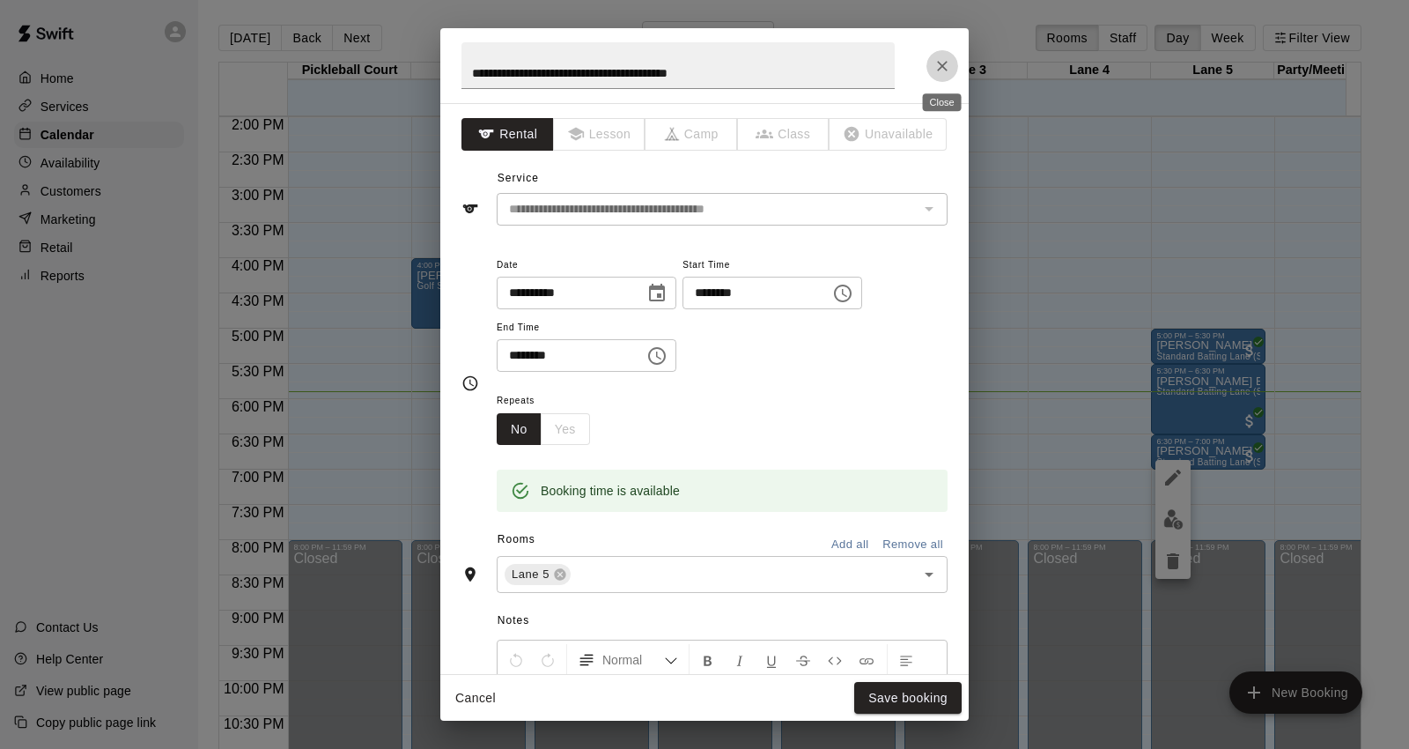
click at [943, 60] on icon "Close" at bounding box center [943, 66] width 18 height 18
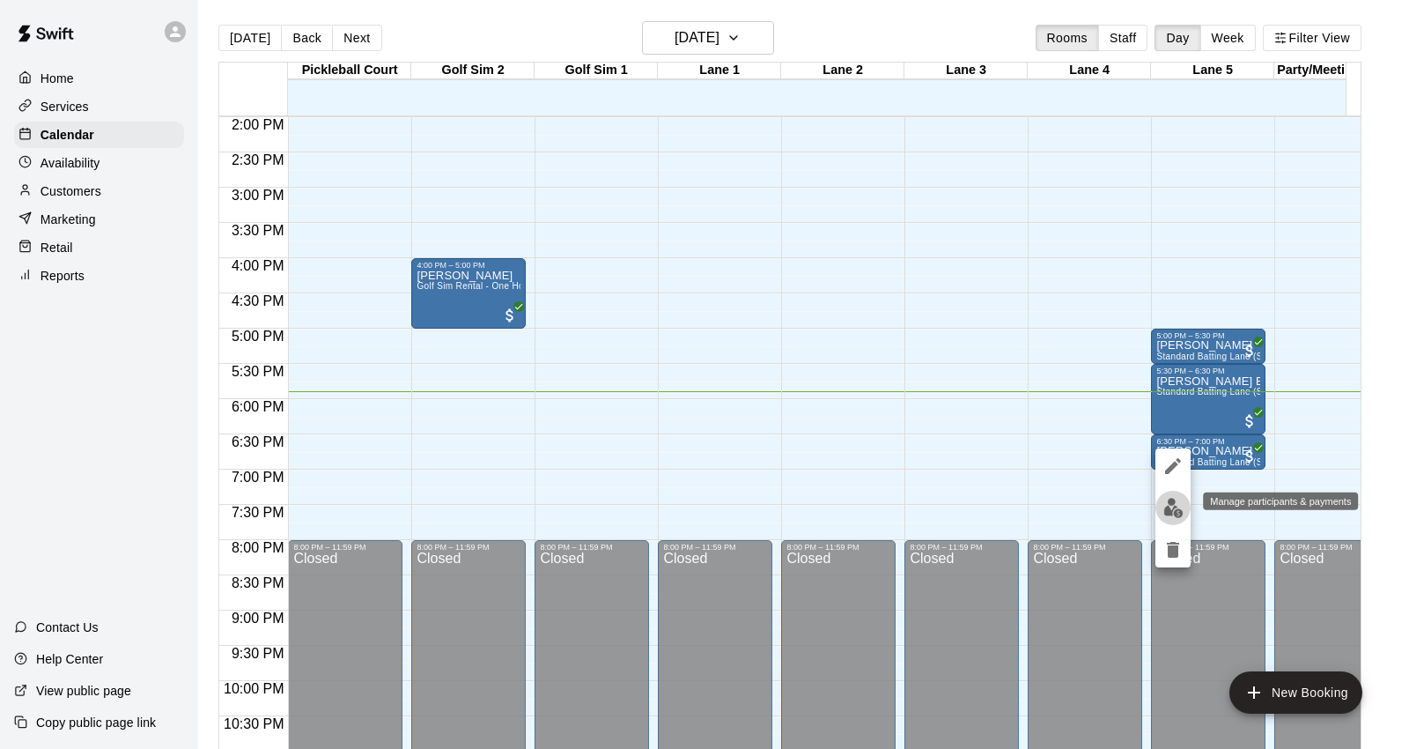
click at [1176, 506] on img "edit" at bounding box center [1173, 508] width 20 height 20
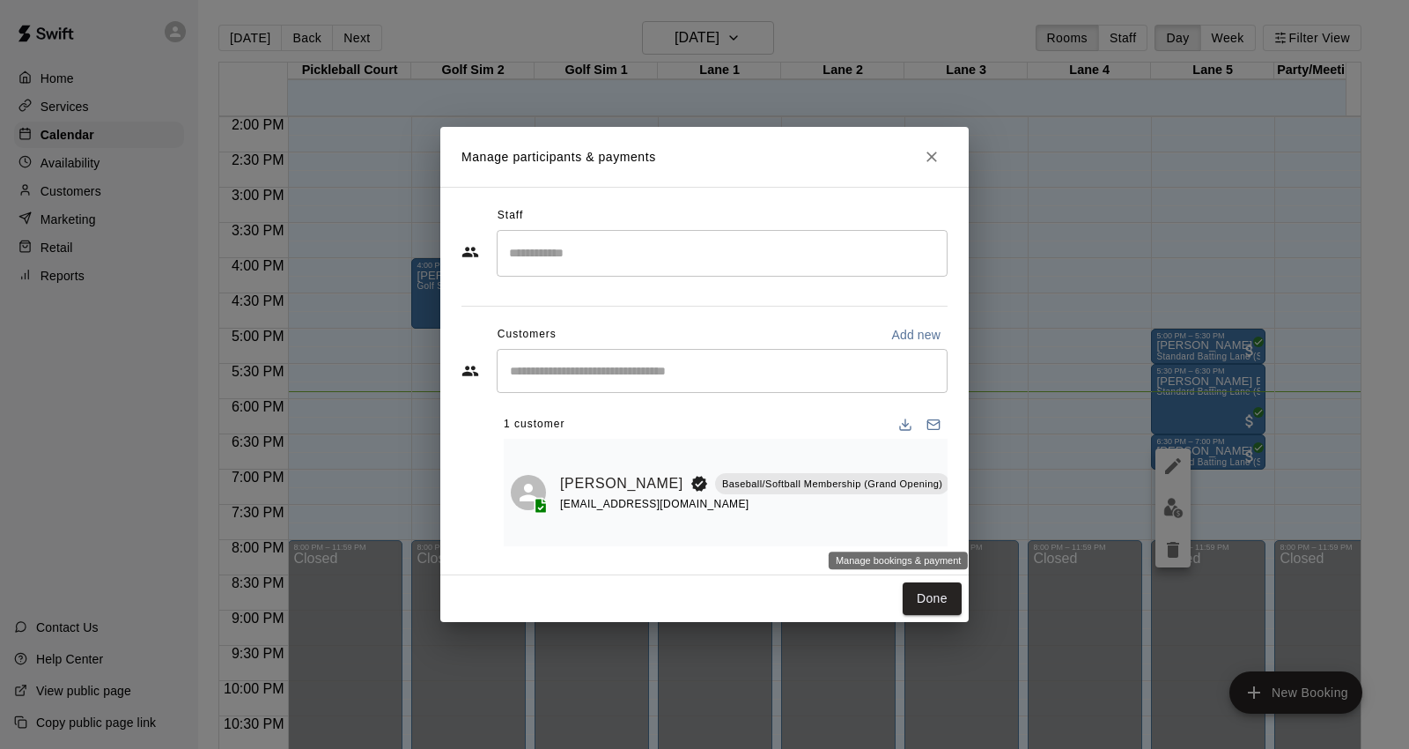
click at [956, 522] on icon "Manage bookings & payment" at bounding box center [965, 523] width 18 height 18
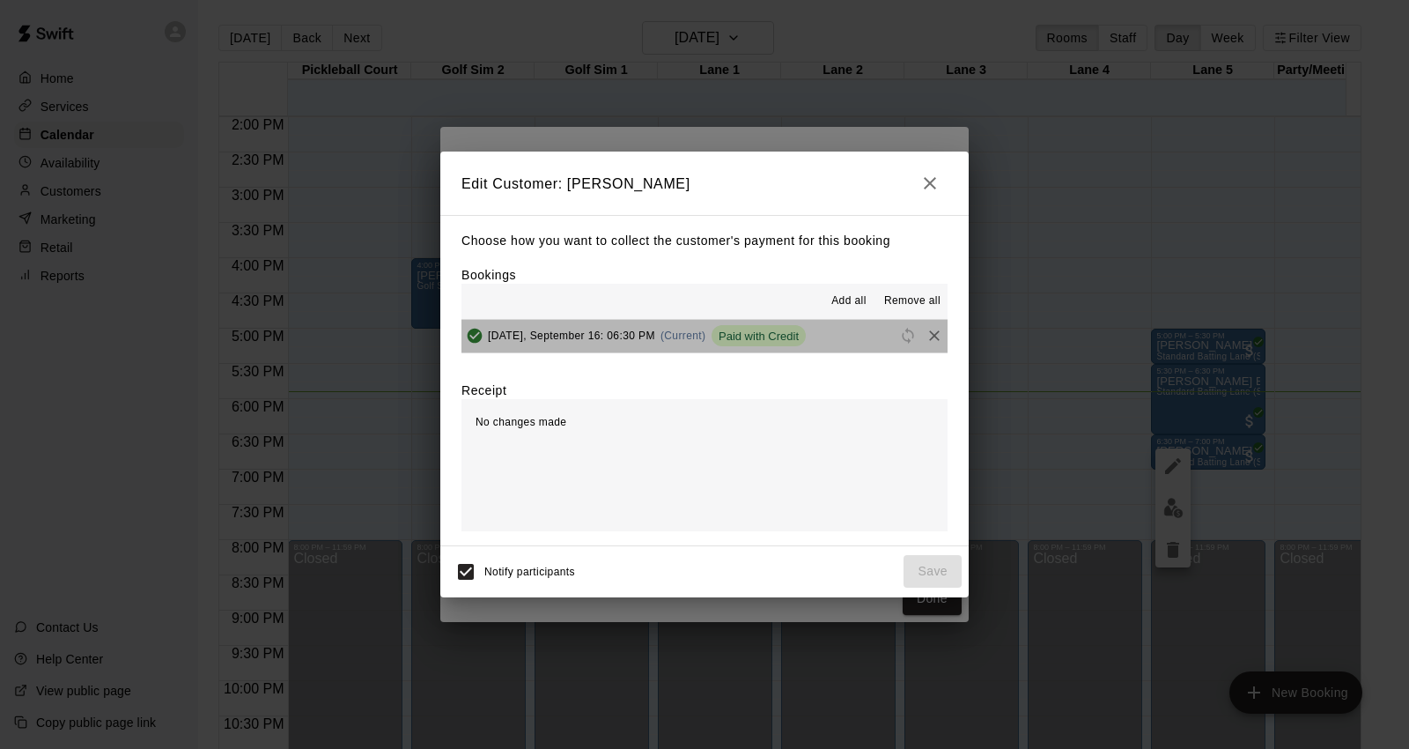
click at [819, 335] on button "[DATE], September 16: 06:30 PM (Current) Paid with Credit" at bounding box center [704, 336] width 486 height 33
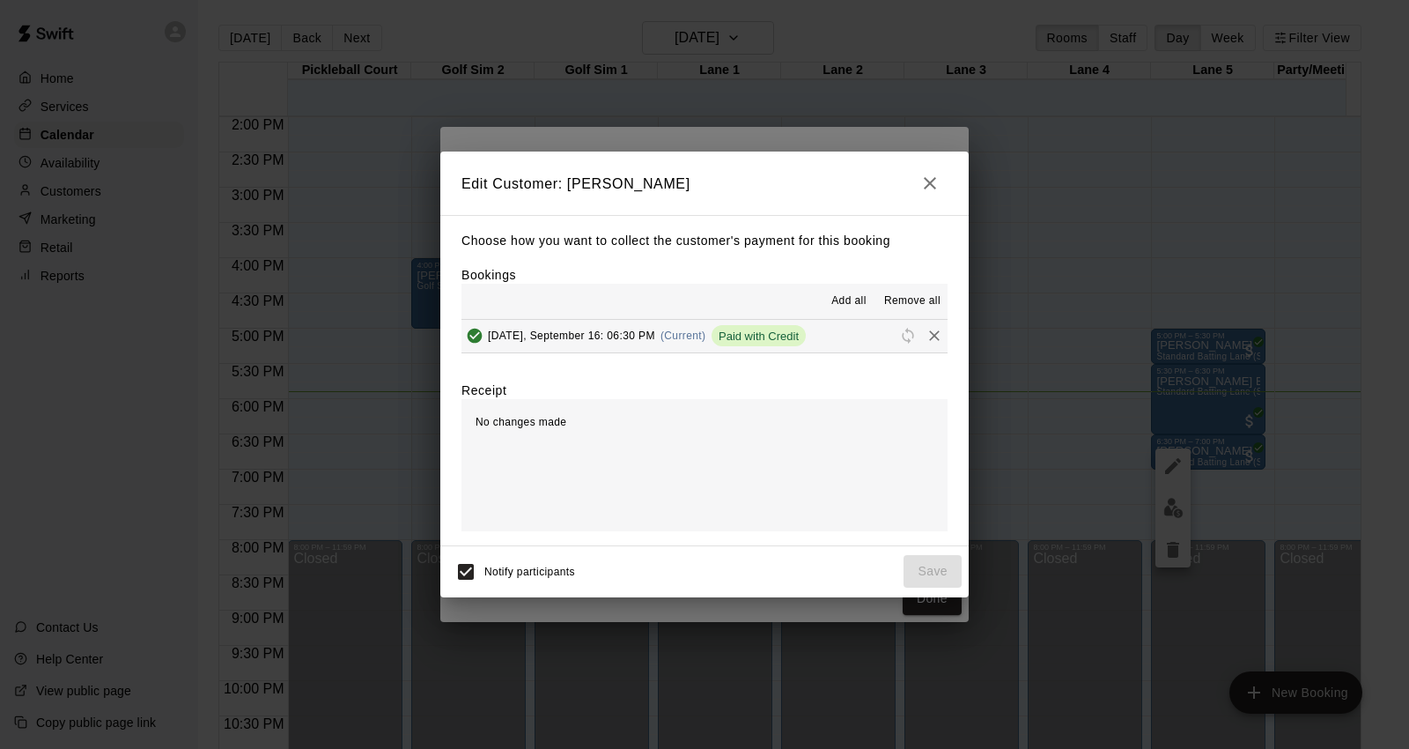
click at [907, 301] on span "Remove all" at bounding box center [912, 301] width 56 height 18
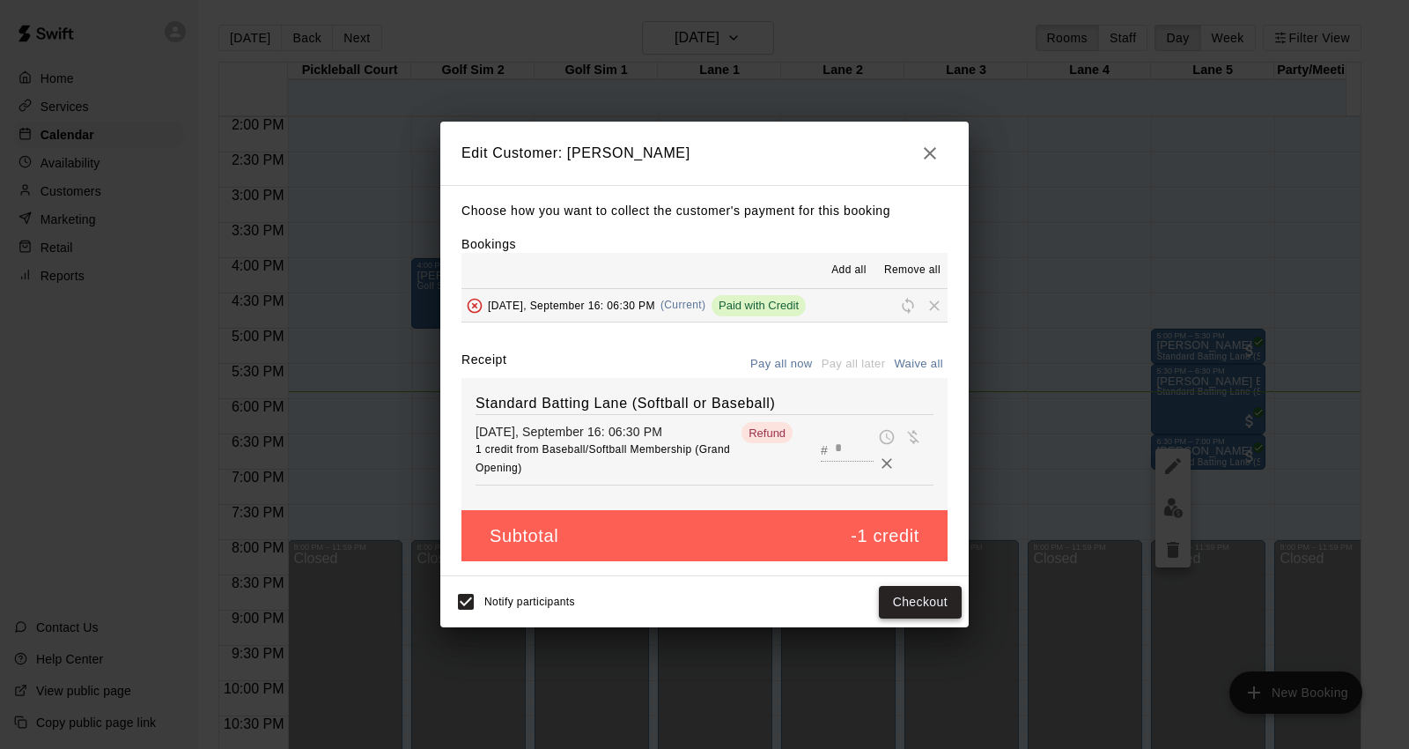
click at [928, 609] on button "Checkout" at bounding box center [920, 602] width 83 height 33
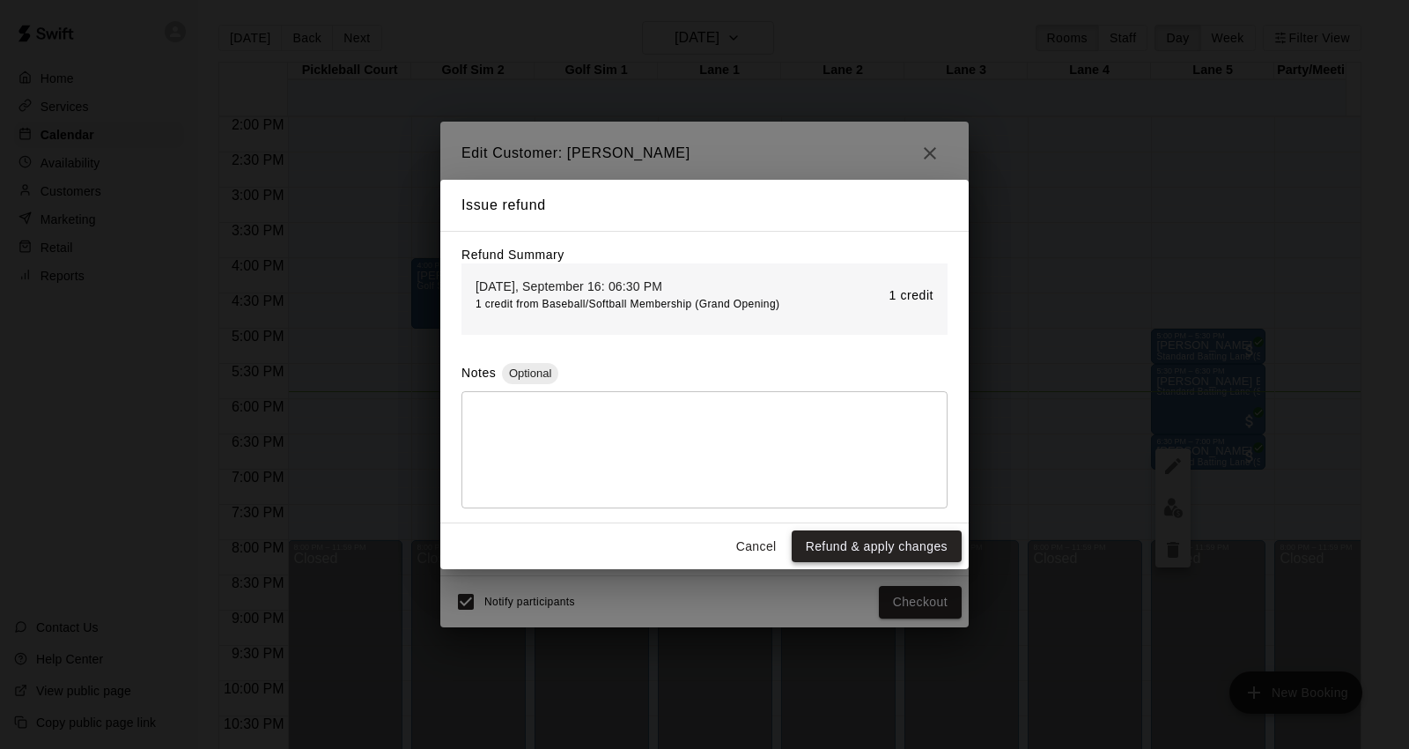
click at [887, 535] on button "Refund & apply changes" at bounding box center [877, 546] width 170 height 33
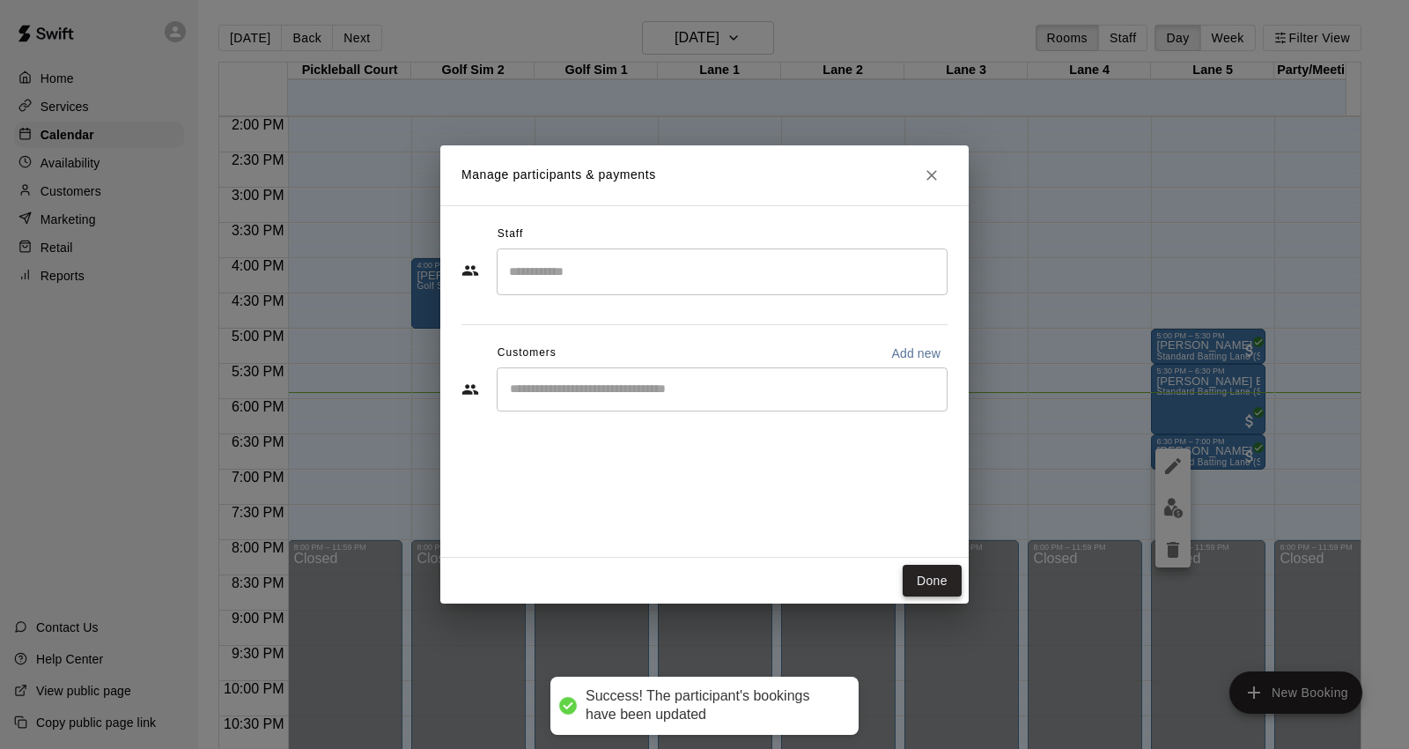
click at [943, 572] on button "Done" at bounding box center [932, 581] width 59 height 33
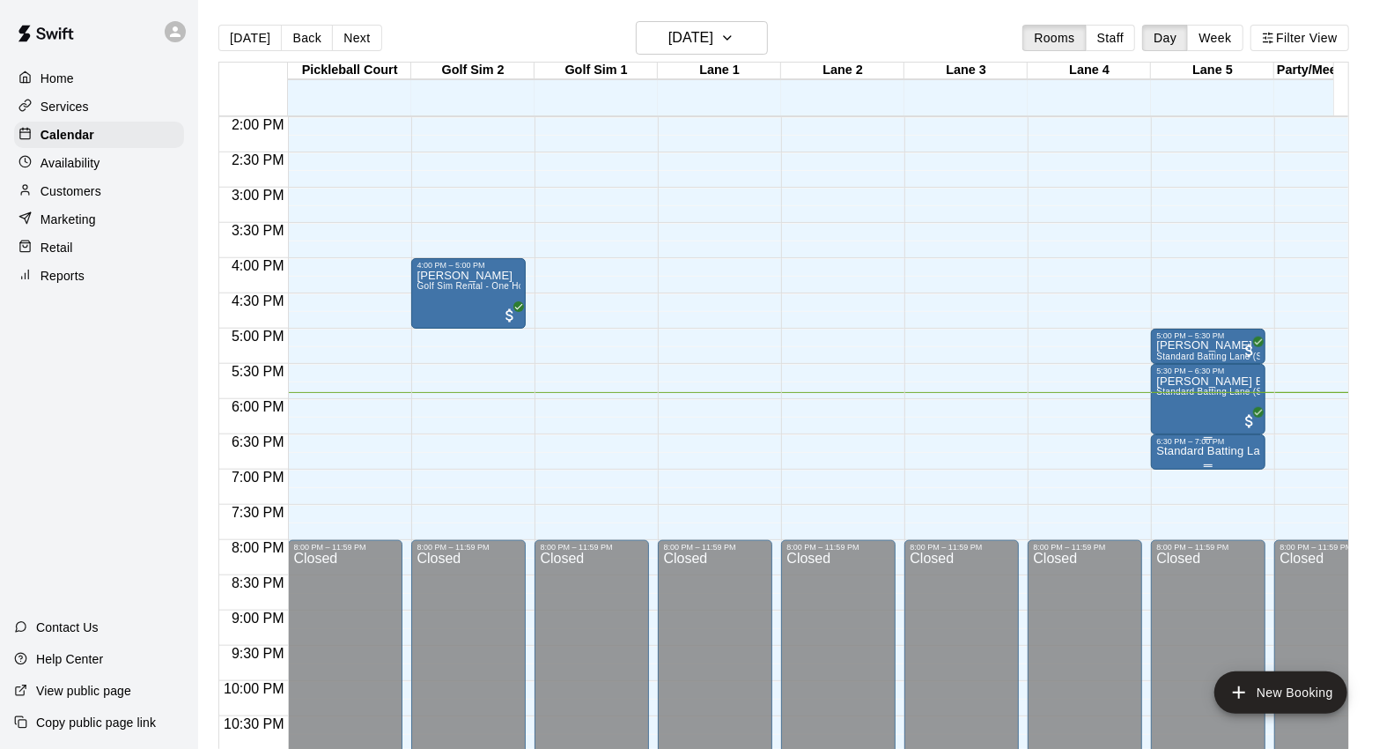
click at [1213, 451] on p "Standard Batting Lane (Softball or Baseball)" at bounding box center [1208, 451] width 104 height 0
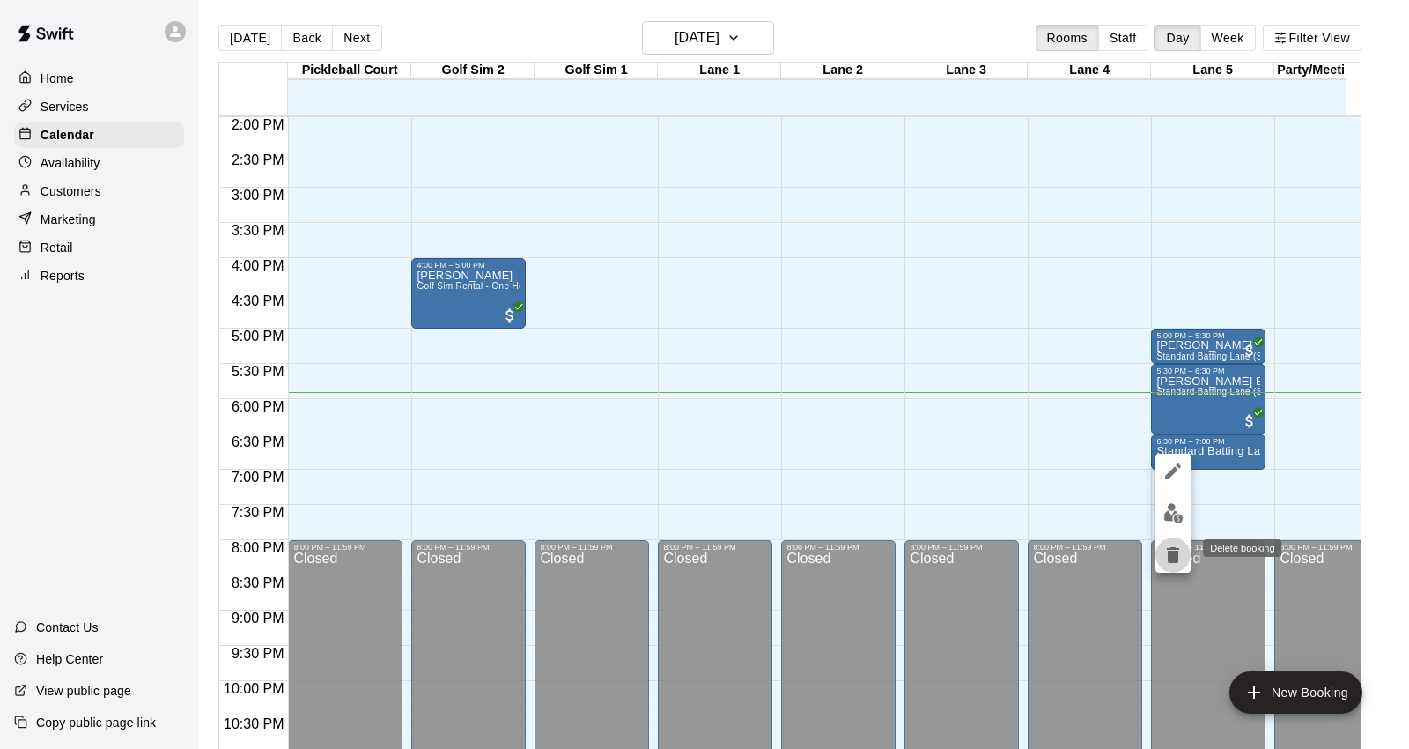
click at [1171, 552] on icon "delete" at bounding box center [1173, 555] width 12 height 16
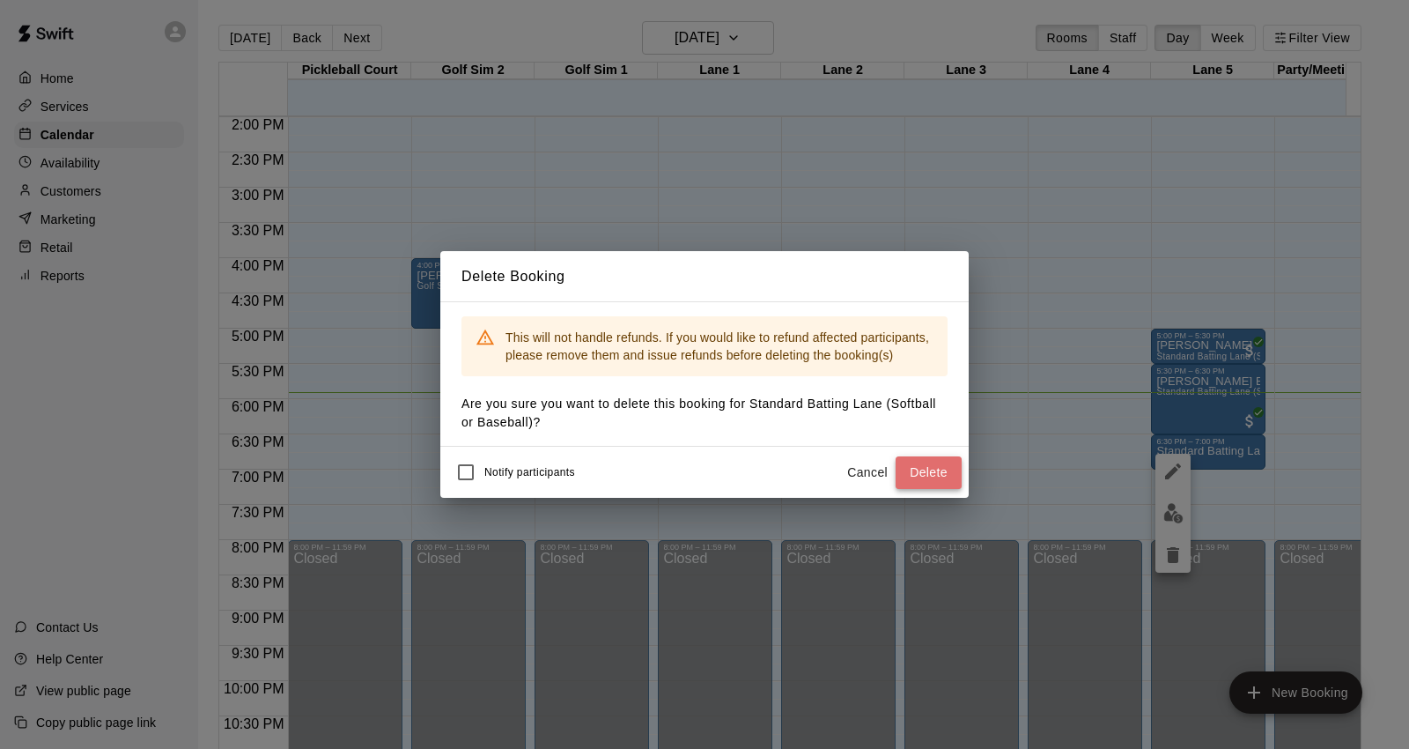
click at [941, 473] on button "Delete" at bounding box center [929, 472] width 66 height 33
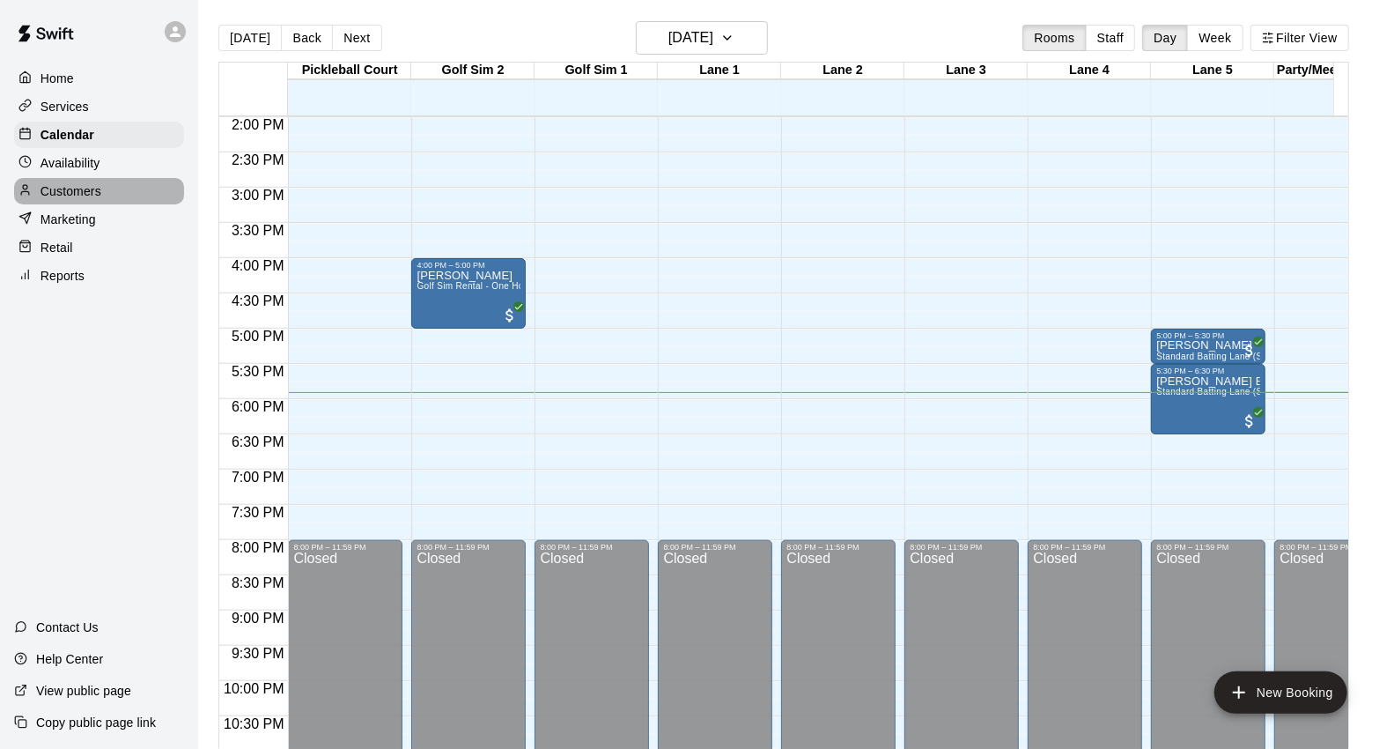
click at [137, 200] on div "Customers" at bounding box center [99, 191] width 170 height 26
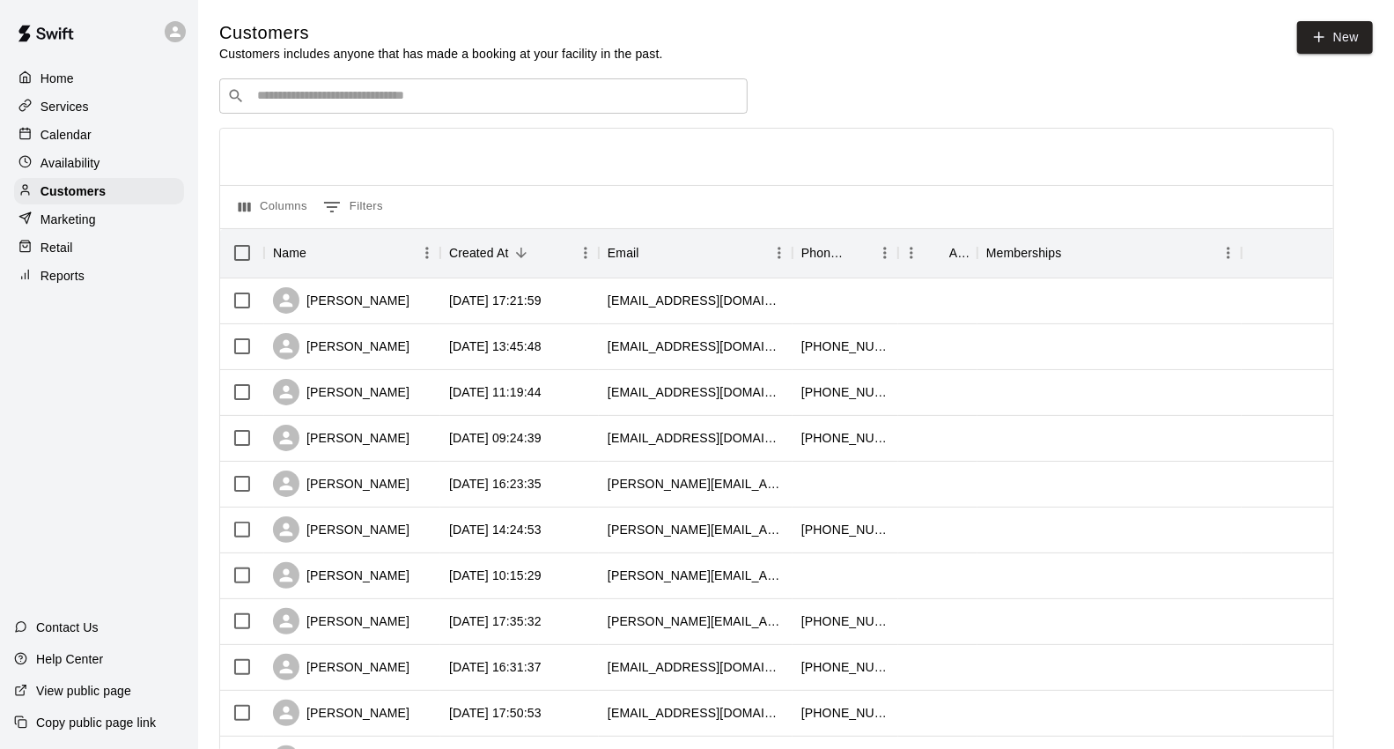
click at [415, 110] on div "​ ​" at bounding box center [483, 95] width 528 height 35
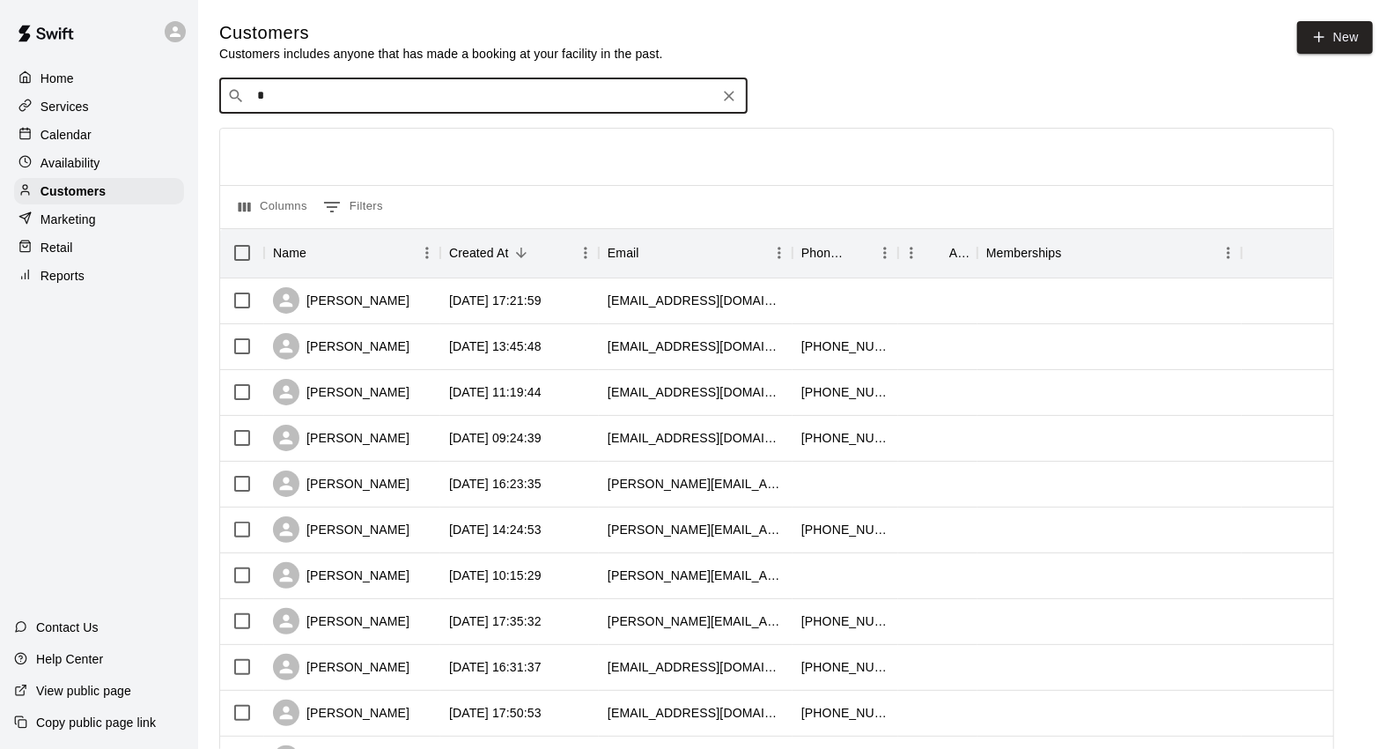
type input "**"
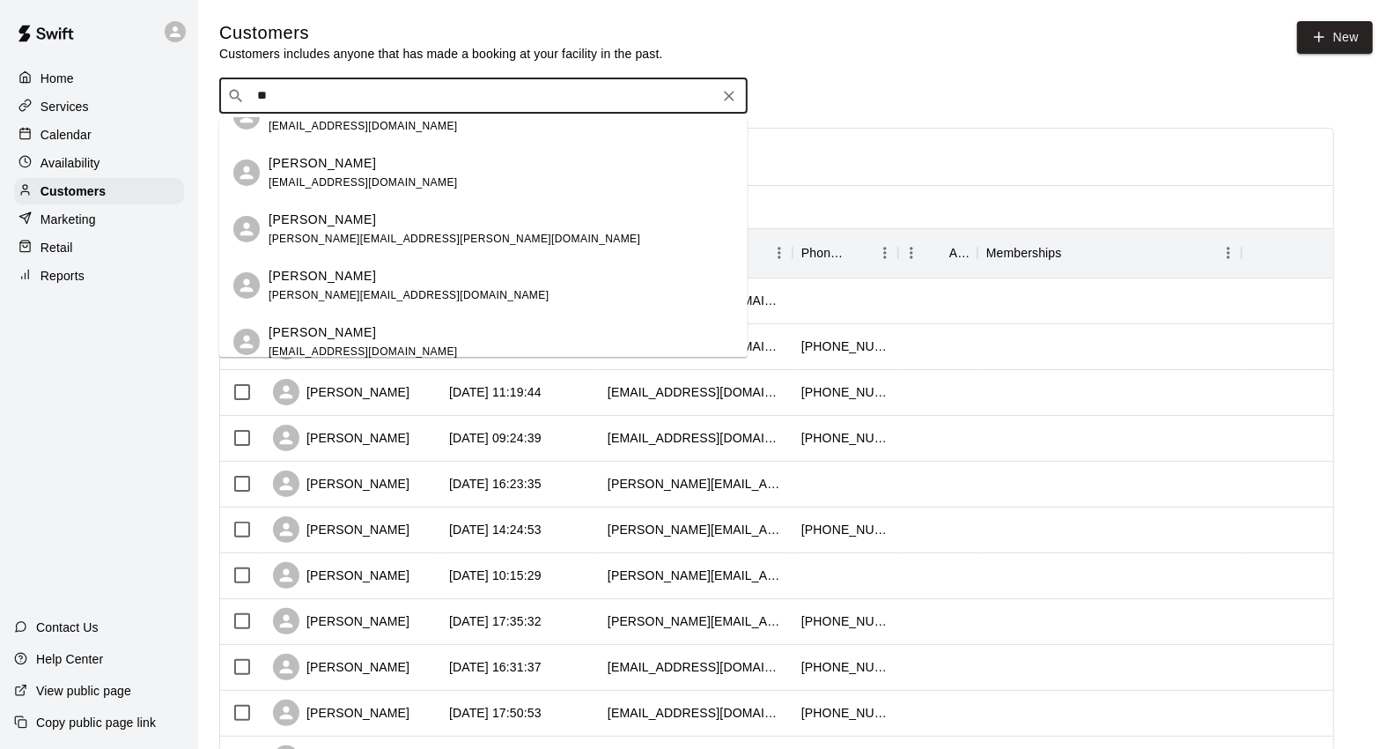
scroll to position [391, 0]
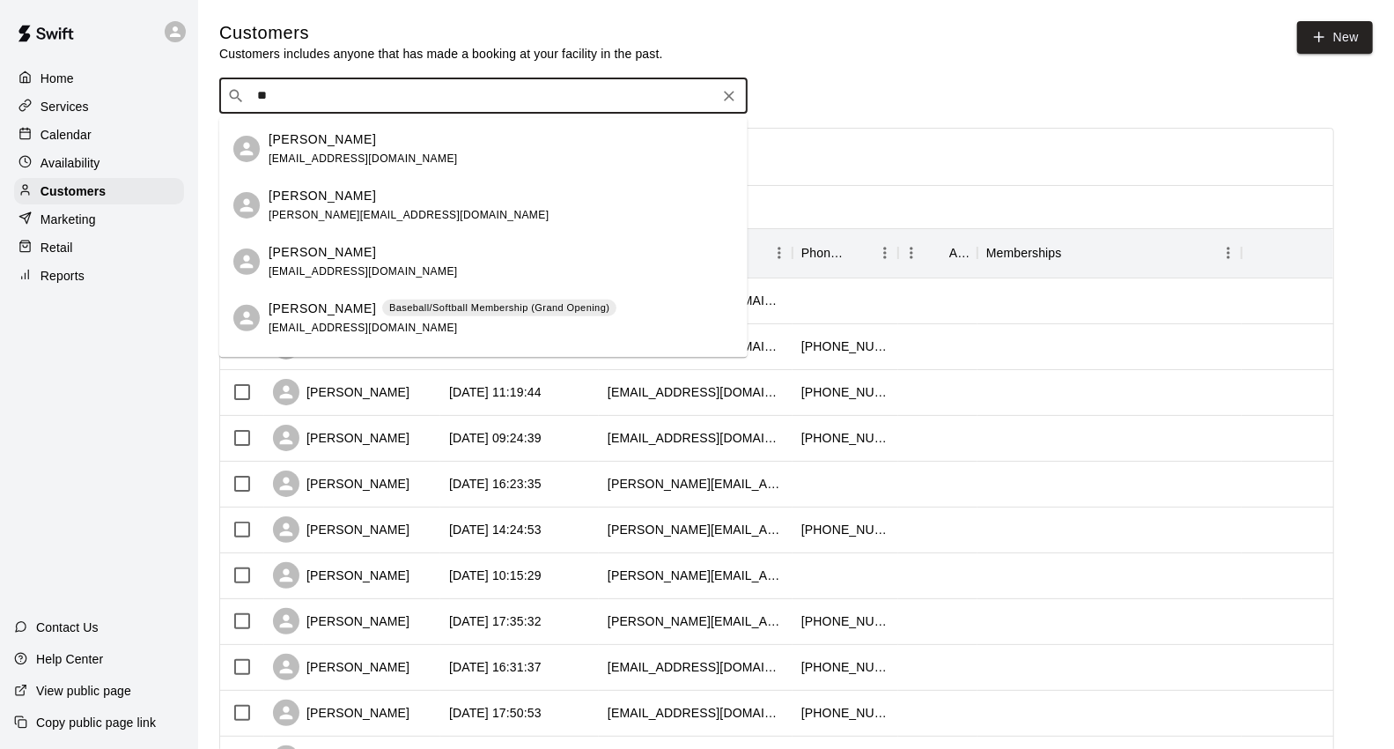
click at [461, 304] on p "Baseball/Softball Membership (Grand Opening)" at bounding box center [499, 307] width 220 height 15
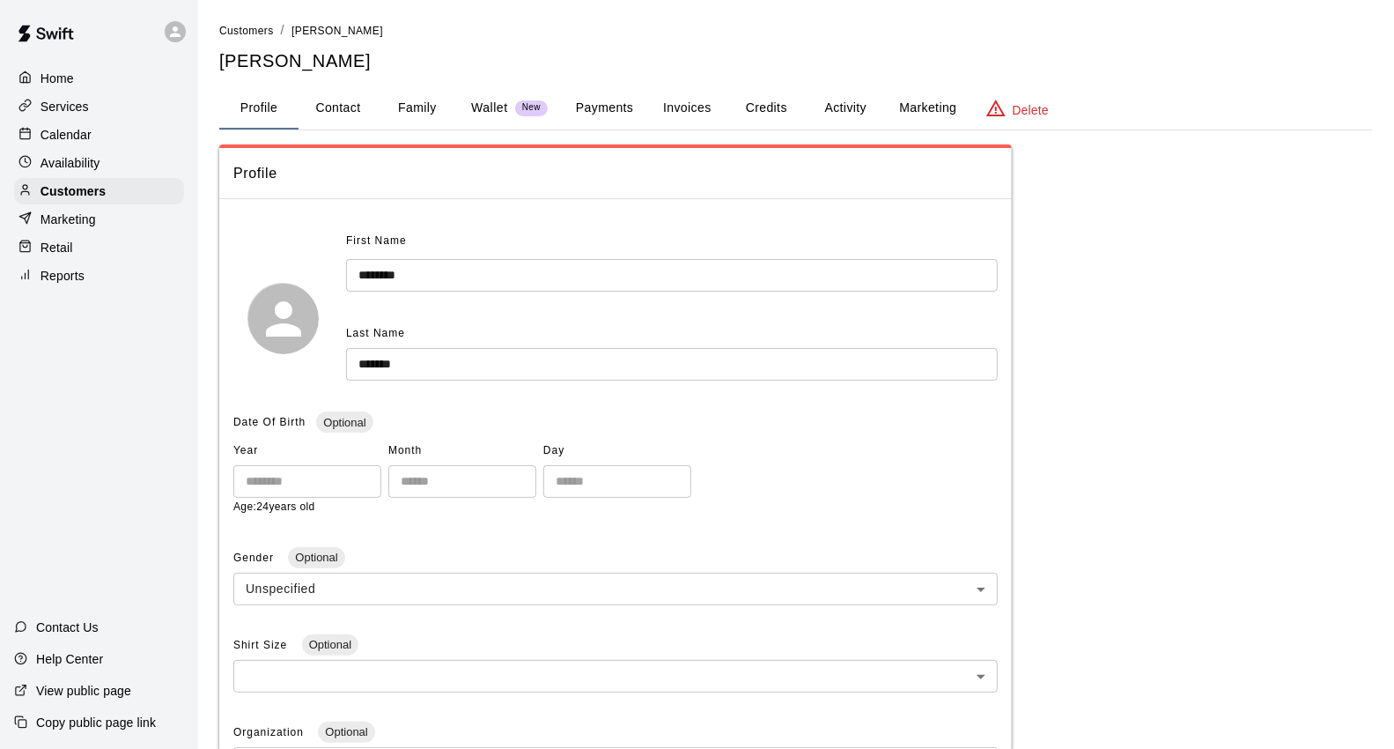
click at [751, 104] on button "Credits" at bounding box center [766, 108] width 79 height 42
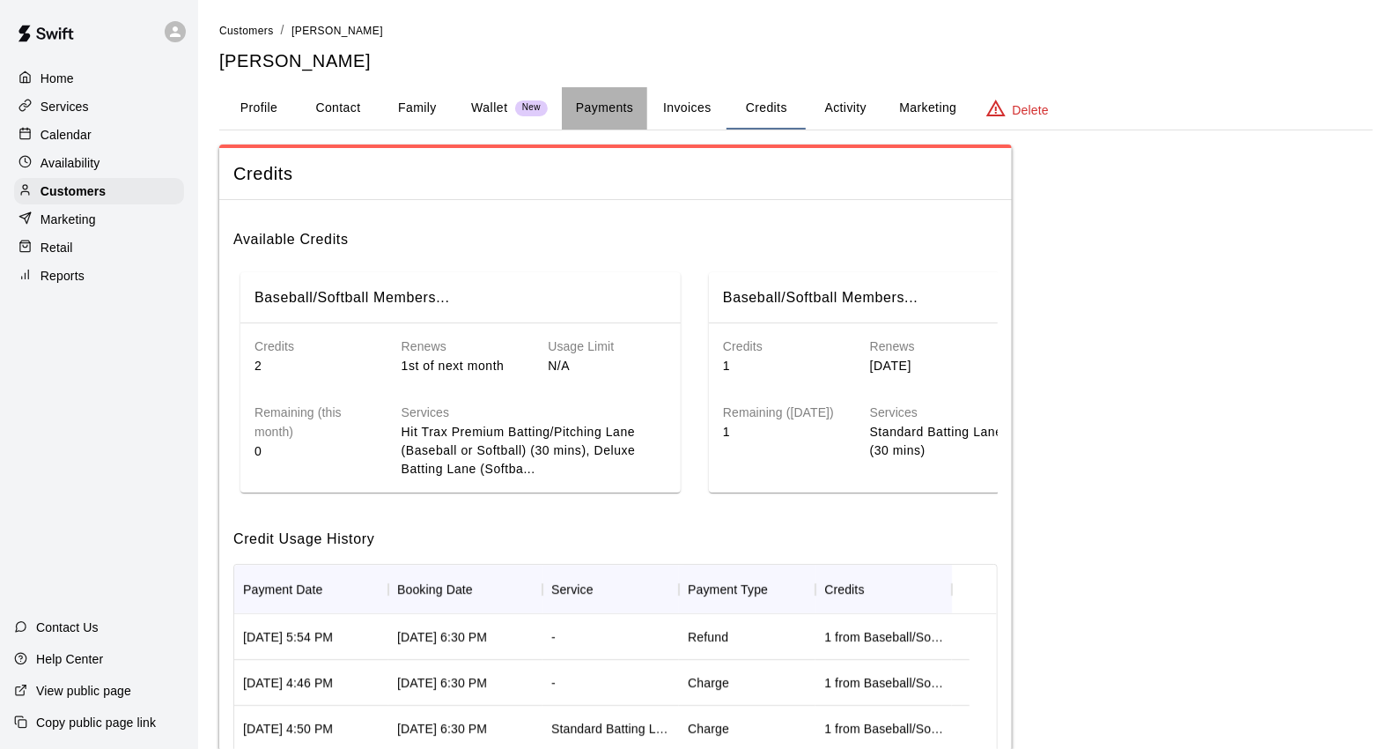
click at [592, 98] on button "Payments" at bounding box center [604, 108] width 85 height 42
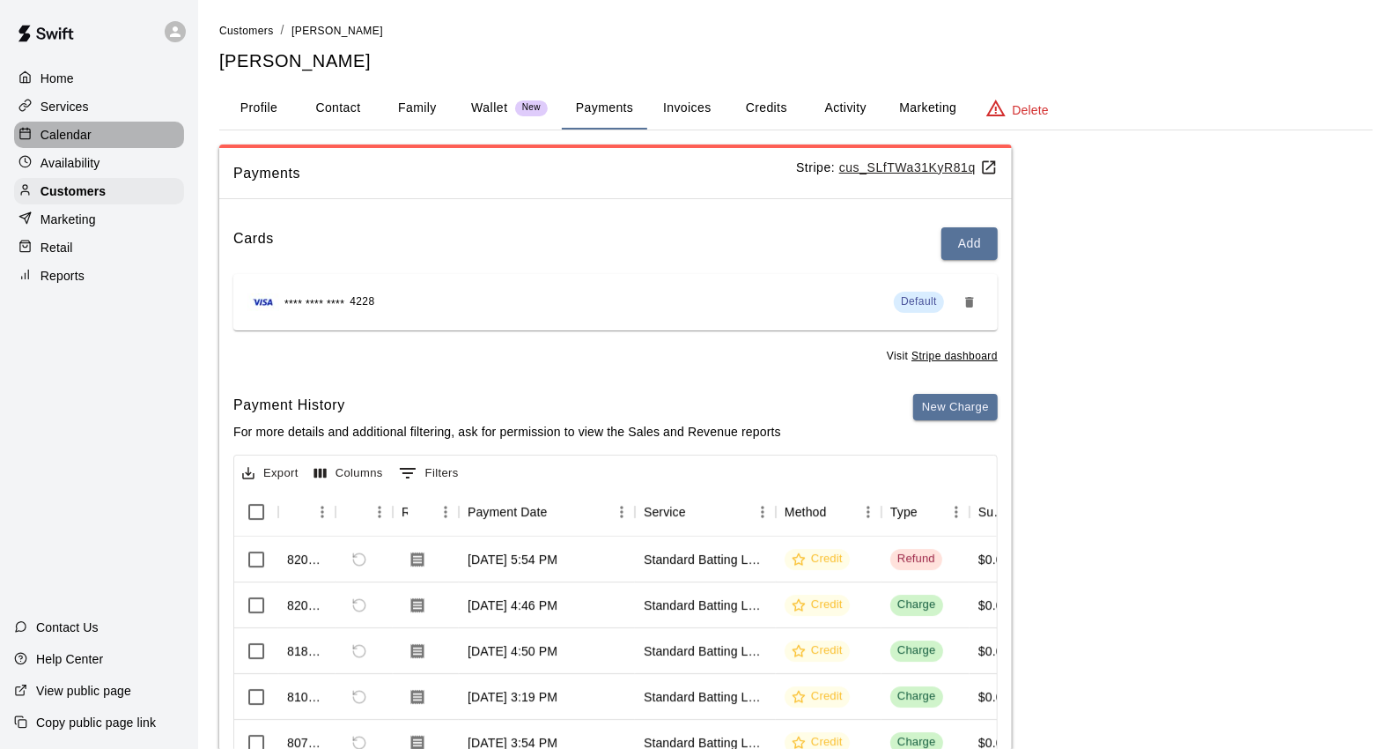
click at [102, 137] on div "Calendar" at bounding box center [99, 135] width 170 height 26
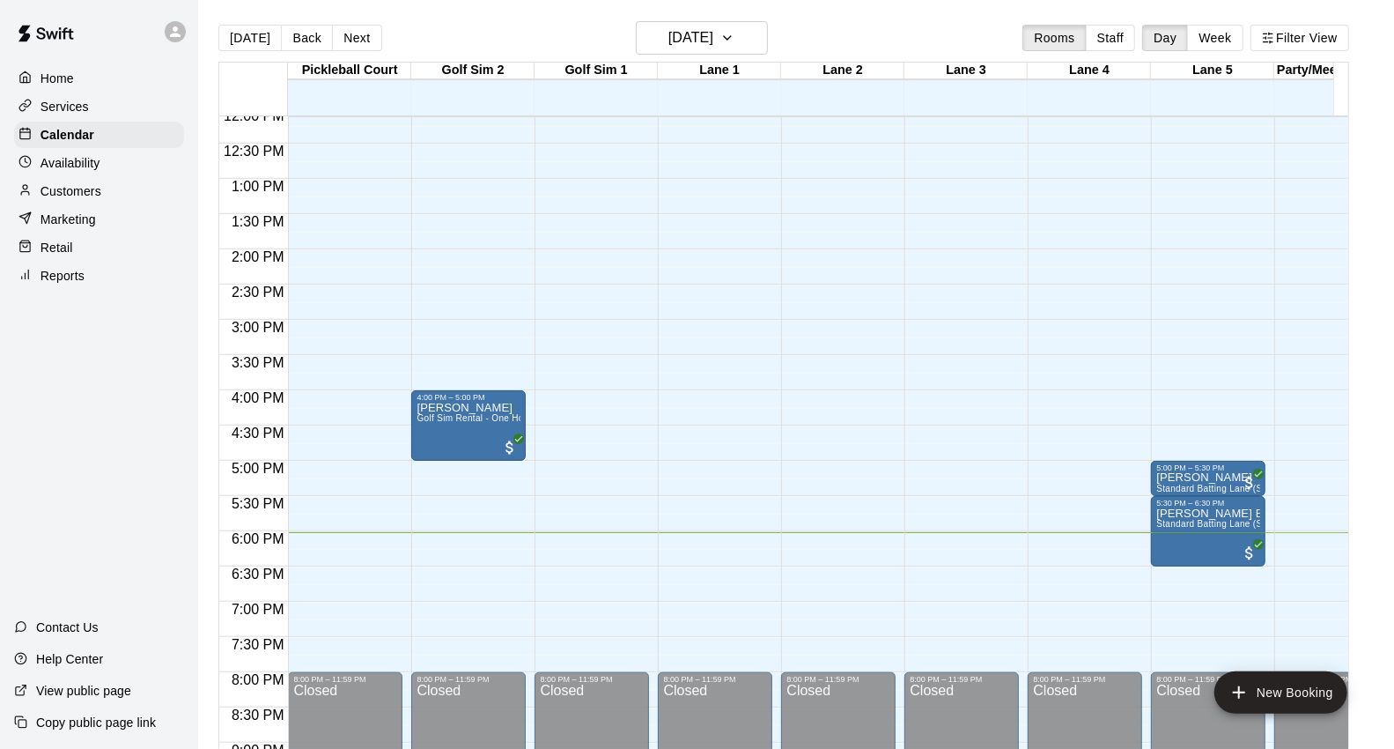
scroll to position [888, 0]
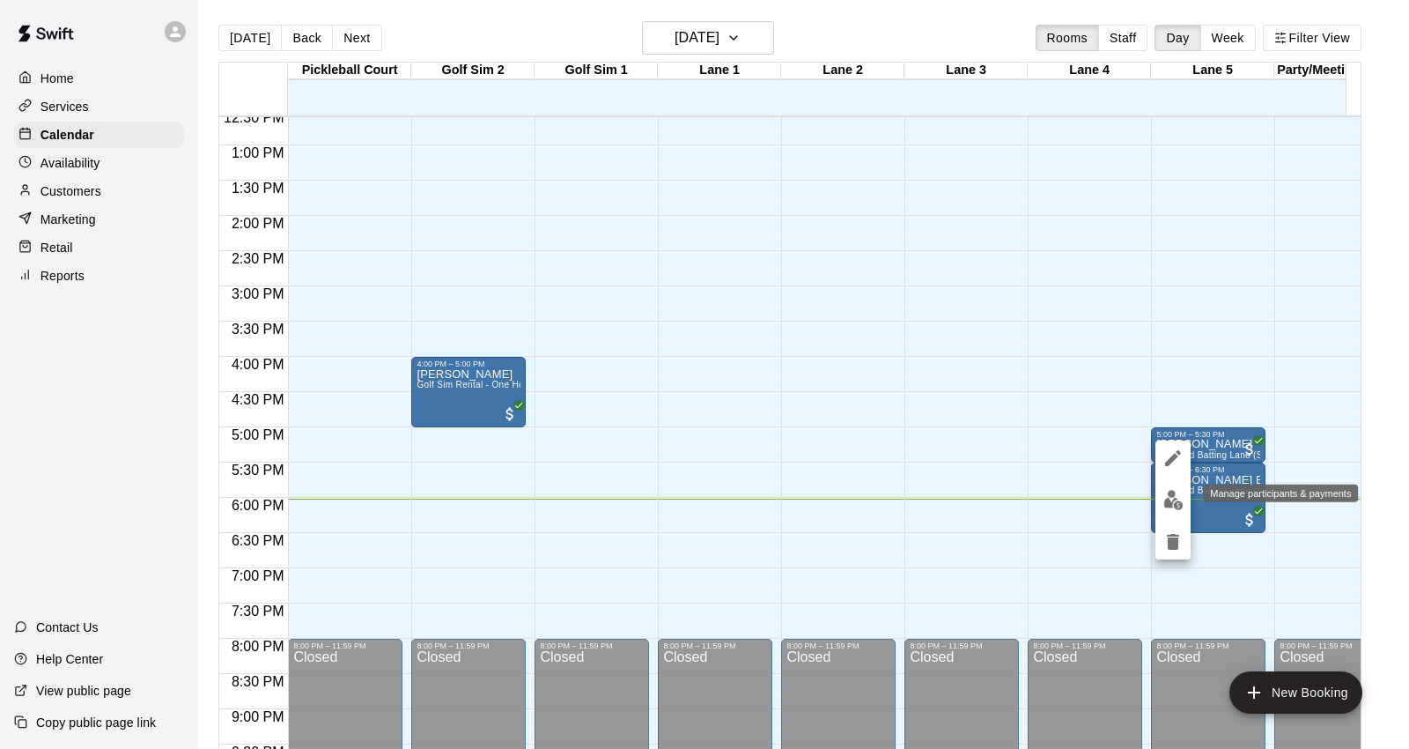
click at [1185, 498] on button "edit" at bounding box center [1172, 500] width 35 height 34
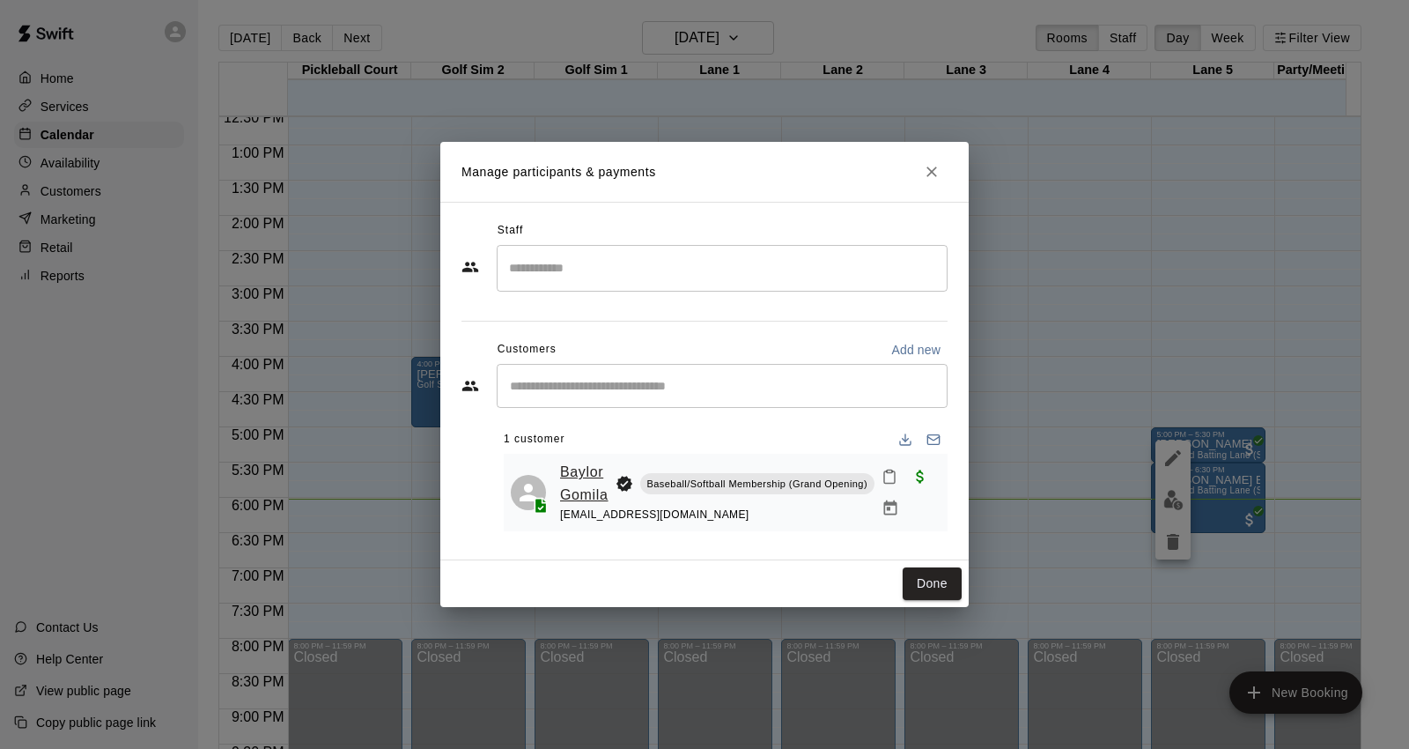
click at [579, 498] on link "Baylor Gomila" at bounding box center [584, 483] width 48 height 45
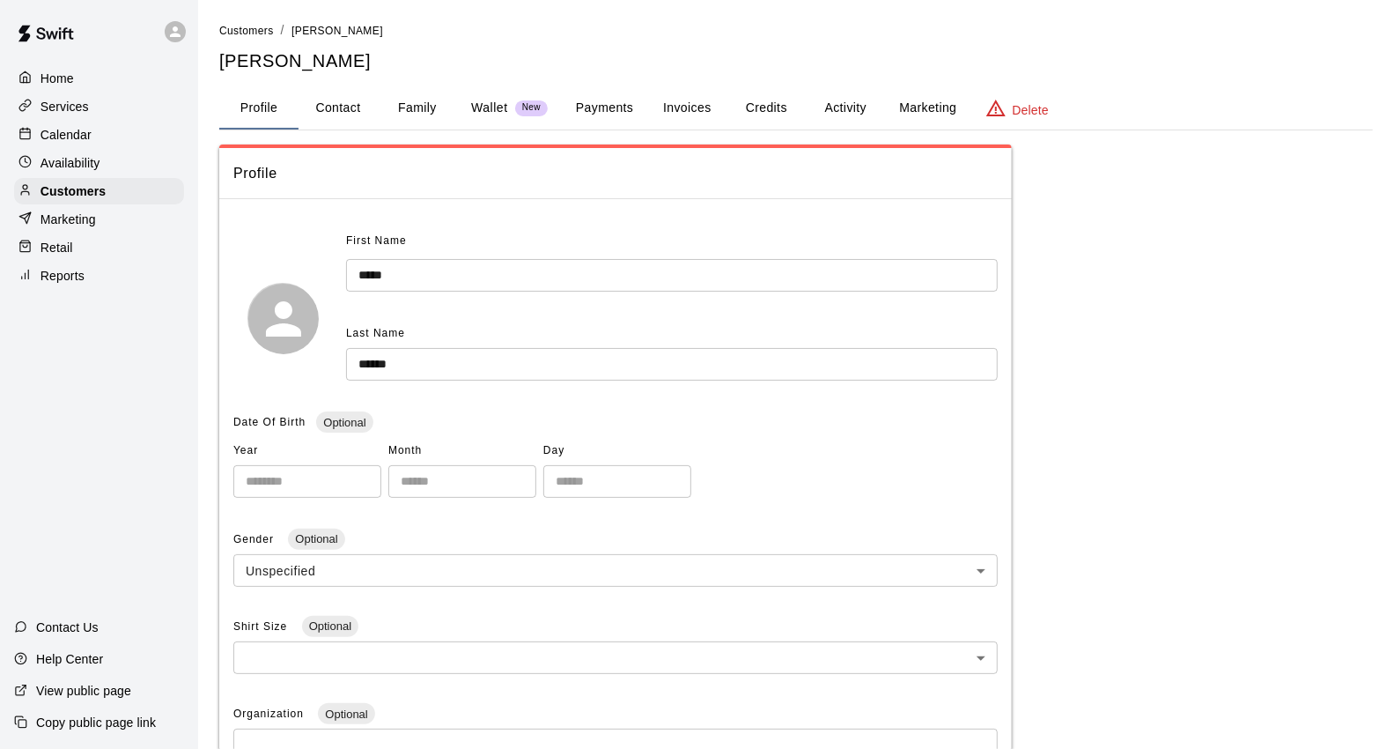
click at [351, 104] on button "Contact" at bounding box center [338, 108] width 79 height 42
select select "**"
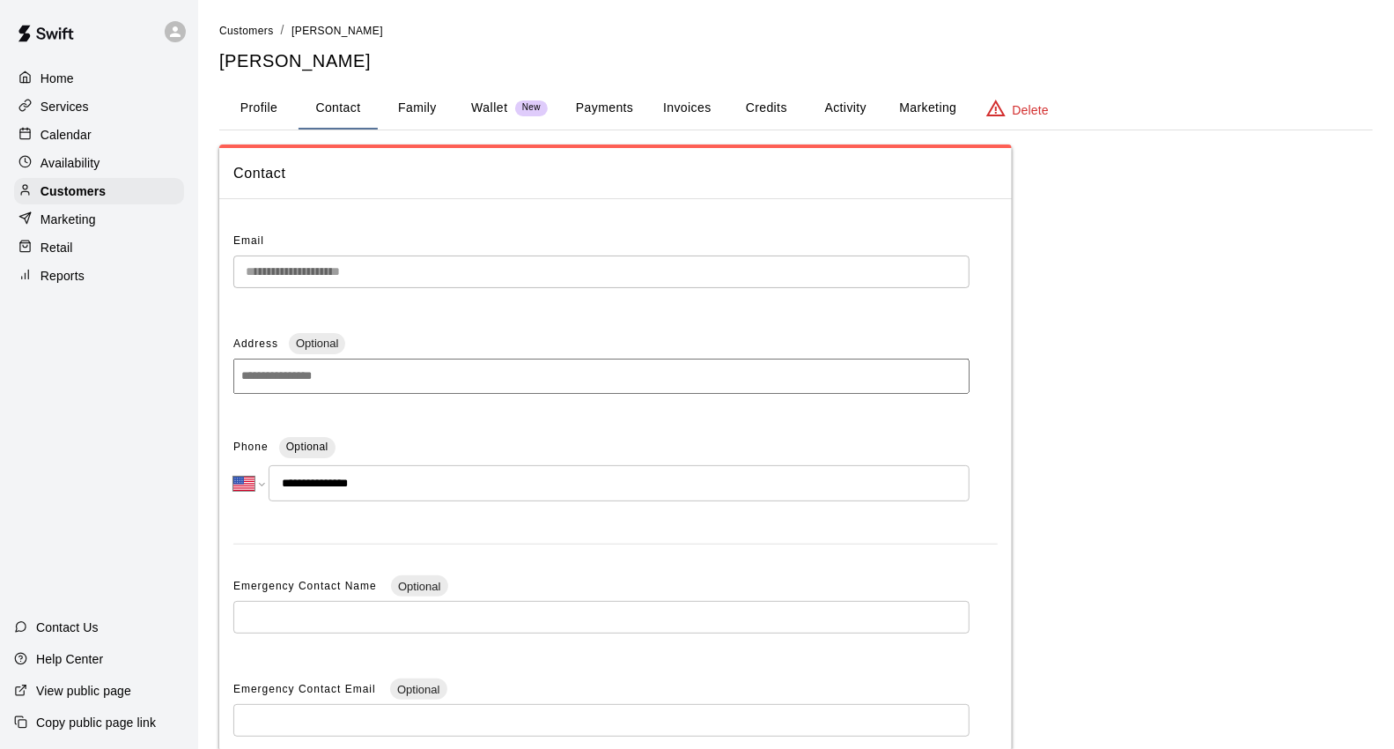
drag, startPoint x: 33, startPoint y: 141, endPoint x: 30, endPoint y: 130, distance: 10.9
click at [33, 141] on div at bounding box center [29, 135] width 22 height 17
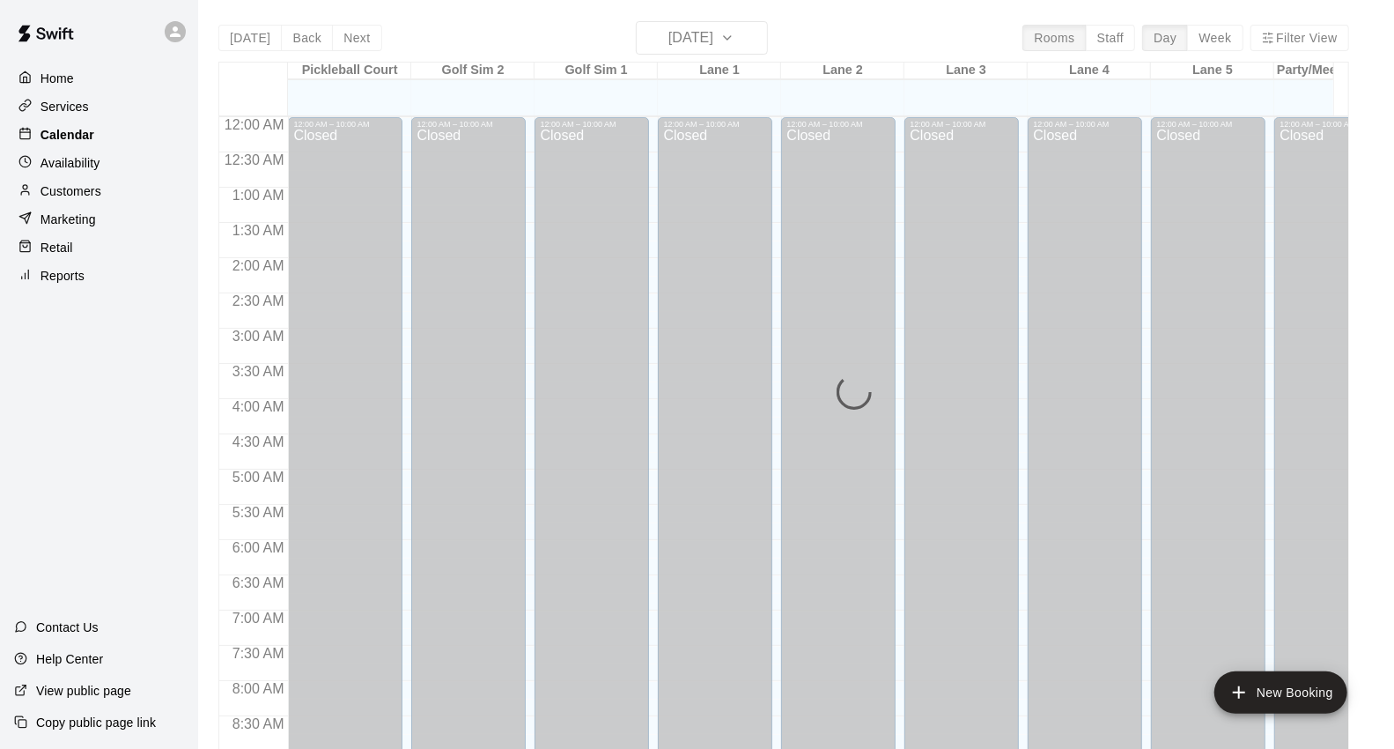
scroll to position [986, 0]
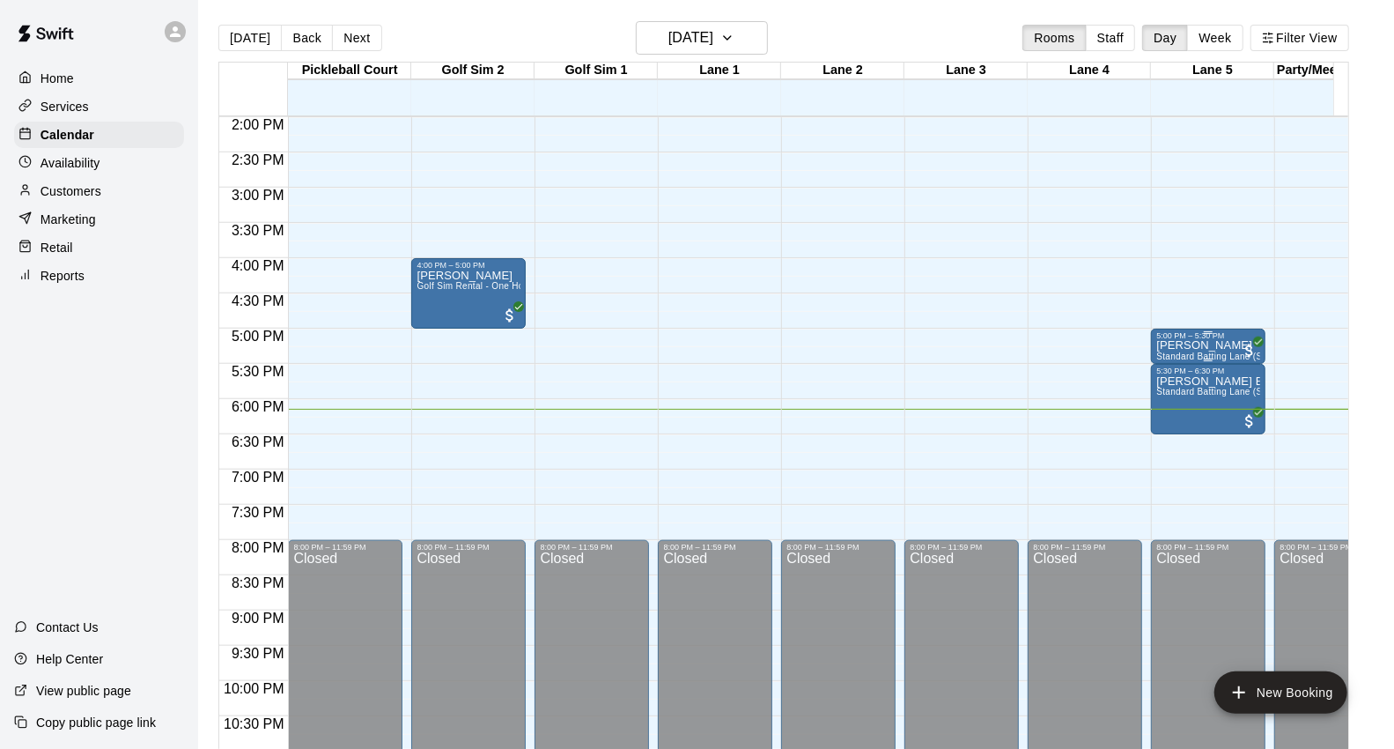
click at [1236, 340] on div "5:00 PM – 5:30 PM" at bounding box center [1208, 335] width 104 height 9
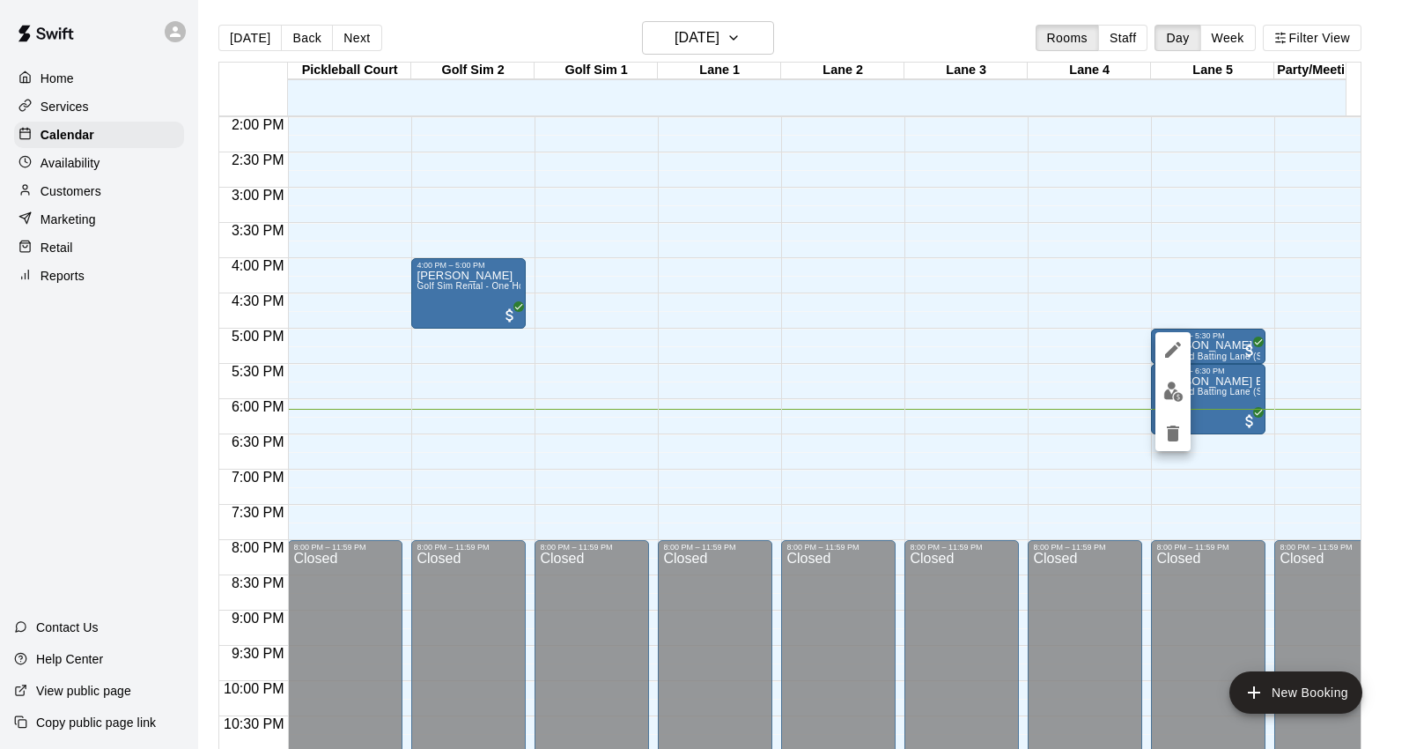
click at [1174, 399] on img "edit" at bounding box center [1173, 391] width 20 height 20
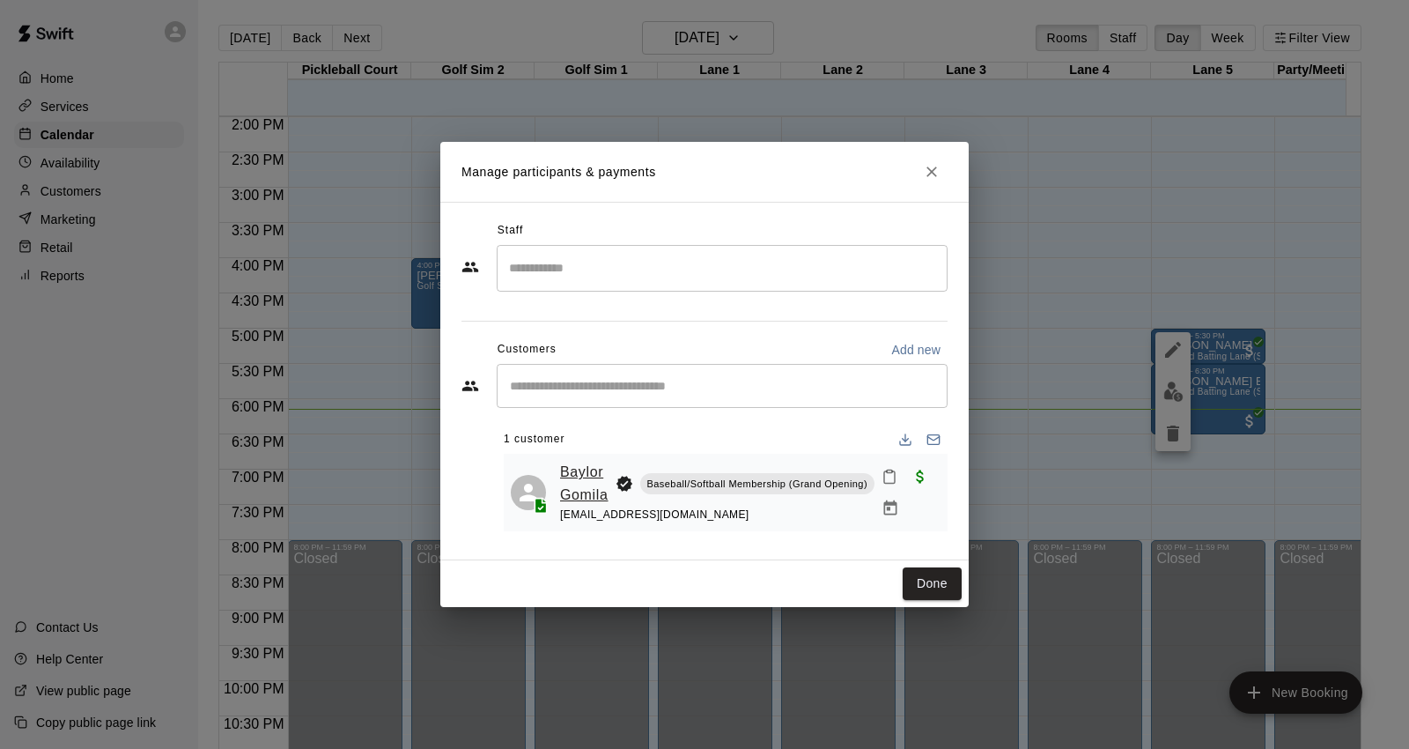
click at [565, 477] on link "Baylor Gomila" at bounding box center [584, 483] width 48 height 45
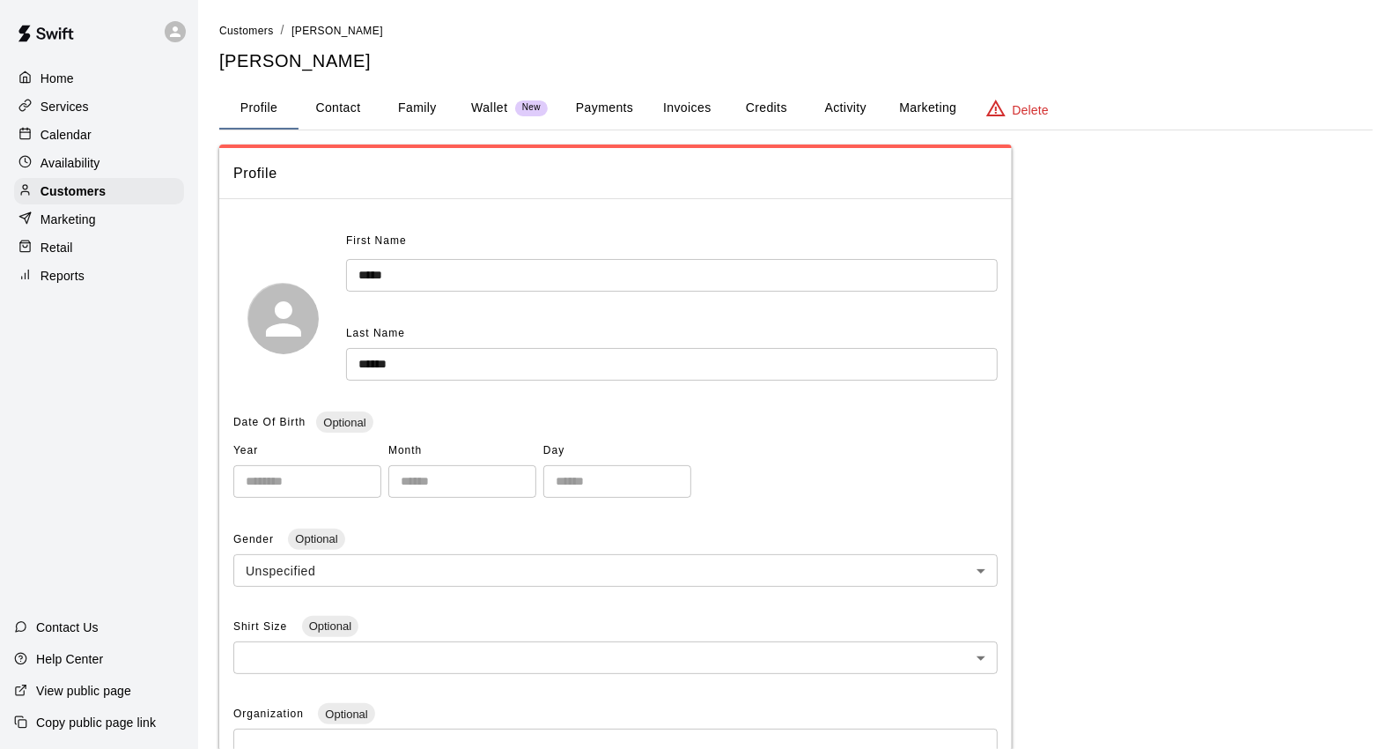
click at [793, 106] on button "Credits" at bounding box center [766, 108] width 79 height 42
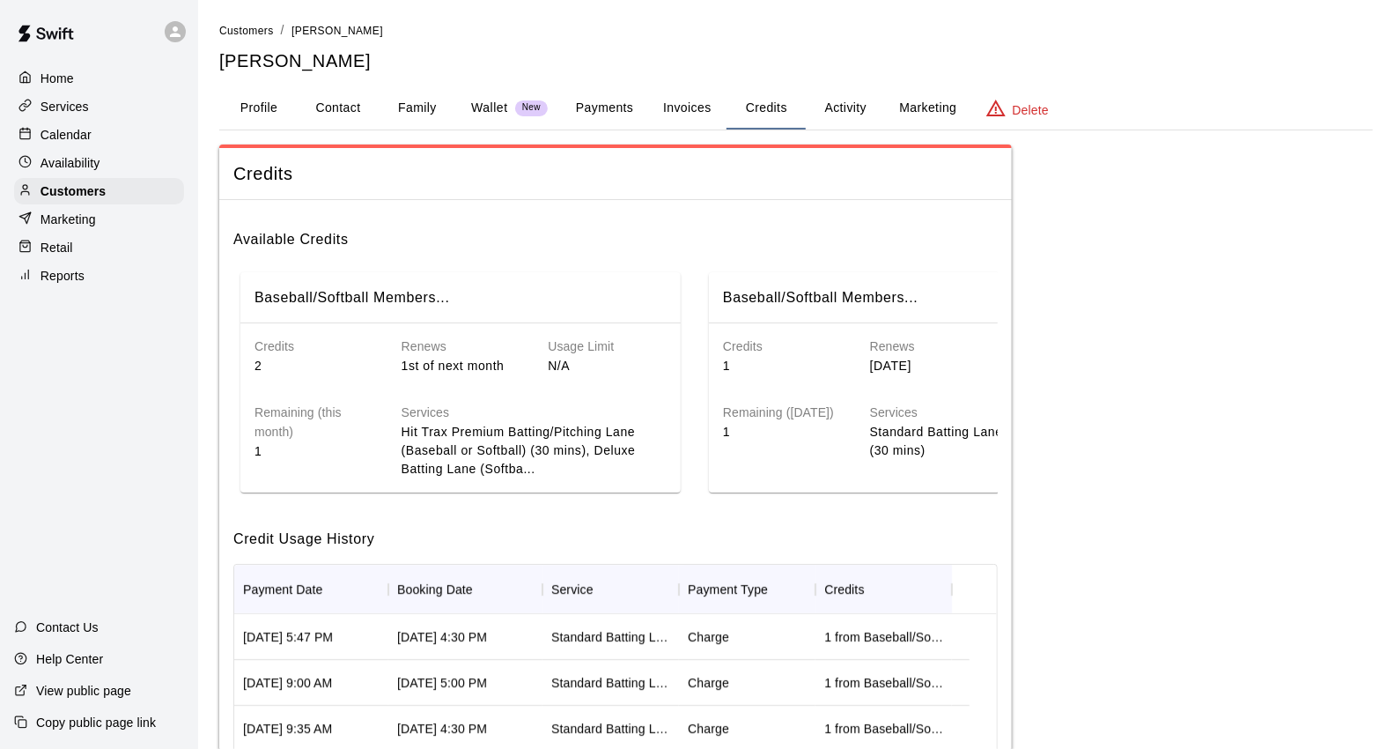
click at [841, 104] on button "Activity" at bounding box center [845, 108] width 79 height 42
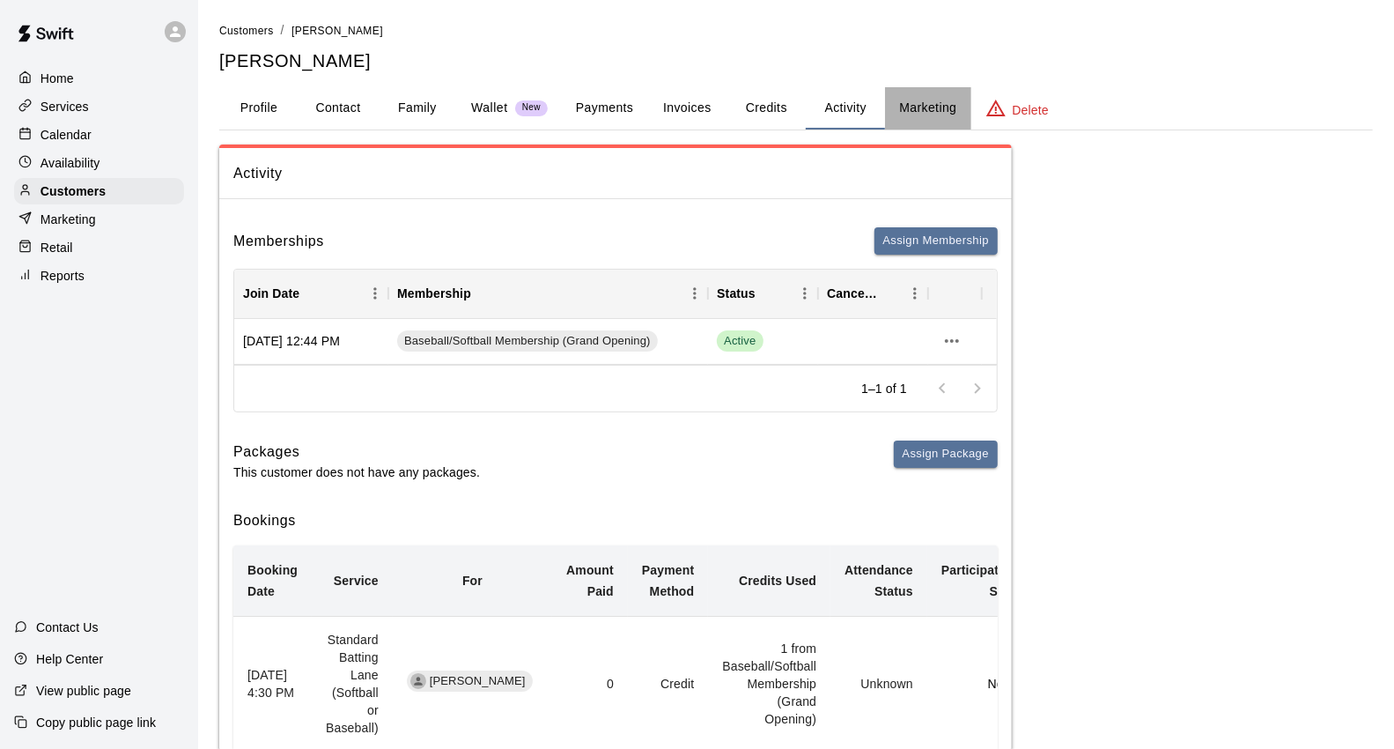
click at [896, 102] on button "Marketing" at bounding box center [927, 108] width 85 height 42
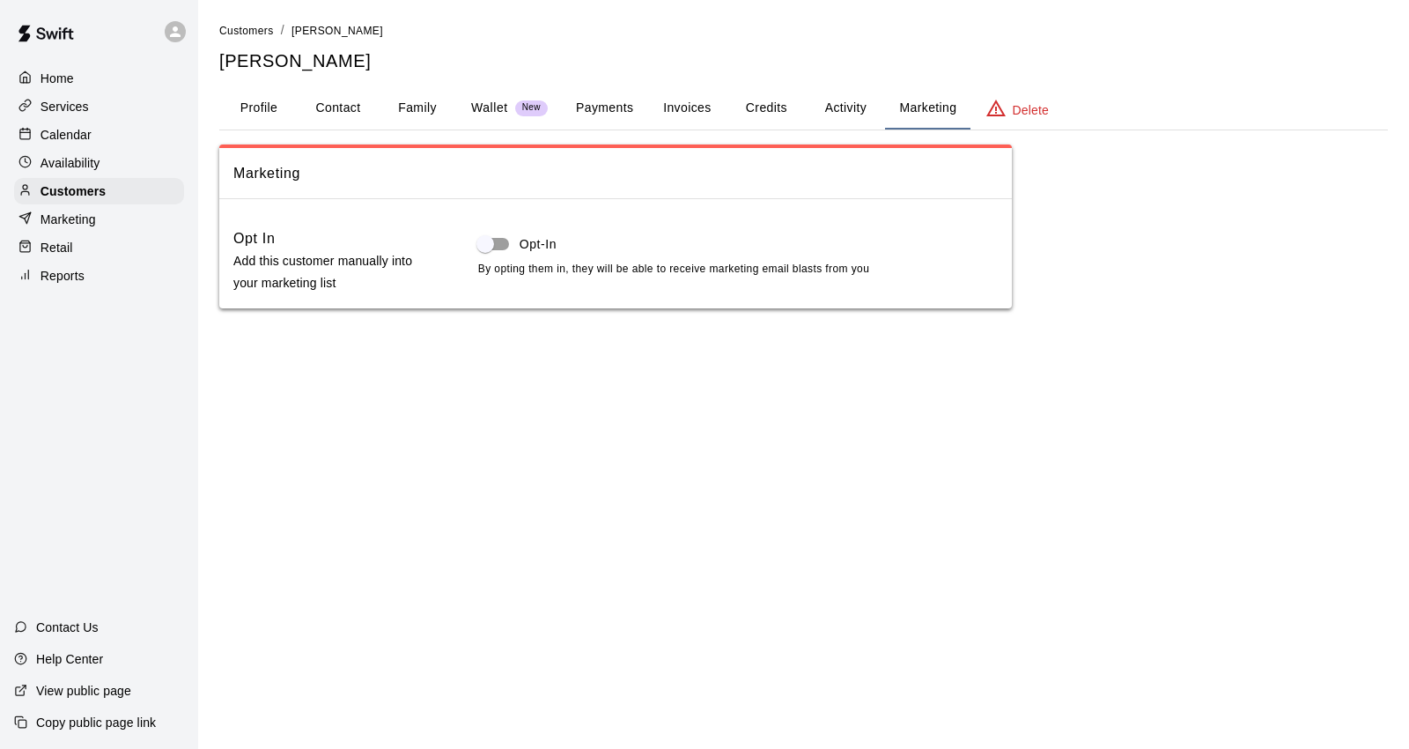
click at [601, 106] on button "Payments" at bounding box center [604, 108] width 85 height 42
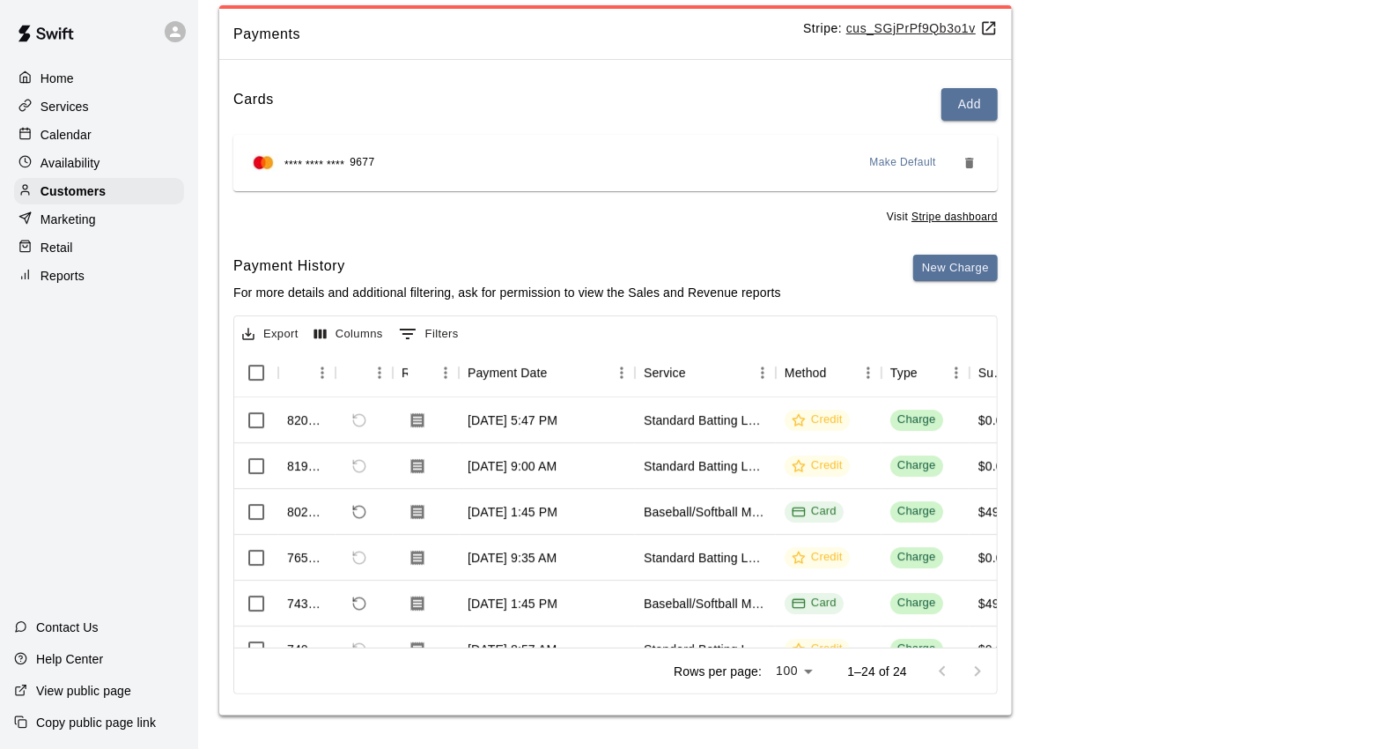
click at [129, 141] on div "Calendar" at bounding box center [99, 135] width 170 height 26
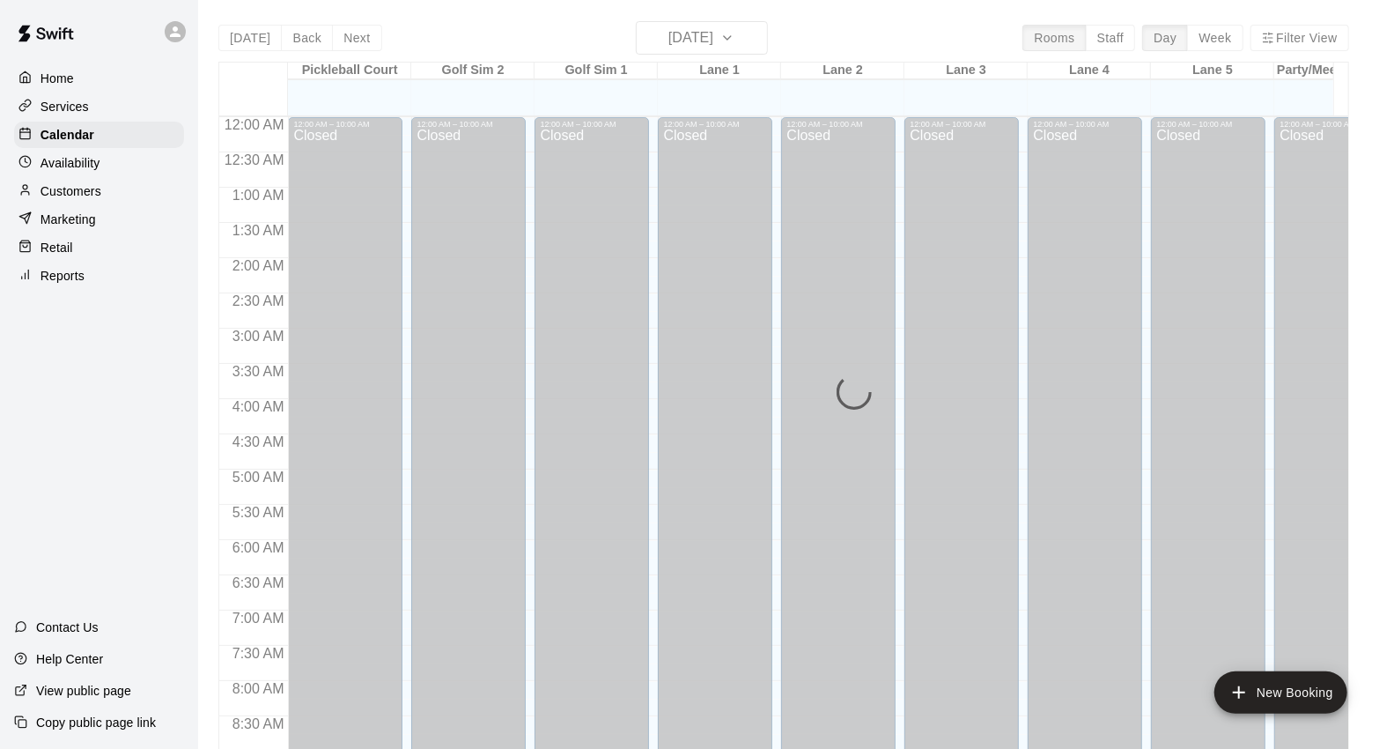
scroll to position [986, 0]
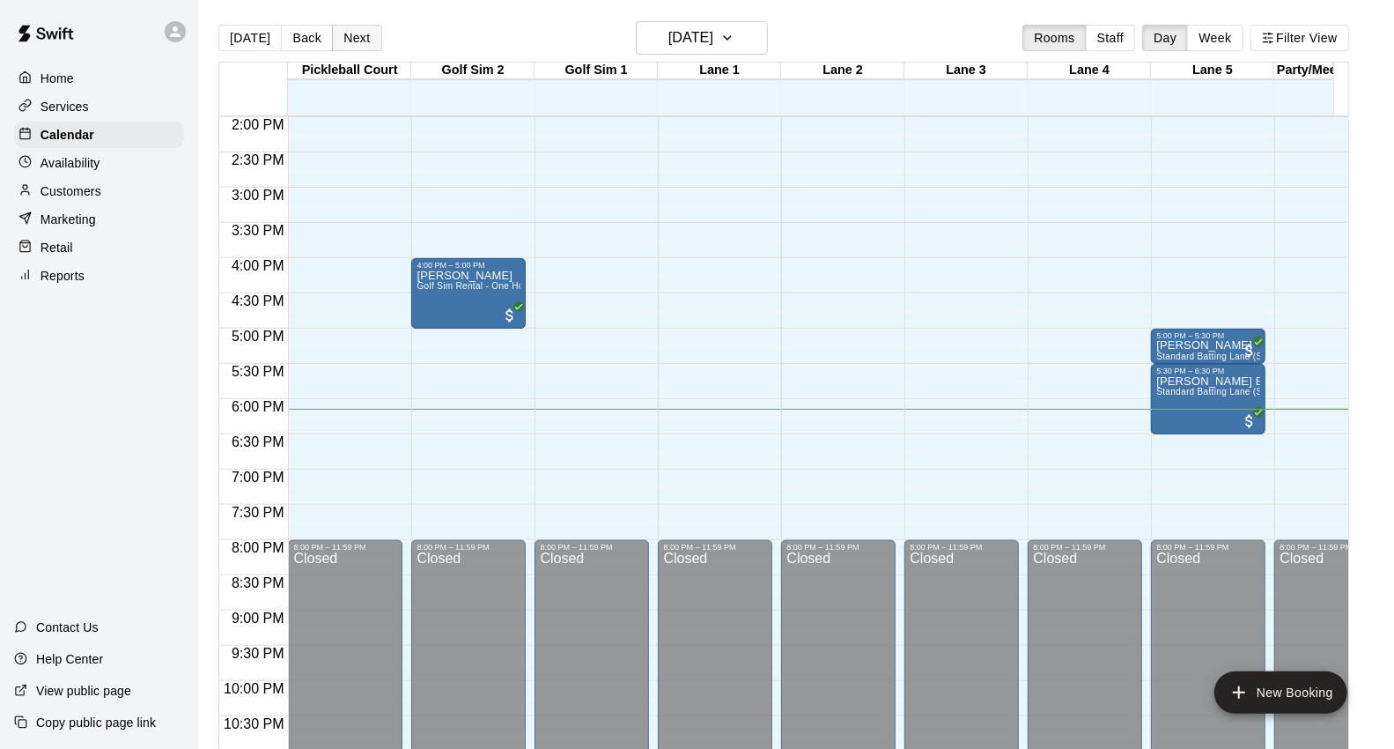
click at [343, 39] on button "Next" at bounding box center [356, 38] width 49 height 26
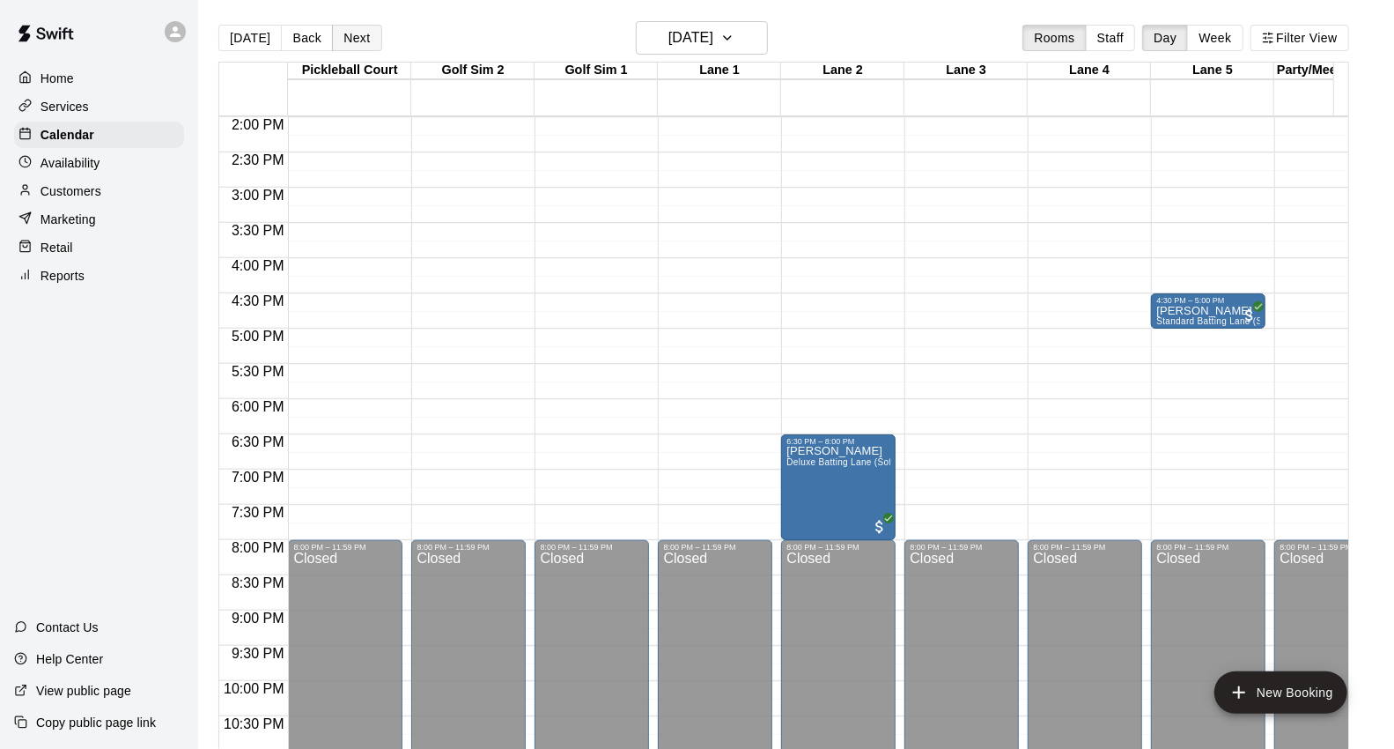
click at [365, 45] on button "Next" at bounding box center [356, 38] width 49 height 26
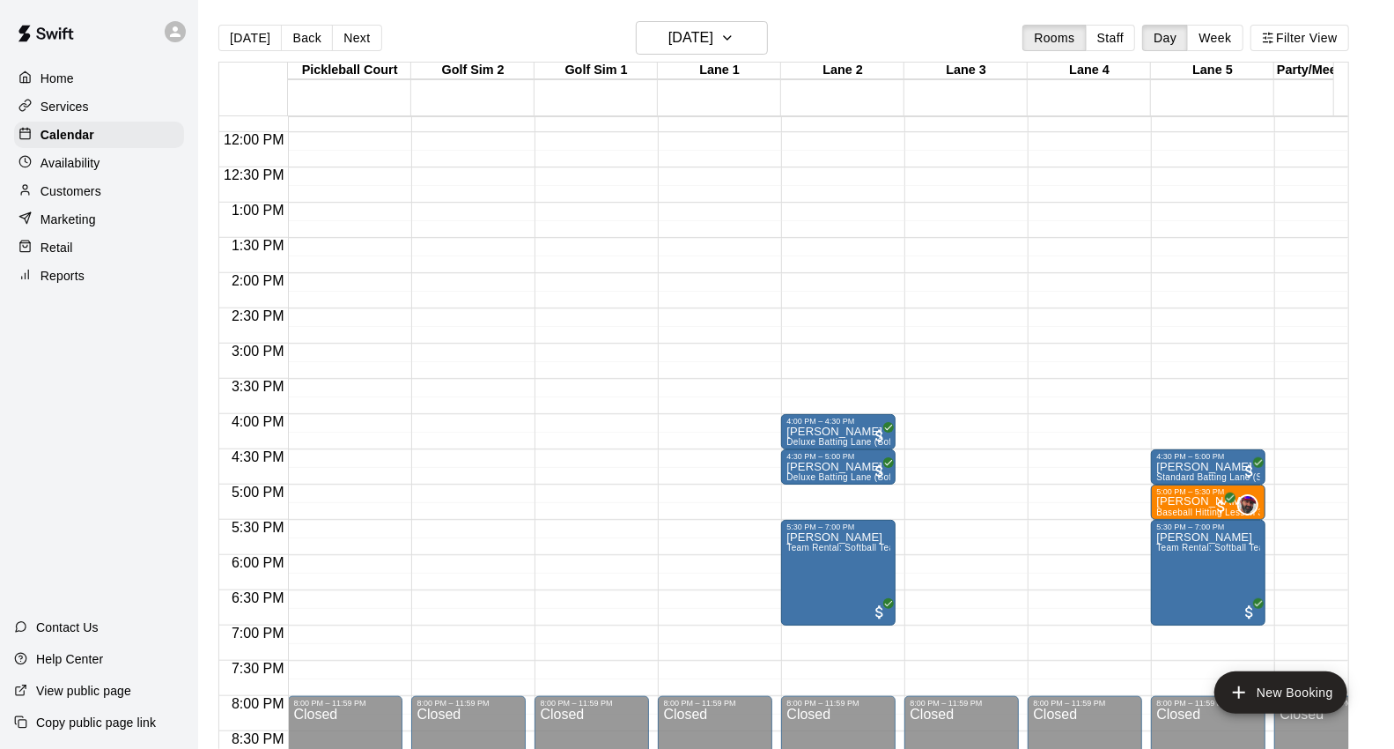
scroll to position [692, 0]
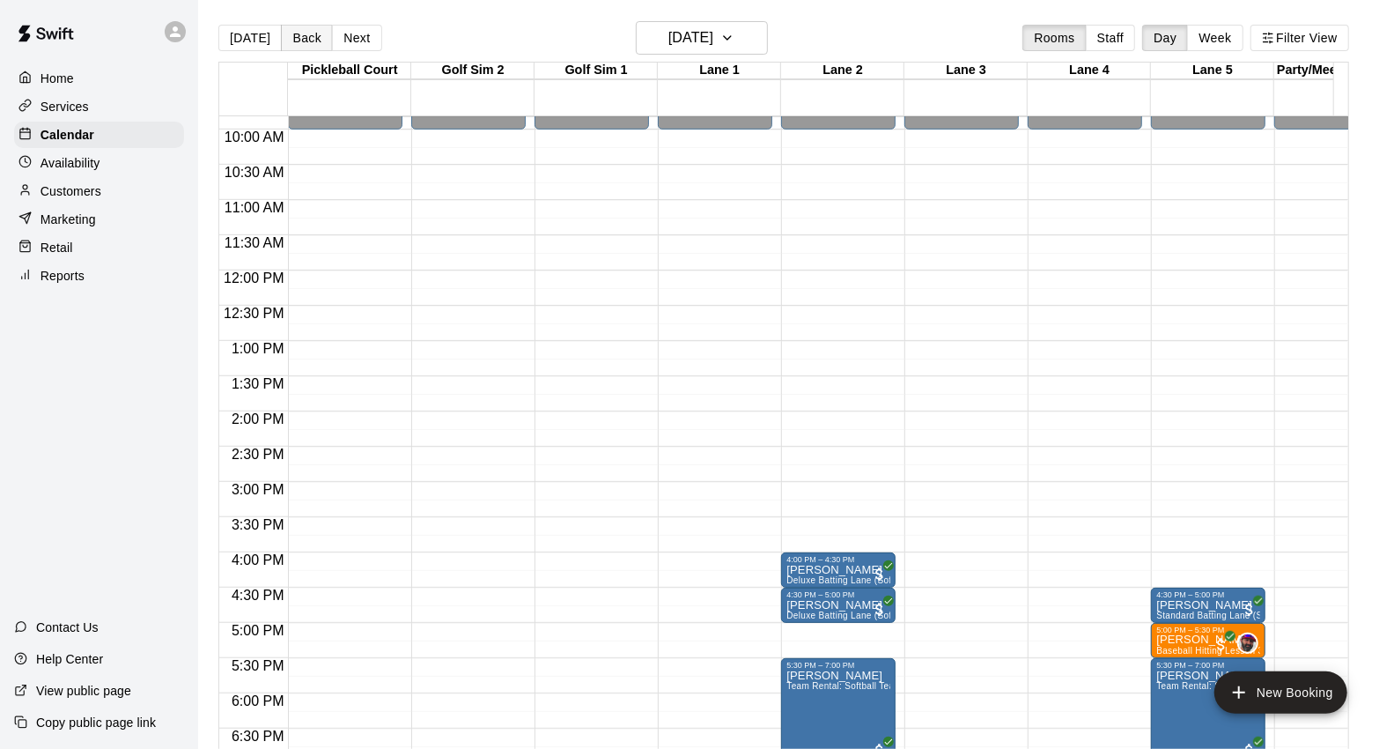
click at [296, 45] on button "Back" at bounding box center [307, 38] width 52 height 26
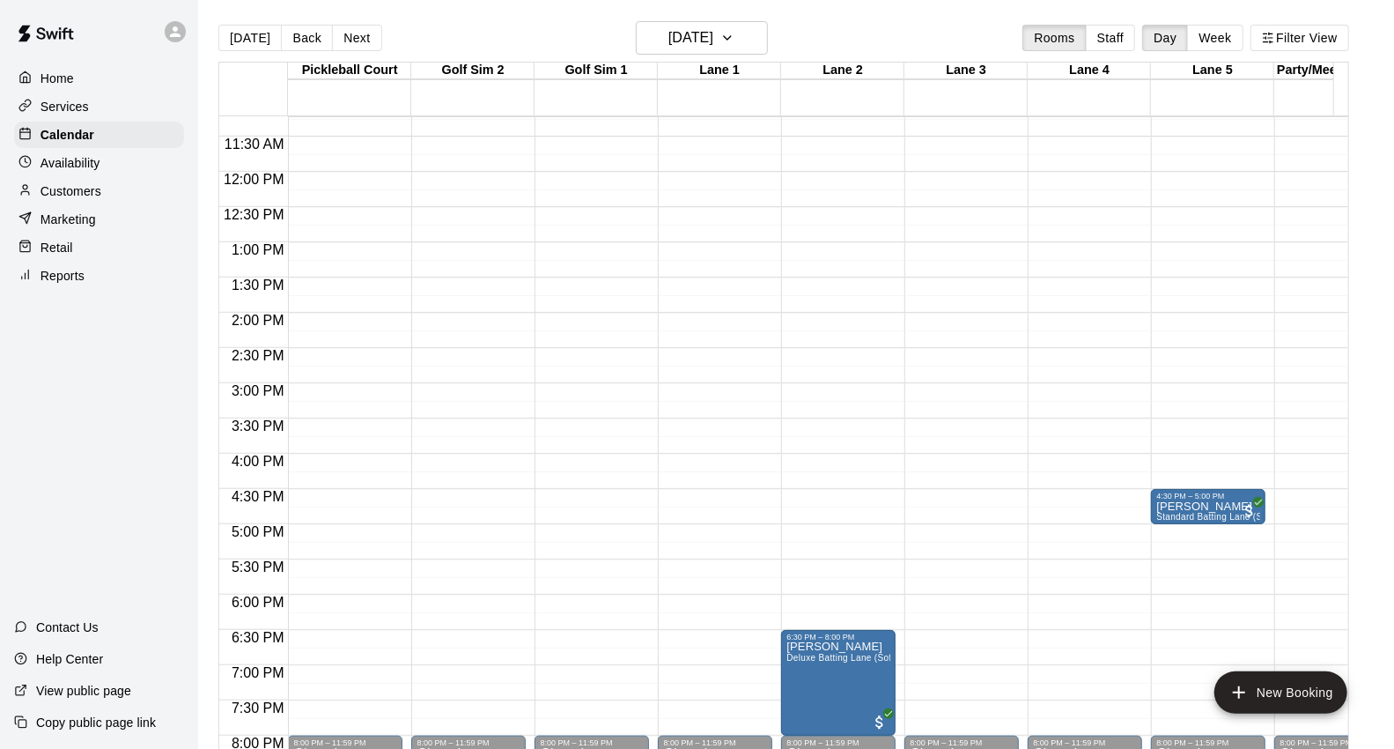
scroll to position [790, 0]
click at [240, 46] on button "[DATE]" at bounding box center [249, 38] width 63 height 26
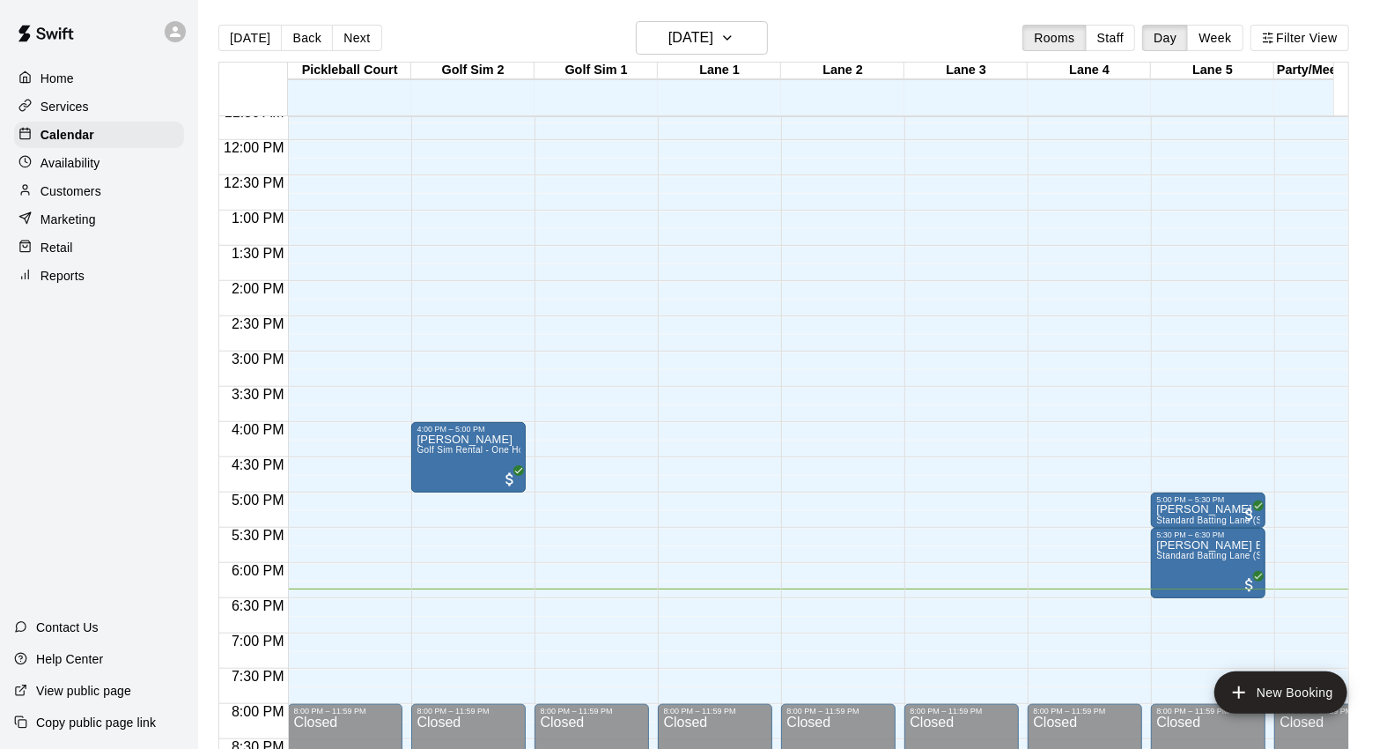
scroll to position [858, 0]
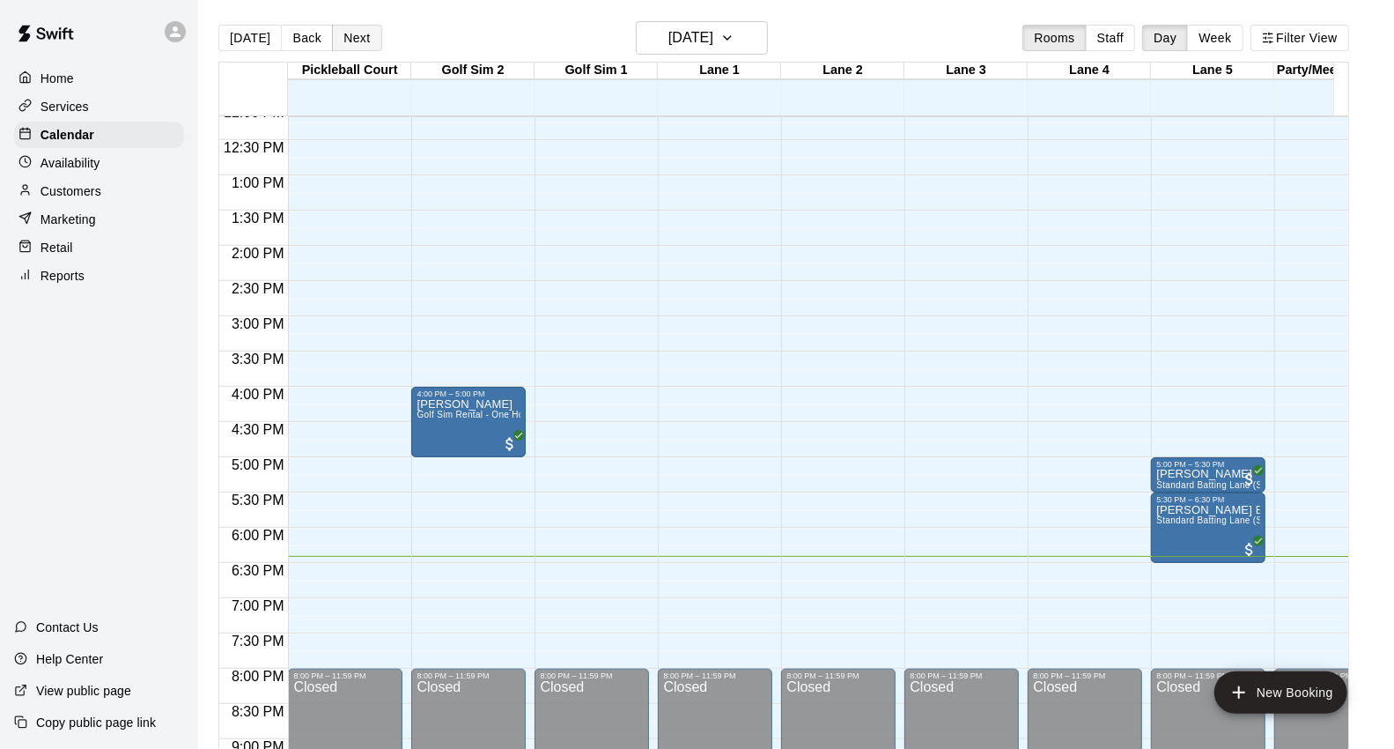
click at [352, 29] on button "Next" at bounding box center [356, 38] width 49 height 26
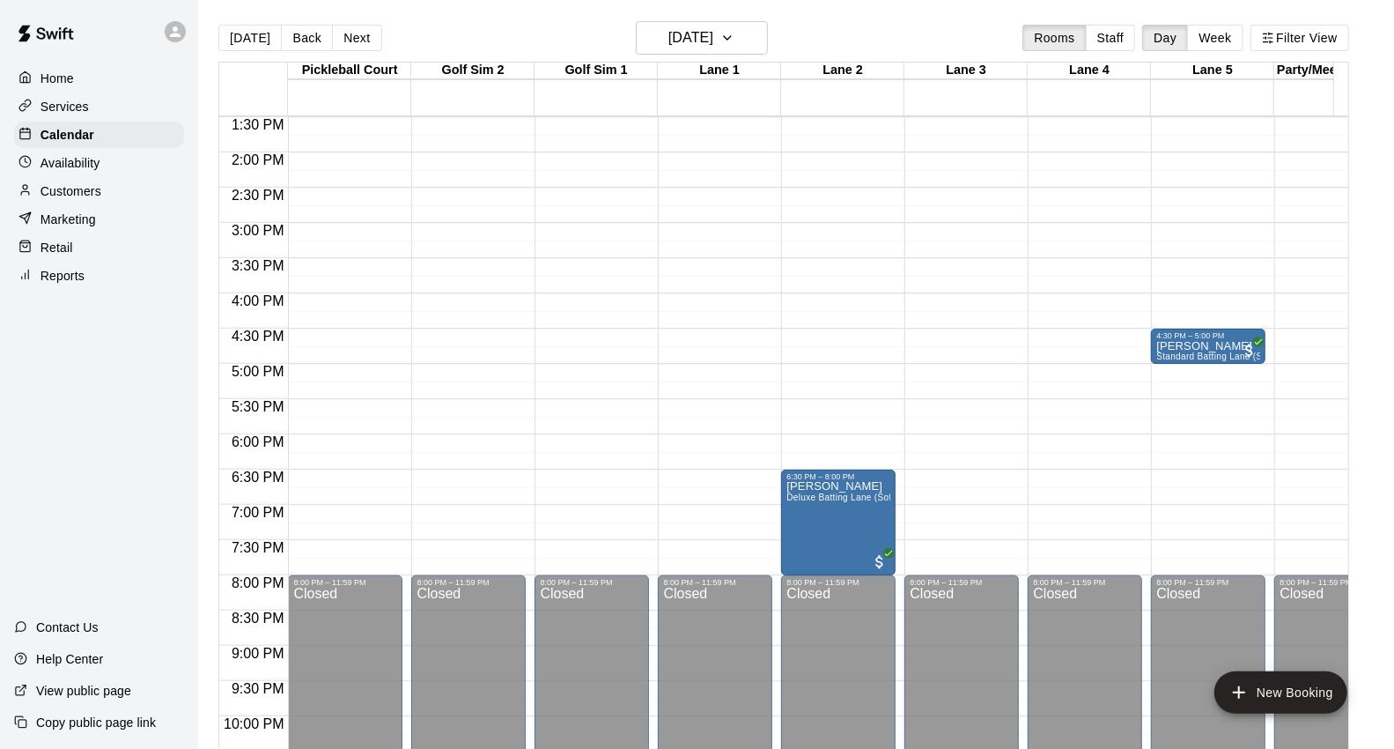
scroll to position [956, 0]
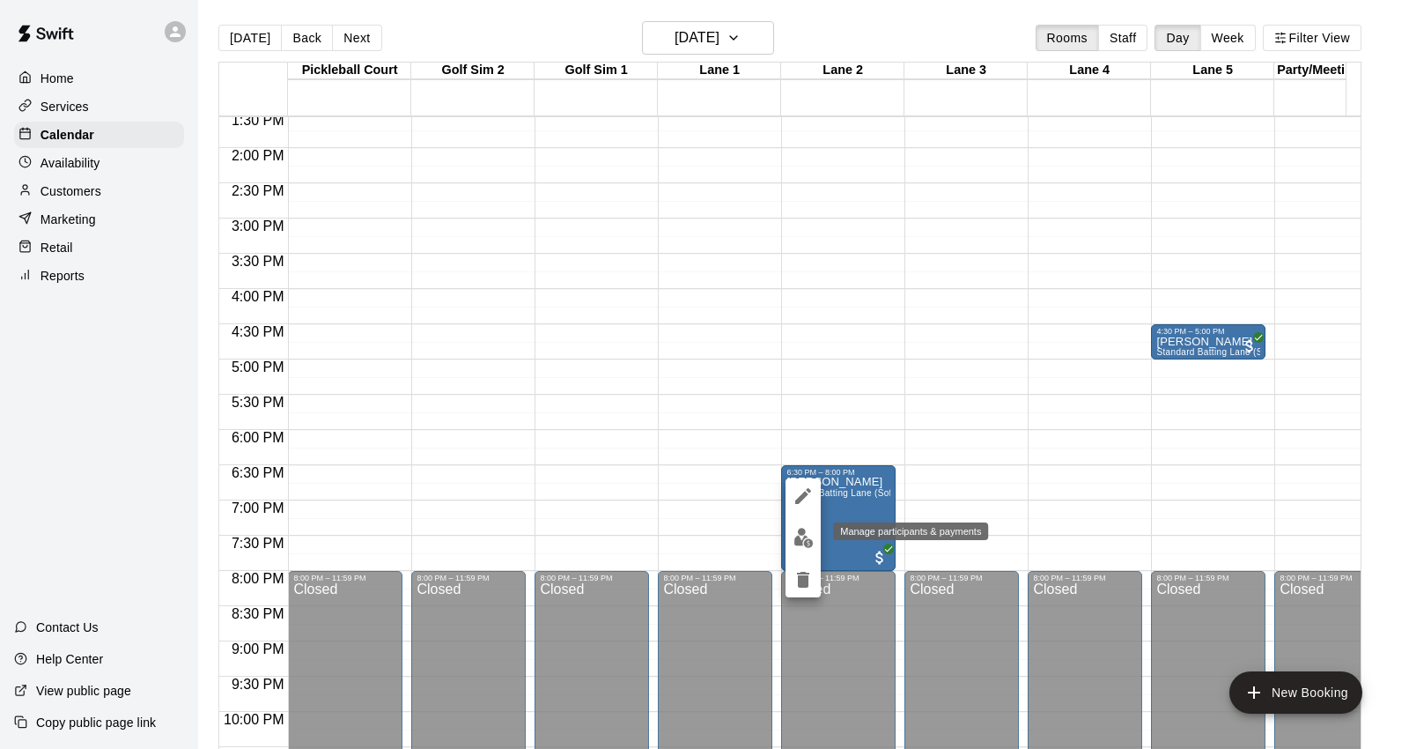
click at [806, 533] on img "edit" at bounding box center [803, 538] width 20 height 20
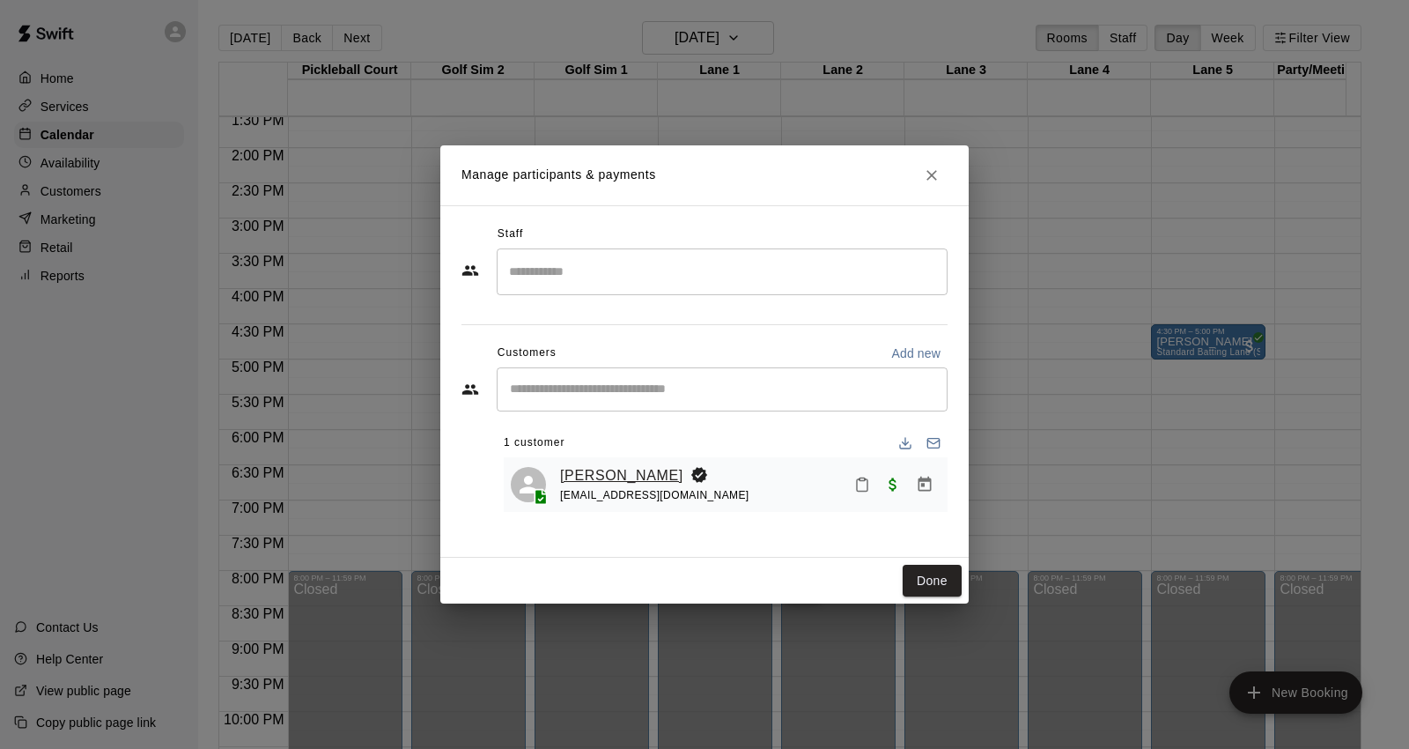
click at [570, 473] on link "[PERSON_NAME]" at bounding box center [621, 475] width 123 height 23
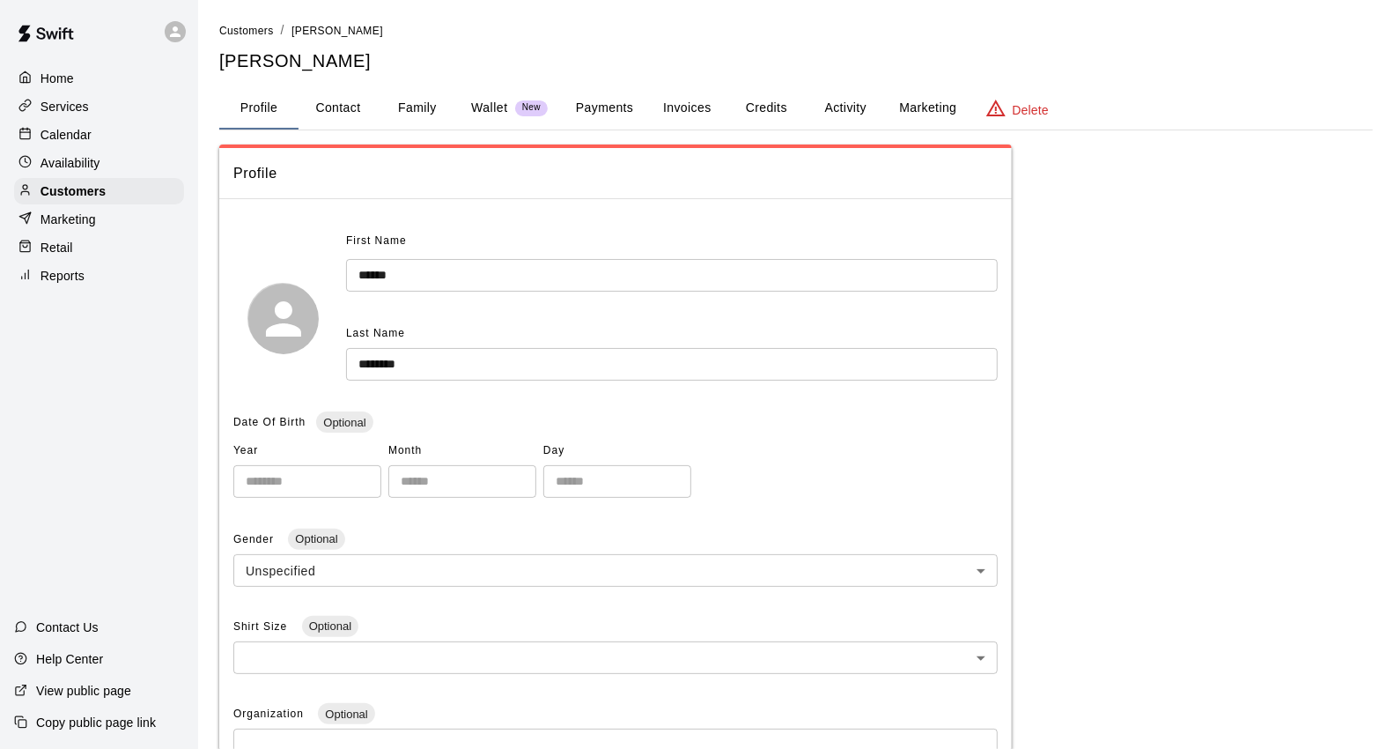
click at [636, 92] on button "Payments" at bounding box center [604, 108] width 85 height 42
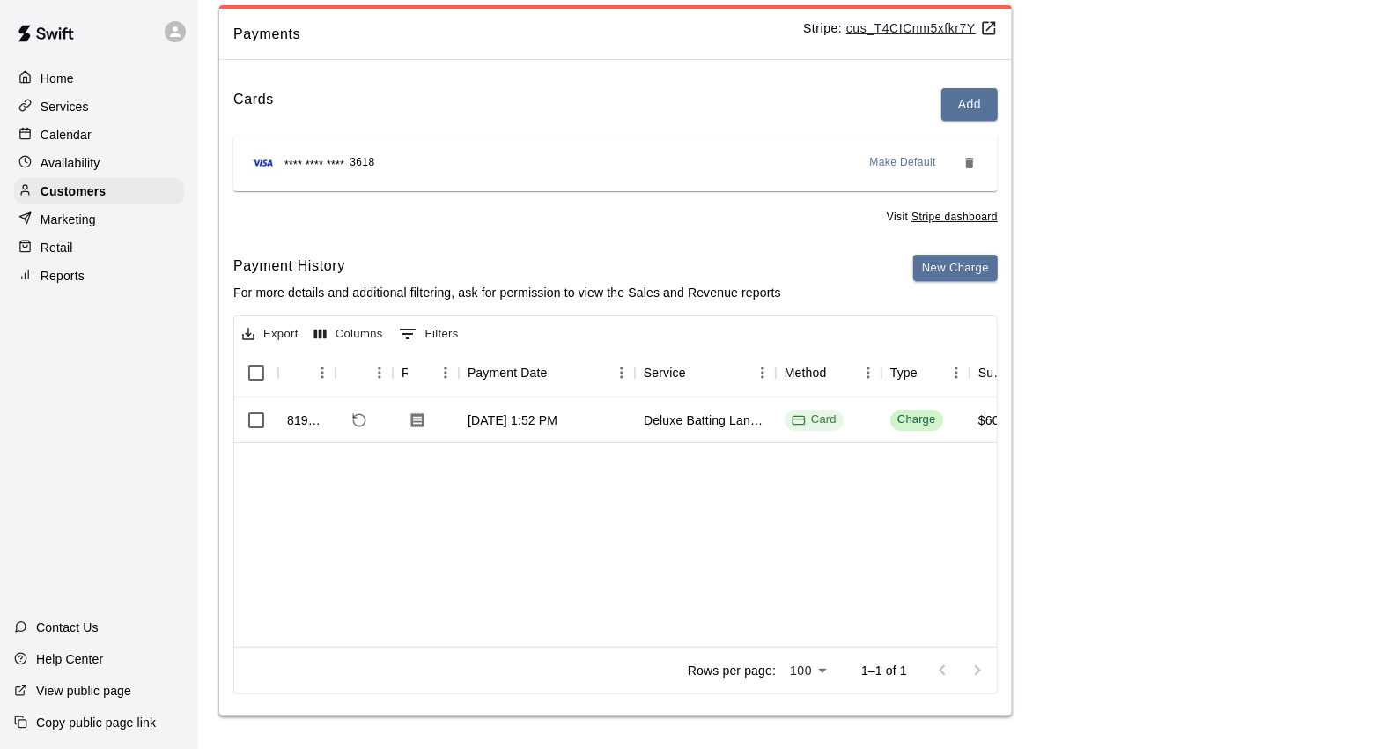
click at [98, 129] on div "Calendar" at bounding box center [99, 135] width 170 height 26
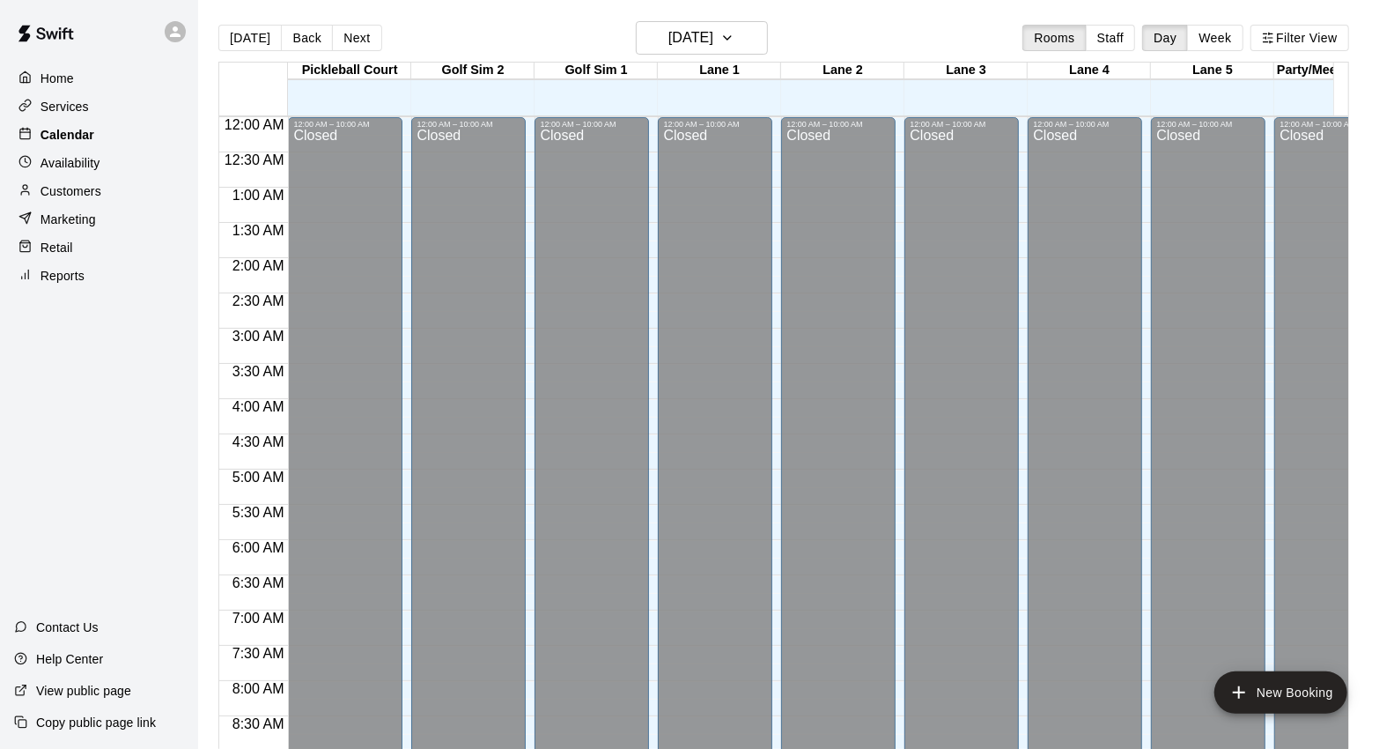
scroll to position [986, 0]
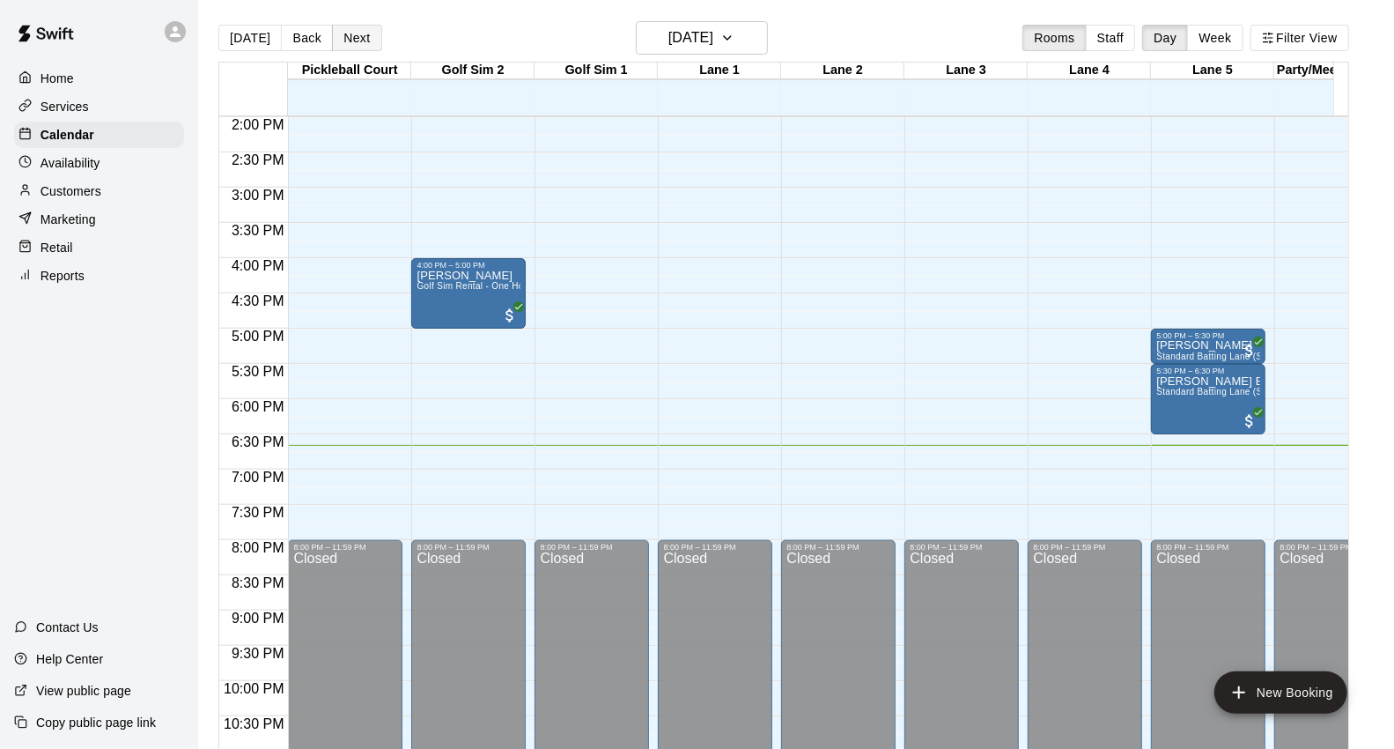
click at [368, 40] on button "Next" at bounding box center [356, 38] width 49 height 26
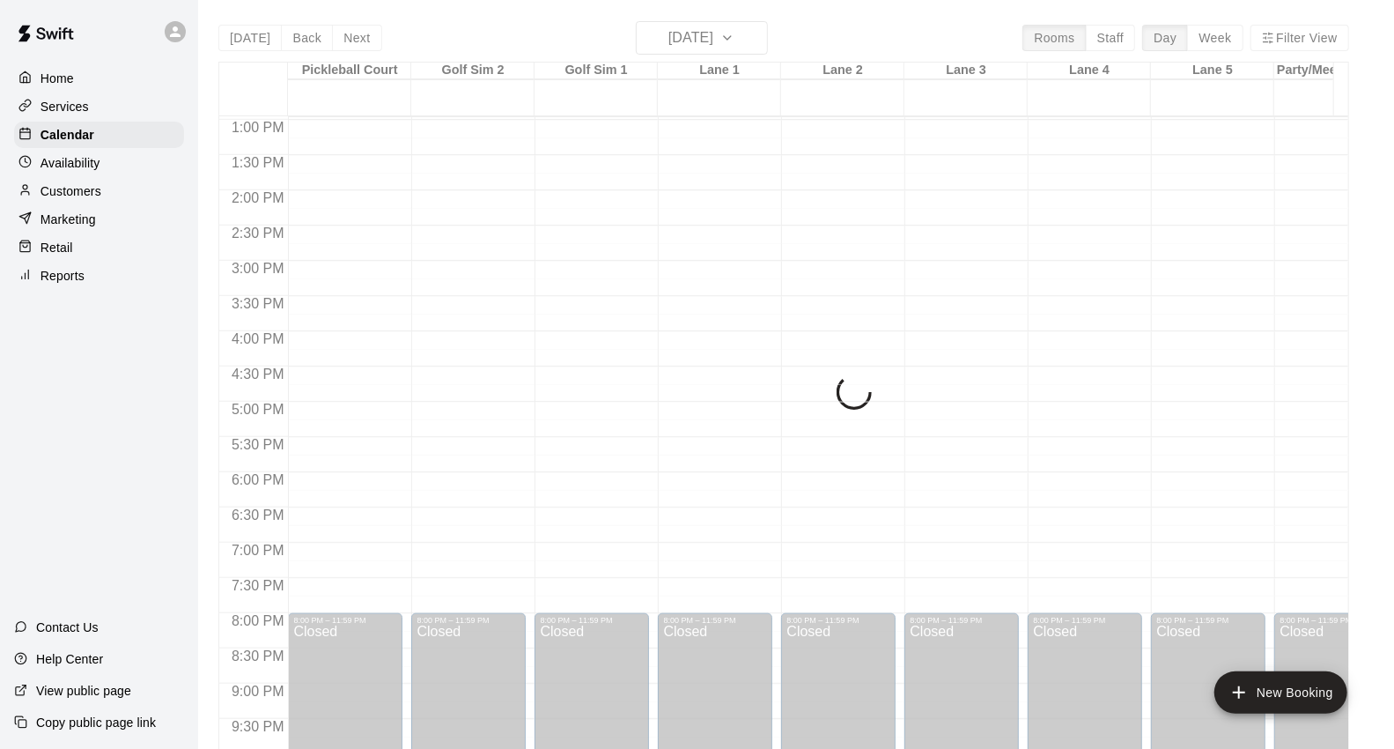
scroll to position [790, 0]
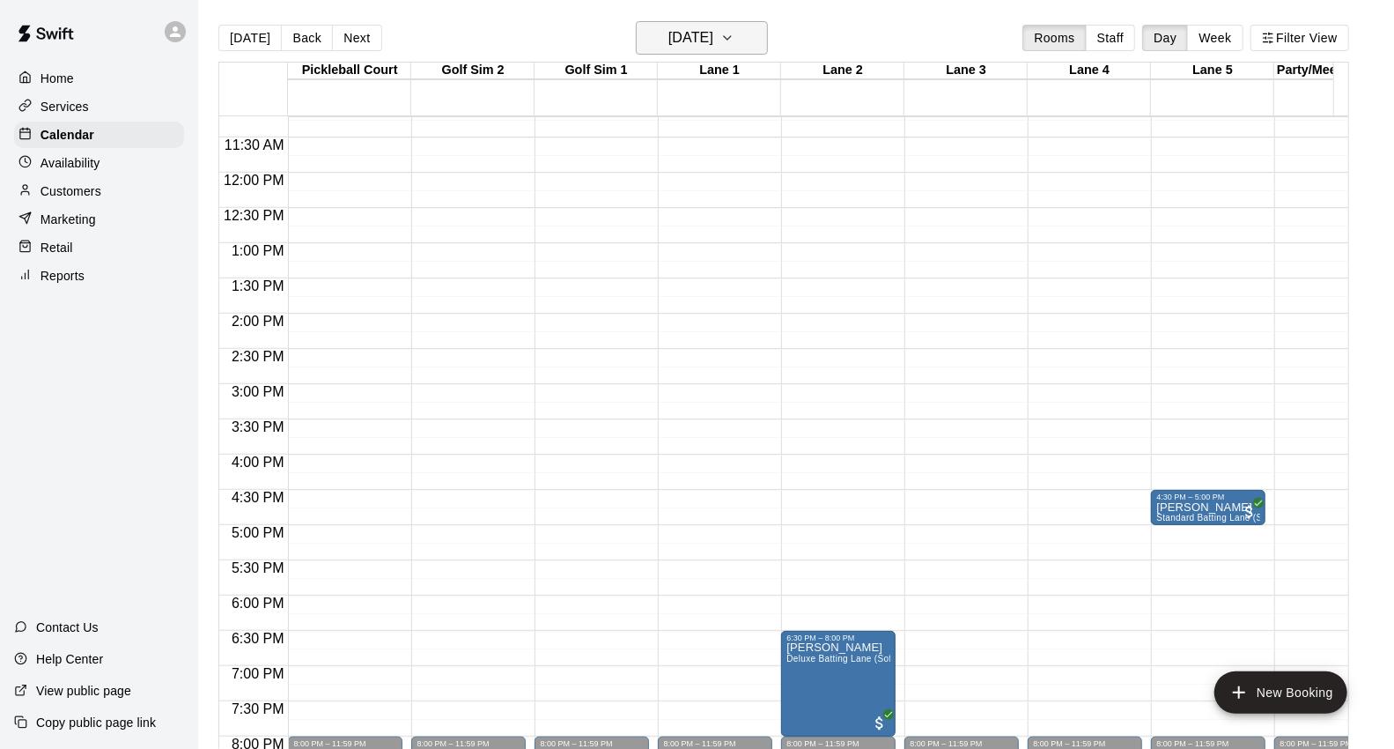
click at [713, 35] on h6 "[DATE]" at bounding box center [690, 38] width 45 height 25
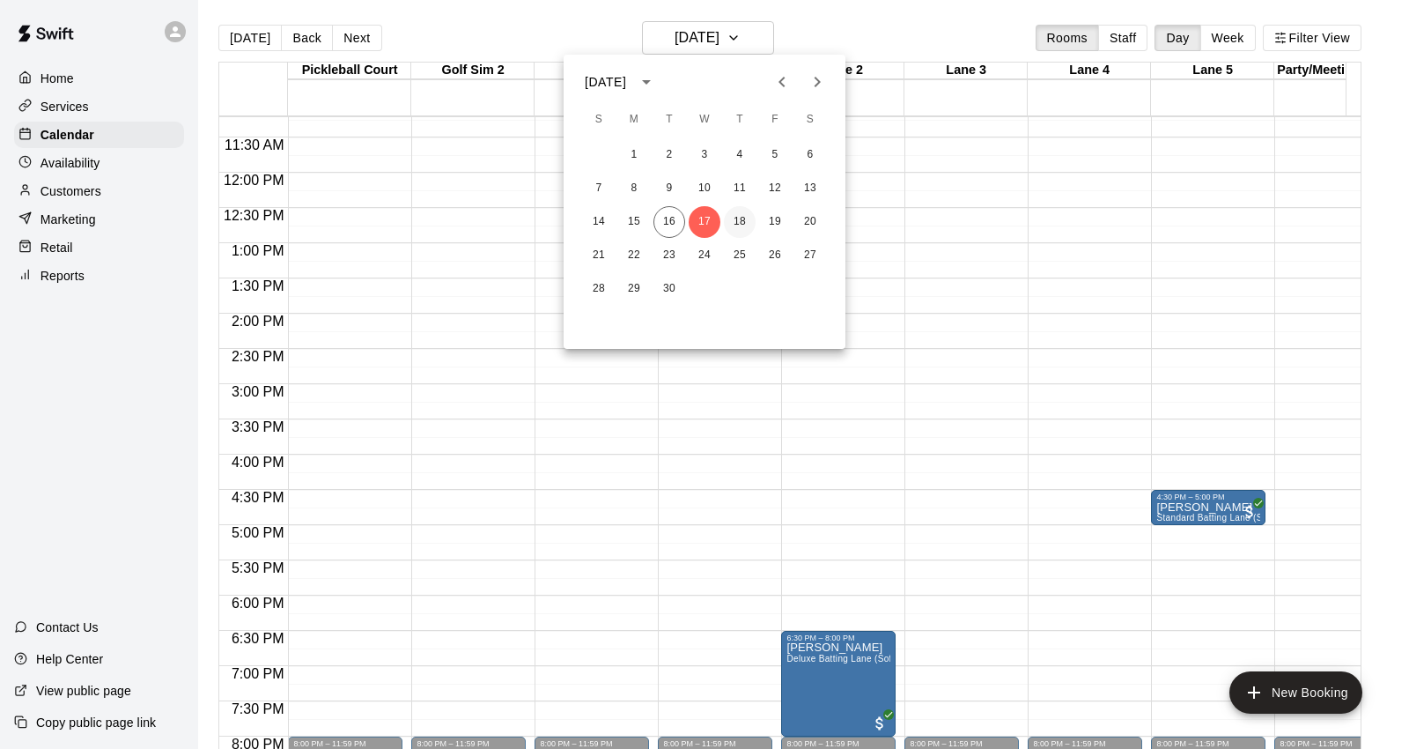
click at [744, 225] on button "18" at bounding box center [740, 222] width 32 height 32
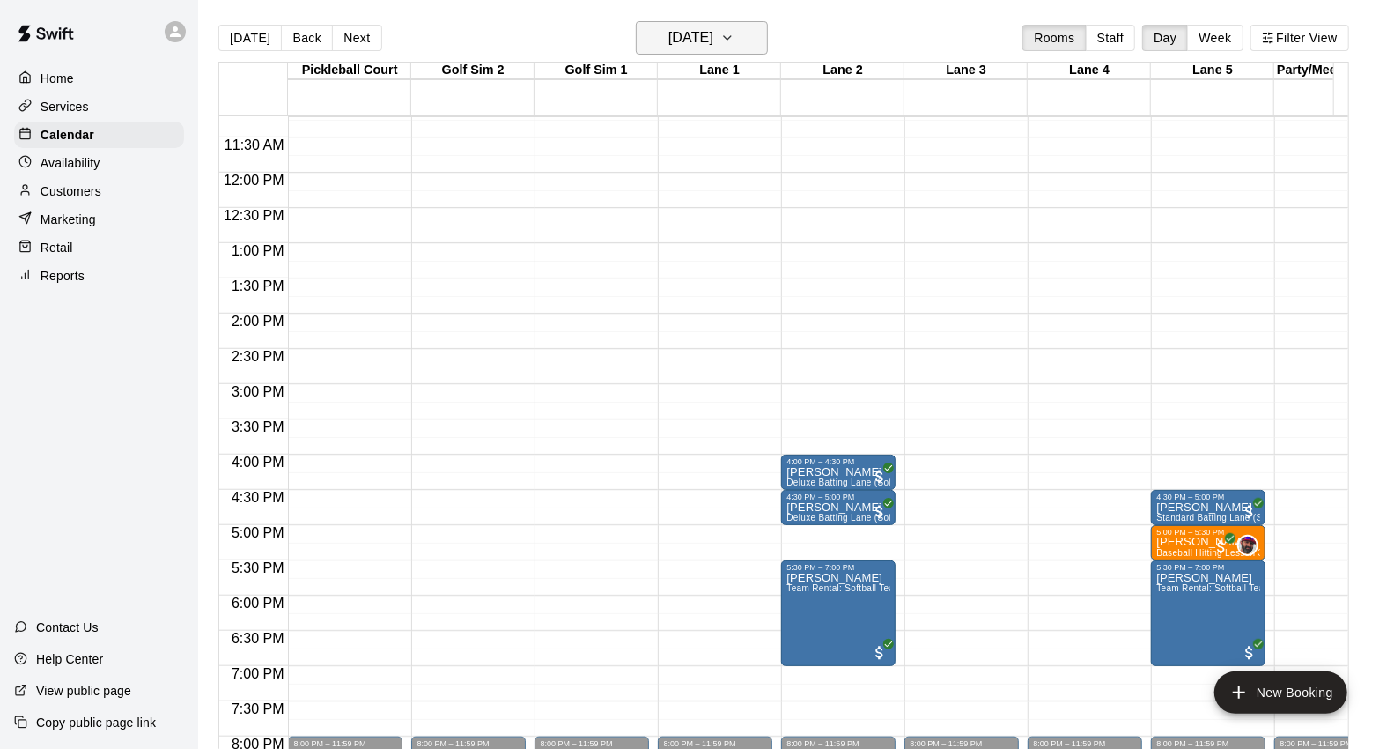
click at [734, 30] on icon "button" at bounding box center [727, 37] width 14 height 21
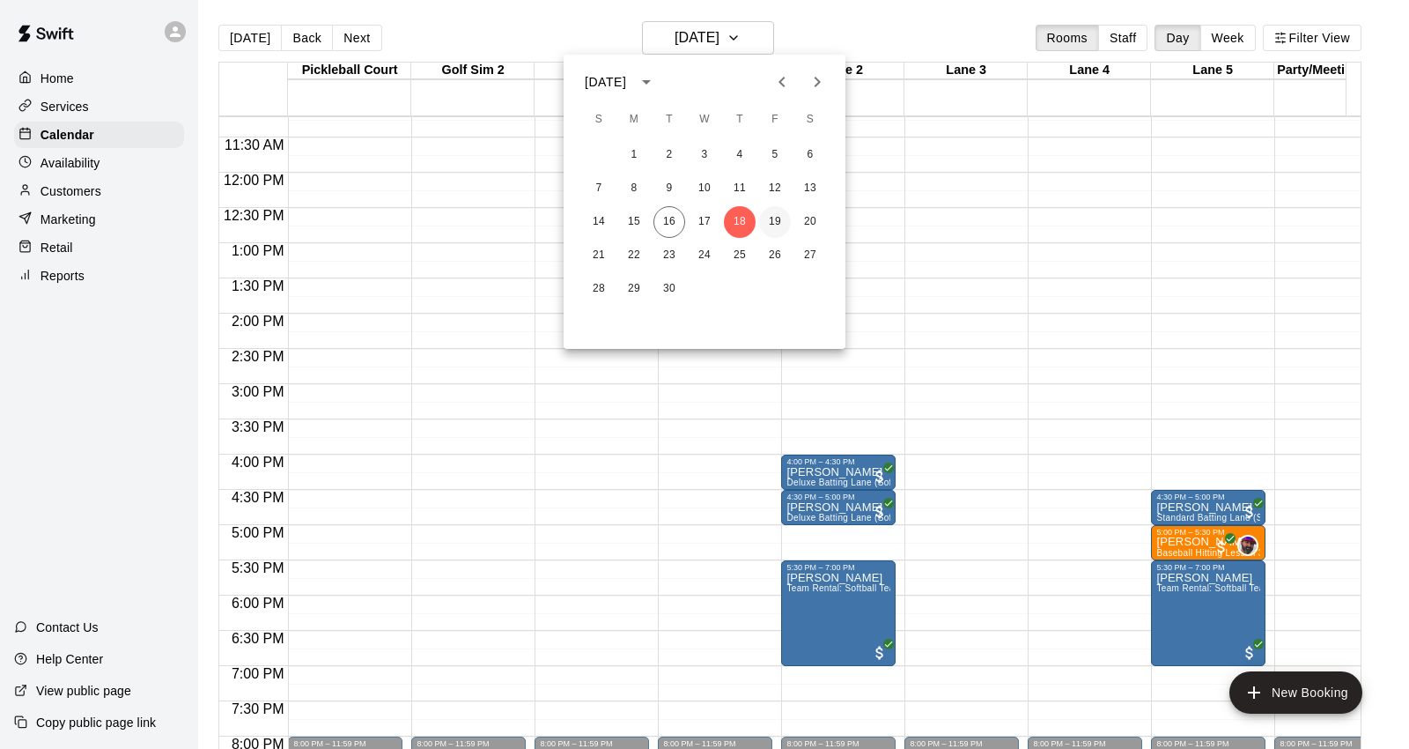
click at [773, 221] on button "19" at bounding box center [775, 222] width 32 height 32
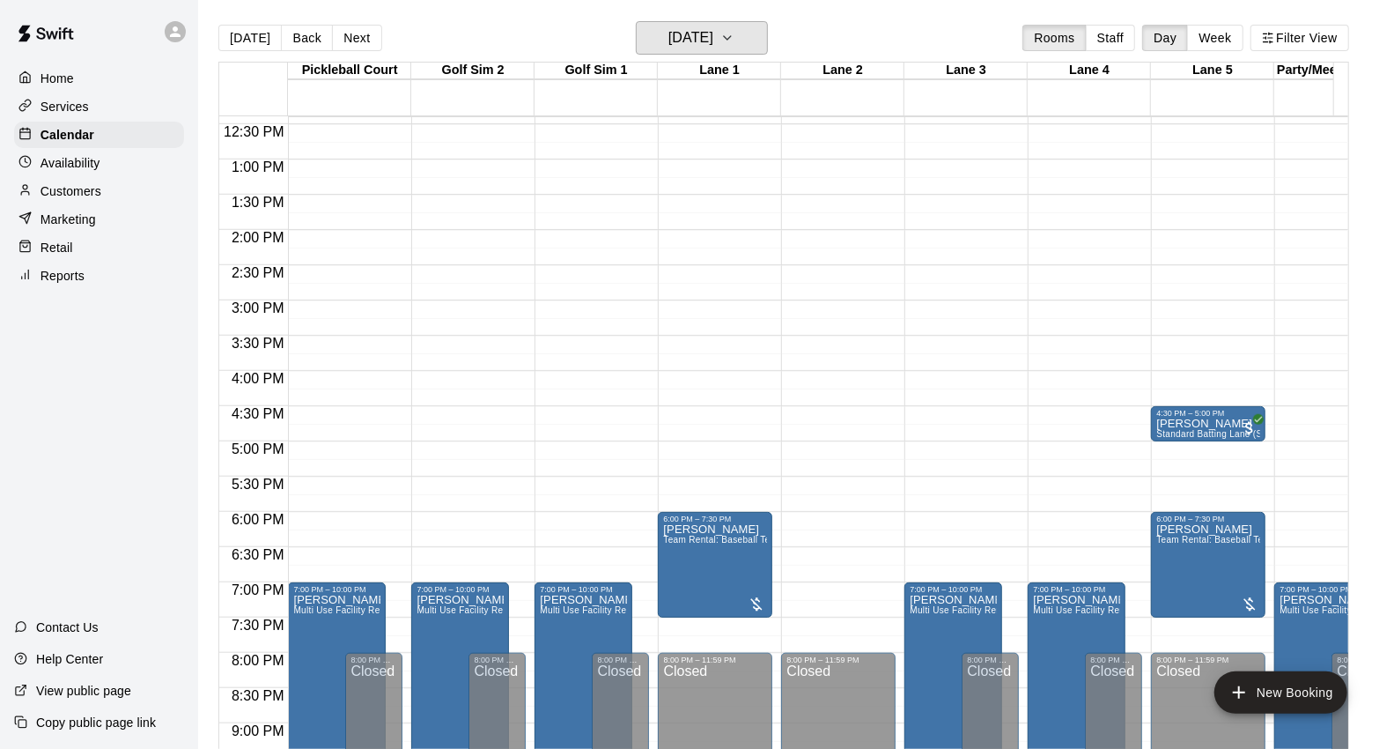
scroll to position [986, 0]
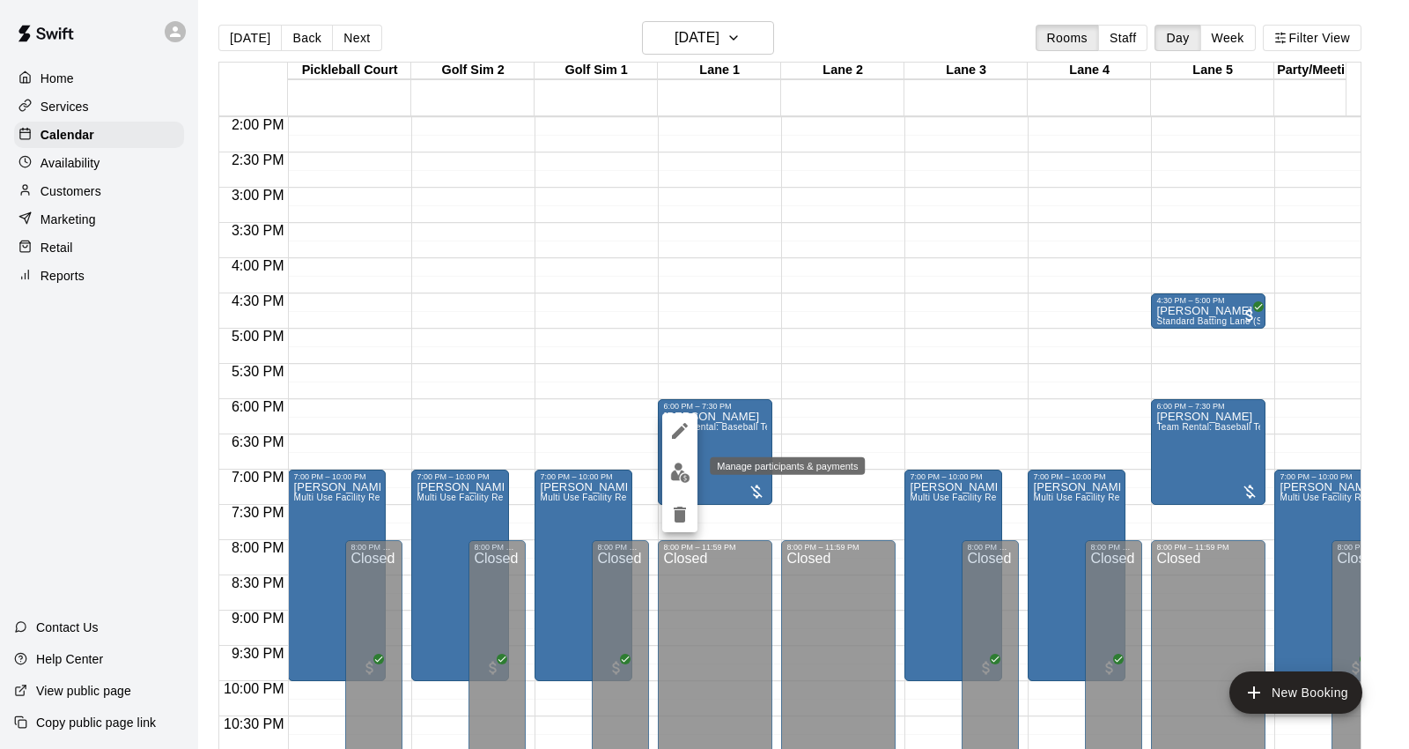
click at [683, 478] on img "edit" at bounding box center [680, 472] width 20 height 20
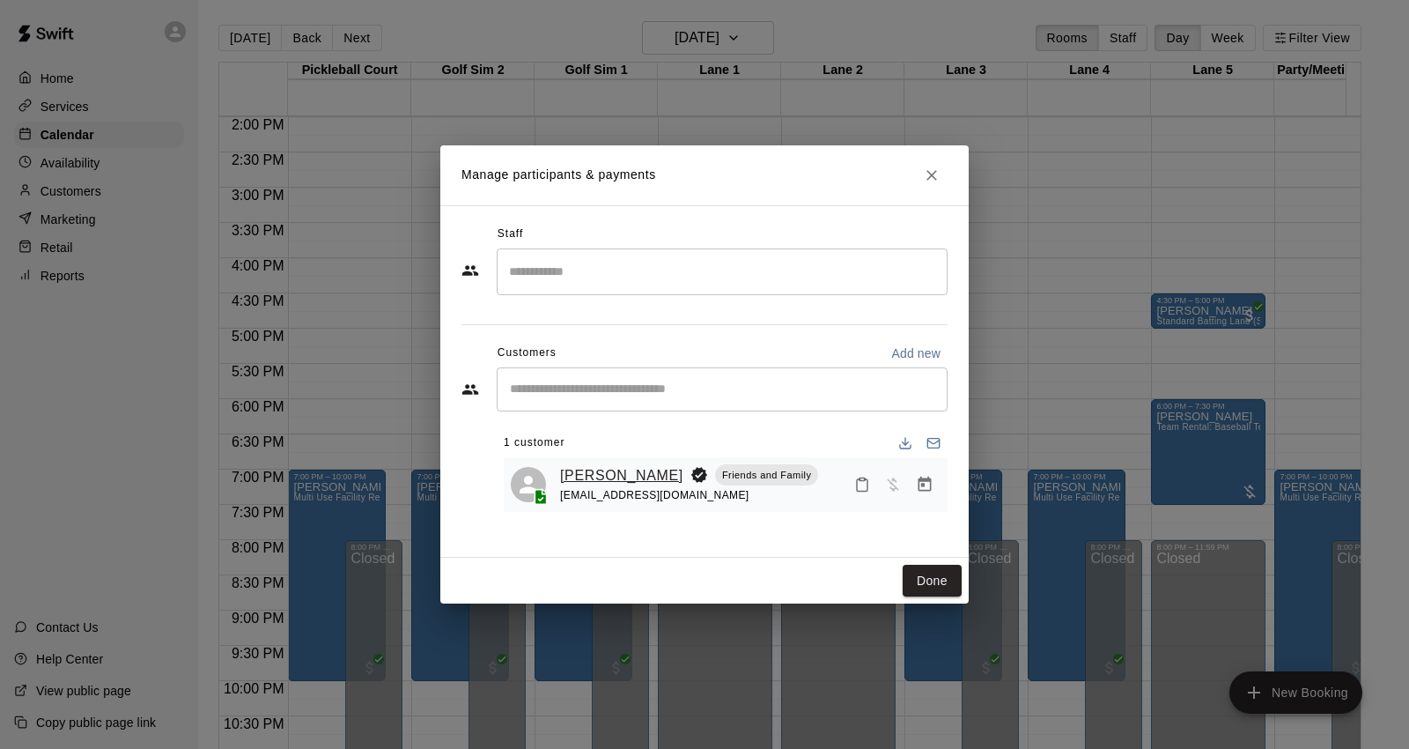
click at [586, 469] on link "[PERSON_NAME]" at bounding box center [621, 475] width 123 height 23
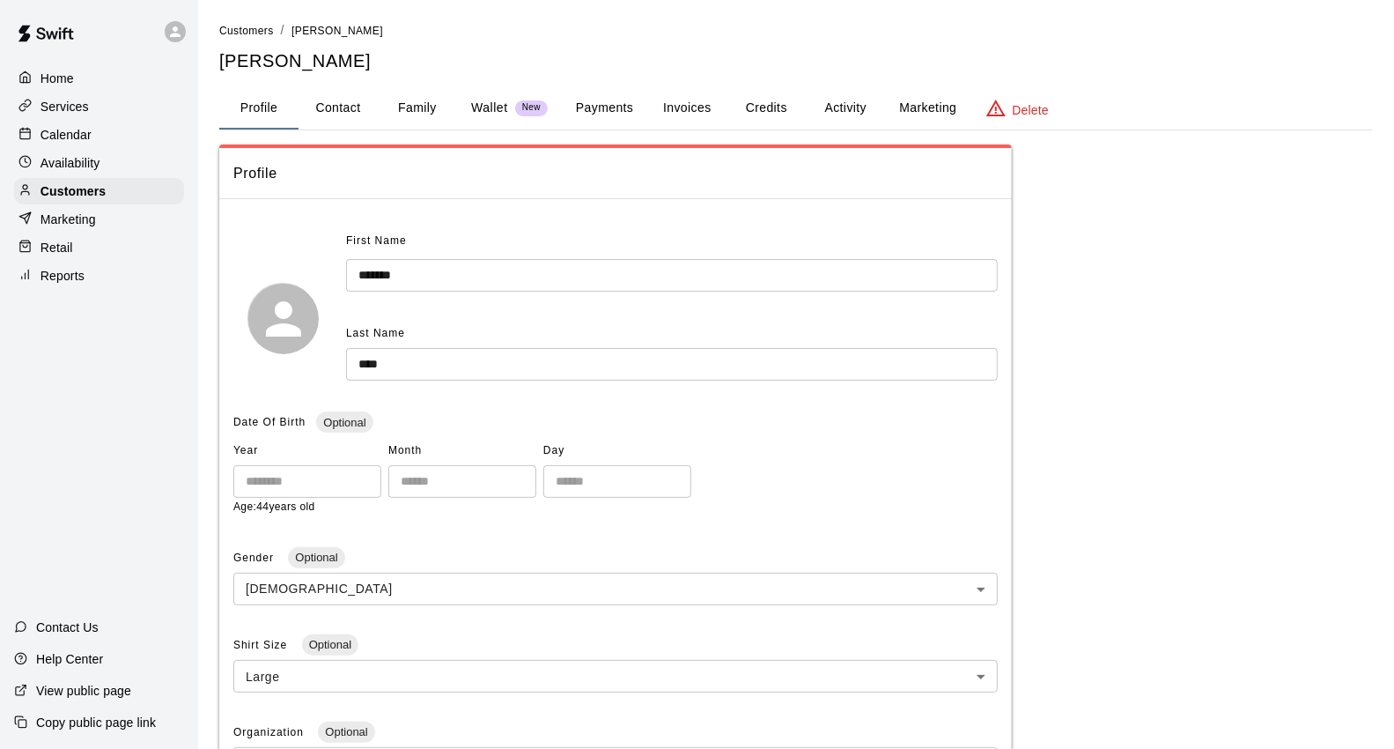
click at [615, 107] on button "Payments" at bounding box center [604, 108] width 85 height 42
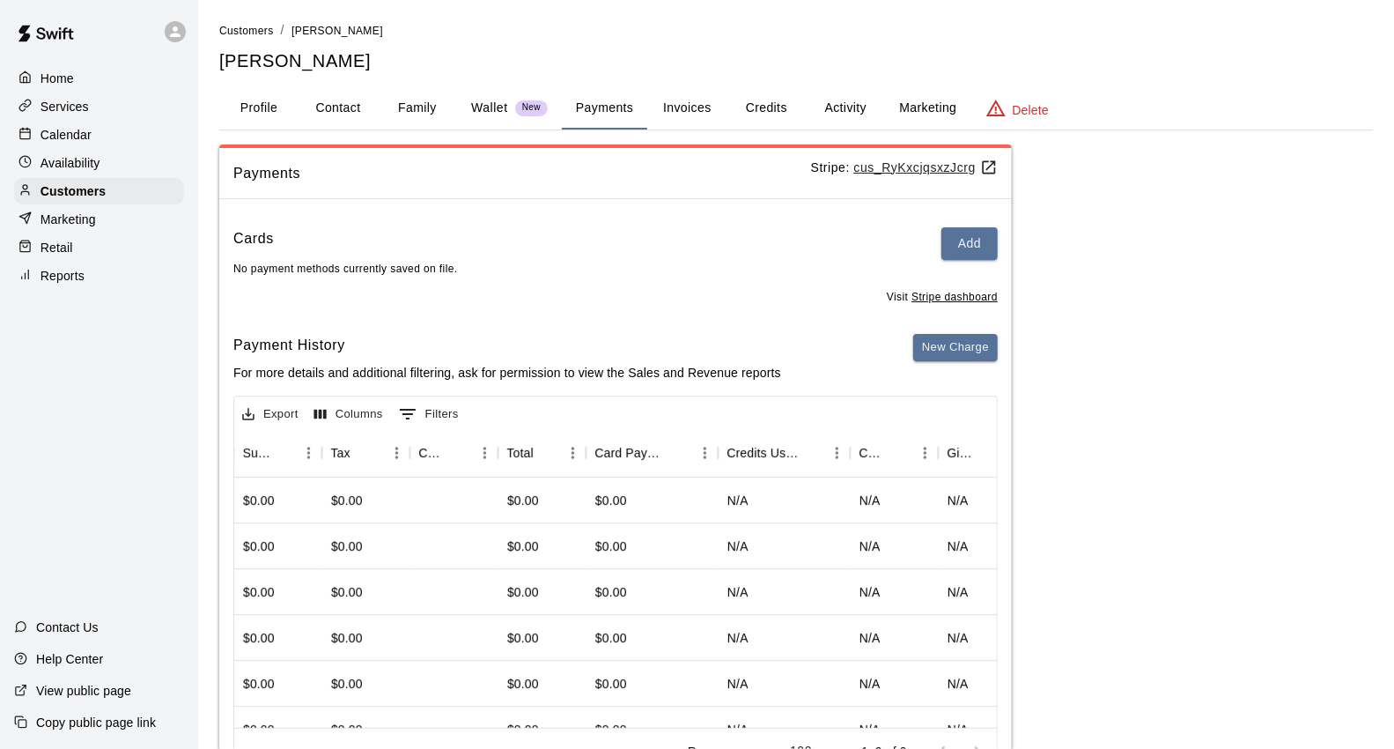
click at [70, 126] on div "Calendar" at bounding box center [99, 135] width 170 height 26
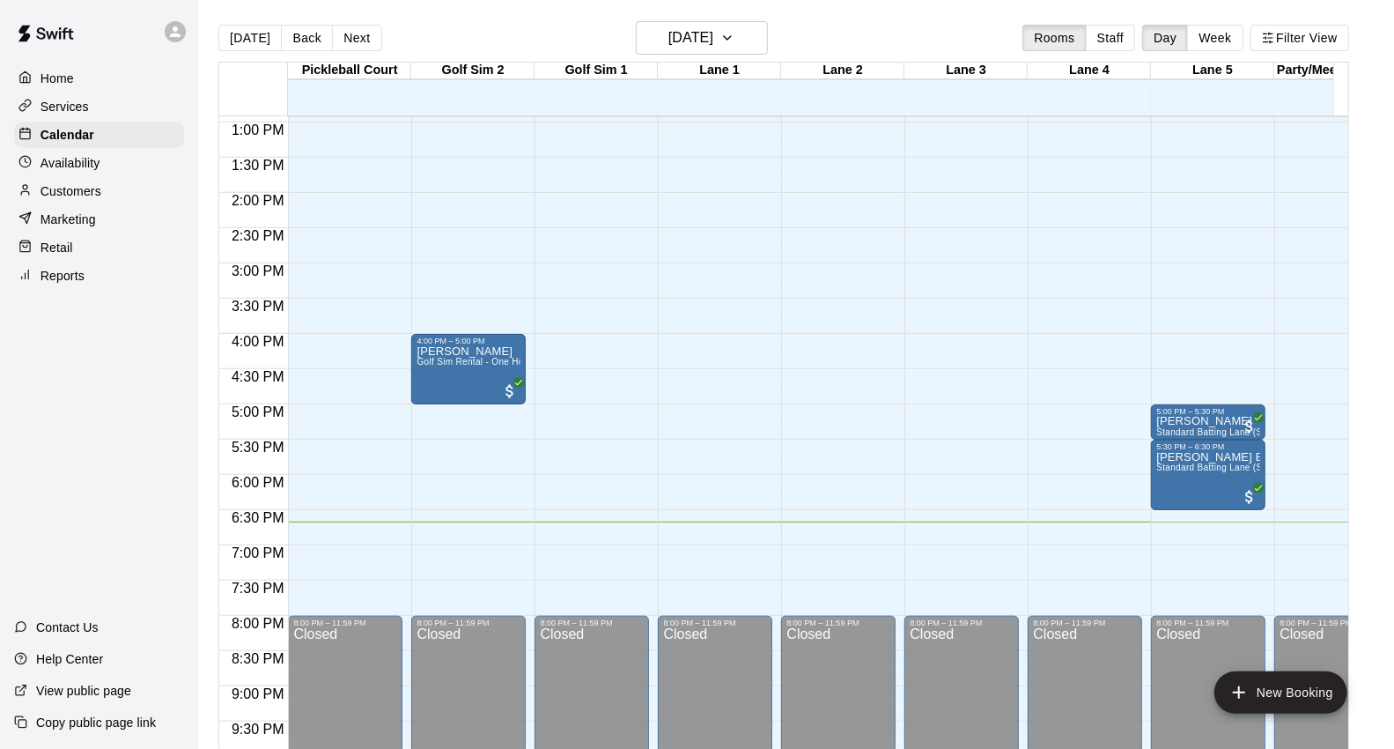
scroll to position [888, 0]
